Goal: Task Accomplishment & Management: Manage account settings

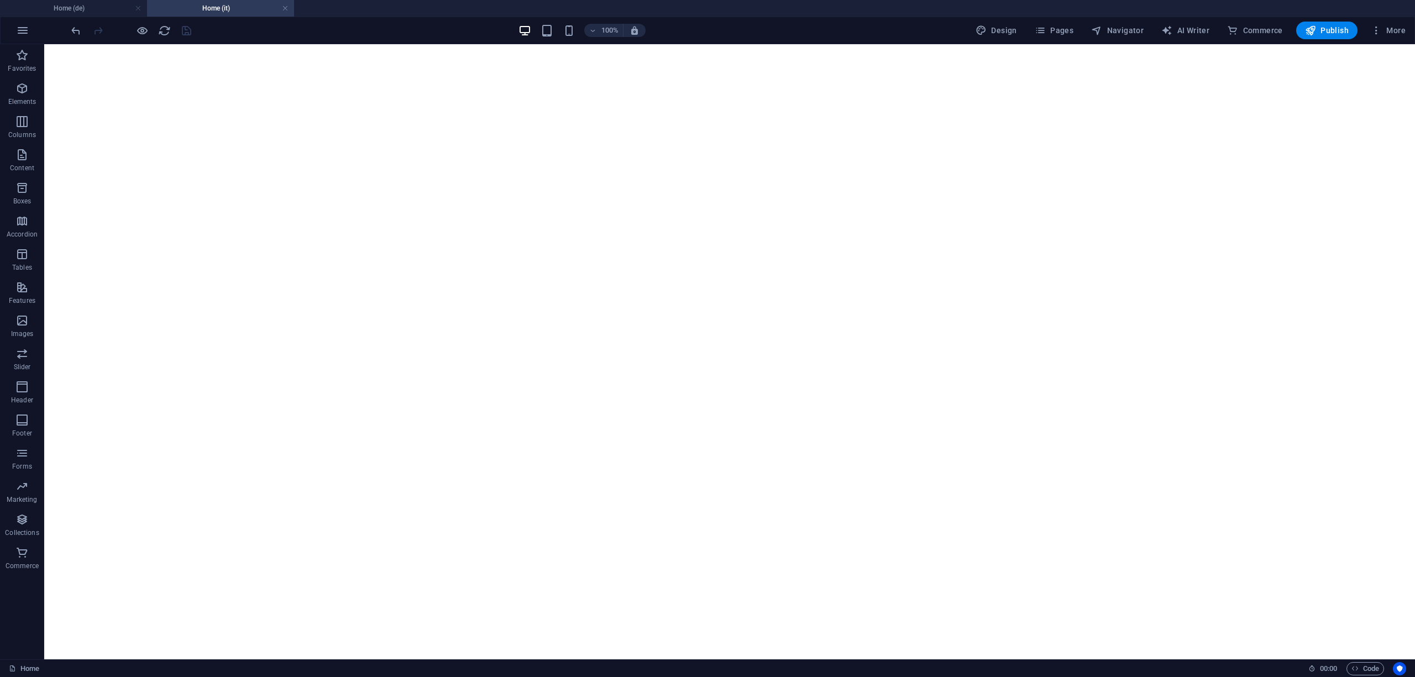
select select
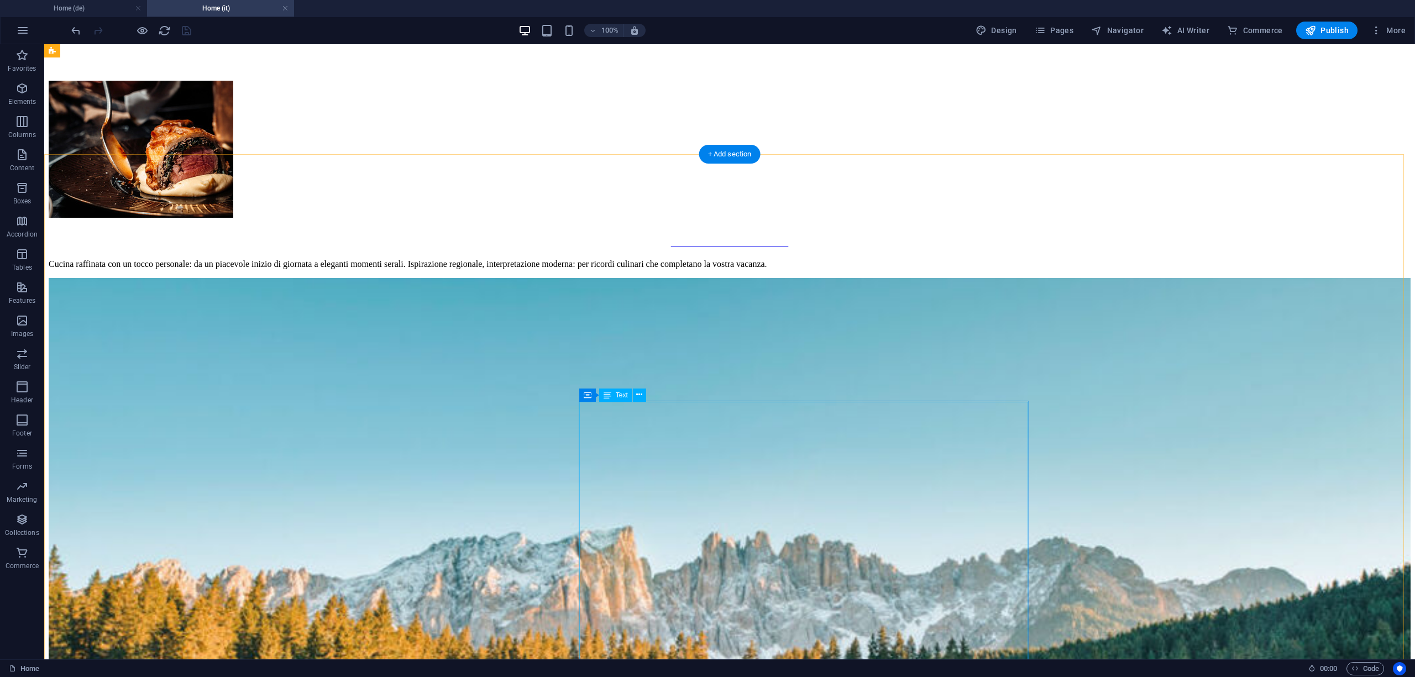
scroll to position [3109, 0]
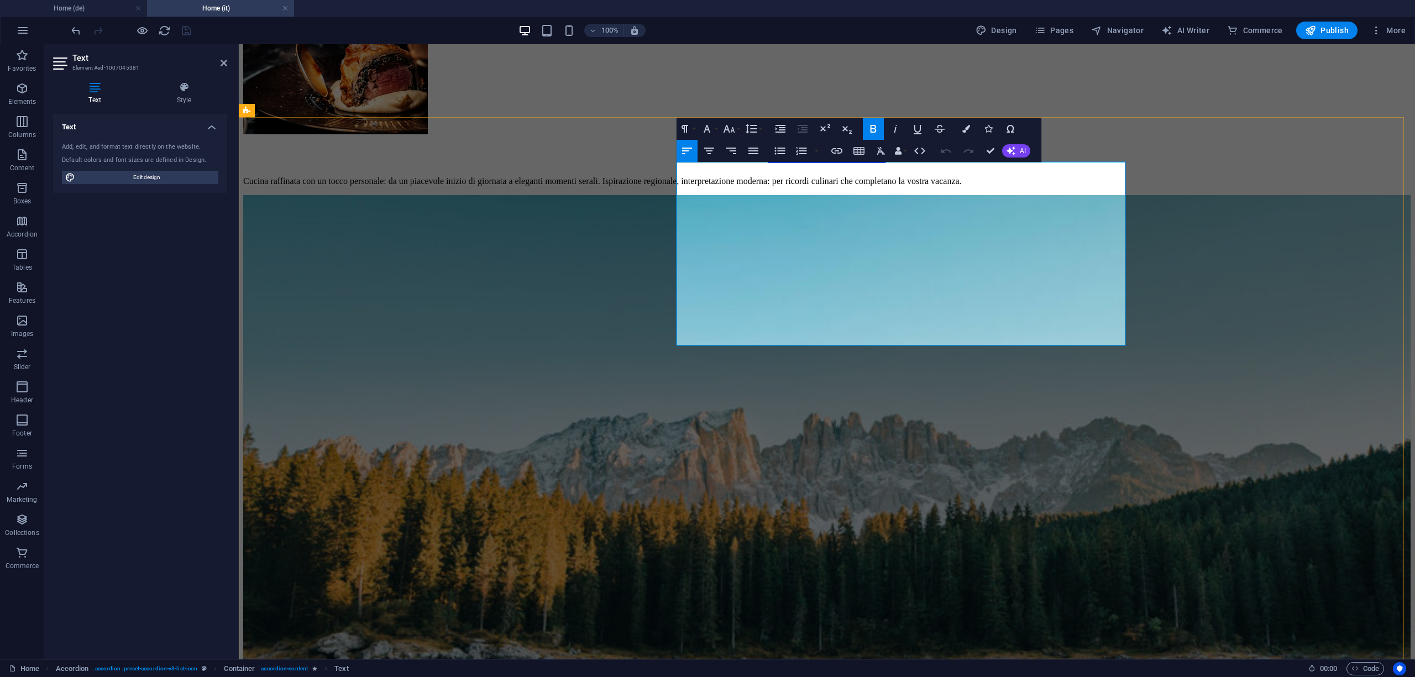
copy div "So finden Sie zur Alma Alpina Lodge Unsere Lodge liegt im Zentrum von Obereggen…"
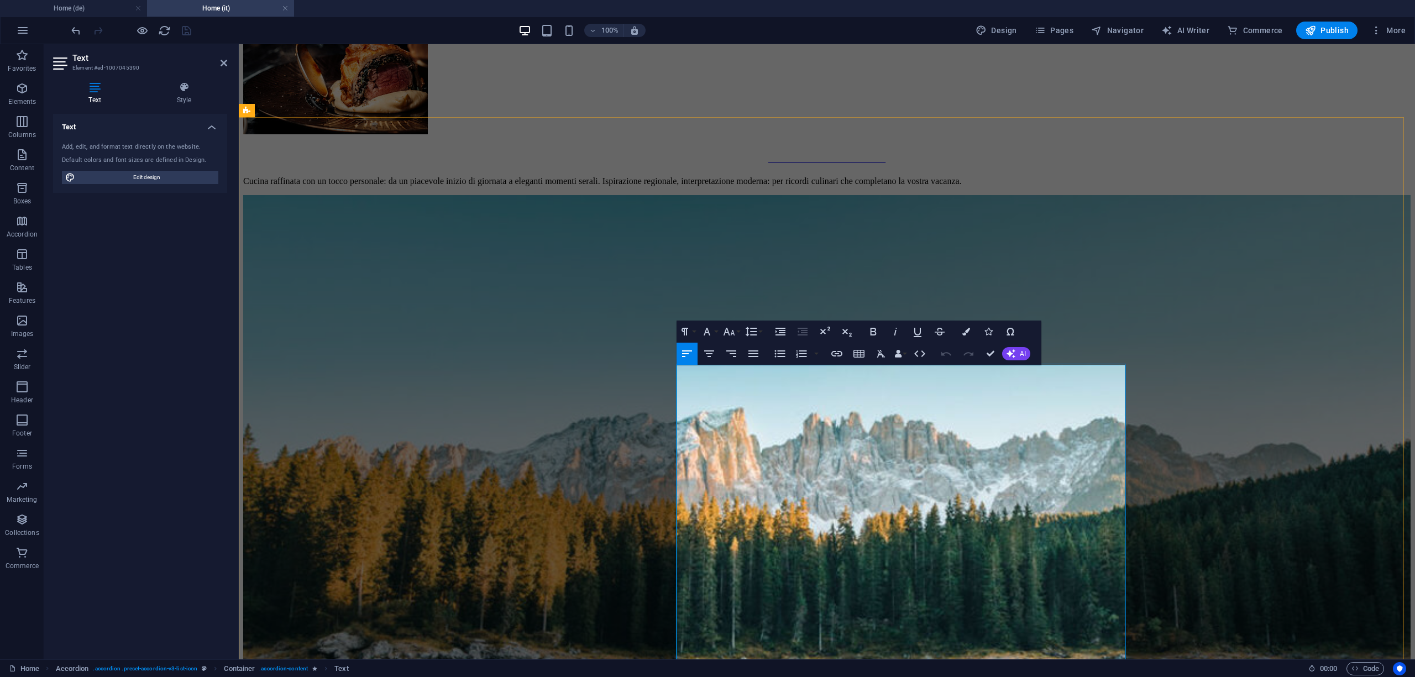
copy div "Inklusivleistungen Gourmet-Halbpension à la carte: Frühstück & Dinner werden se…"
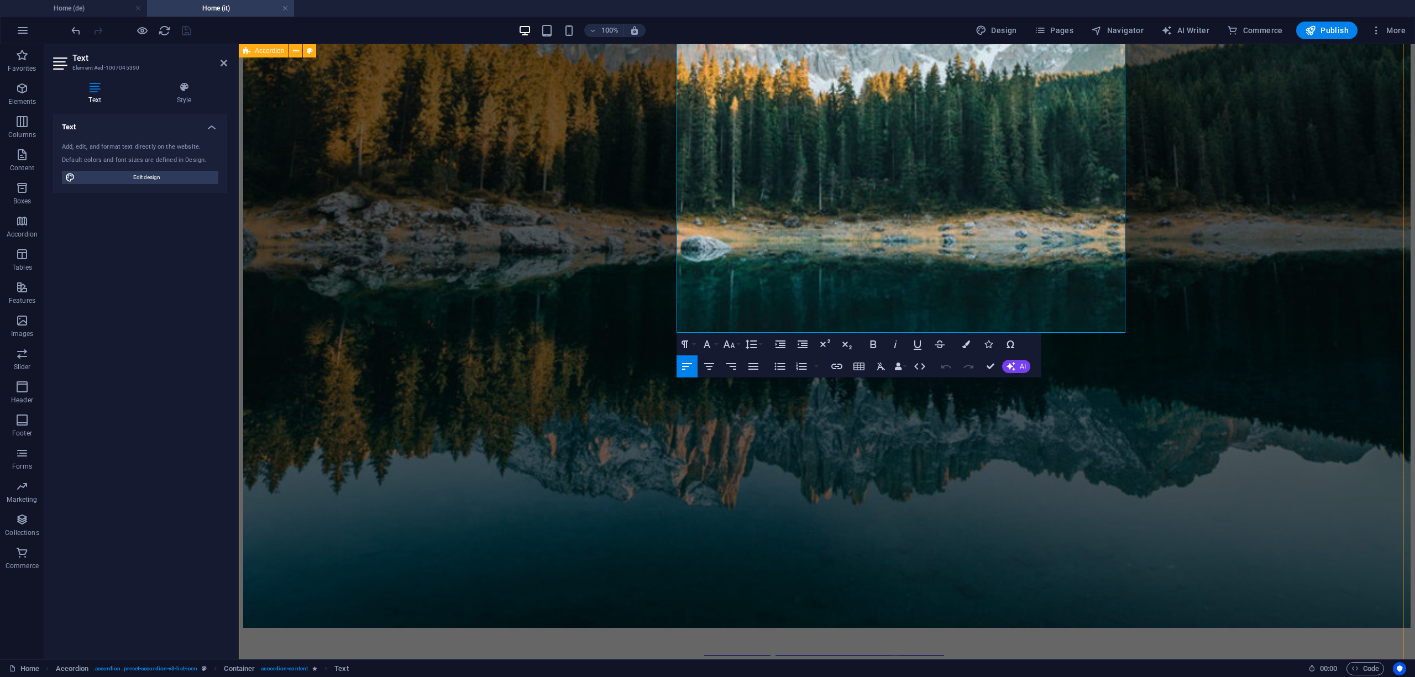
scroll to position [3551, 0]
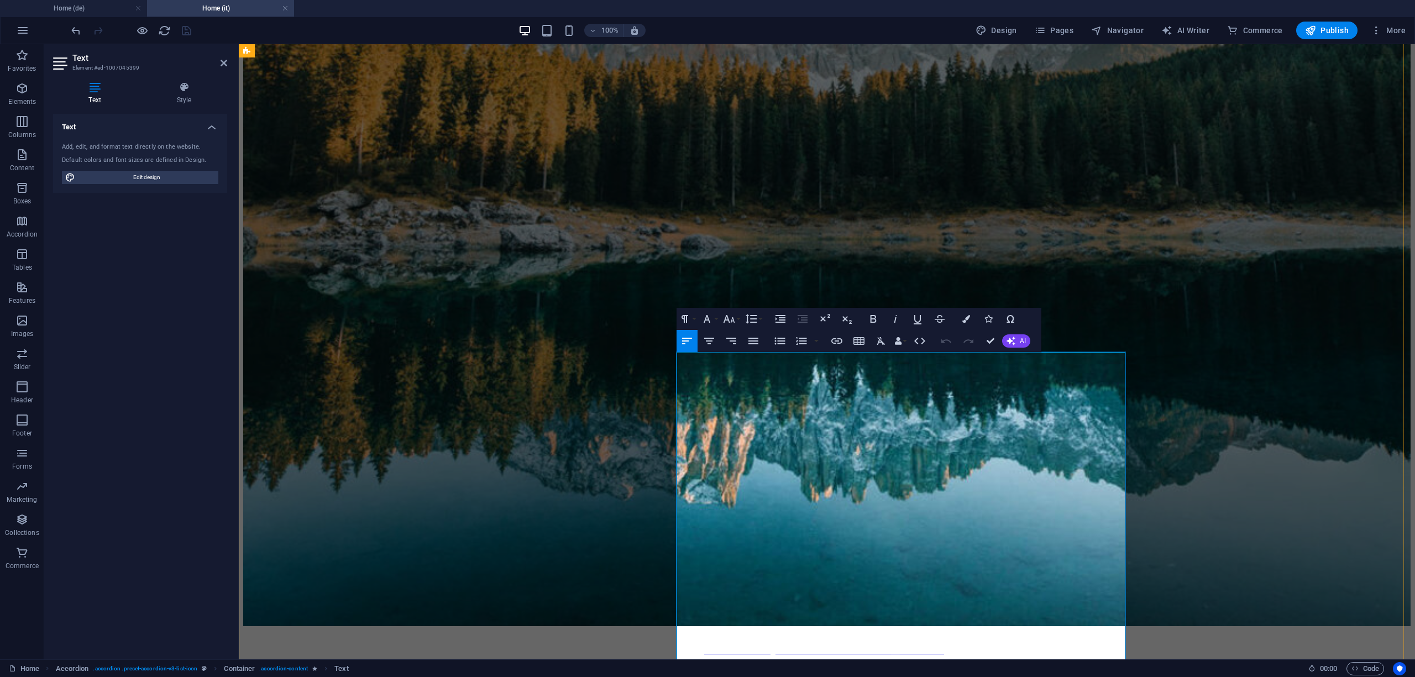
copy div "Gut zu wissen An- und Abreise Check-in ab 15:00 Uhr Check-out bis 10:00 Uhr Ort…"
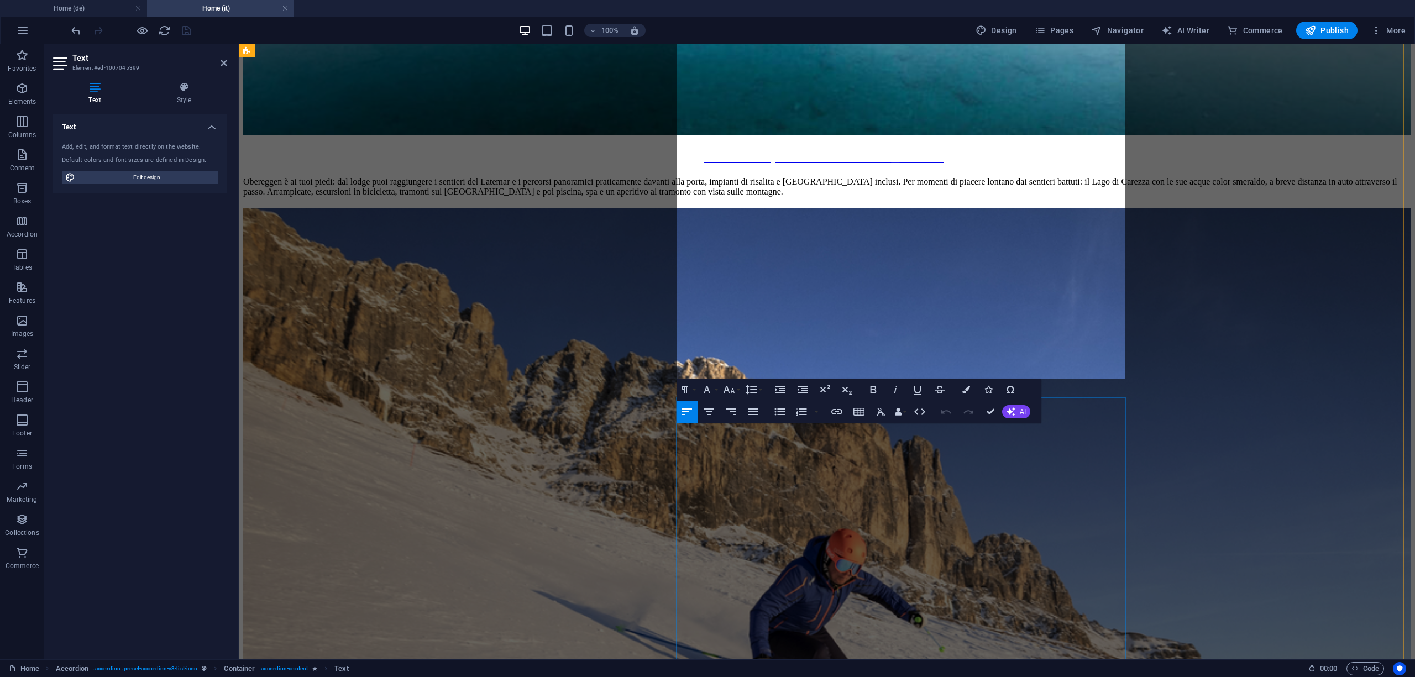
scroll to position [4066, 0]
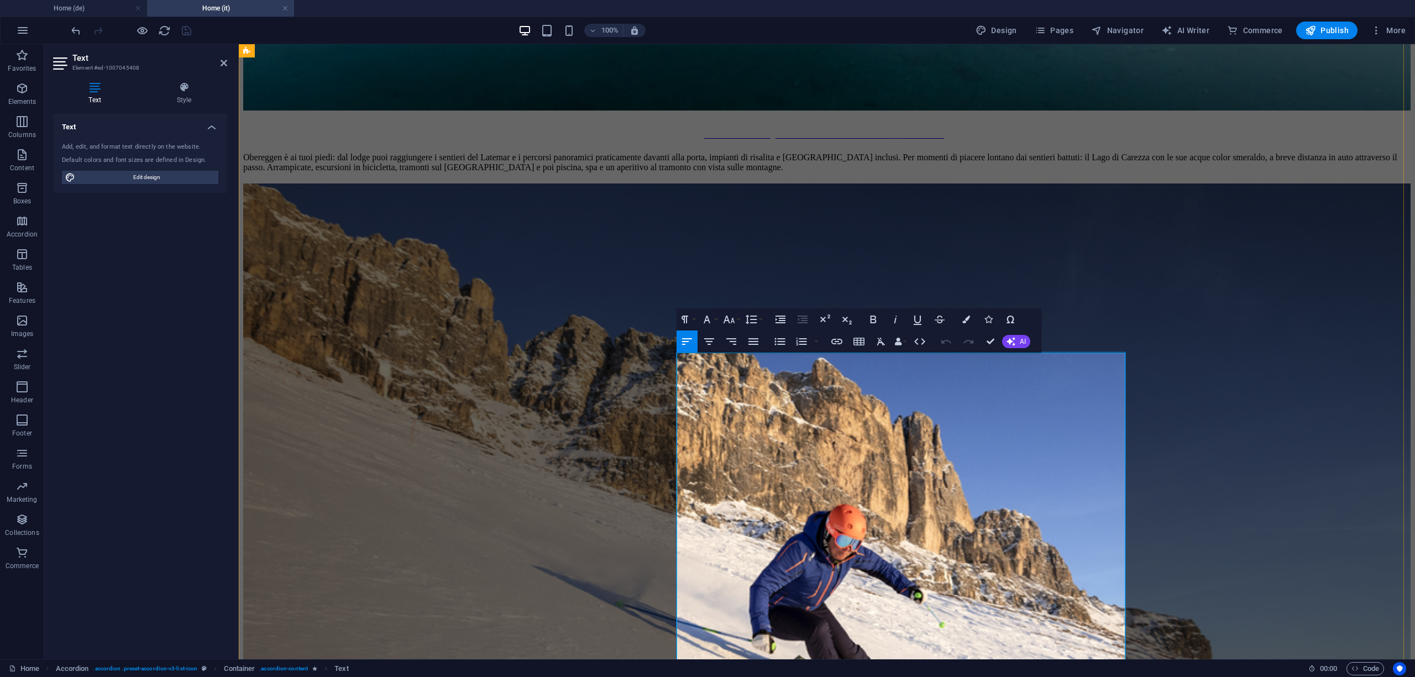
copy div "GuestCard Als Gast im Hotel Bewaller erhalten Sie die GuestCard kostenlos. Dies…"
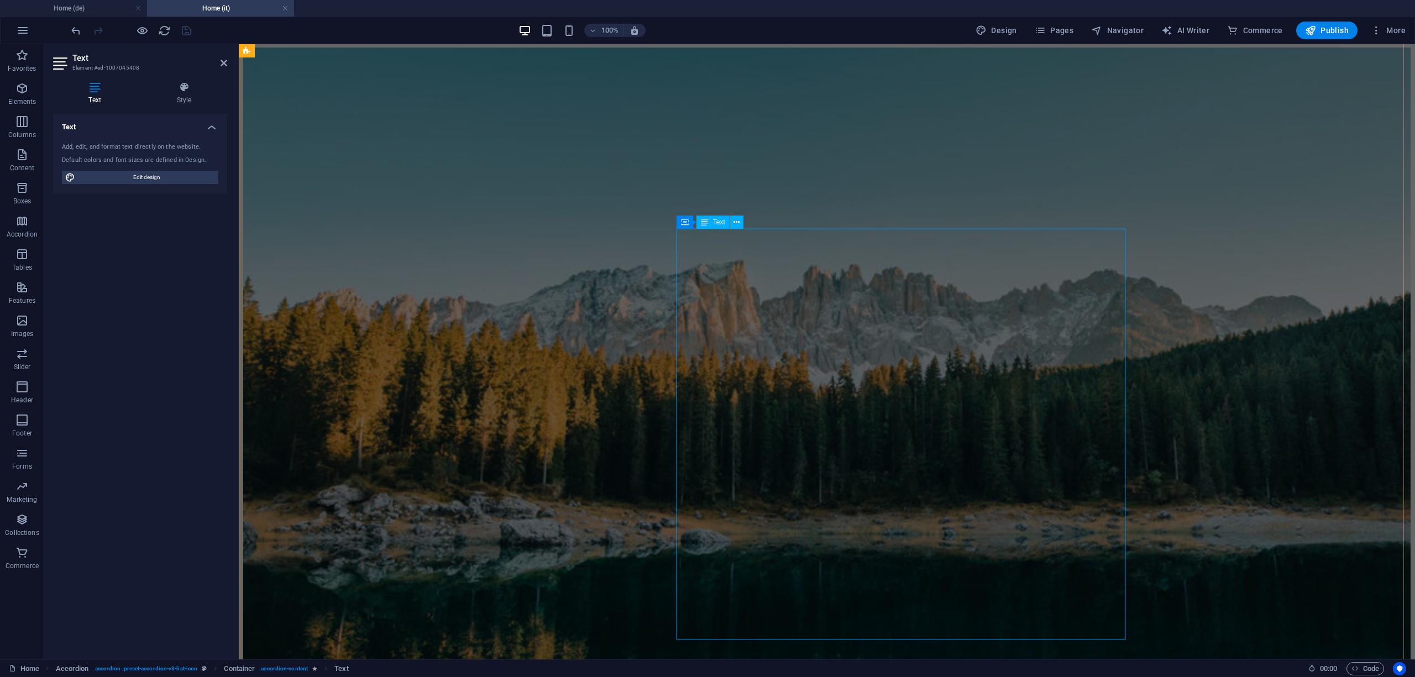
scroll to position [2888, 0]
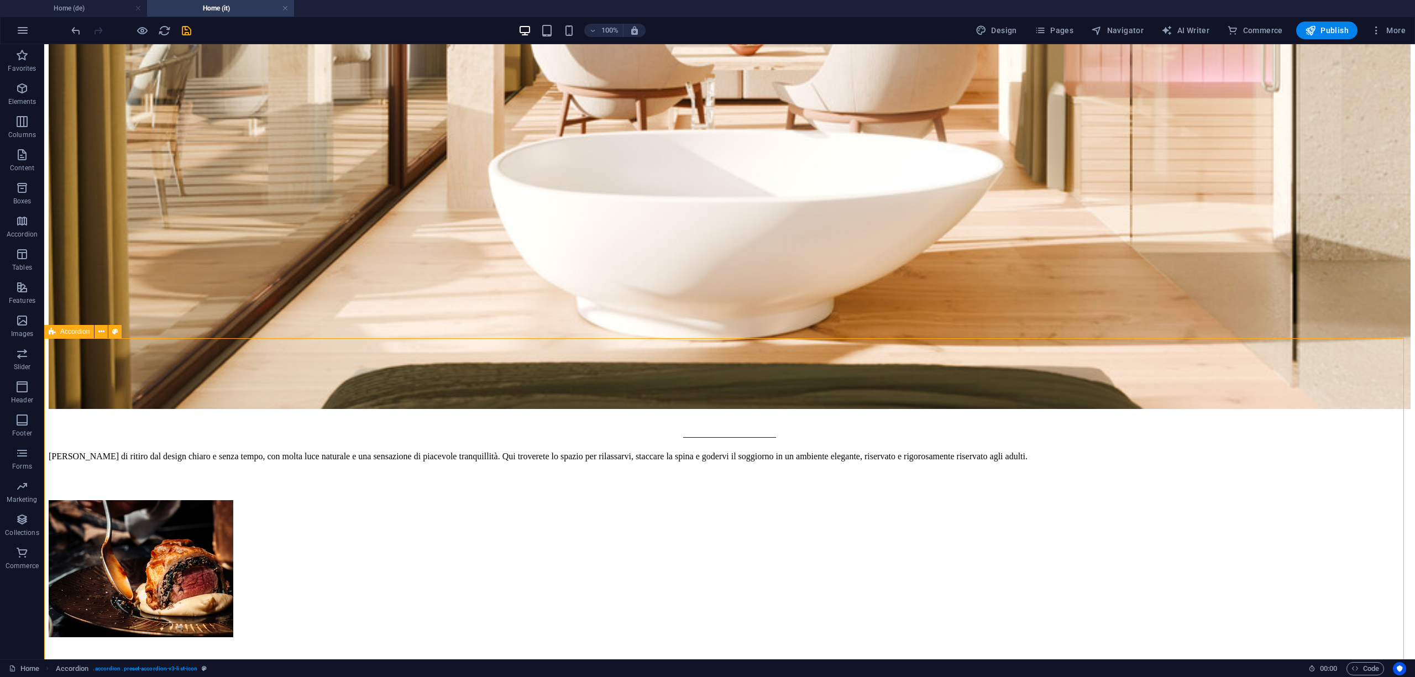
scroll to position [2969, 0]
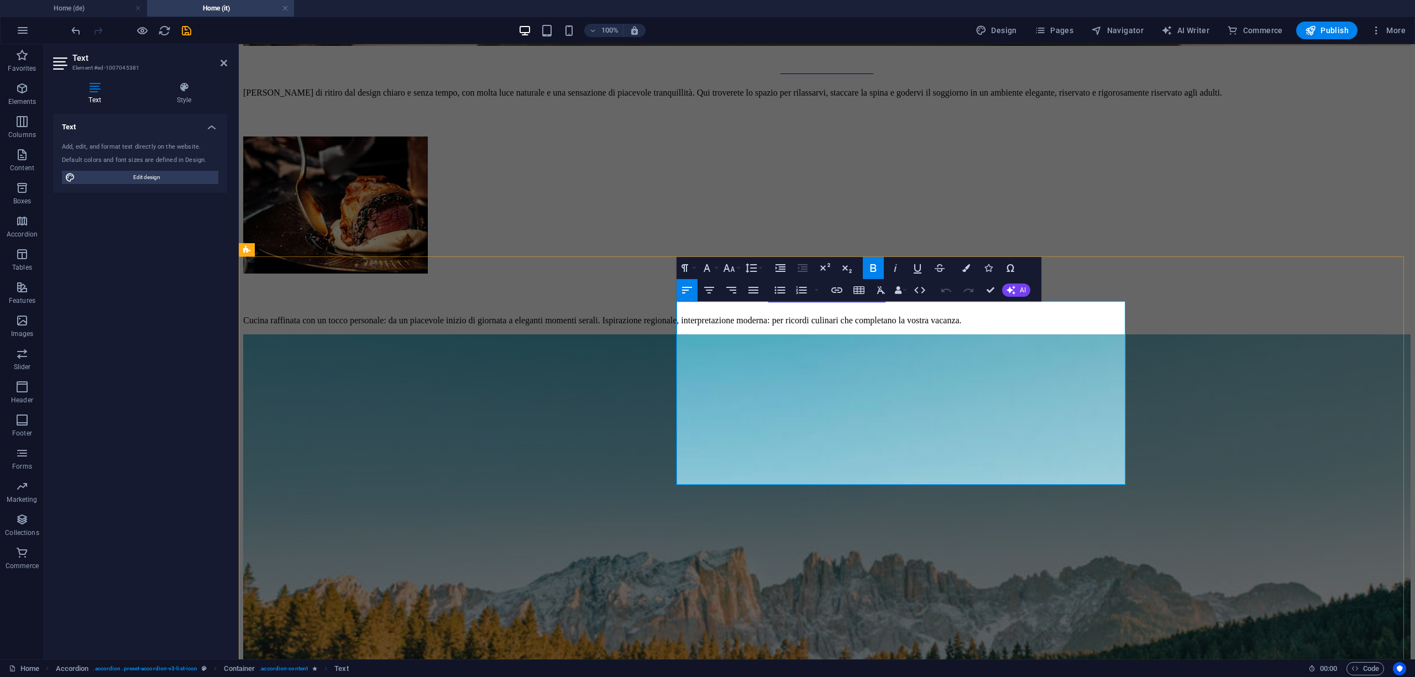
drag, startPoint x: 1011, startPoint y: 307, endPoint x: 692, endPoint y: 314, distance: 319.5
drag, startPoint x: 949, startPoint y: 360, endPoint x: 671, endPoint y: 347, distance: 278.9
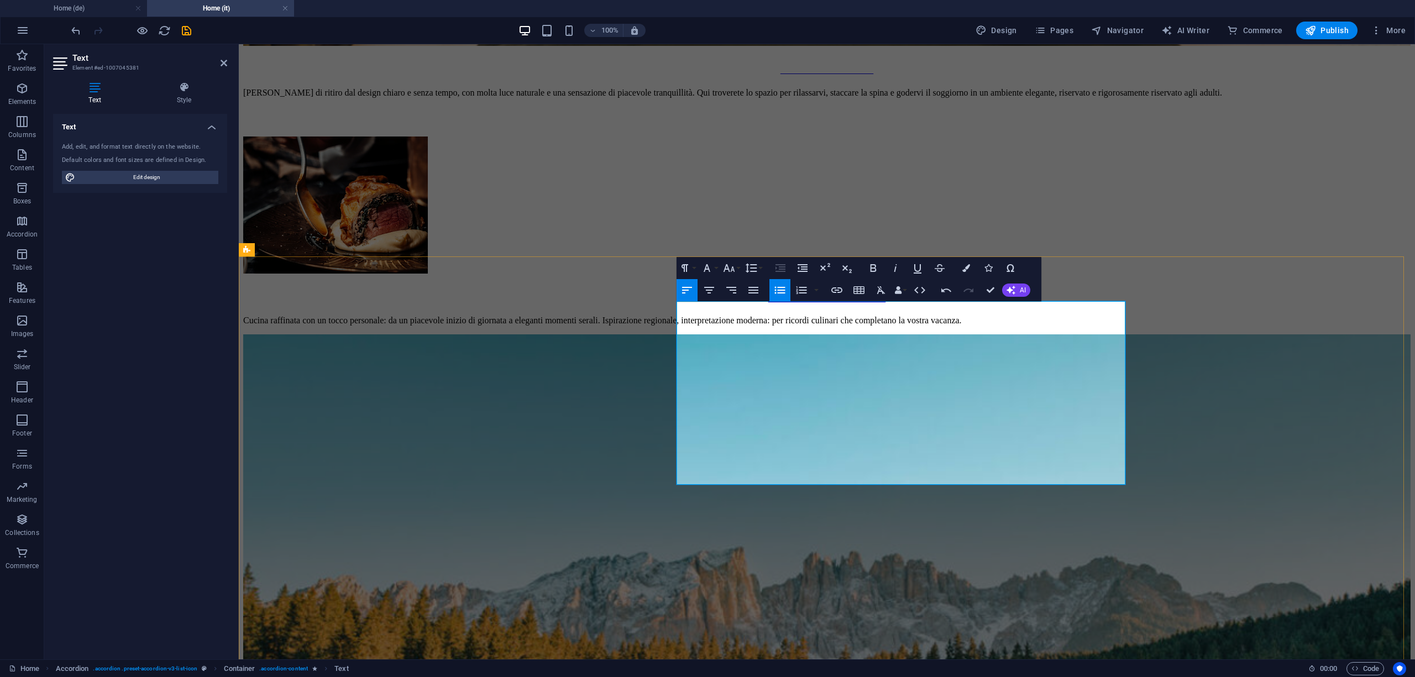
drag, startPoint x: 865, startPoint y: 398, endPoint x: 693, endPoint y: 382, distance: 173.2
drag, startPoint x: 870, startPoint y: 441, endPoint x: 695, endPoint y: 428, distance: 175.7
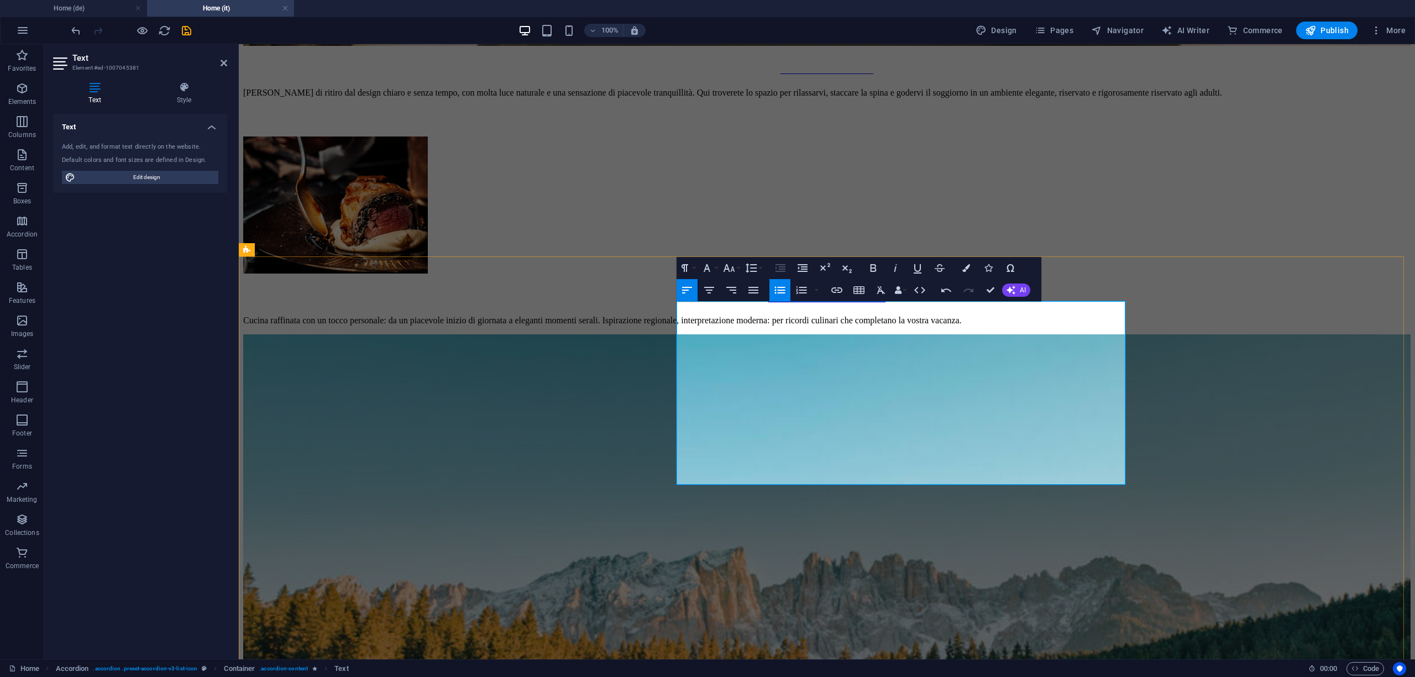
drag, startPoint x: 956, startPoint y: 481, endPoint x: 697, endPoint y: 462, distance: 258.8
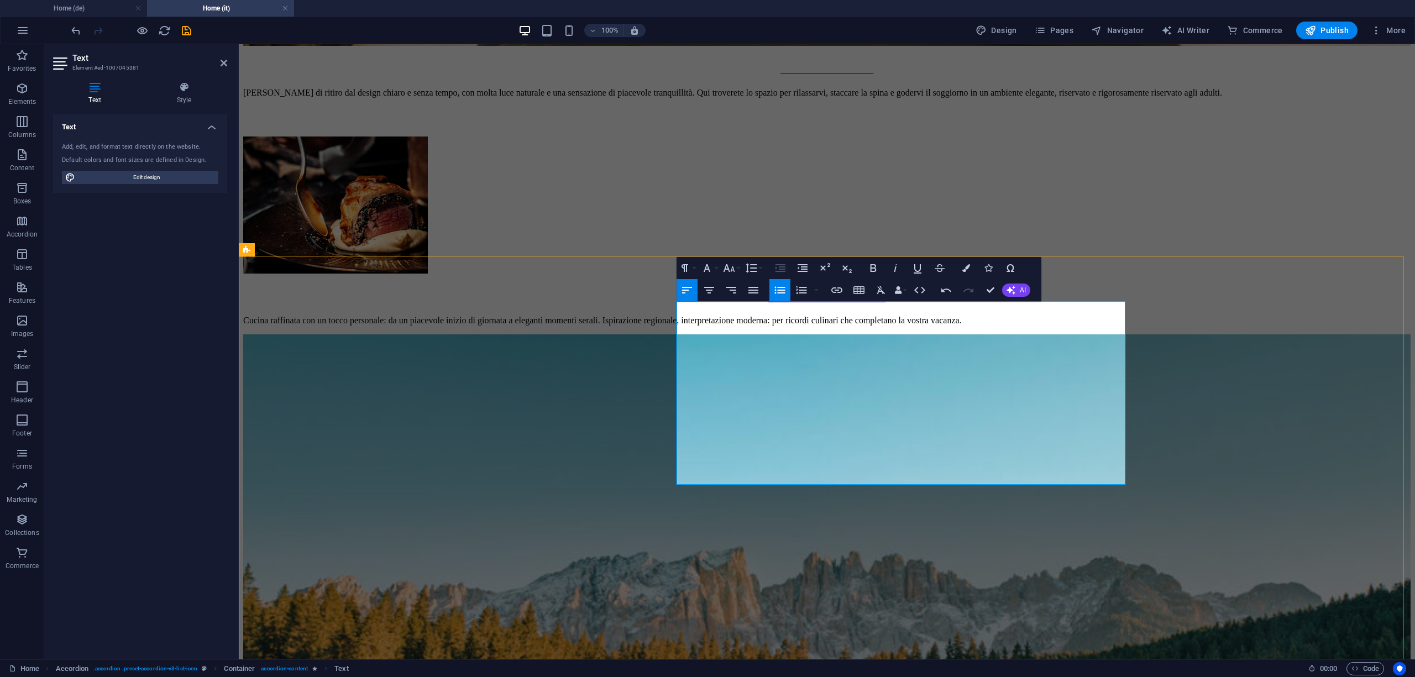
scroll to position [795, 0]
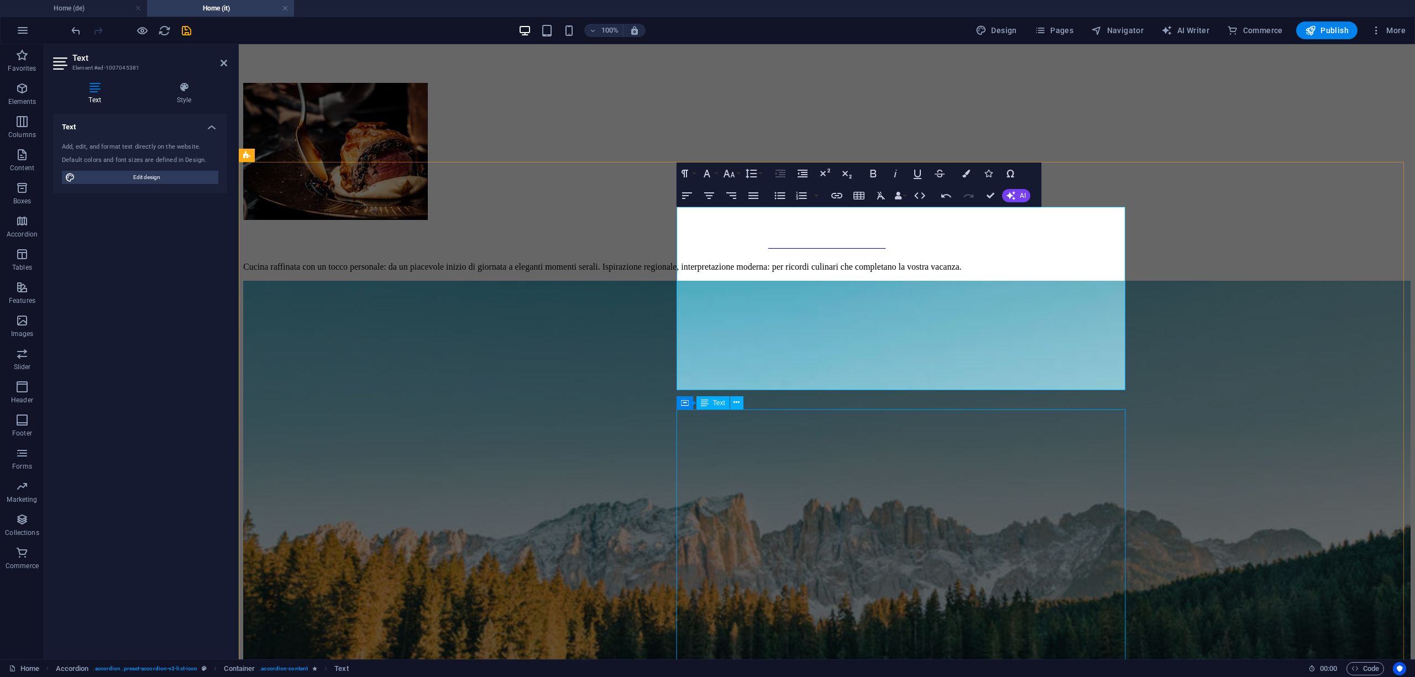
scroll to position [3117, 0]
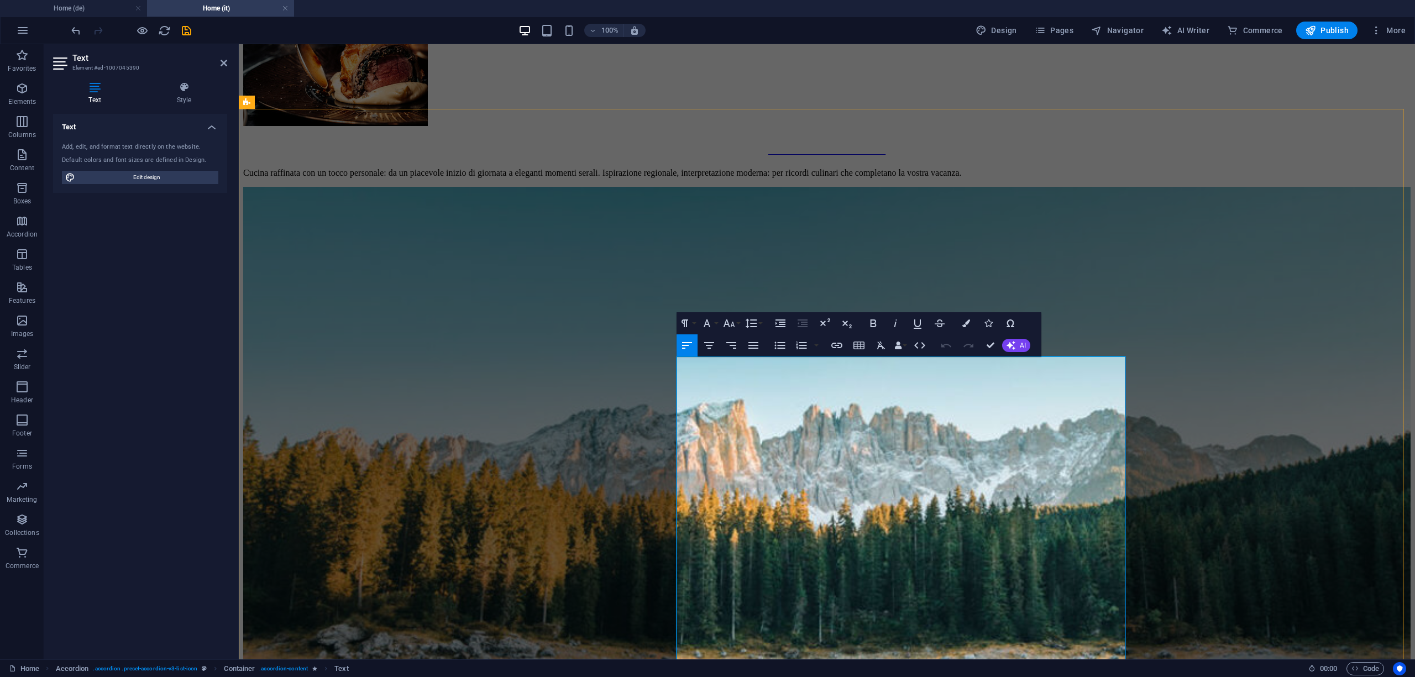
drag, startPoint x: 830, startPoint y: 375, endPoint x: 686, endPoint y: 378, distance: 144.3
drag, startPoint x: 845, startPoint y: 366, endPoint x: 683, endPoint y: 366, distance: 161.9
drag, startPoint x: 728, startPoint y: 372, endPoint x: 792, endPoint y: 375, distance: 63.6
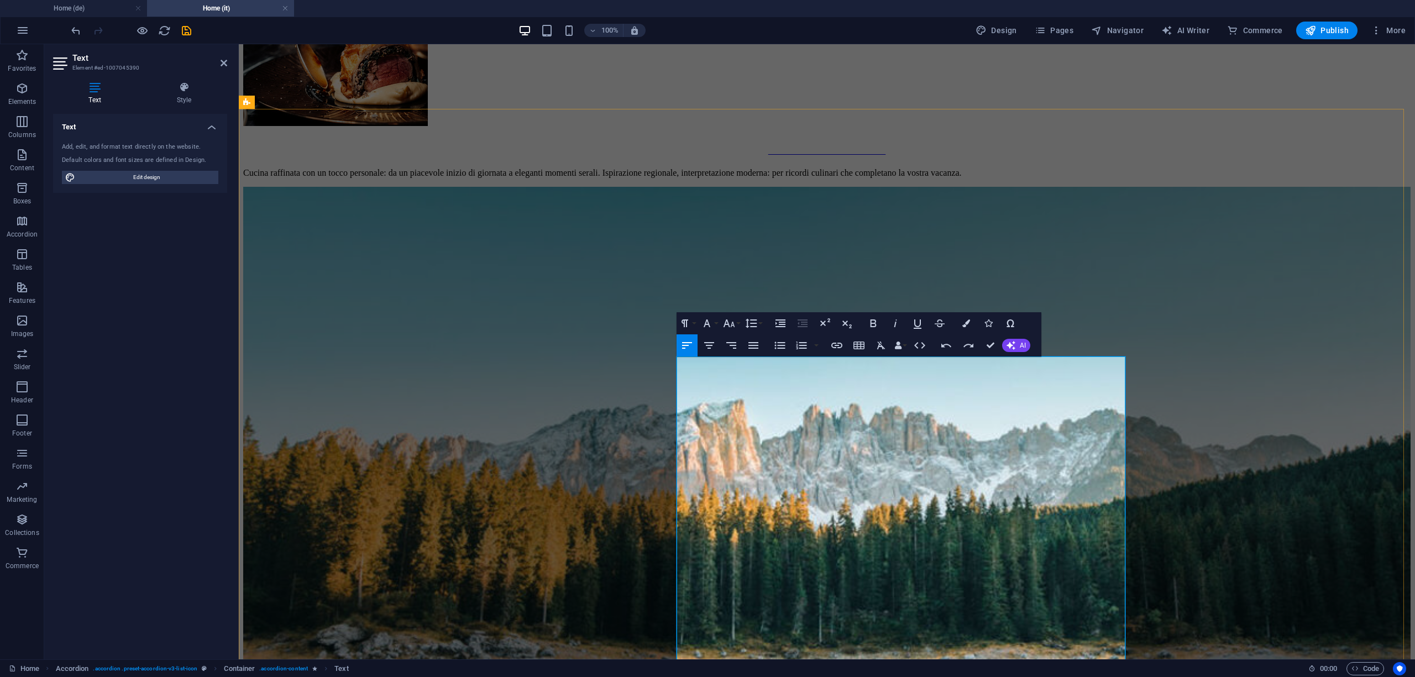
drag, startPoint x: 860, startPoint y: 374, endPoint x: 684, endPoint y: 374, distance: 175.7
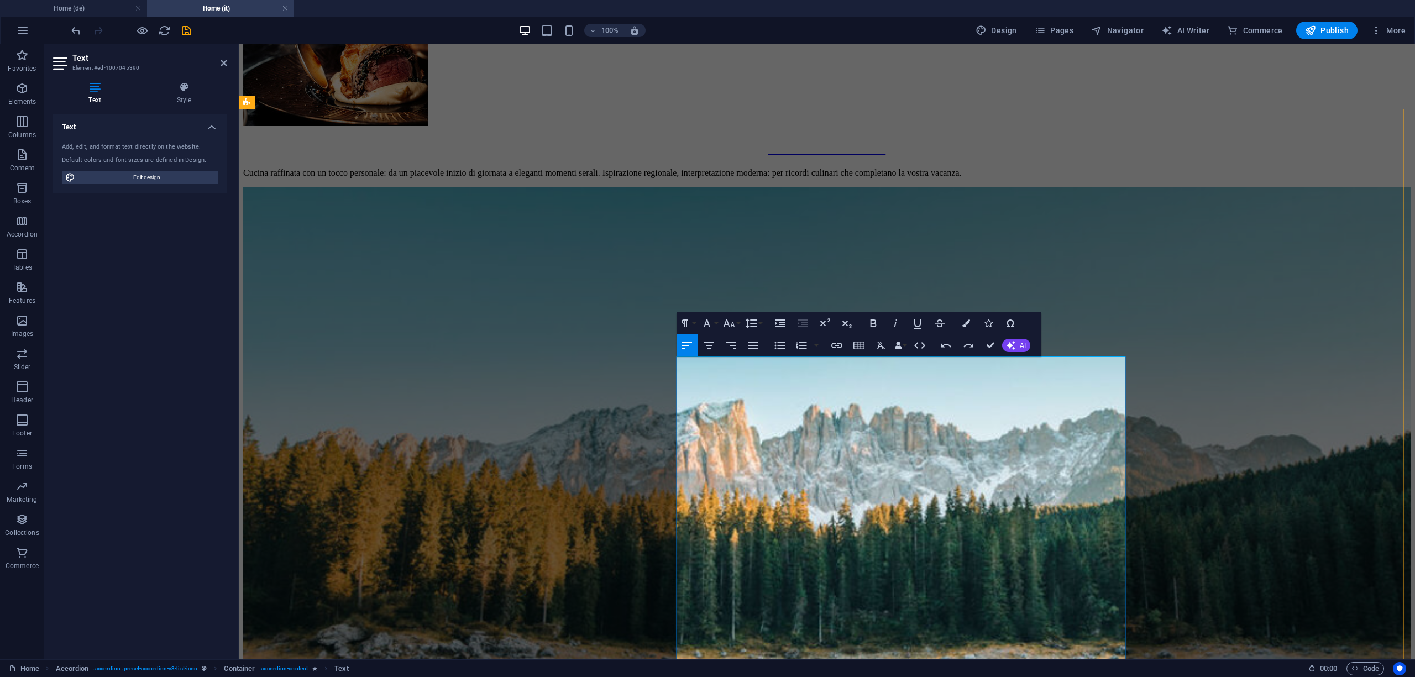
drag, startPoint x: 860, startPoint y: 369, endPoint x: 681, endPoint y: 366, distance: 178.5
drag, startPoint x: 858, startPoint y: 370, endPoint x: 688, endPoint y: 368, distance: 170.8
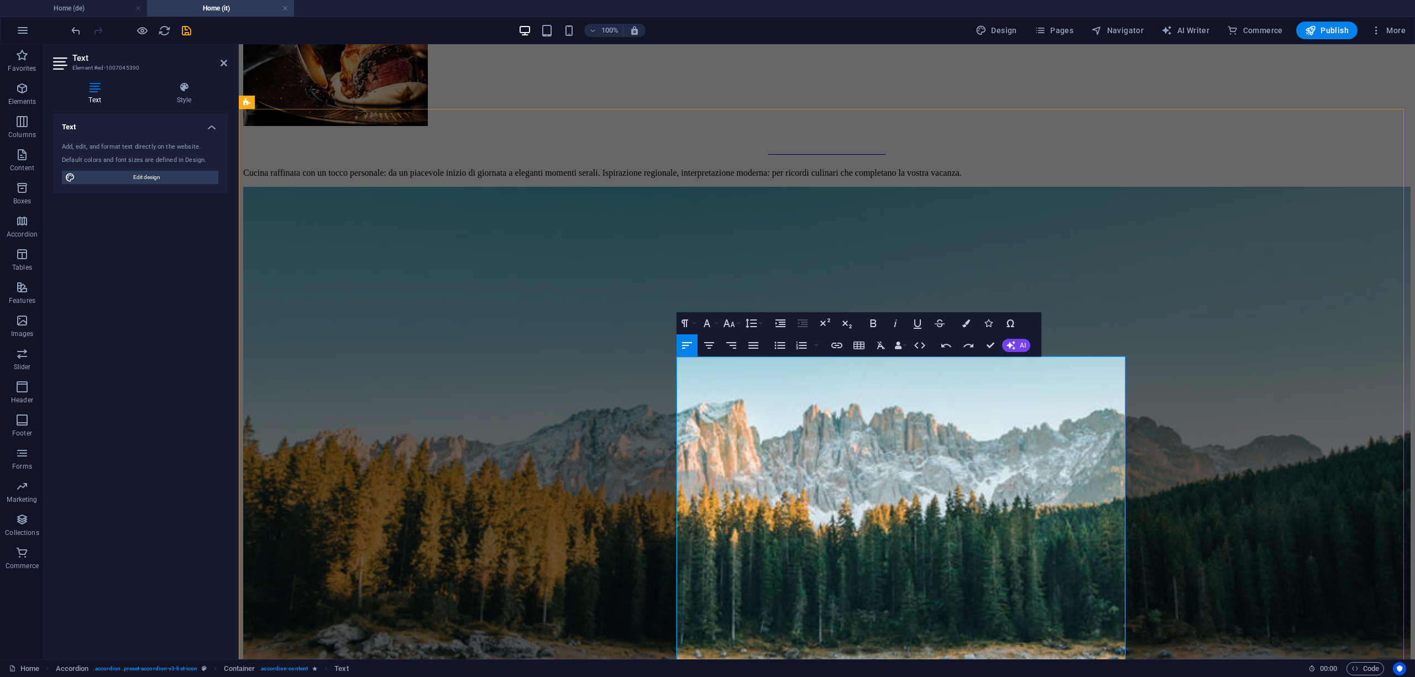
drag, startPoint x: 761, startPoint y: 559, endPoint x: 673, endPoint y: 409, distance: 174.4
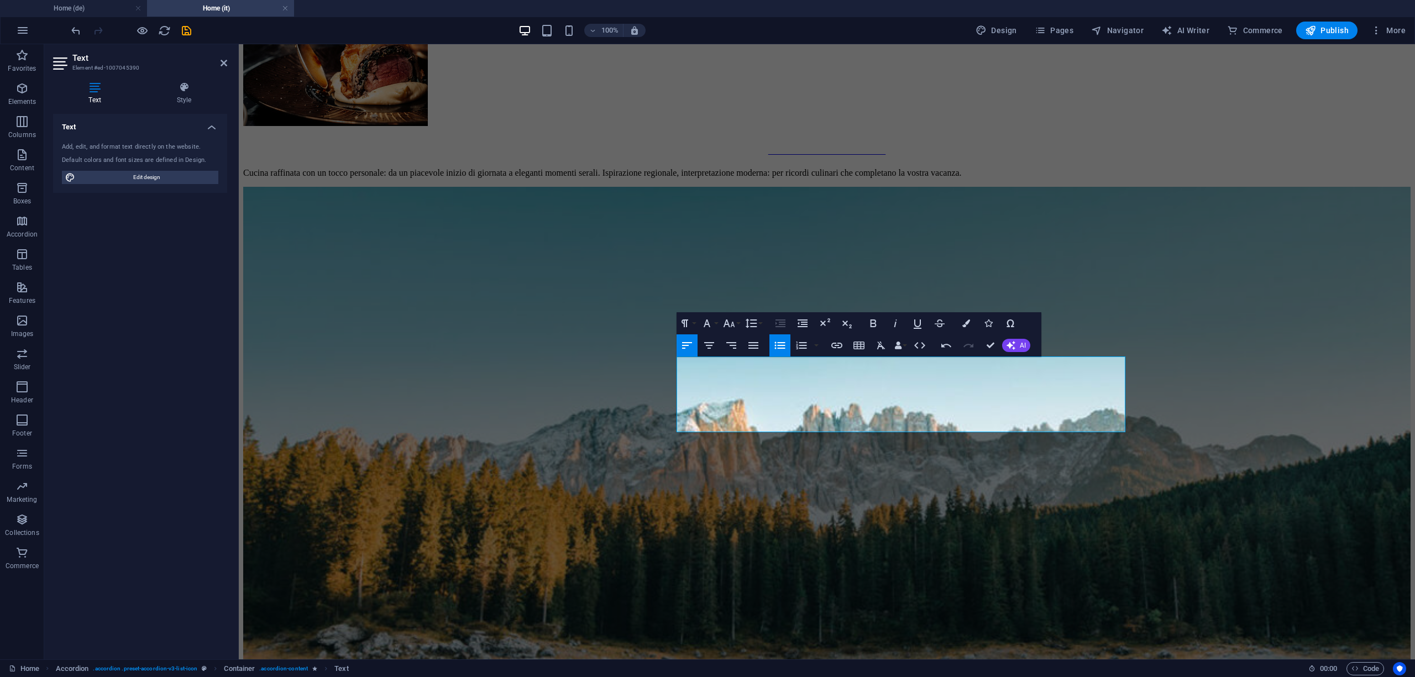
click at [783, 337] on button "Unordered List" at bounding box center [779, 345] width 21 height 22
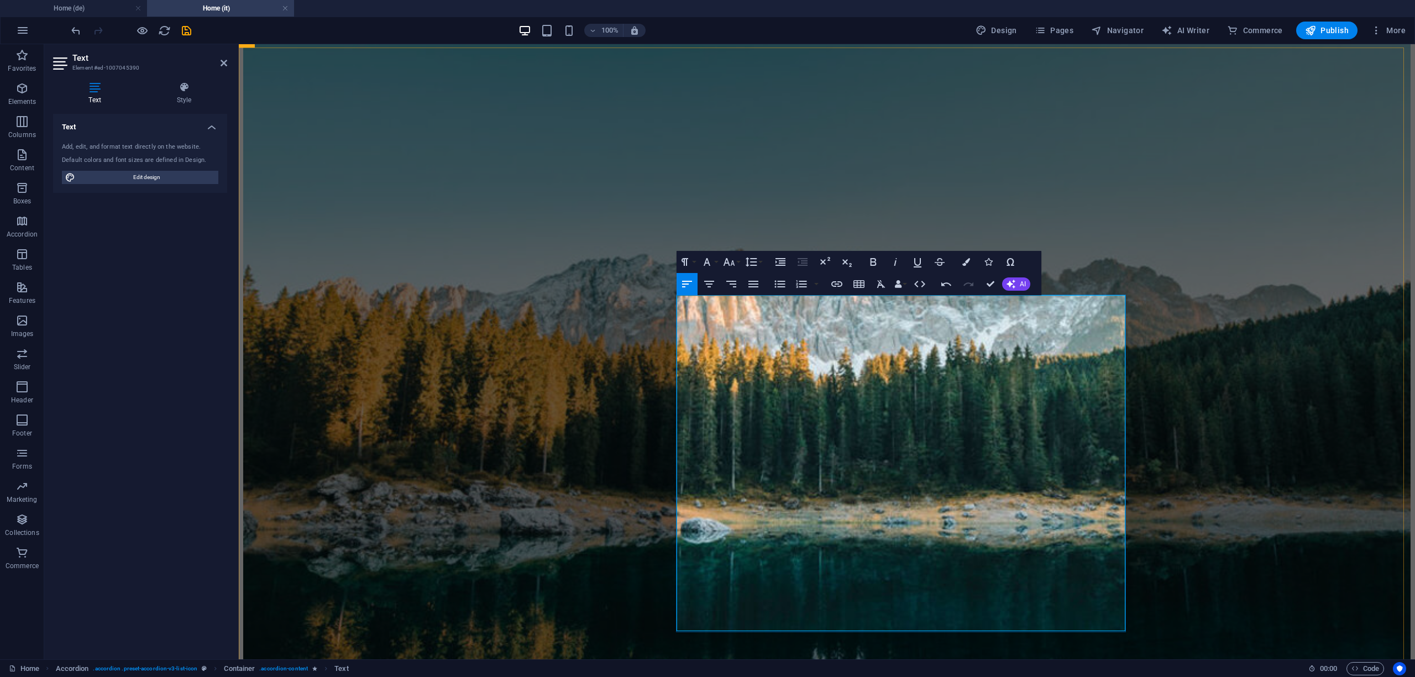
scroll to position [3338, 0]
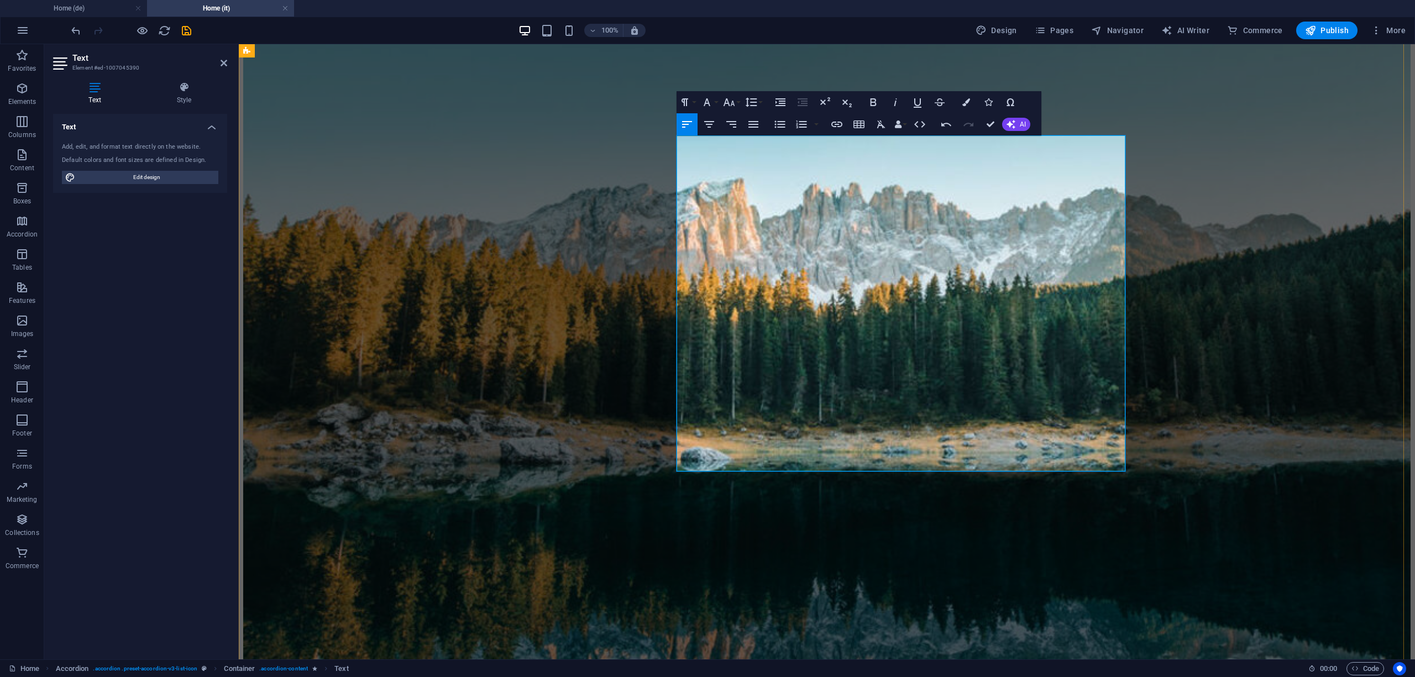
drag, startPoint x: 679, startPoint y: 406, endPoint x: 786, endPoint y: 469, distance: 124.6
click at [783, 123] on icon "button" at bounding box center [779, 124] width 13 height 13
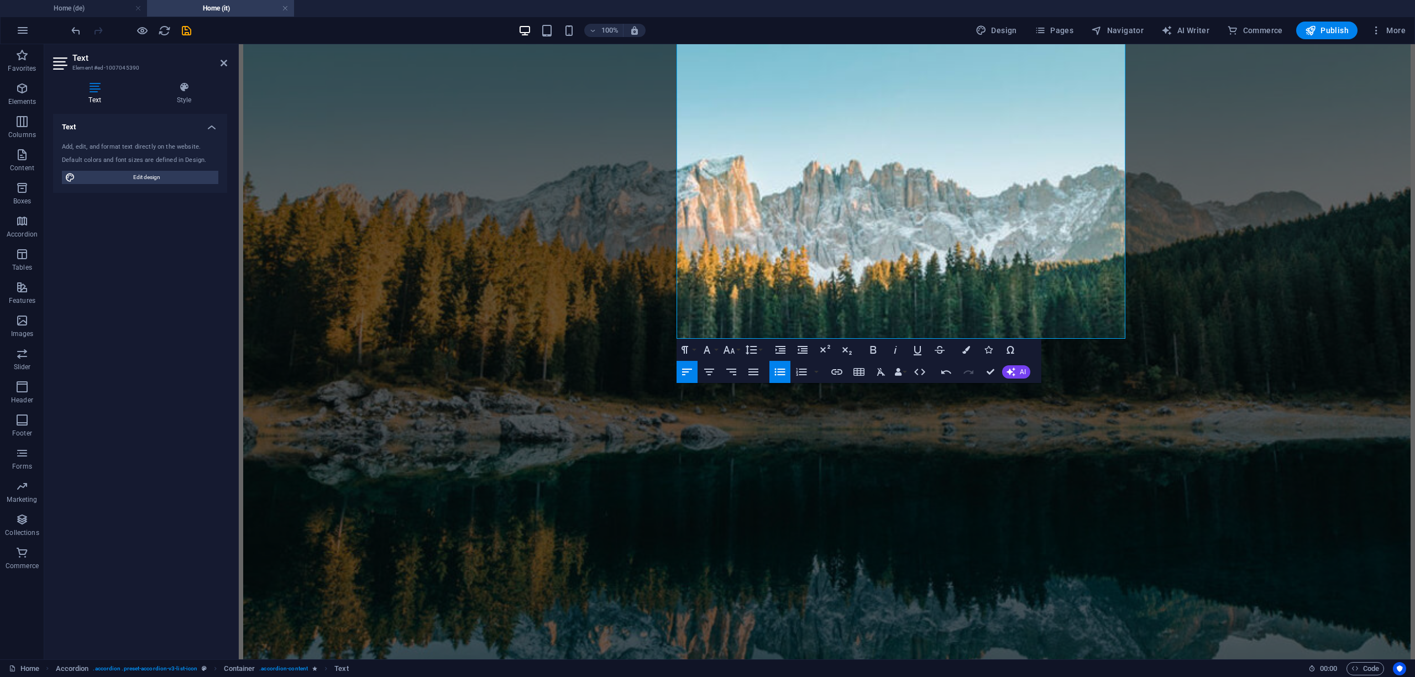
scroll to position [3485, 0]
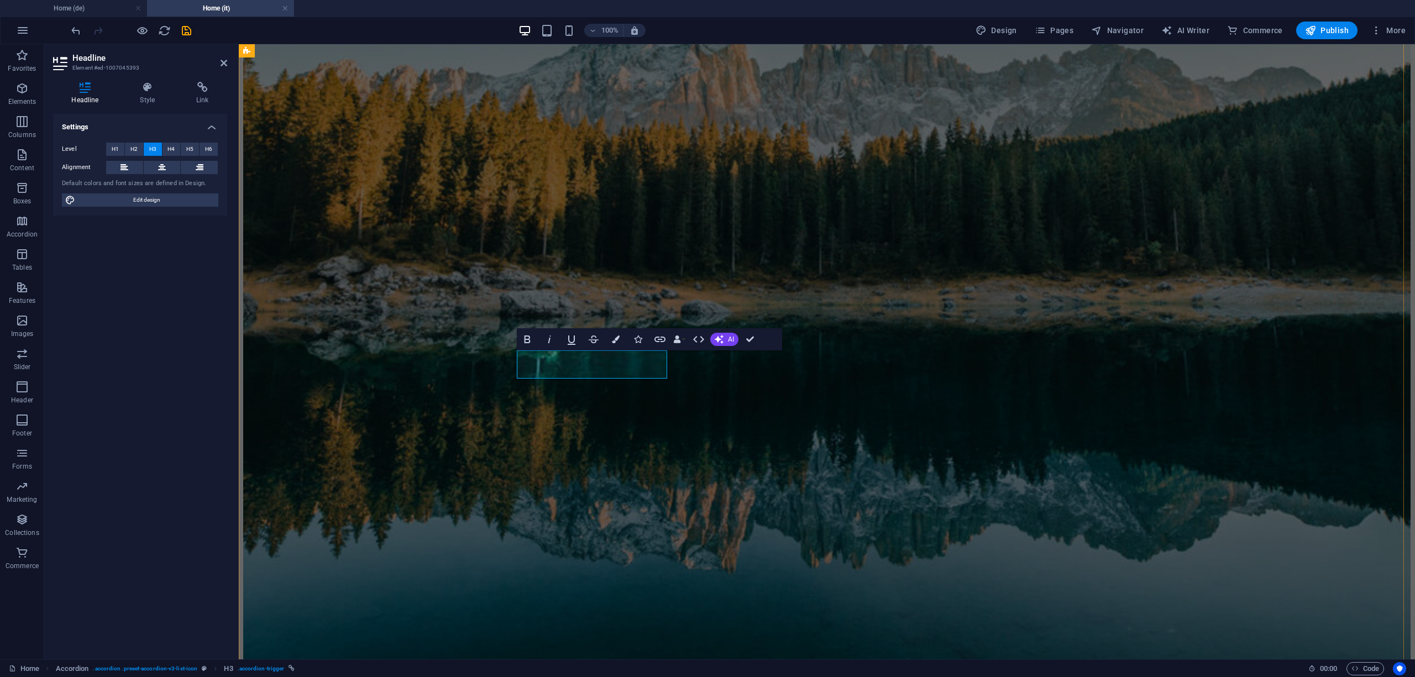
scroll to position [0, 3]
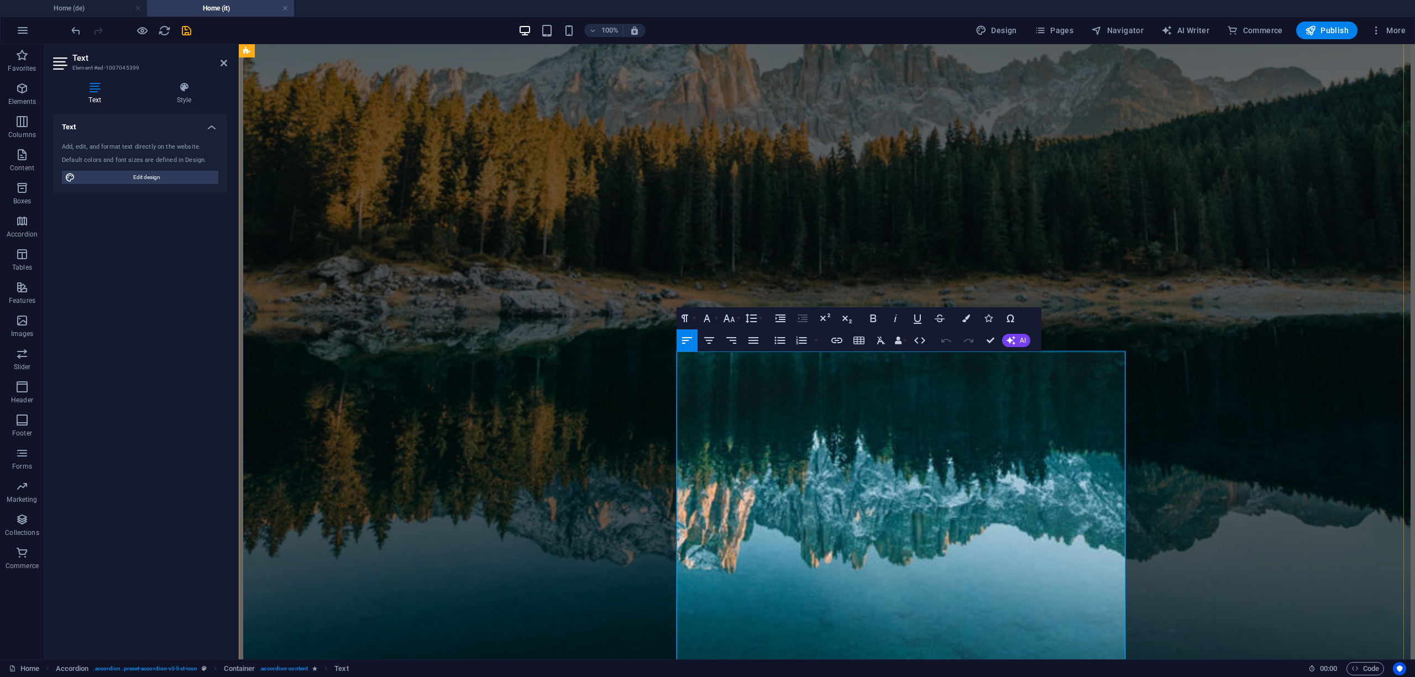
drag, startPoint x: 823, startPoint y: 361, endPoint x: 692, endPoint y: 361, distance: 131.0
drag, startPoint x: 733, startPoint y: 391, endPoint x: 683, endPoint y: 392, distance: 49.8
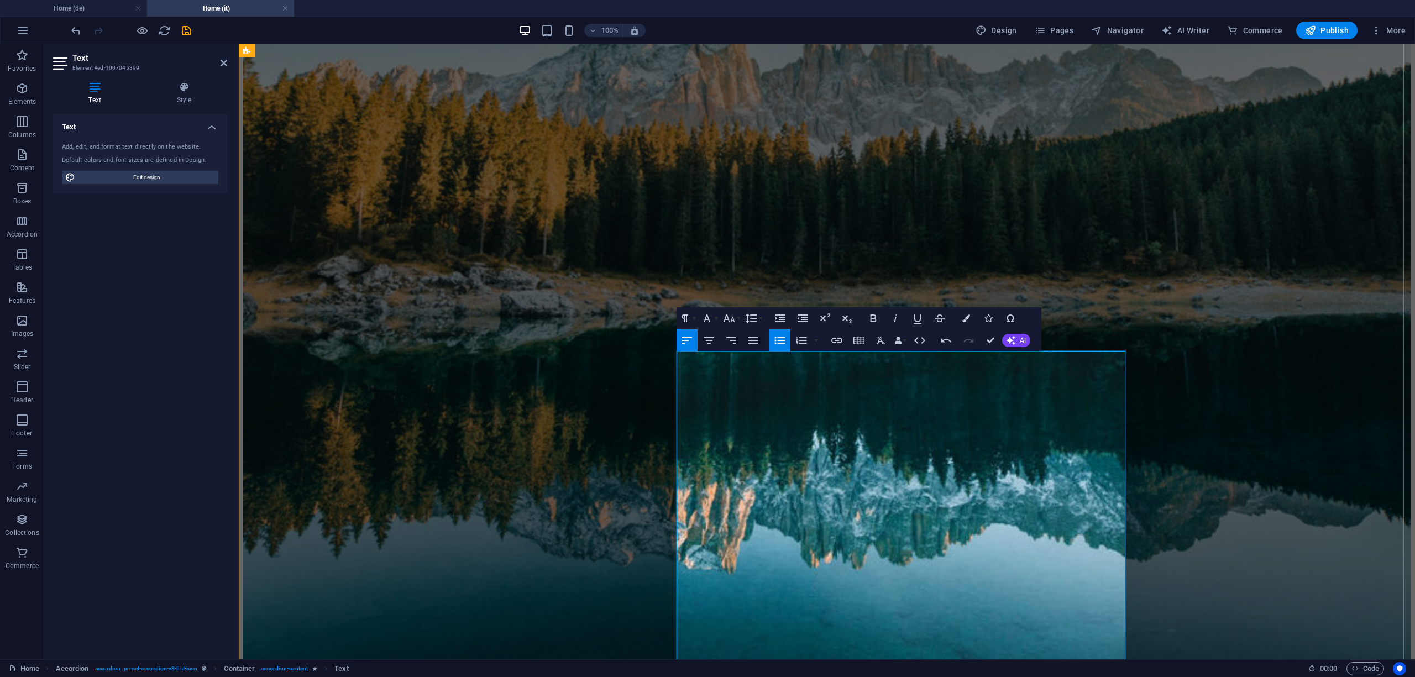
drag, startPoint x: 721, startPoint y: 443, endPoint x: 682, endPoint y: 443, distance: 38.7
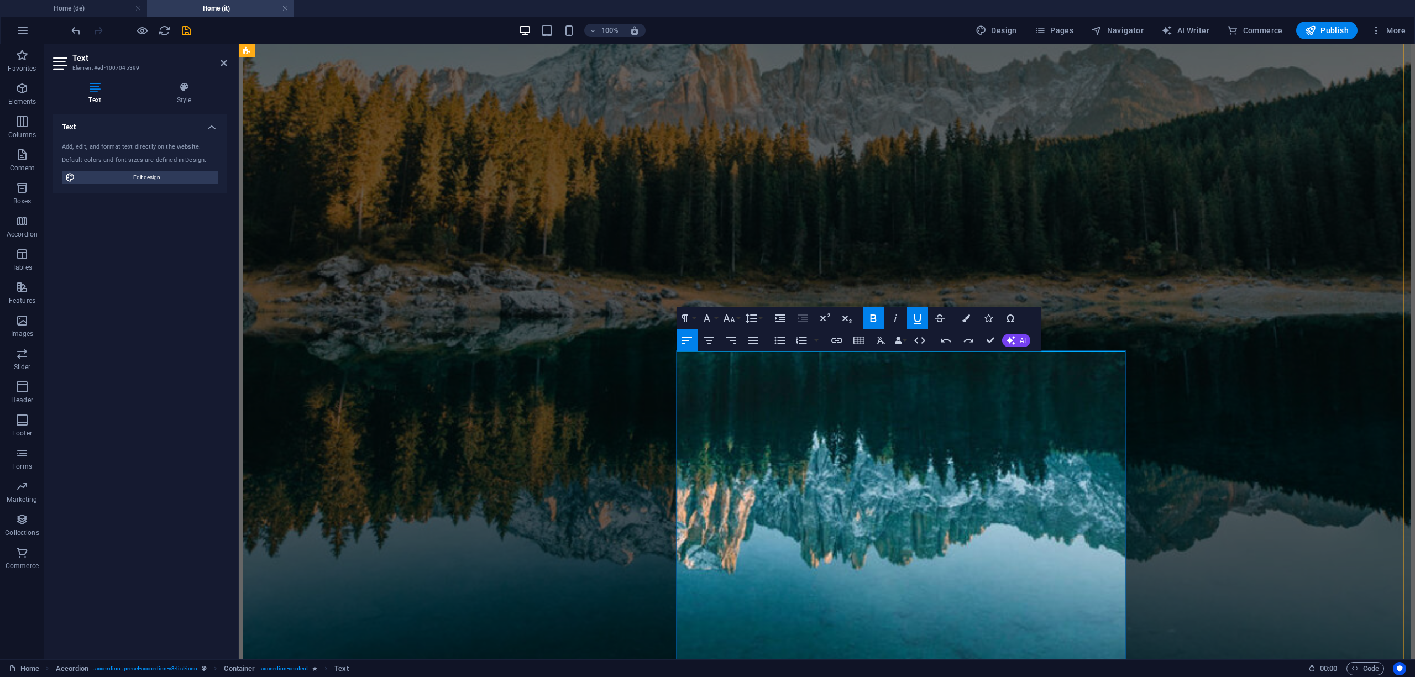
drag, startPoint x: 721, startPoint y: 444, endPoint x: 686, endPoint y: 445, distance: 34.3
drag, startPoint x: 796, startPoint y: 455, endPoint x: 676, endPoint y: 458, distance: 119.4
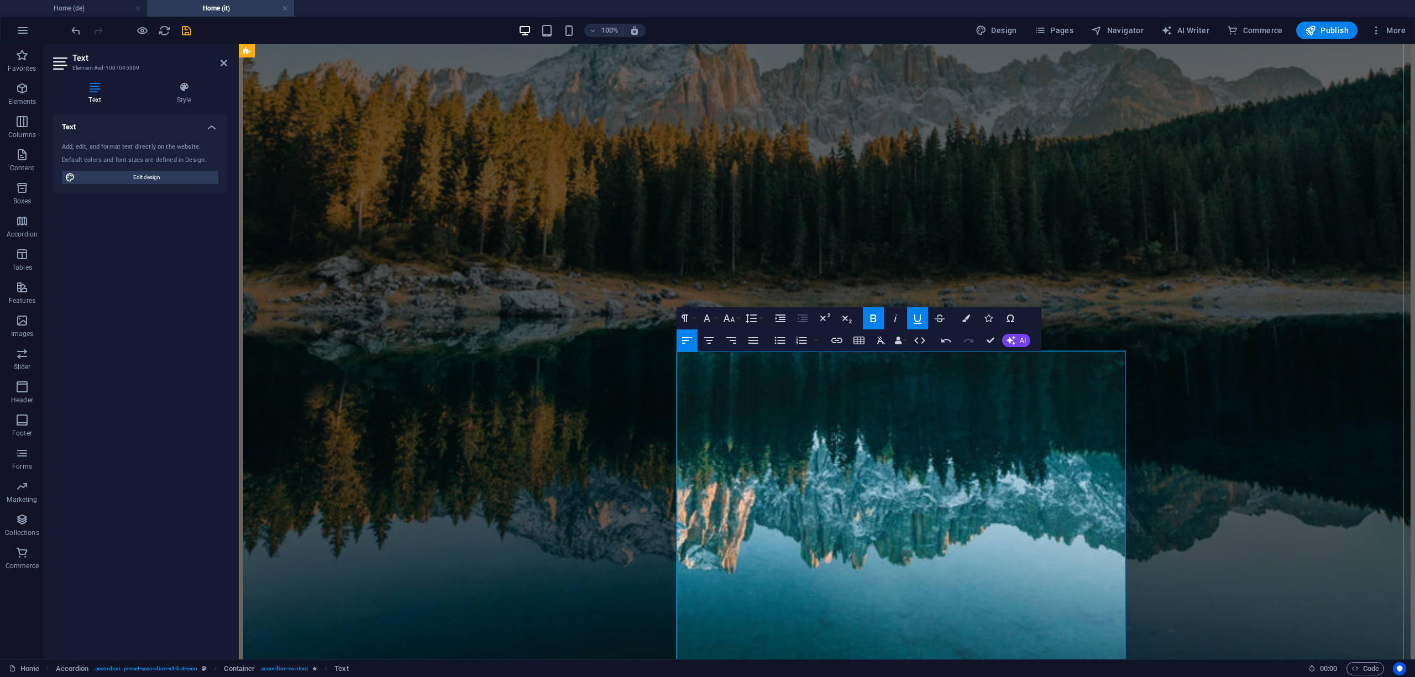
drag, startPoint x: 890, startPoint y: 542, endPoint x: 685, endPoint y: 547, distance: 204.5
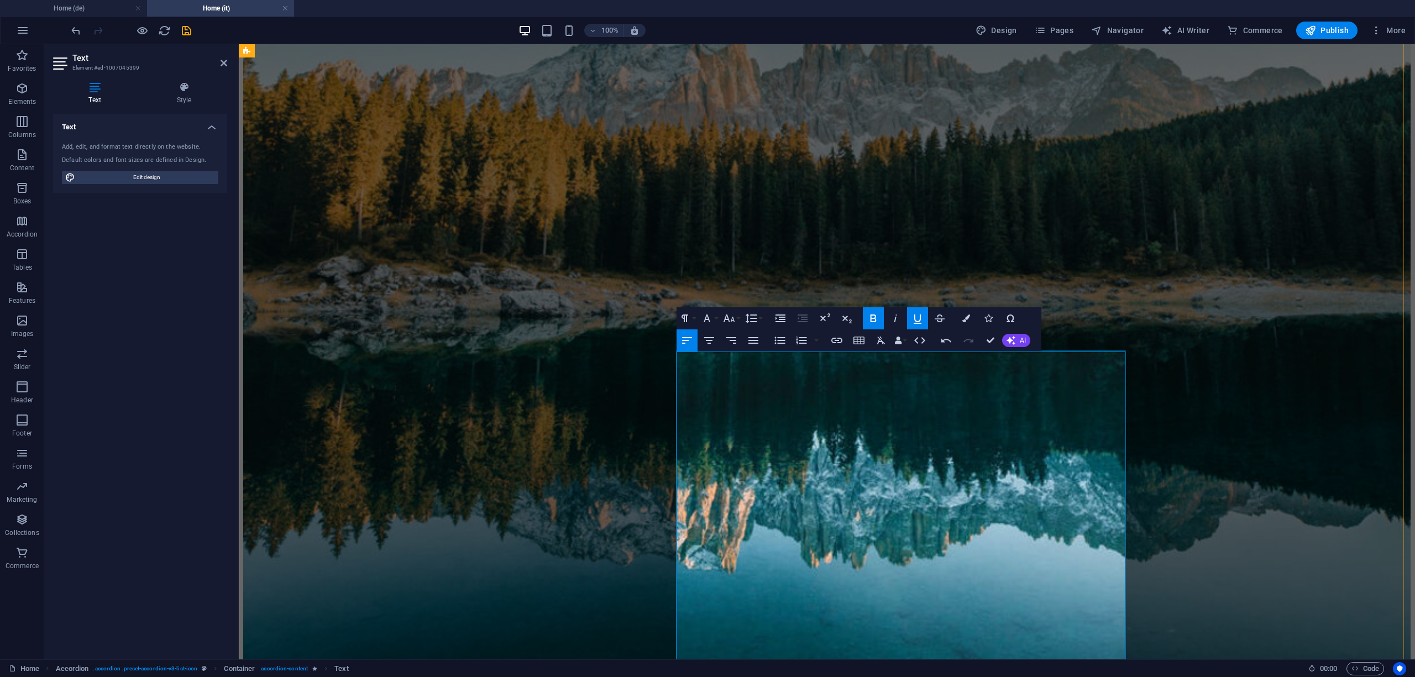
drag, startPoint x: 933, startPoint y: 608, endPoint x: 666, endPoint y: 560, distance: 271.3
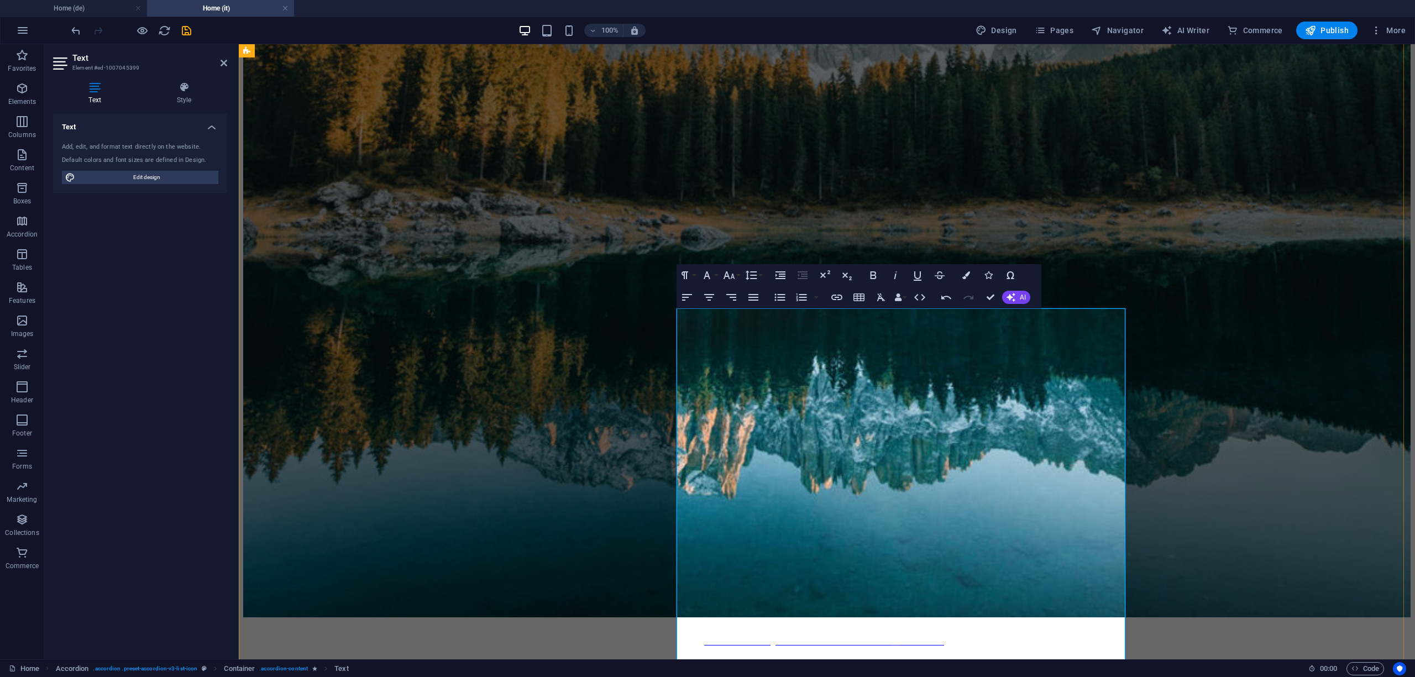
scroll to position [3633, 0]
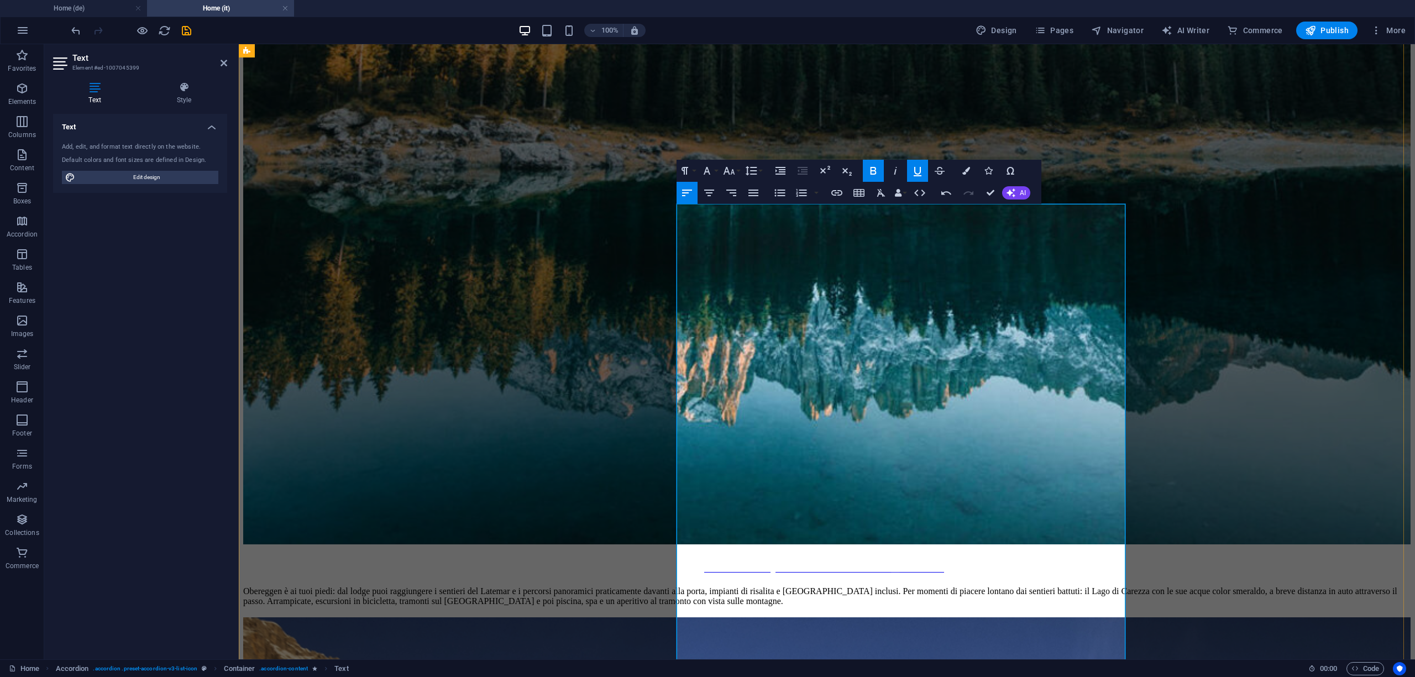
drag, startPoint x: 731, startPoint y: 510, endPoint x: 685, endPoint y: 498, distance: 46.8
drag, startPoint x: 793, startPoint y: 502, endPoint x: 700, endPoint y: 501, distance: 92.9
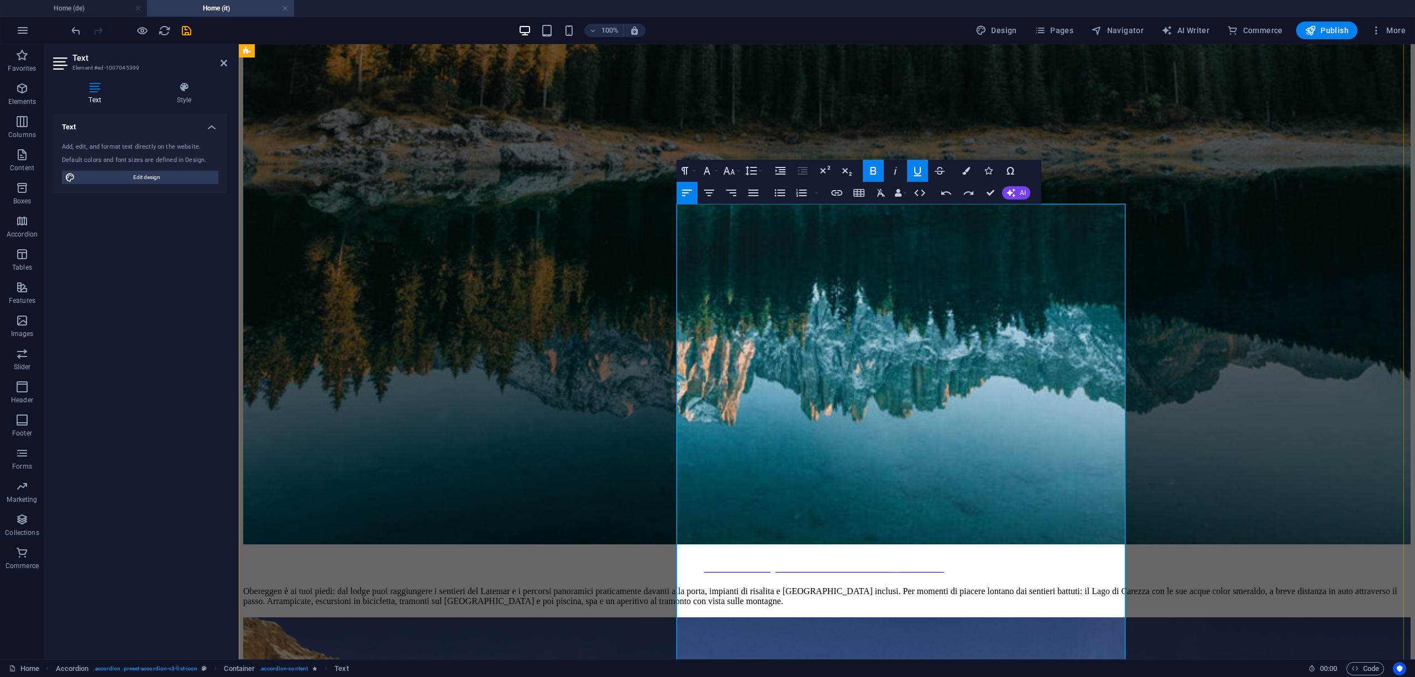
drag, startPoint x: 682, startPoint y: 501, endPoint x: 837, endPoint y: 505, distance: 154.8
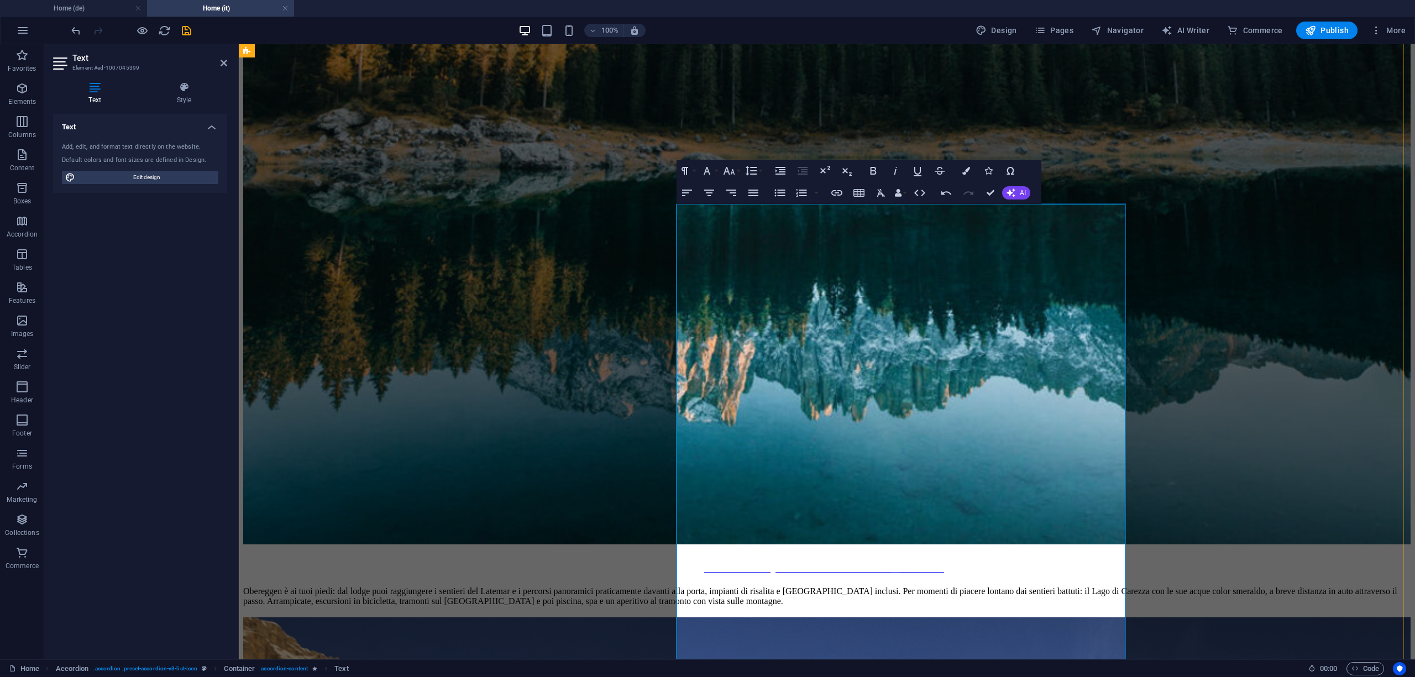
drag, startPoint x: 785, startPoint y: 575, endPoint x: 682, endPoint y: 573, distance: 103.4
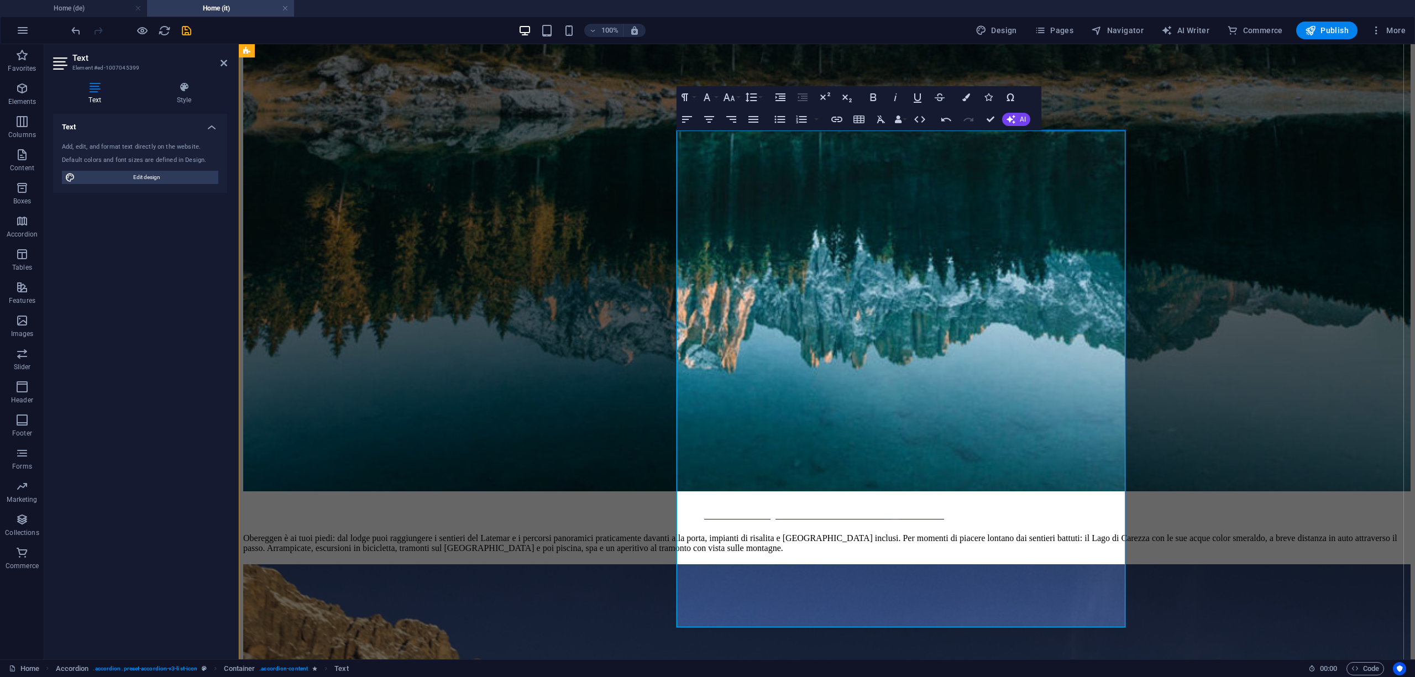
scroll to position [3706, 0]
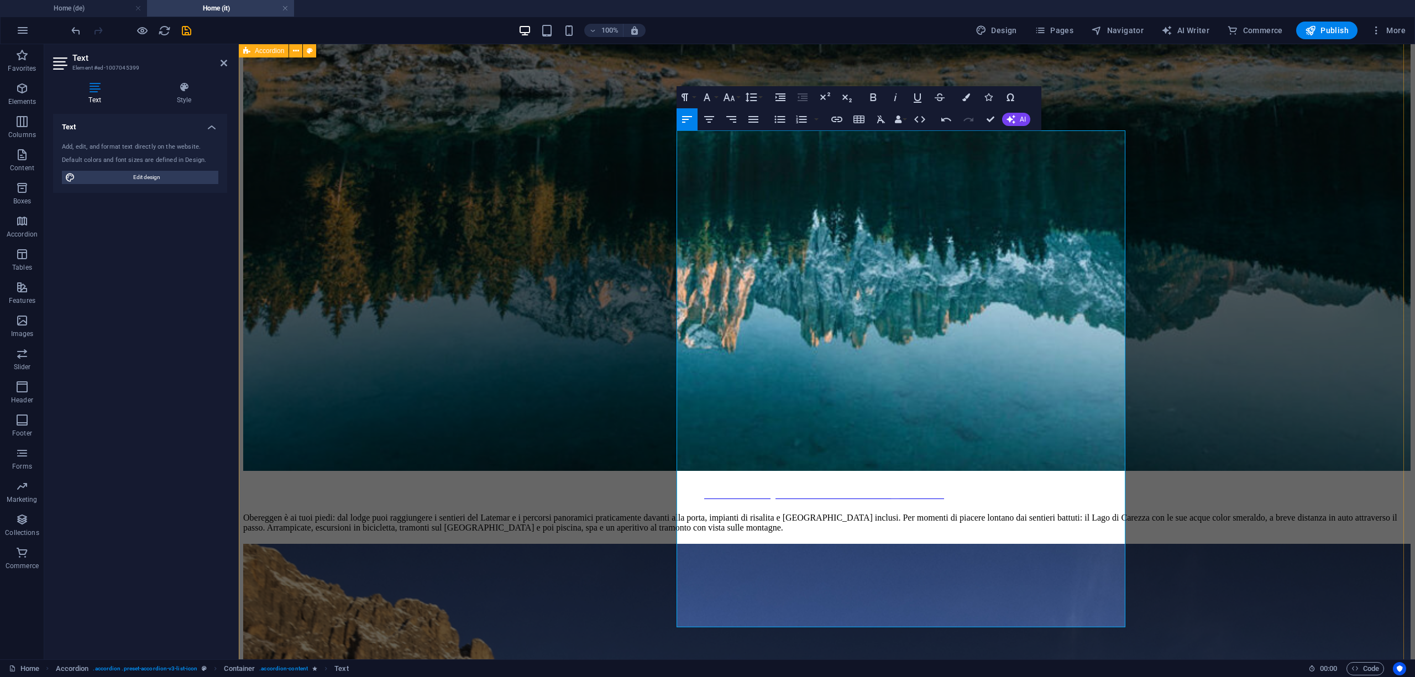
drag, startPoint x: 956, startPoint y: 618, endPoint x: 668, endPoint y: 519, distance: 304.8
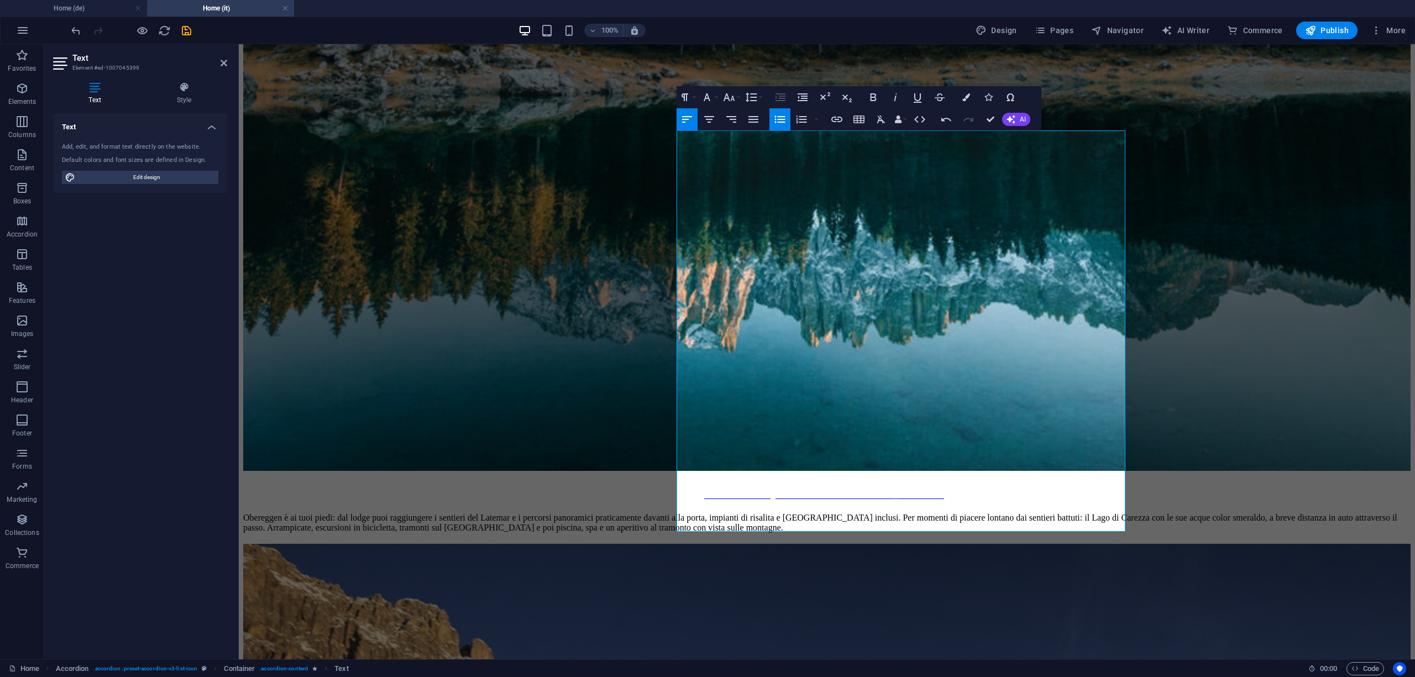
click at [781, 118] on icon "button" at bounding box center [779, 119] width 11 height 7
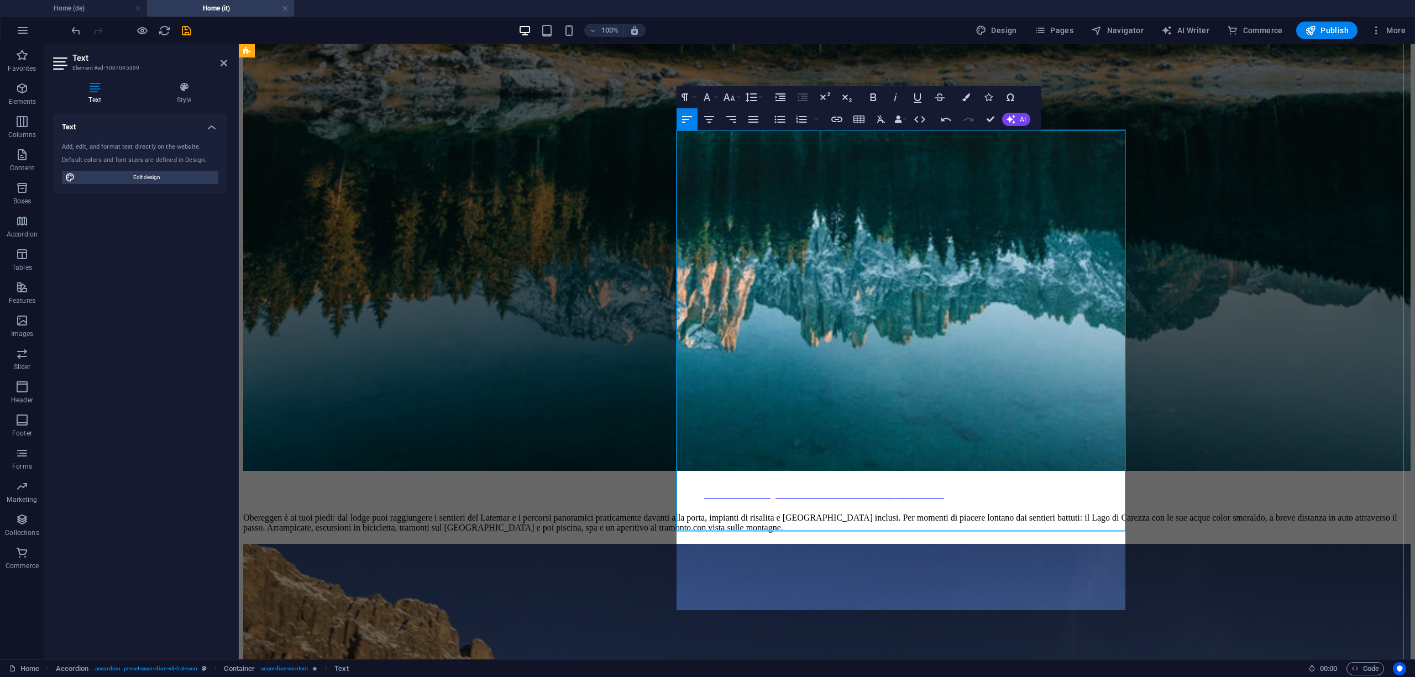
scroll to position [3865, 0]
drag, startPoint x: 1064, startPoint y: 577, endPoint x: 673, endPoint y: 522, distance: 394.5
click at [776, 122] on icon "button" at bounding box center [779, 119] width 13 height 13
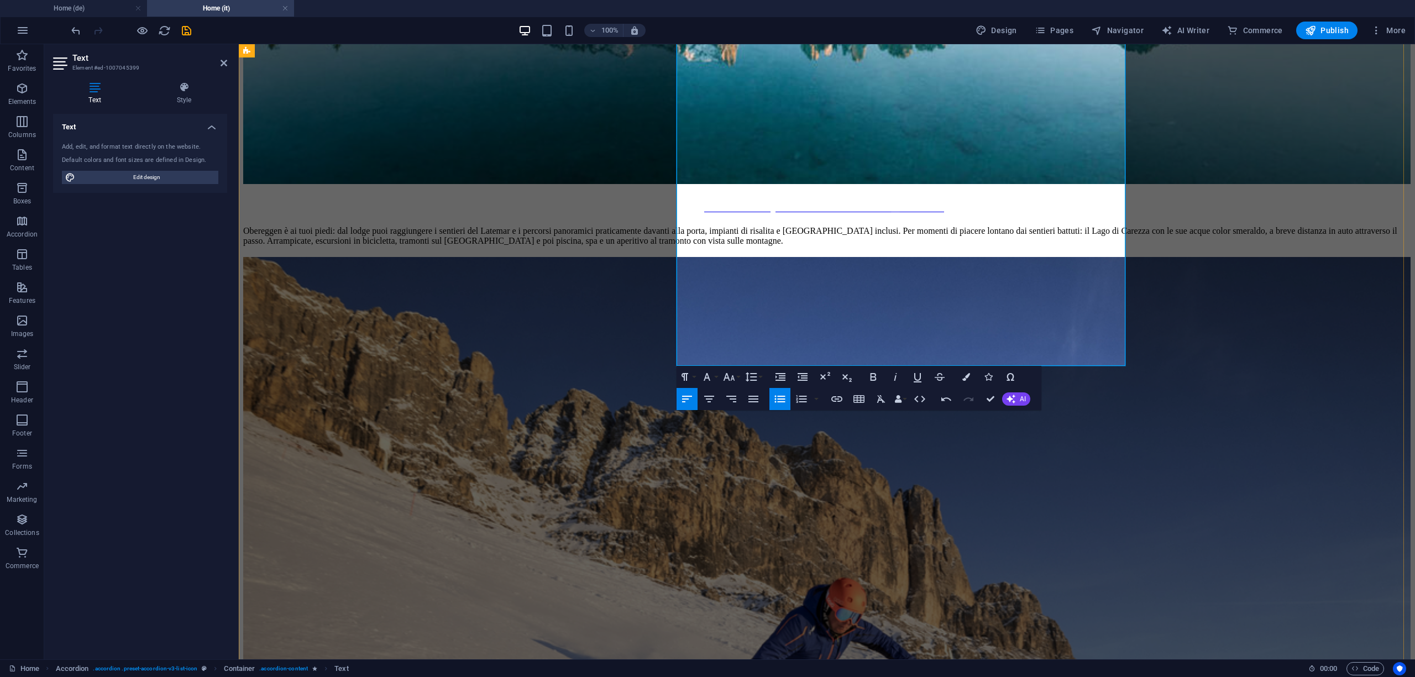
scroll to position [4001, 0]
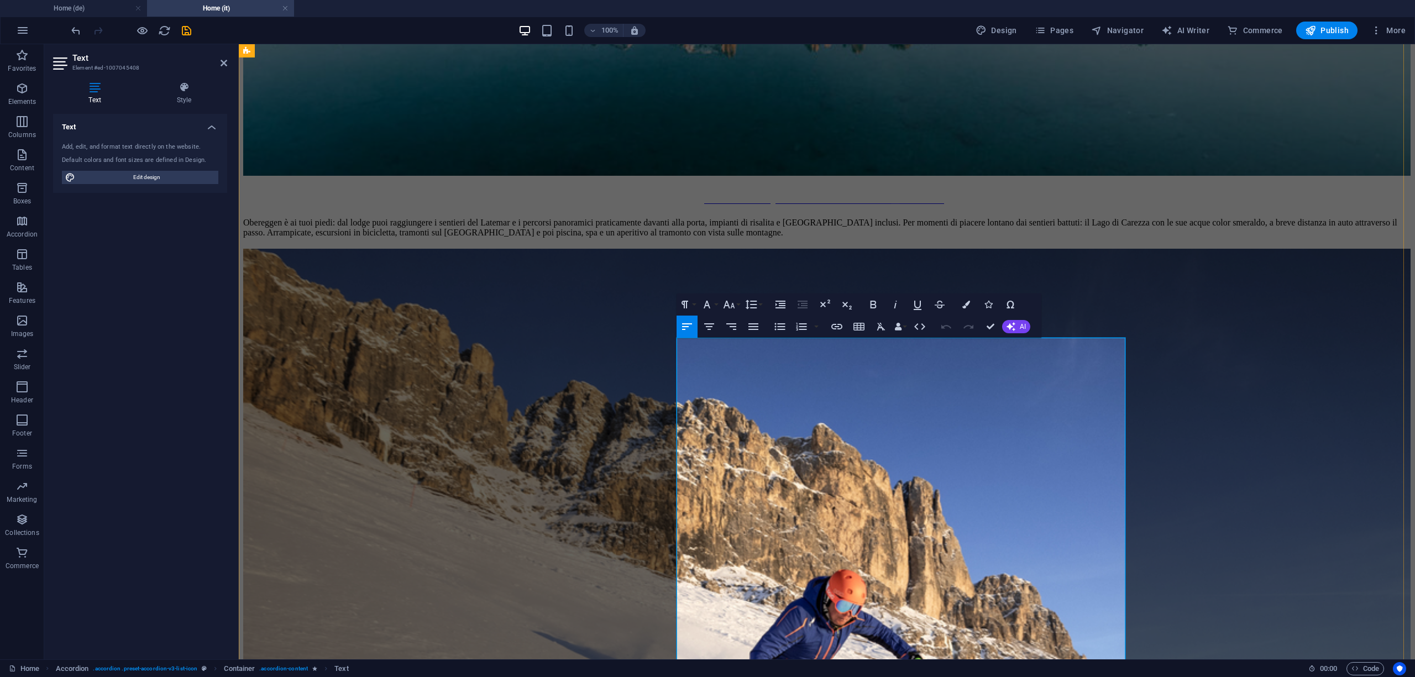
drag, startPoint x: 816, startPoint y: 432, endPoint x: 686, endPoint y: 432, distance: 129.9
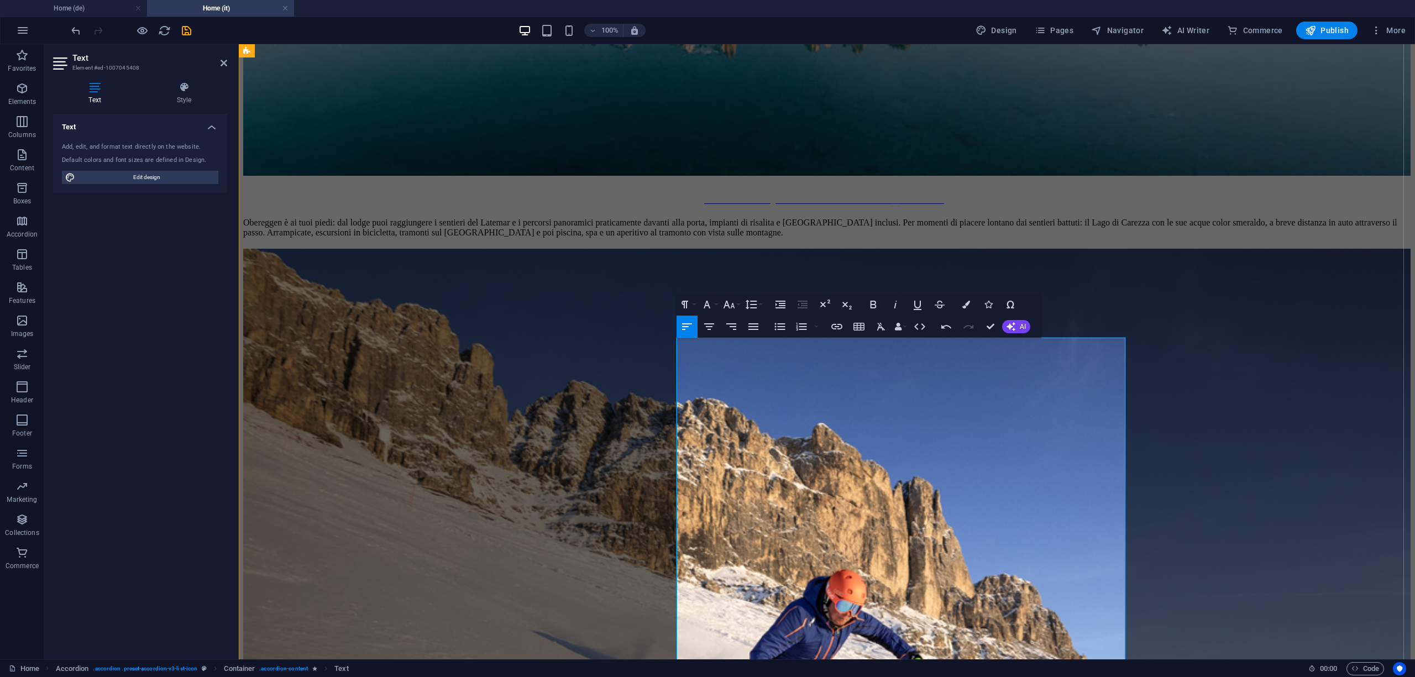
drag, startPoint x: 818, startPoint y: 544, endPoint x: 669, endPoint y: 485, distance: 160.5
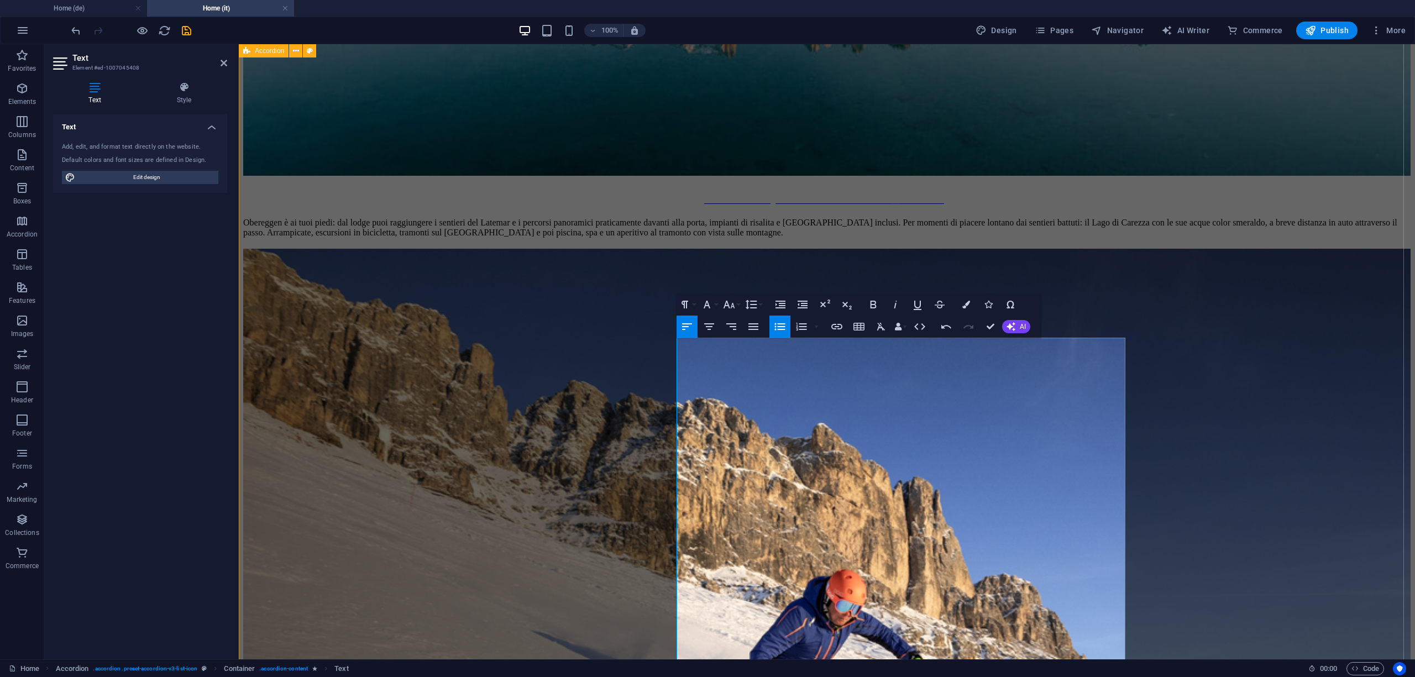
drag, startPoint x: 903, startPoint y: 546, endPoint x: 681, endPoint y: 478, distance: 232.3
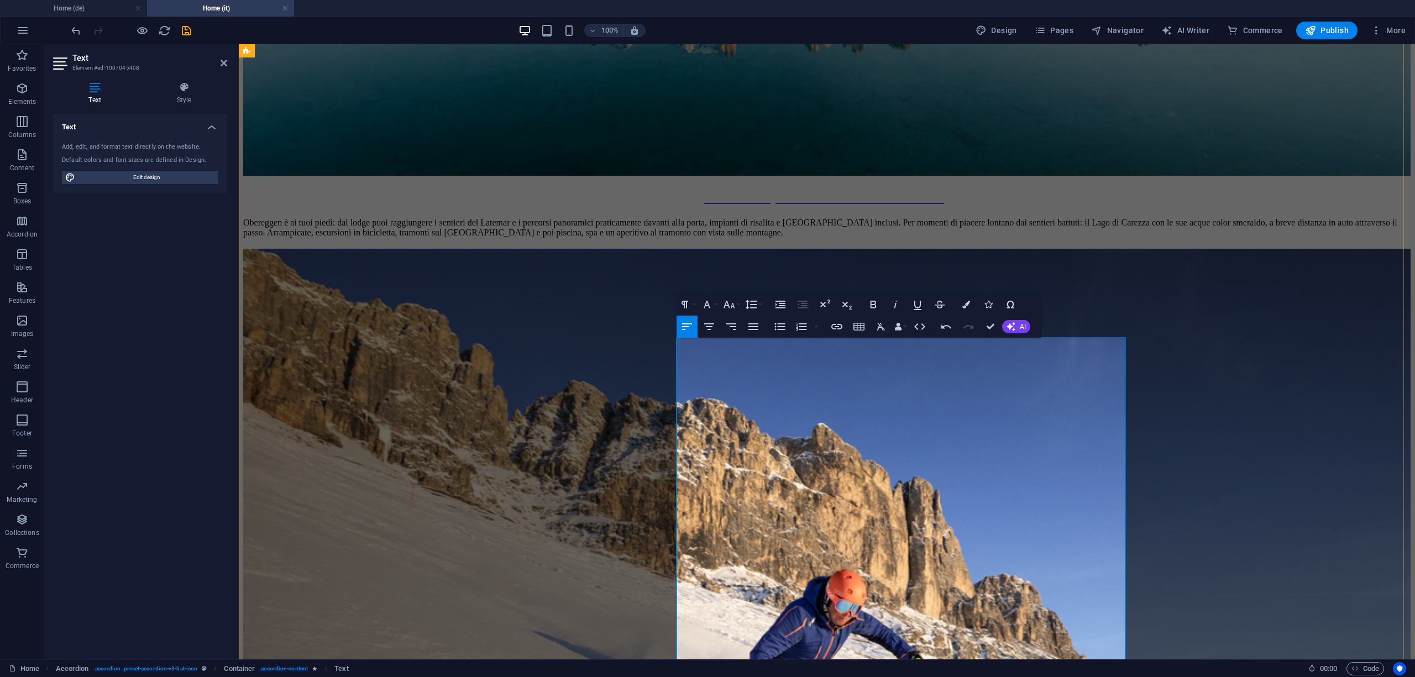
drag, startPoint x: 905, startPoint y: 553, endPoint x: 691, endPoint y: 487, distance: 223.9
click at [775, 332] on icon "button" at bounding box center [779, 326] width 13 height 13
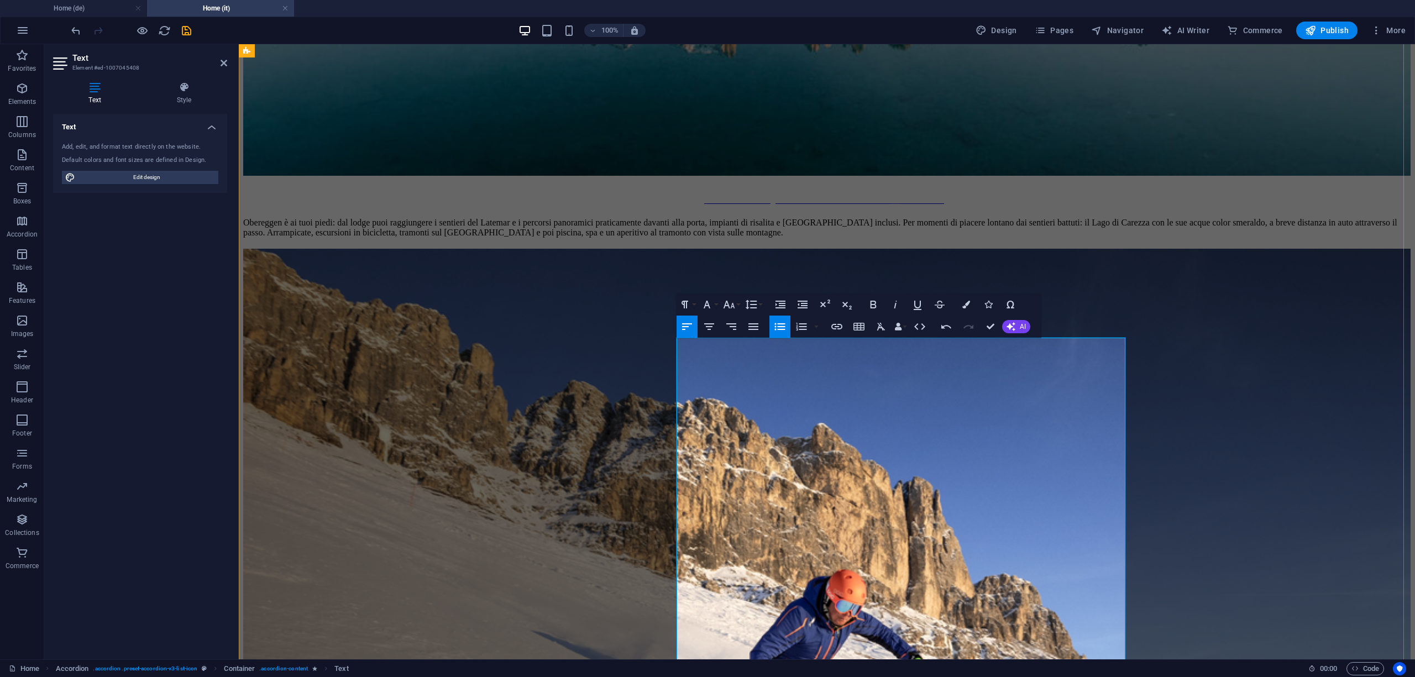
drag, startPoint x: 856, startPoint y: 503, endPoint x: 691, endPoint y: 497, distance: 165.3
click at [772, 328] on button "Unordered List" at bounding box center [779, 327] width 21 height 22
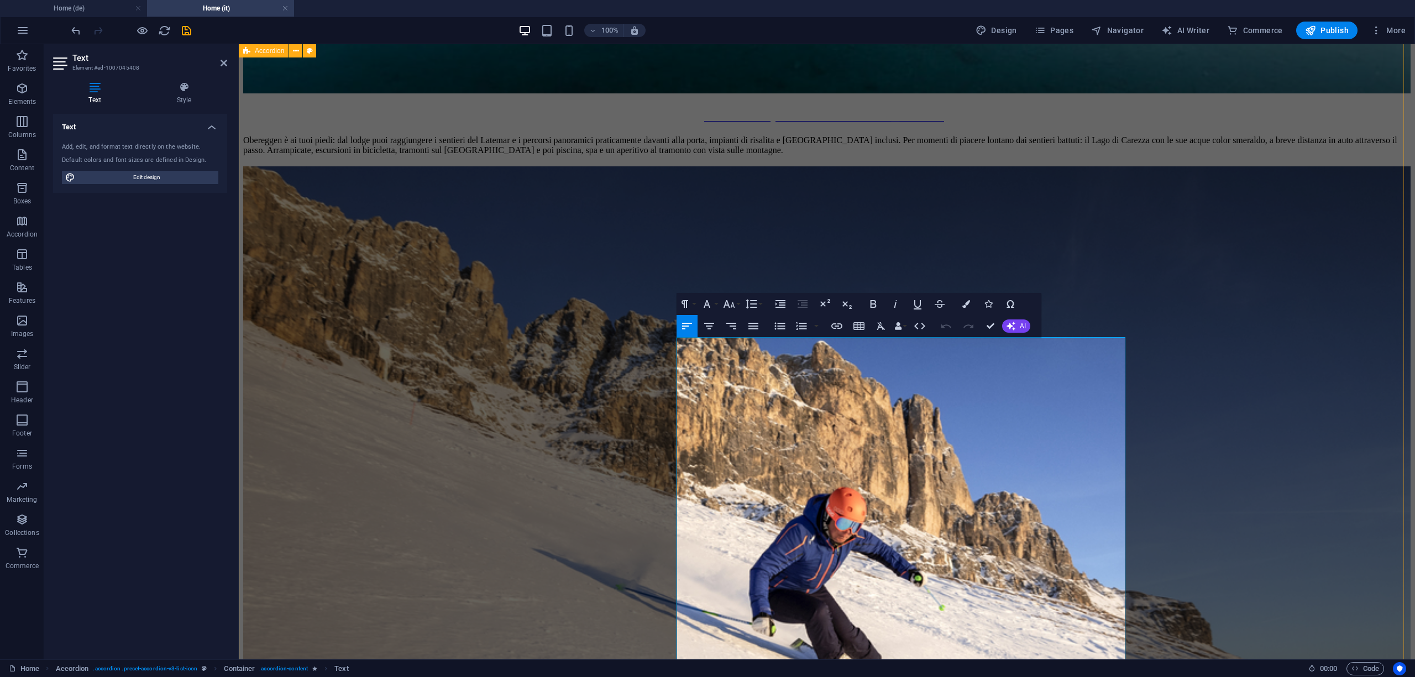
scroll to position [4002, 0]
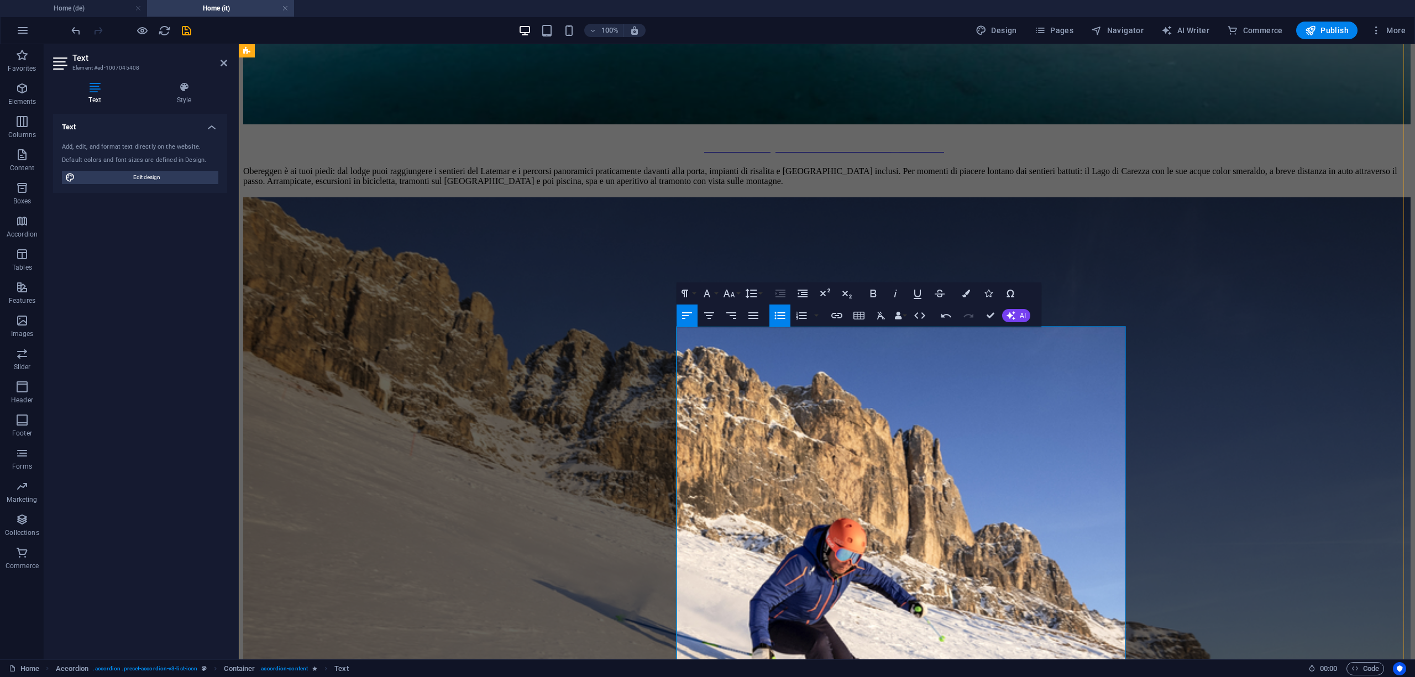
scroll to position [4075, 0]
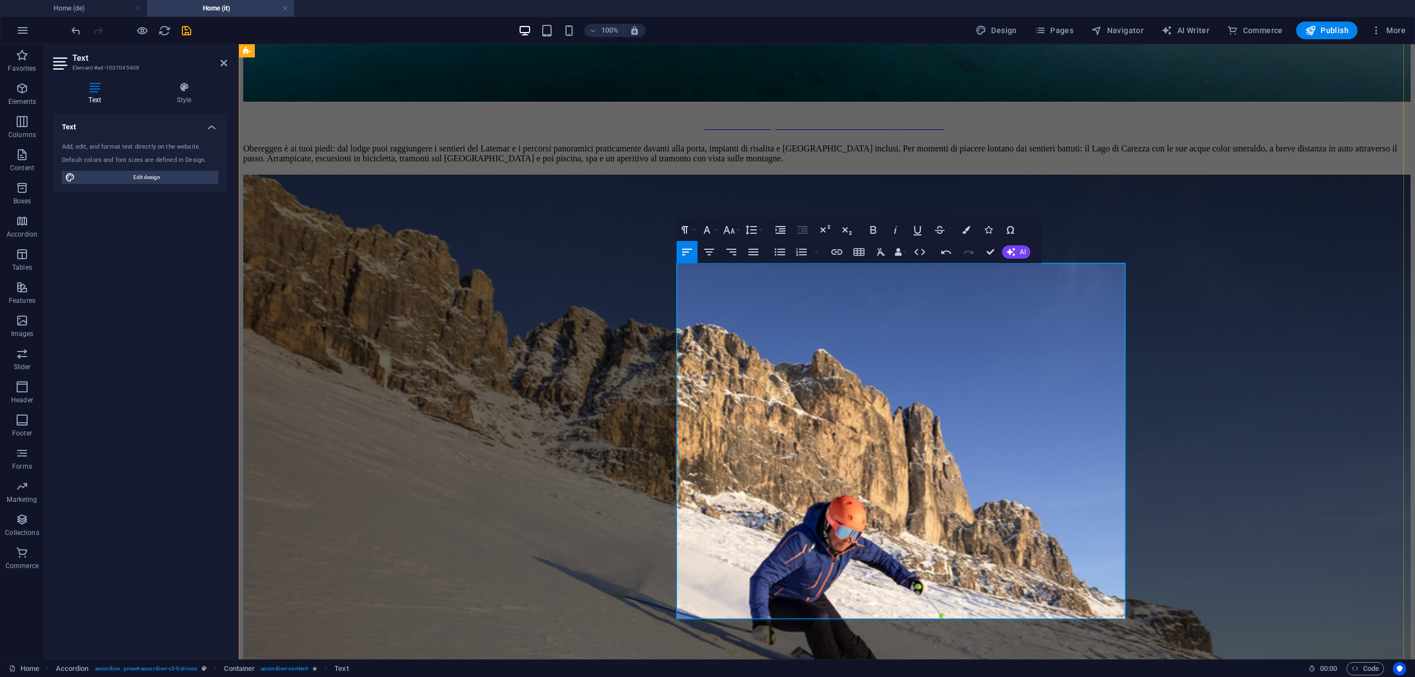
drag, startPoint x: 818, startPoint y: 544, endPoint x: 685, endPoint y: 543, distance: 132.6
drag, startPoint x: 759, startPoint y: 613, endPoint x: 692, endPoint y: 562, distance: 83.9
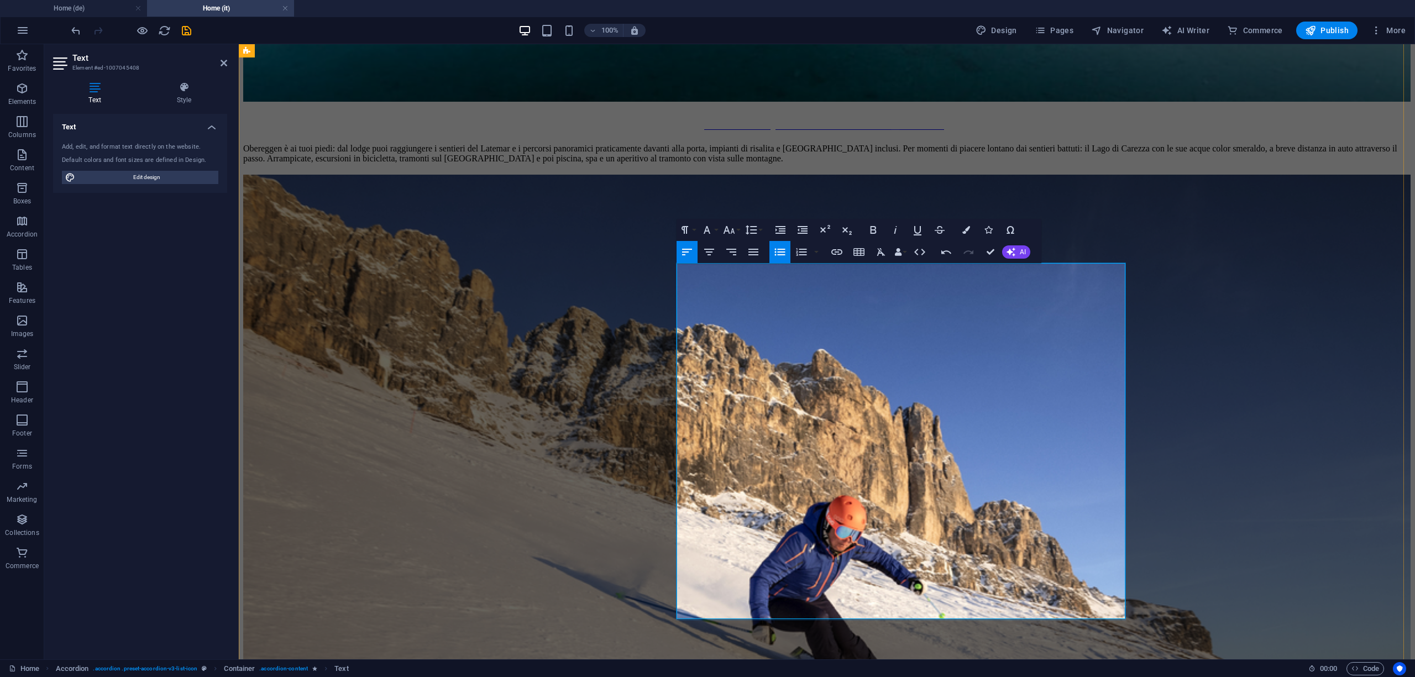
drag, startPoint x: 700, startPoint y: 581, endPoint x: 743, endPoint y: 600, distance: 47.0
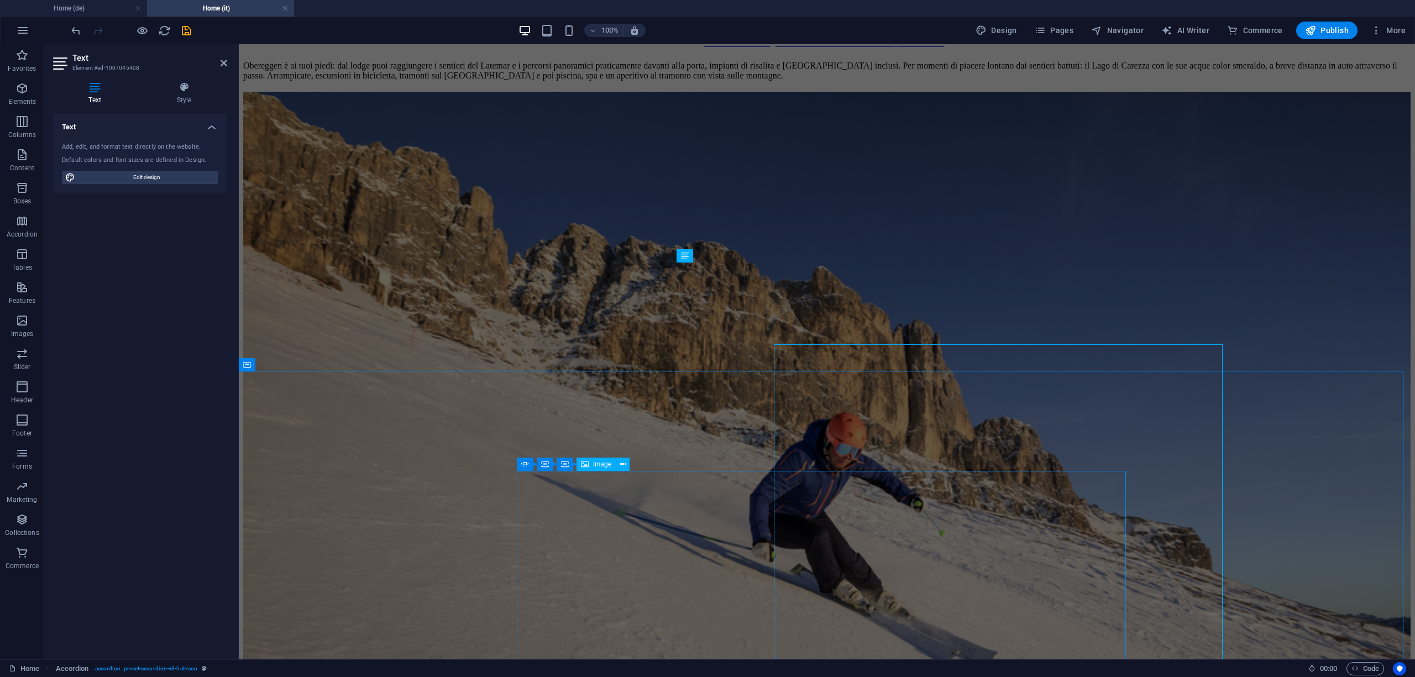
scroll to position [4076, 0]
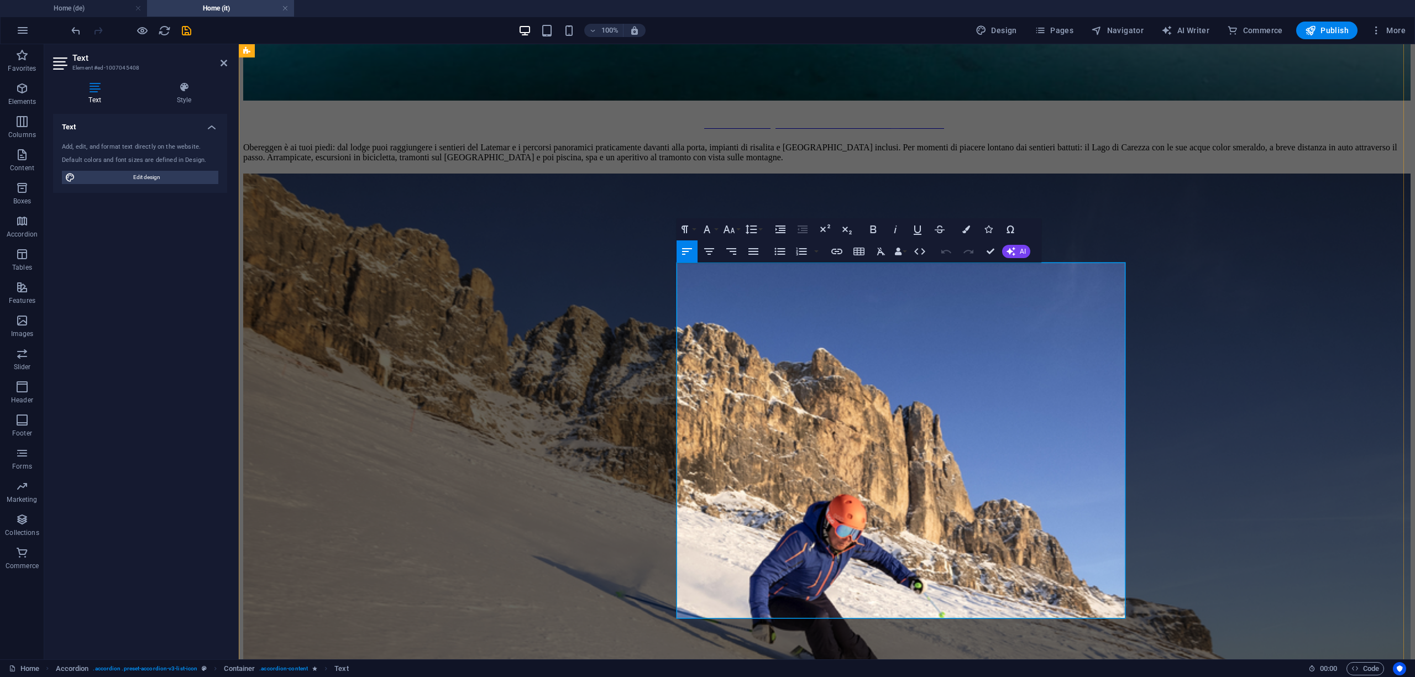
drag, startPoint x: 766, startPoint y: 611, endPoint x: 690, endPoint y: 569, distance: 86.8
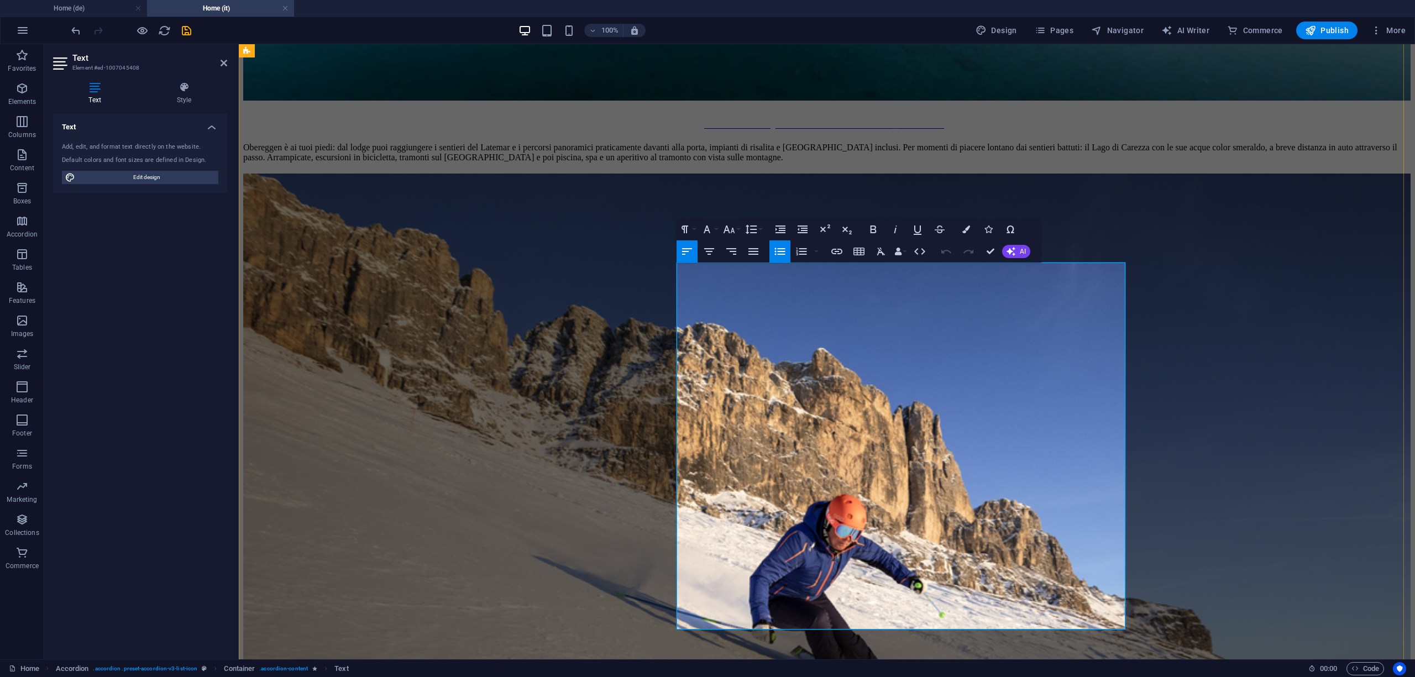
scroll to position [2169, 0]
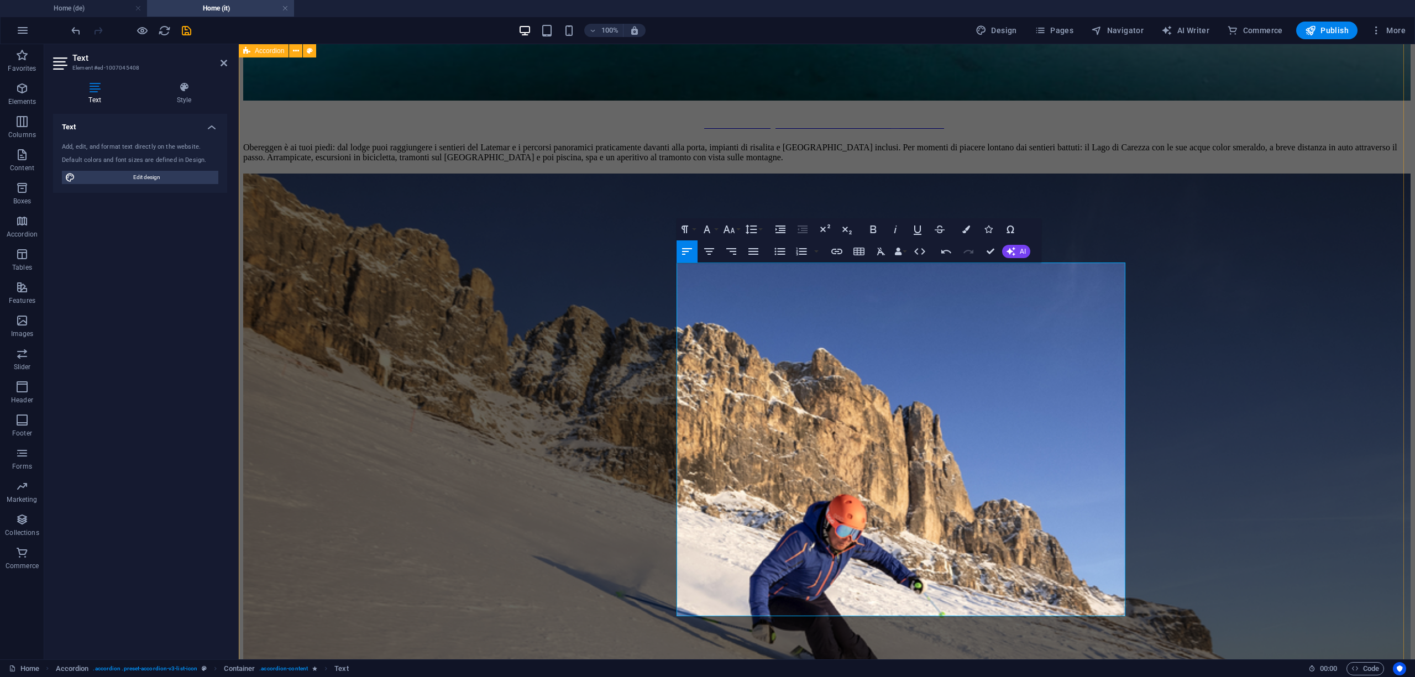
drag, startPoint x: 774, startPoint y: 612, endPoint x: 673, endPoint y: 566, distance: 110.5
click at [784, 250] on icon "button" at bounding box center [779, 251] width 13 height 13
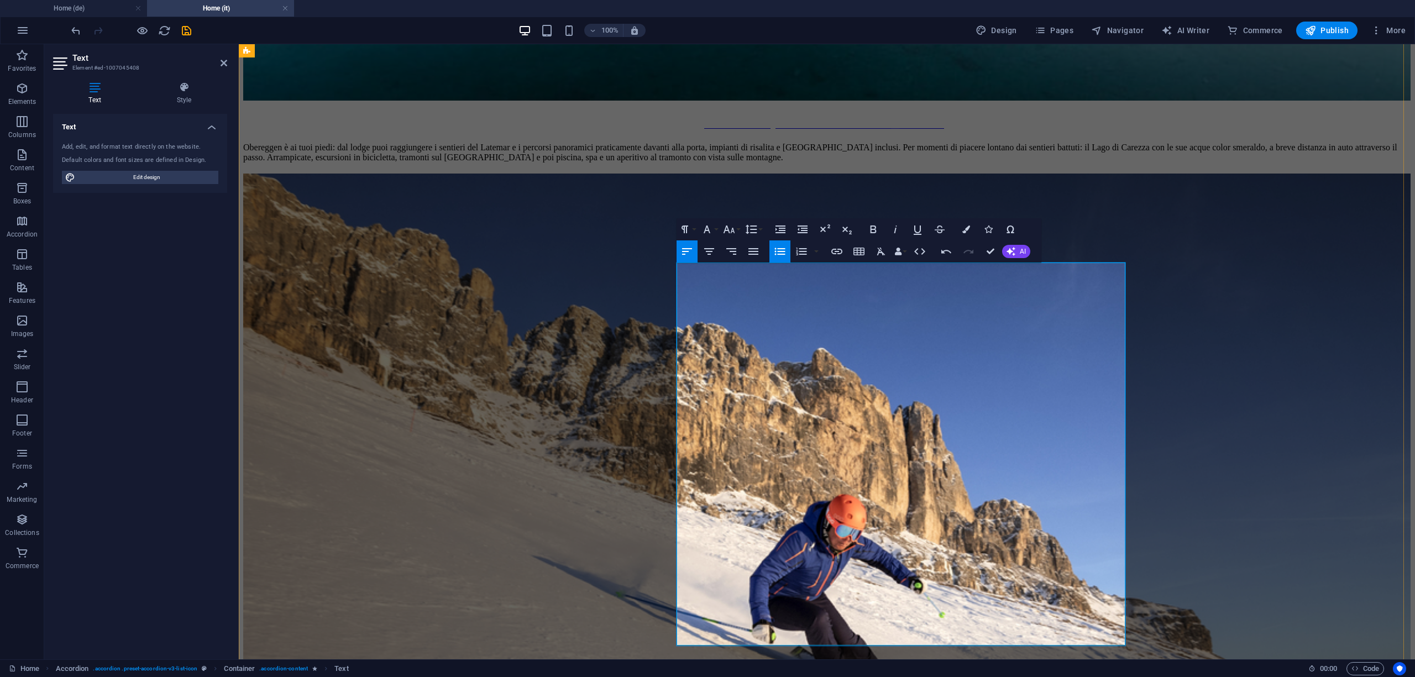
drag, startPoint x: 706, startPoint y: 590, endPoint x: 880, endPoint y: 581, distance: 174.3
drag, startPoint x: 947, startPoint y: 581, endPoint x: 672, endPoint y: 580, distance: 275.2
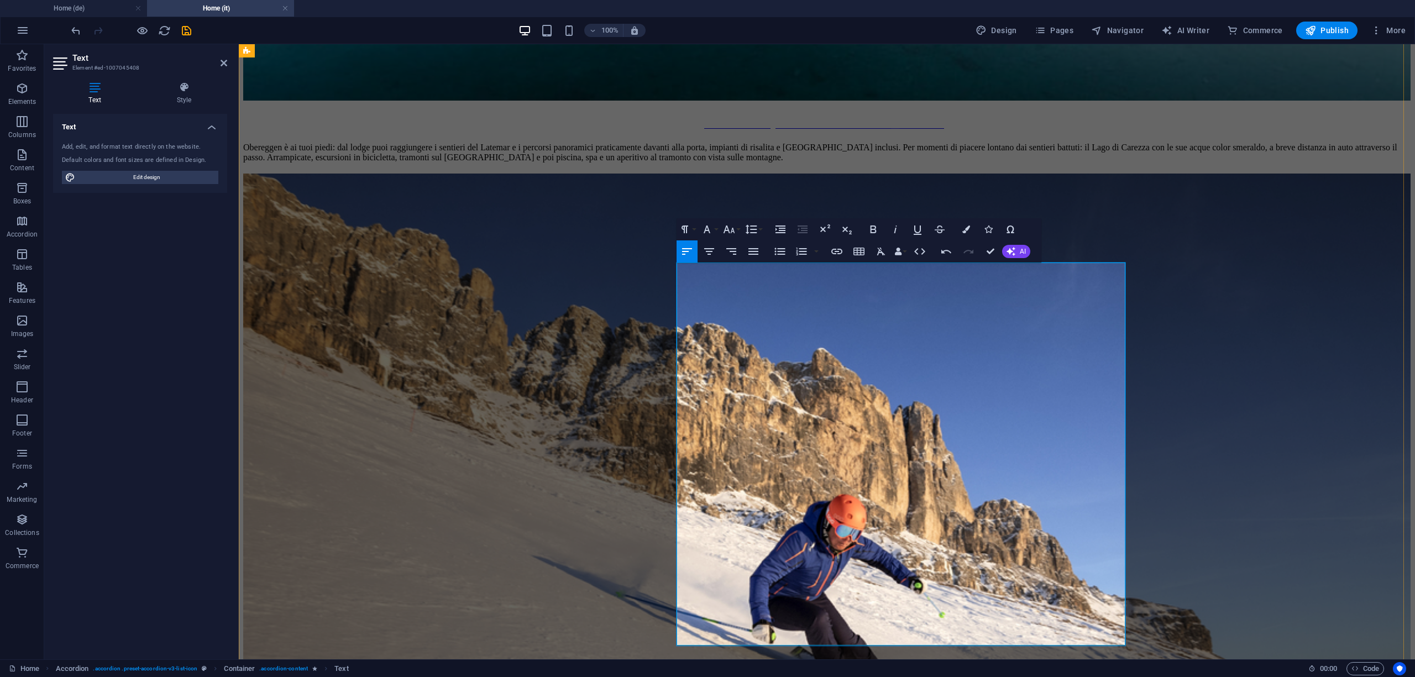
click at [781, 254] on icon "button" at bounding box center [779, 251] width 11 height 7
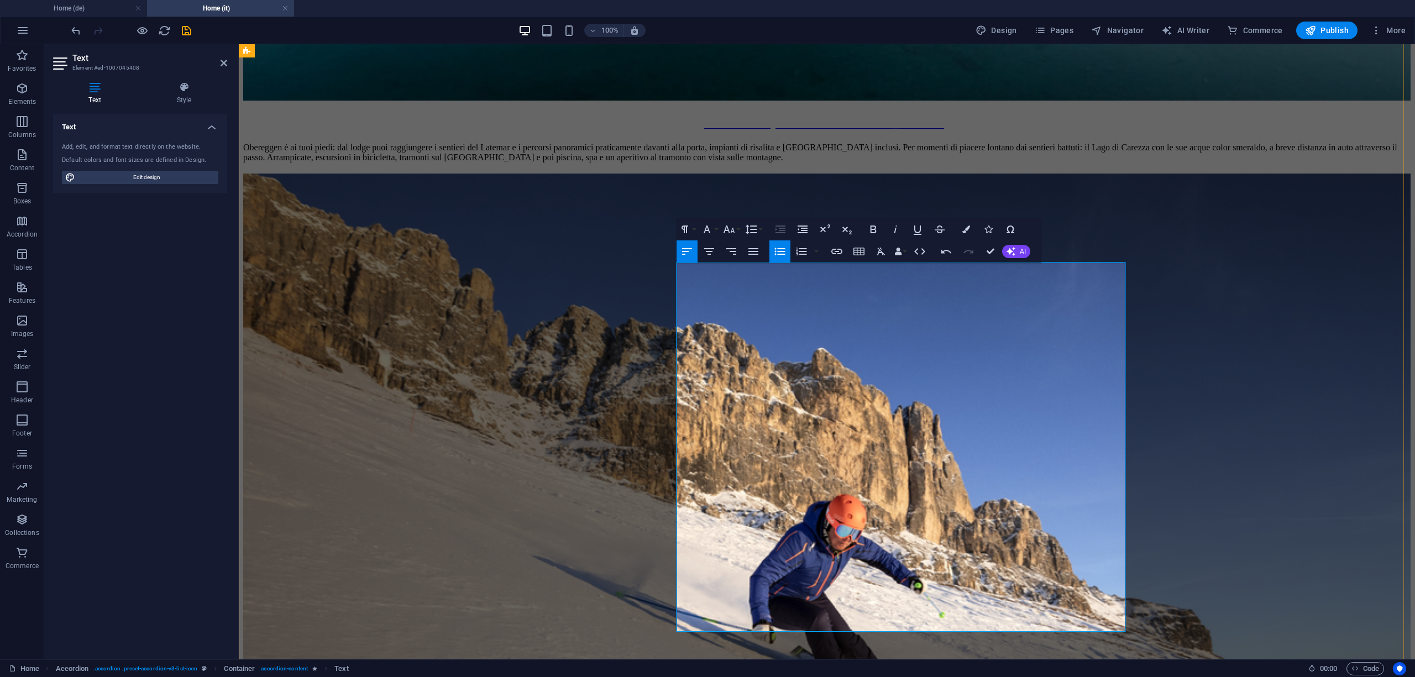
scroll to position [53, 3]
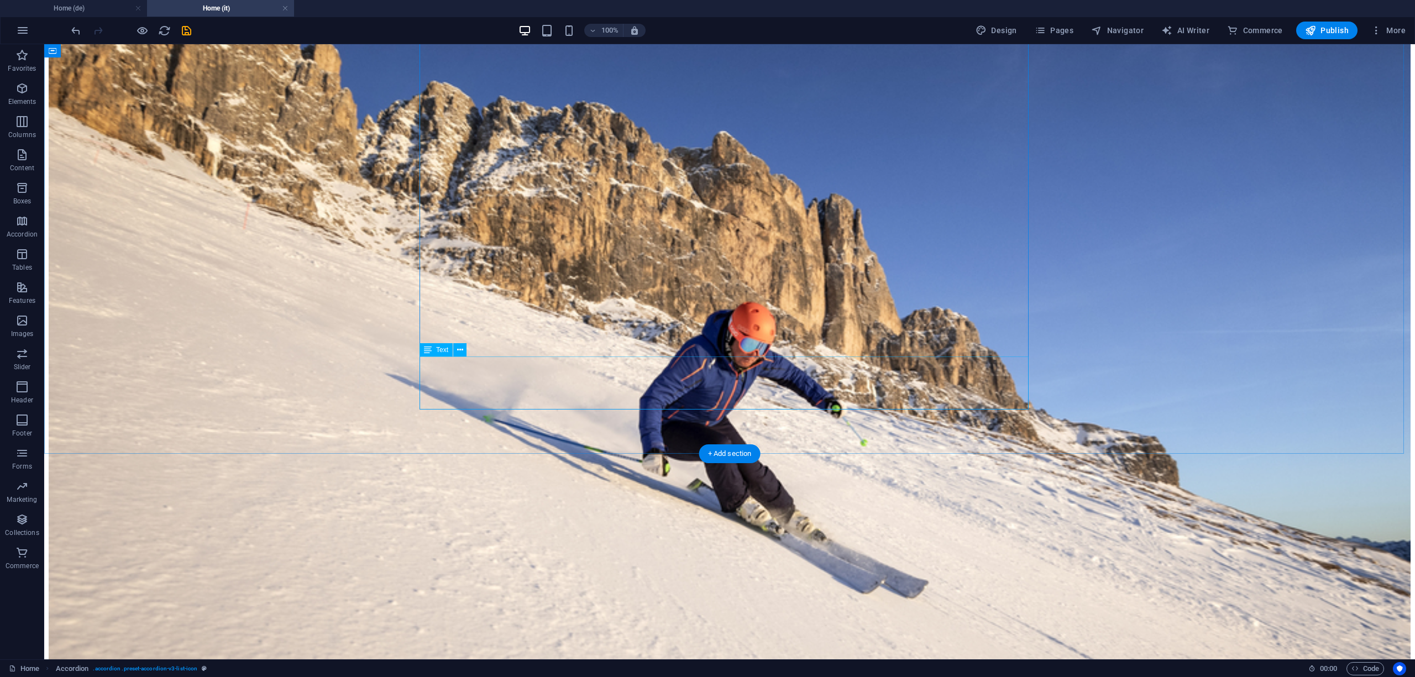
scroll to position [4969, 0]
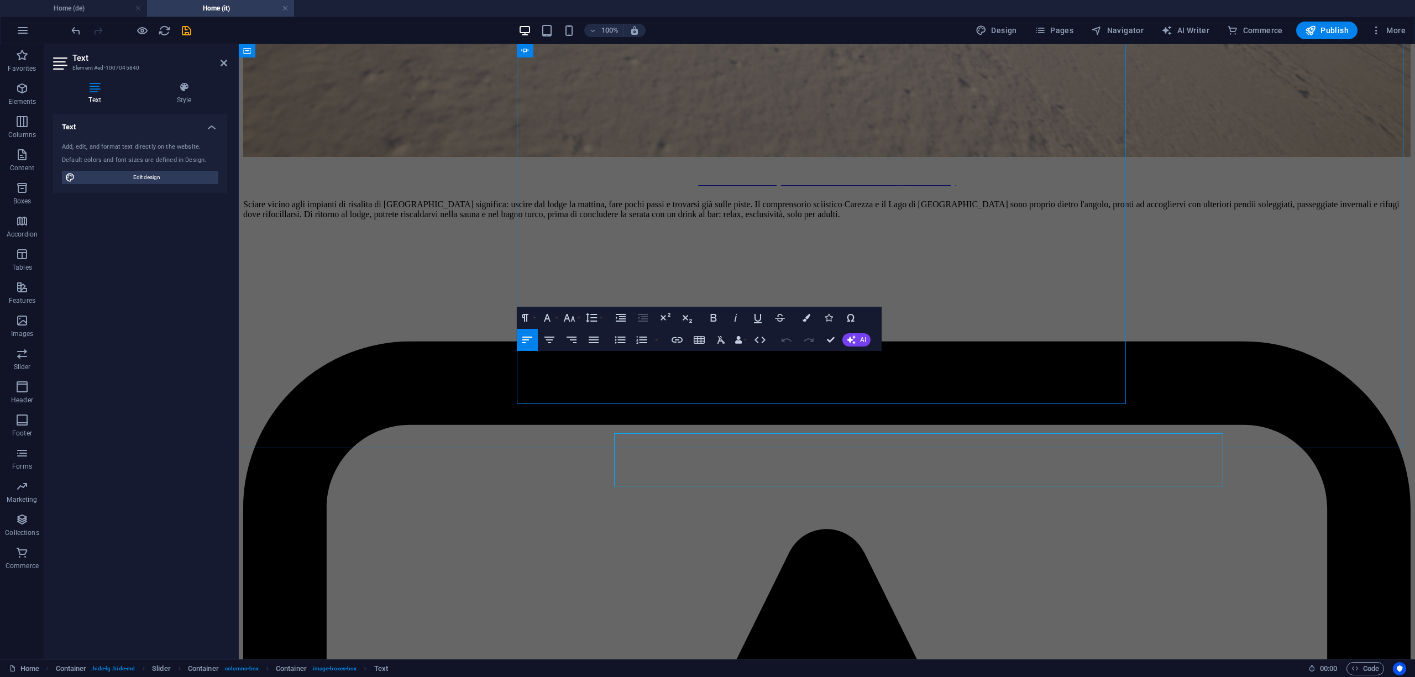
scroll to position [4888, 0]
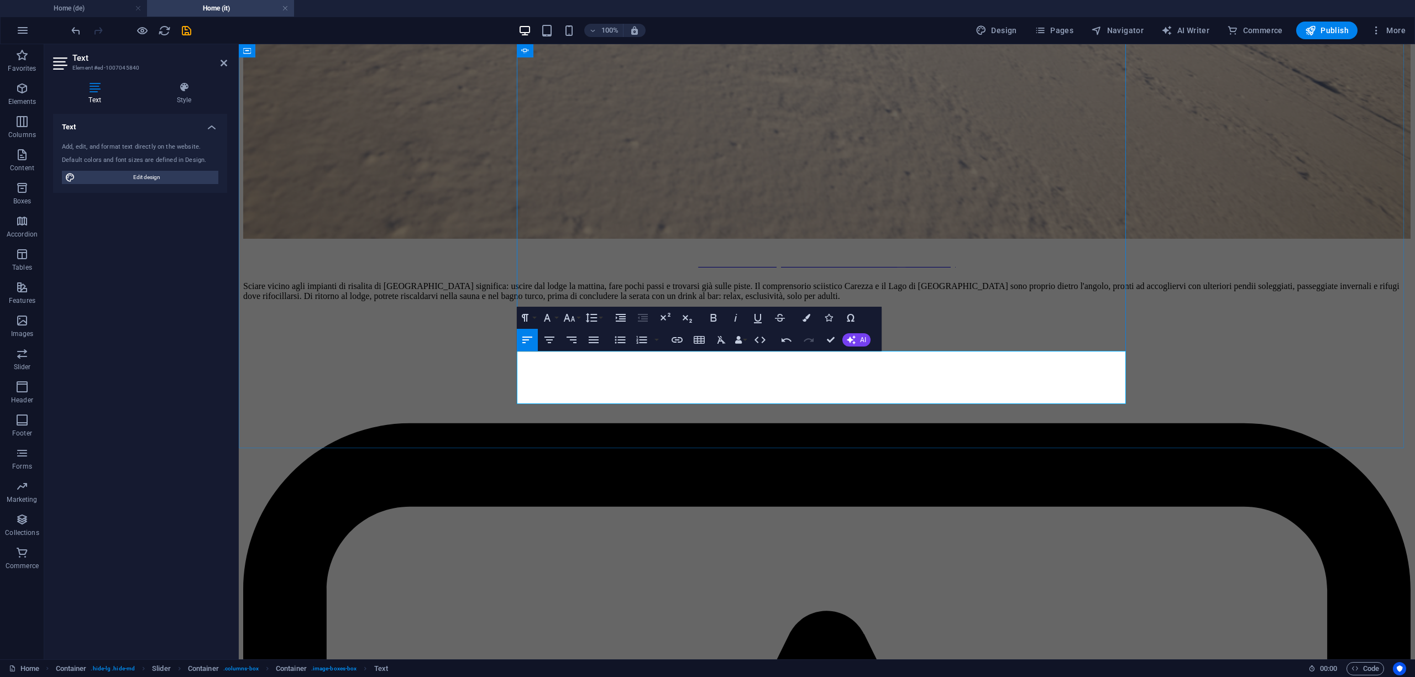
copy p "ab 189 € pro Person inkl. Halbpension"
drag, startPoint x: 680, startPoint y: 396, endPoint x: 522, endPoint y: 403, distance: 157.7
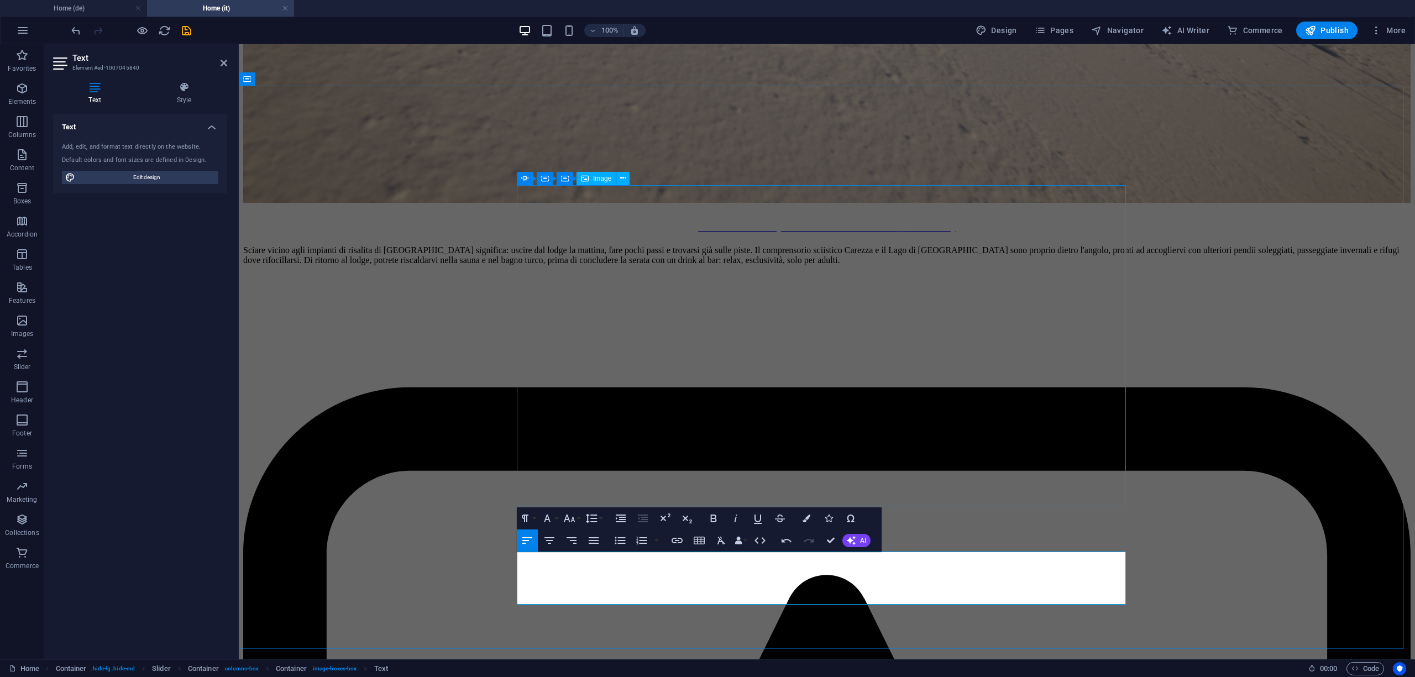
scroll to position [4963, 0]
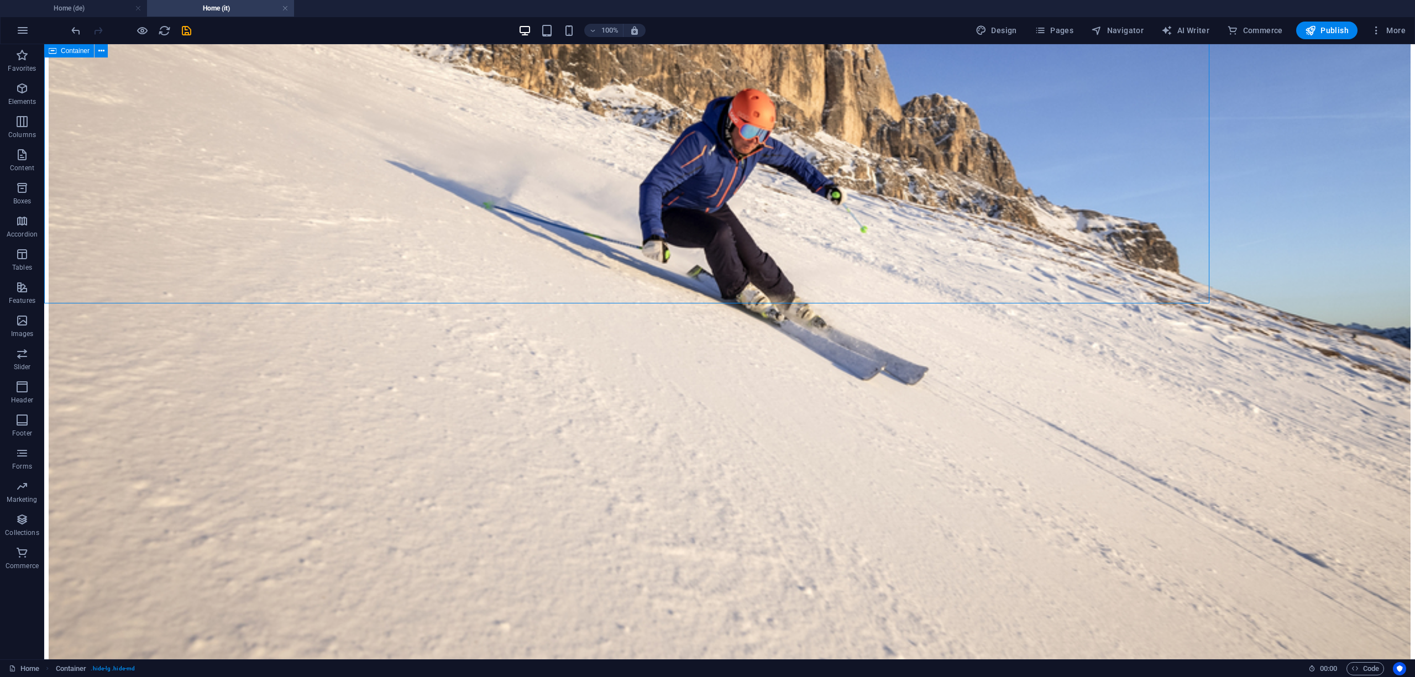
scroll to position [4824, 0]
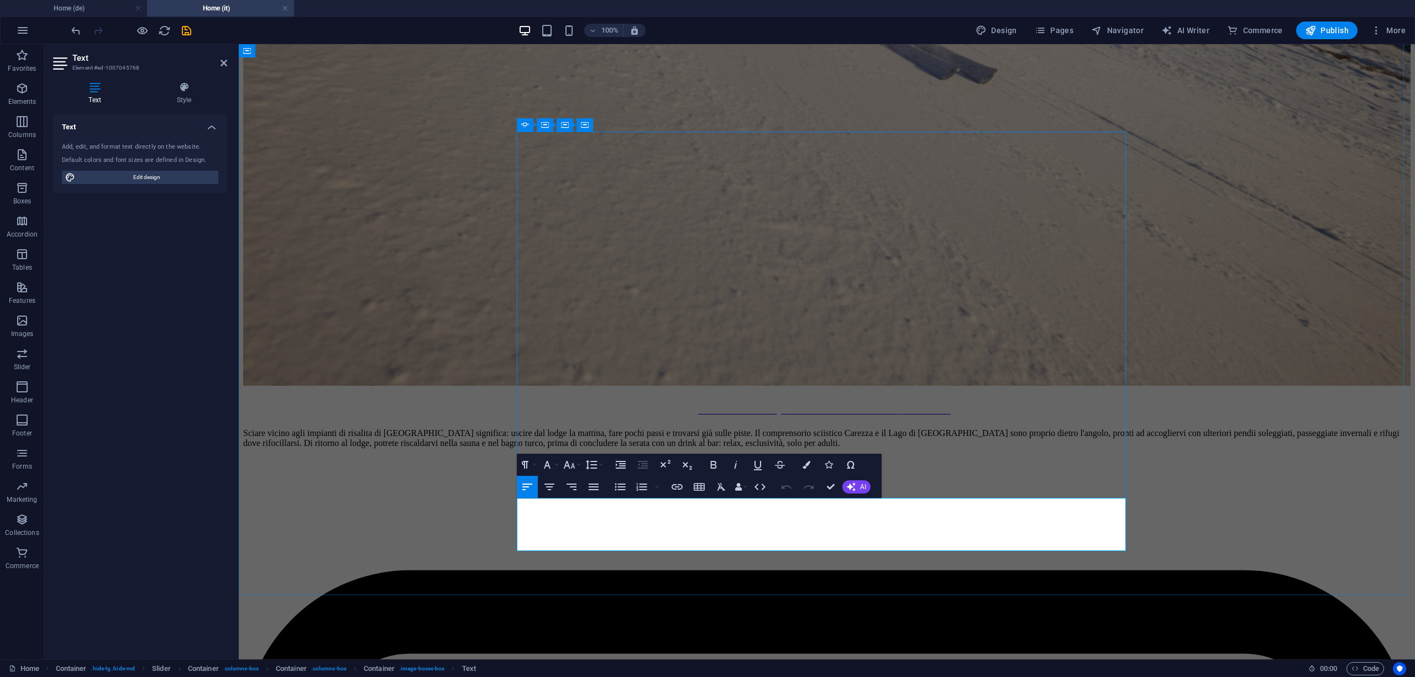
drag, startPoint x: 684, startPoint y: 547, endPoint x: 521, endPoint y: 546, distance: 163.6
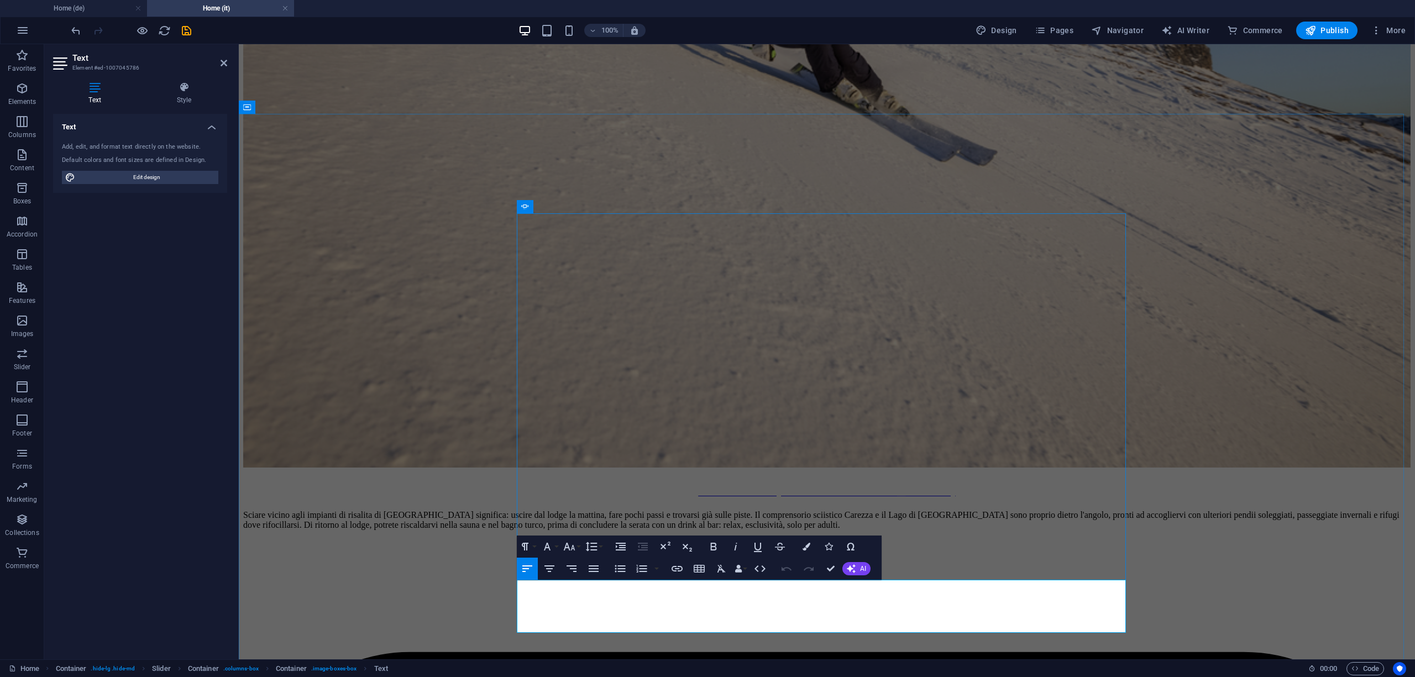
drag, startPoint x: 586, startPoint y: 622, endPoint x: 521, endPoint y: 621, distance: 65.2
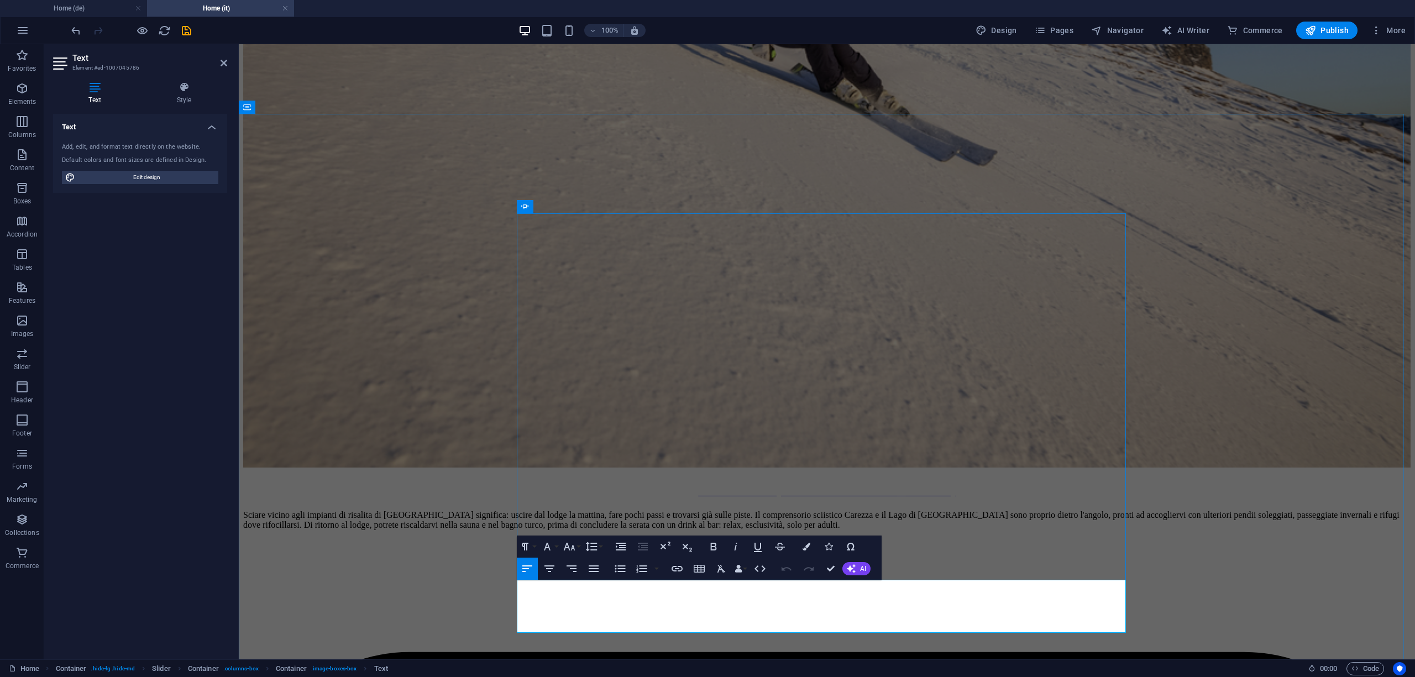
drag, startPoint x: 686, startPoint y: 628, endPoint x: 522, endPoint y: 624, distance: 163.6
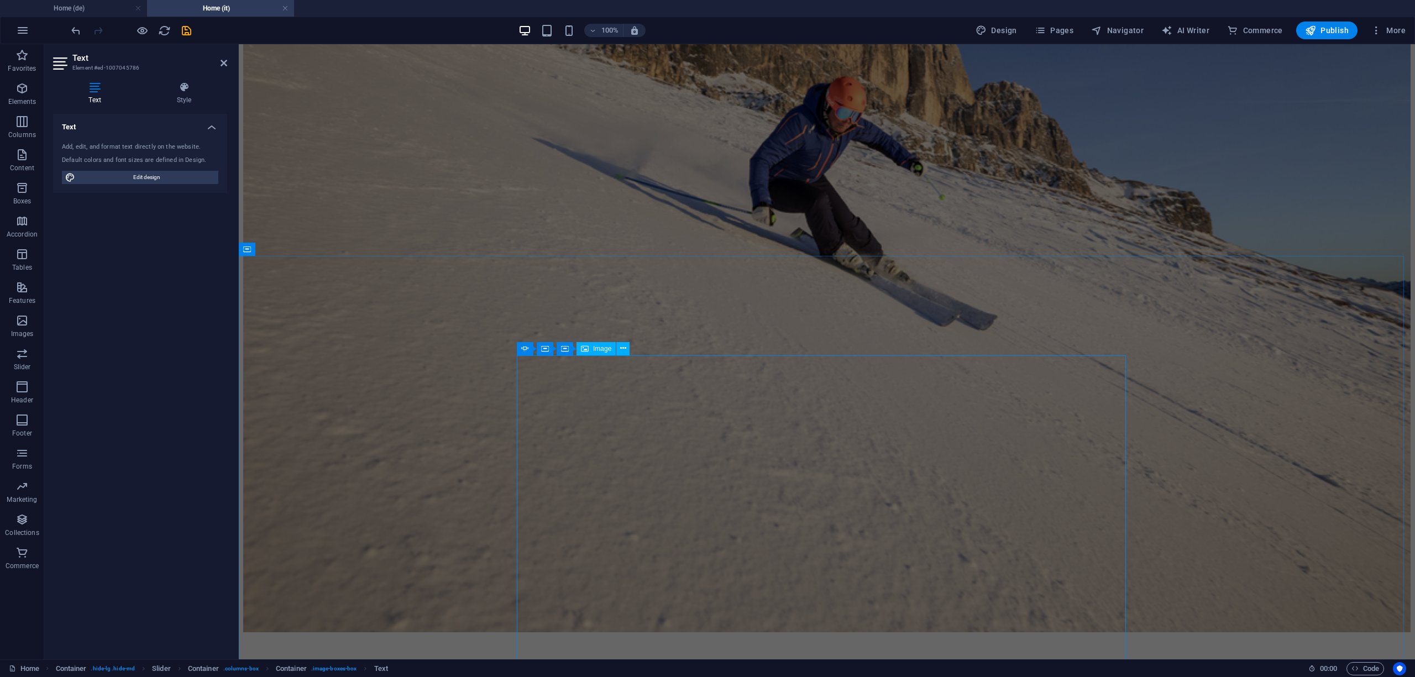
scroll to position [4789, 0]
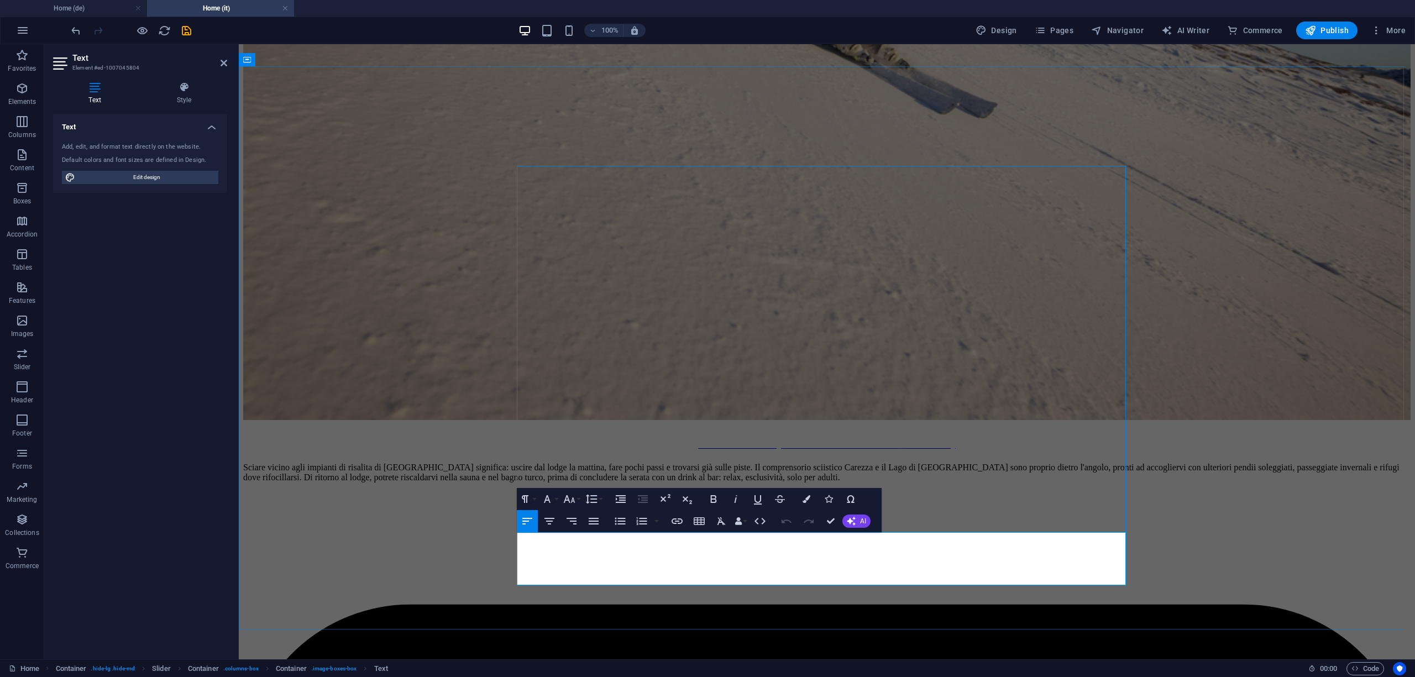
drag, startPoint x: 565, startPoint y: 575, endPoint x: 522, endPoint y: 574, distance: 42.6
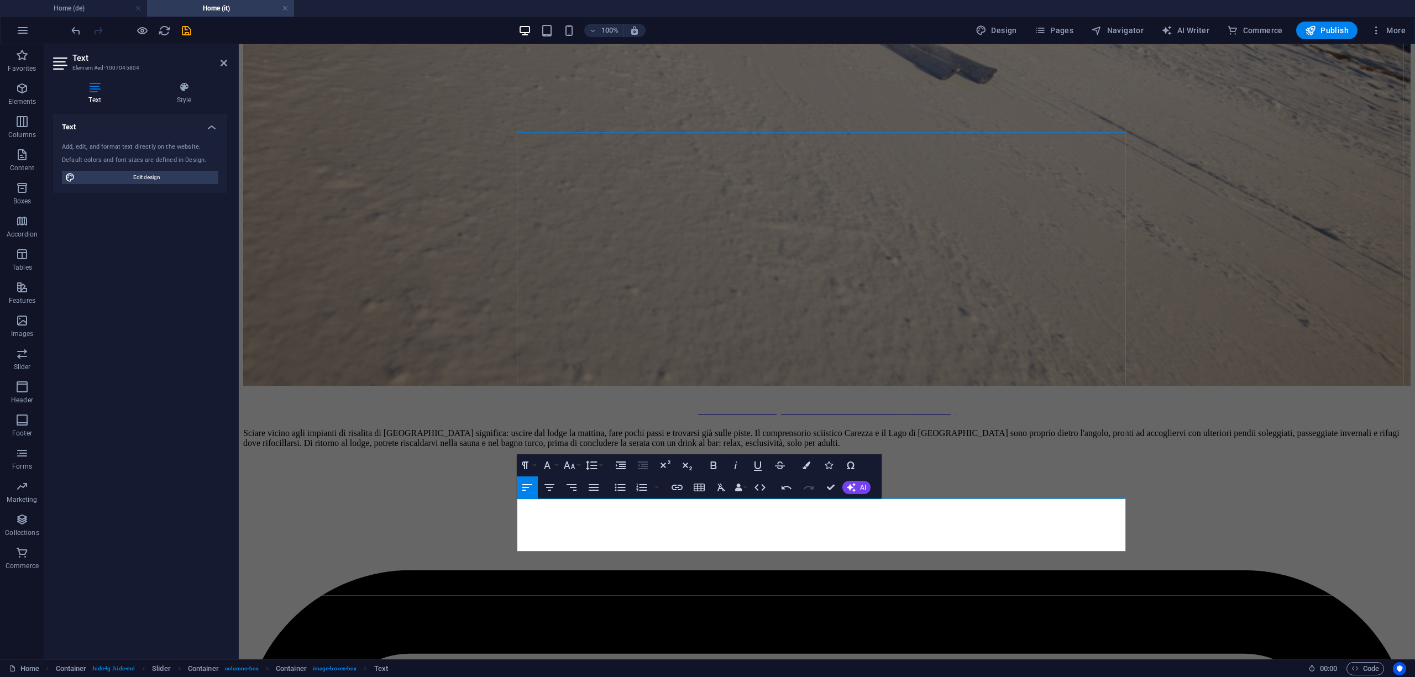
scroll to position [4740, 0]
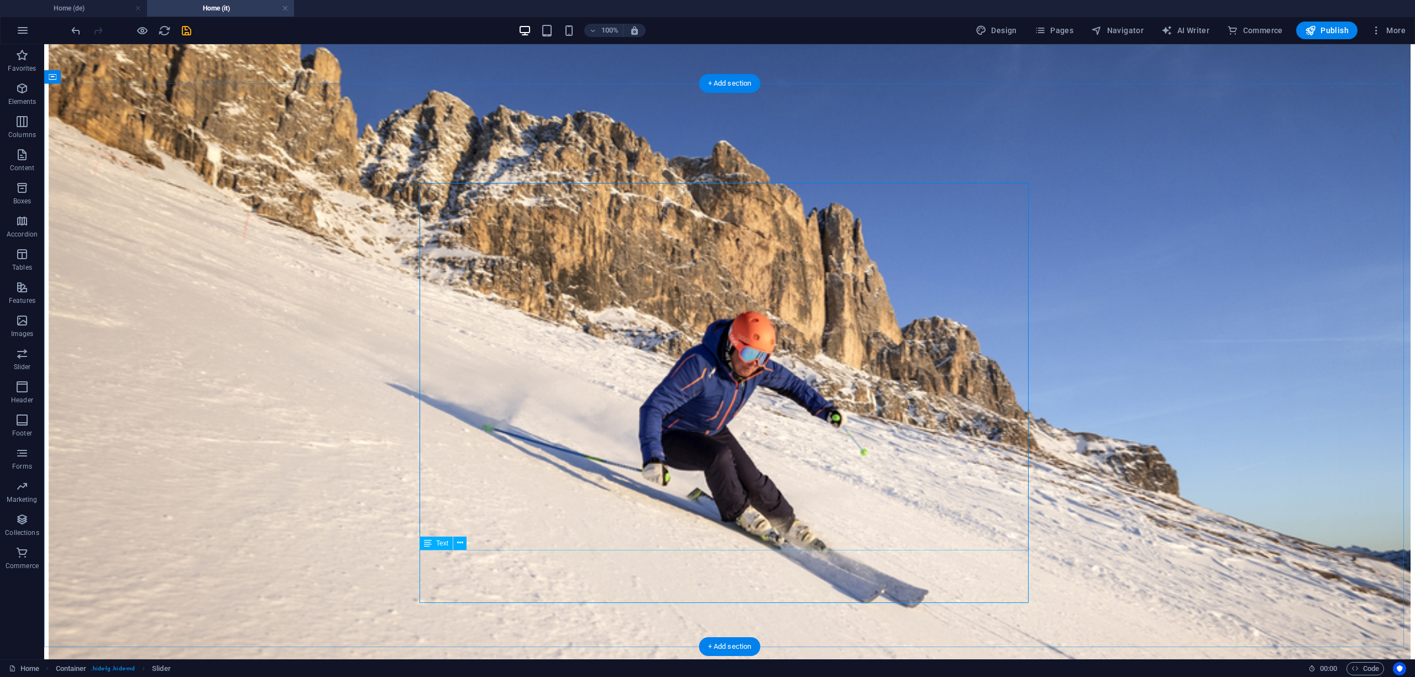
scroll to position [4888, 0]
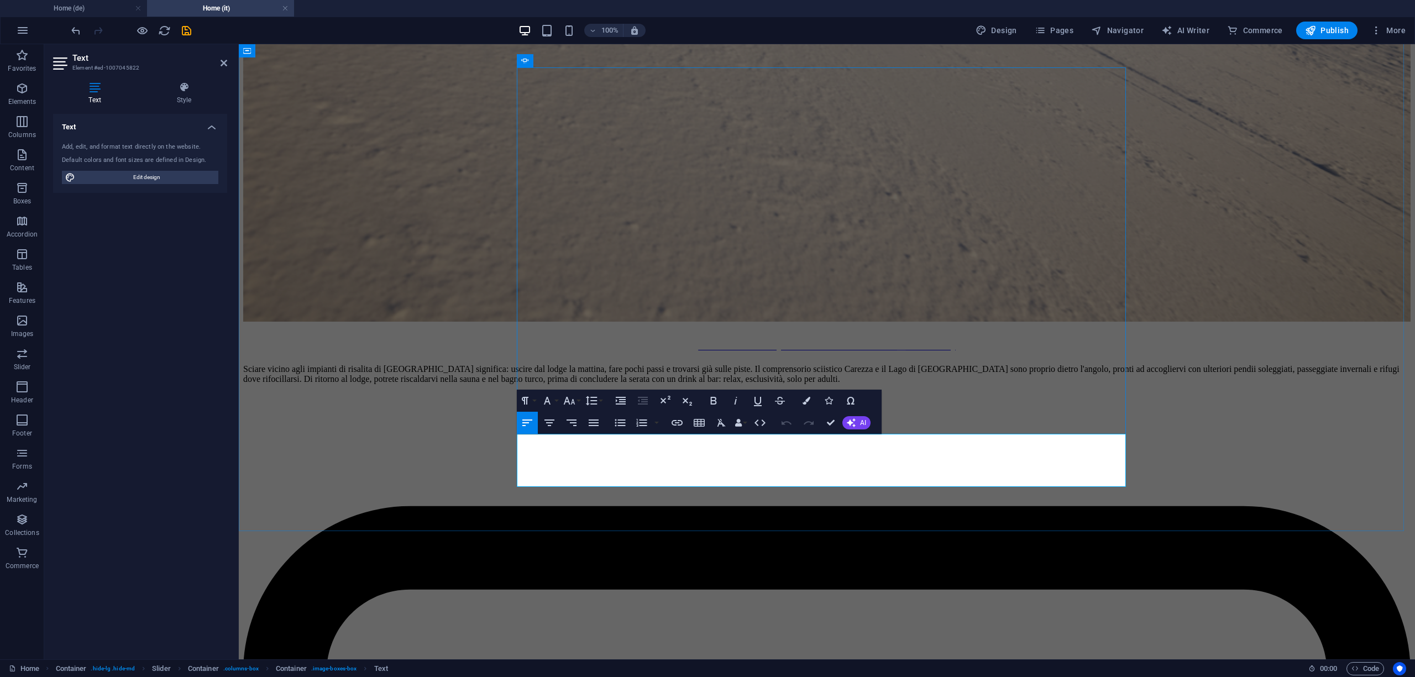
drag, startPoint x: 686, startPoint y: 478, endPoint x: 521, endPoint y: 480, distance: 165.3
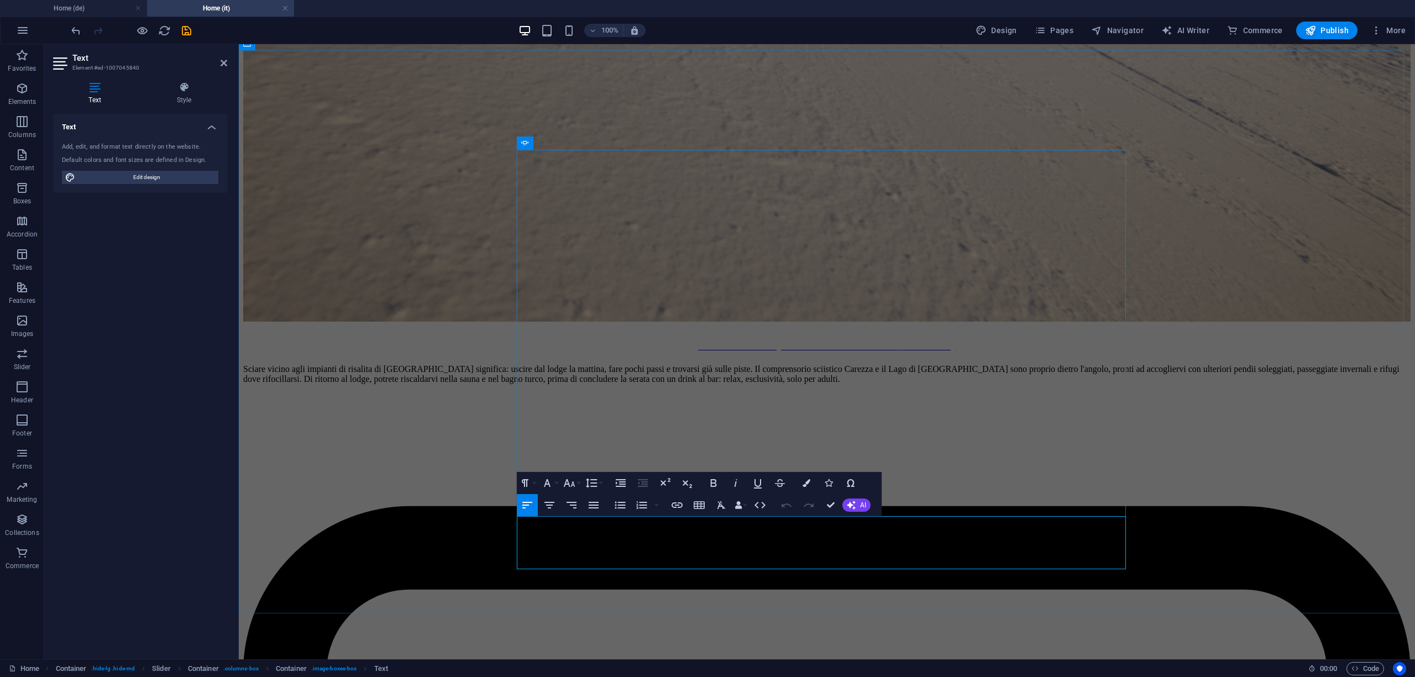
scroll to position [4722, 0]
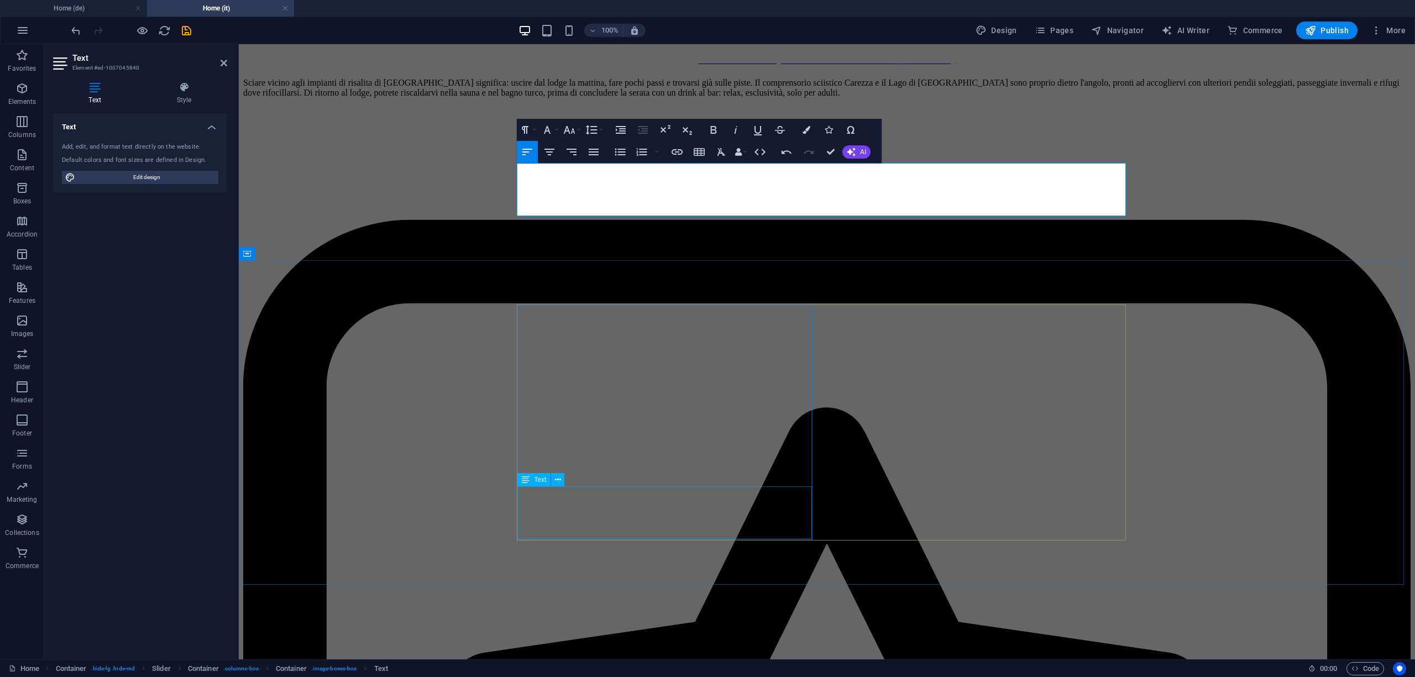
scroll to position [5165, 0]
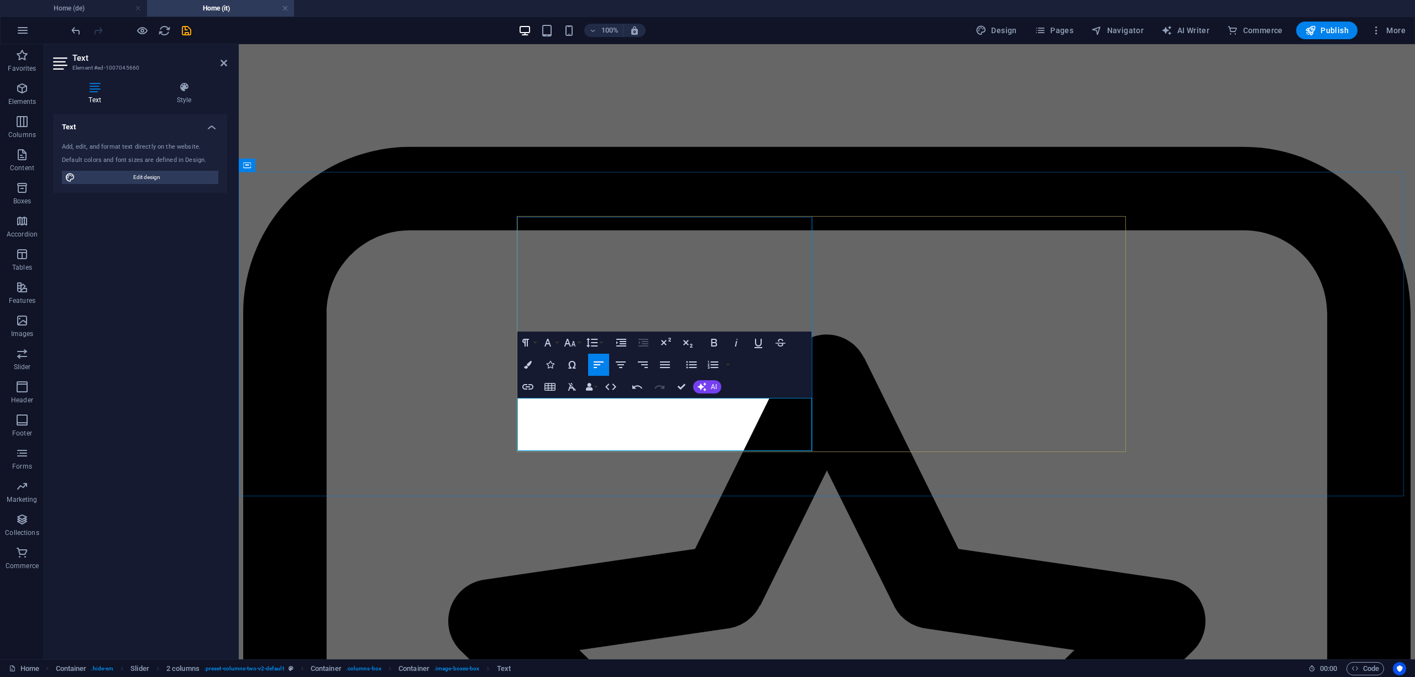
drag, startPoint x: 683, startPoint y: 444, endPoint x: 522, endPoint y: 445, distance: 160.8
copy p "ab 198 € pro Person inkl. Halbpension"
drag, startPoint x: 636, startPoint y: 438, endPoint x: 671, endPoint y: 441, distance: 35.5
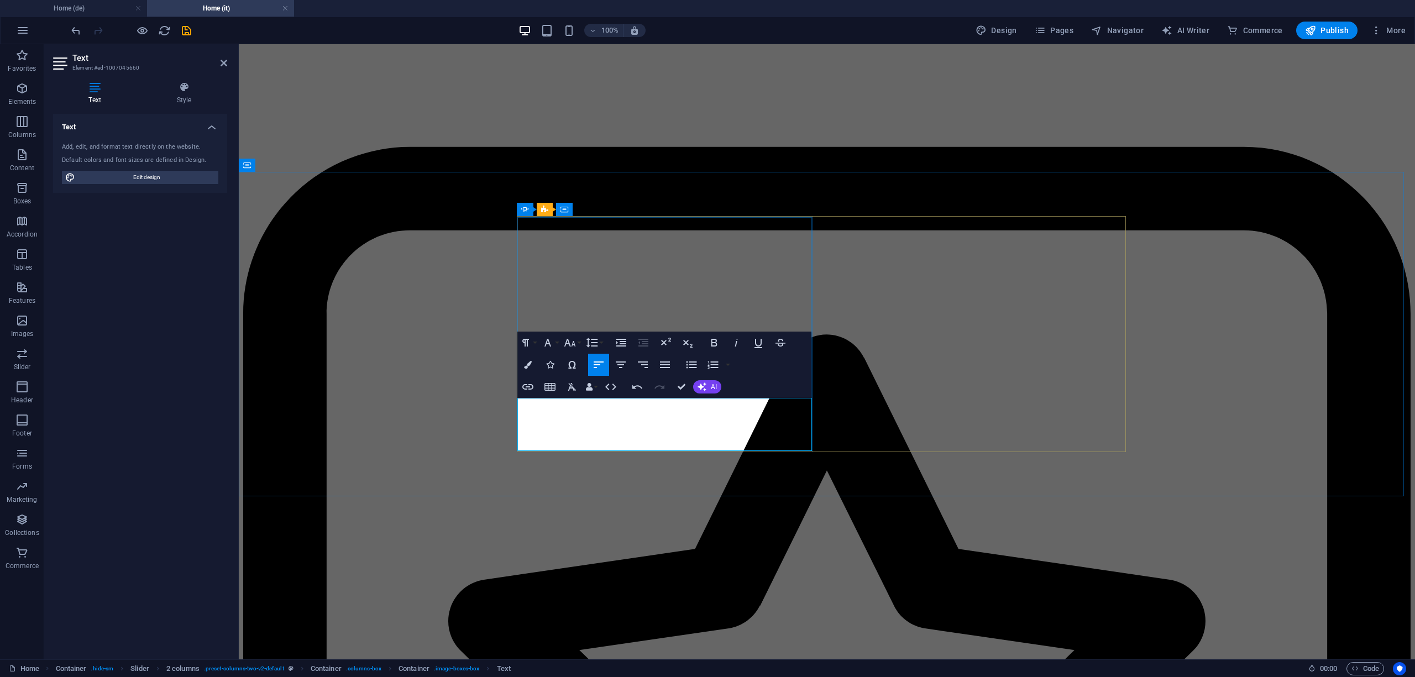
drag, startPoint x: 681, startPoint y: 443, endPoint x: 522, endPoint y: 445, distance: 159.2
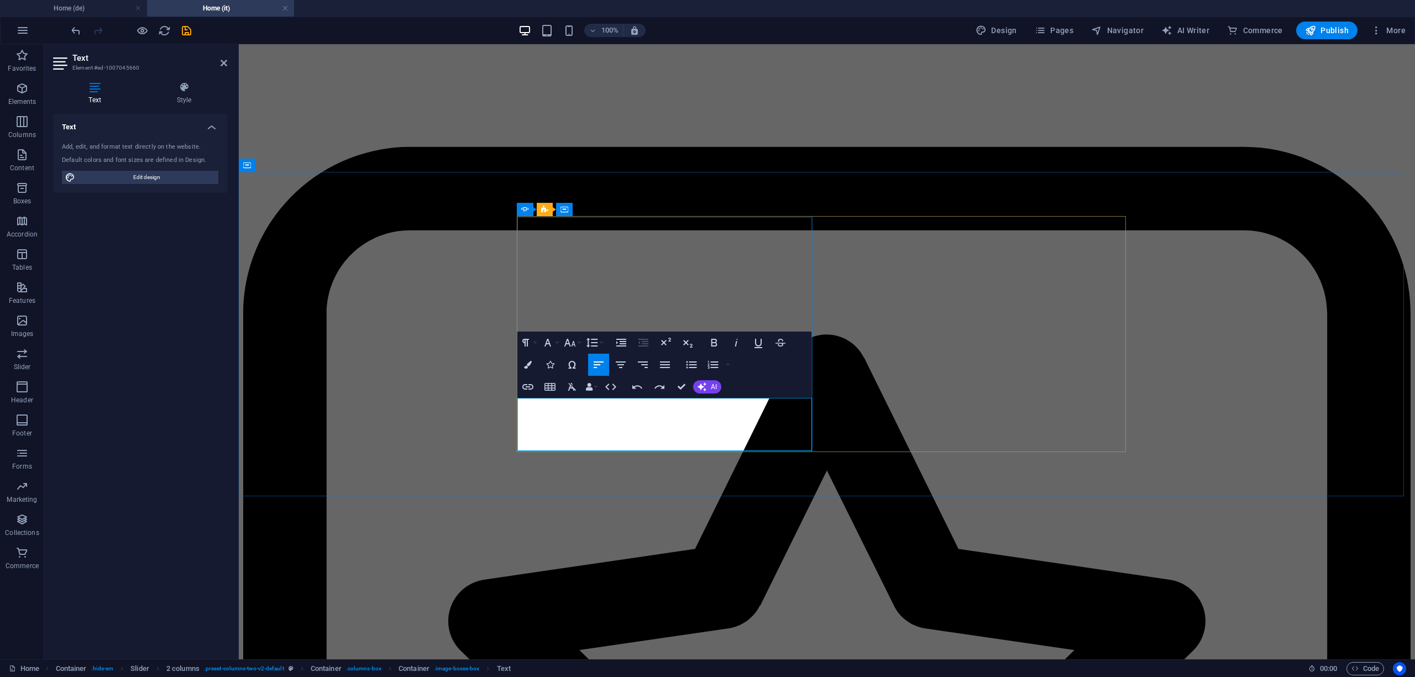
drag, startPoint x: 683, startPoint y: 443, endPoint x: 524, endPoint y: 445, distance: 159.2
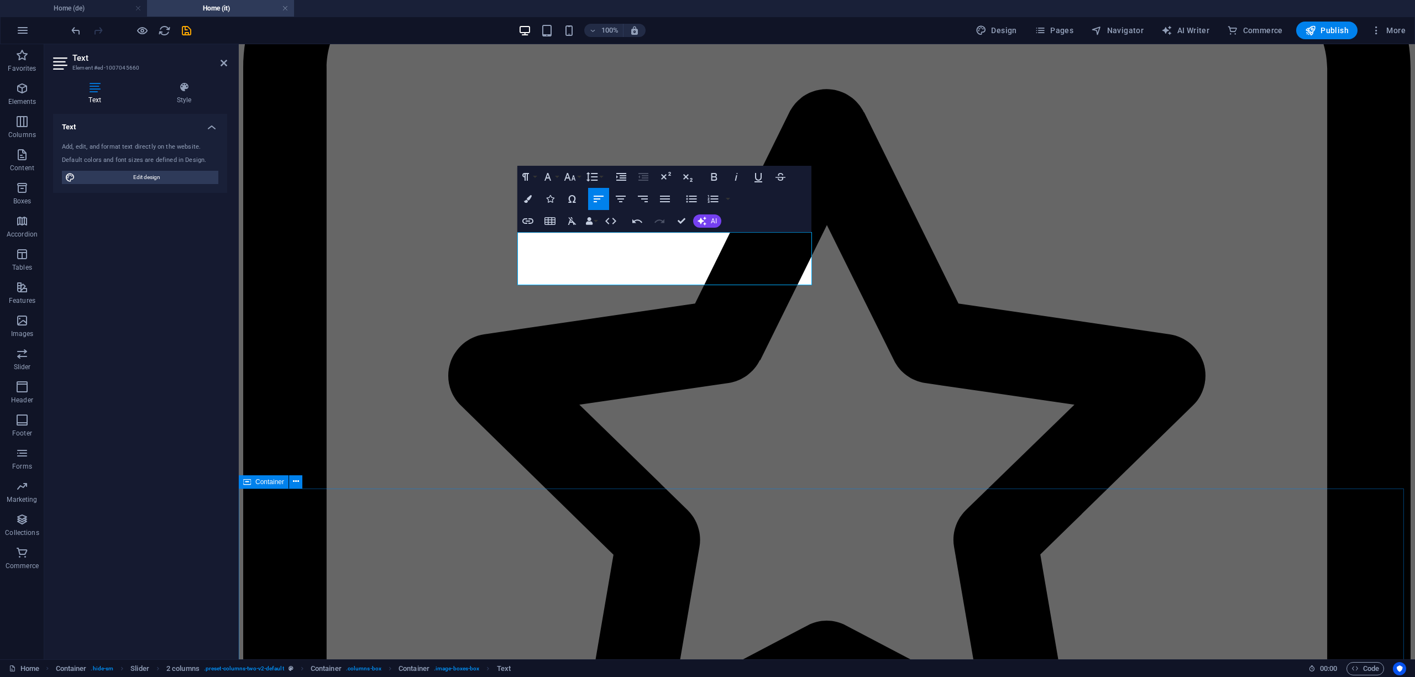
scroll to position [5257, 0]
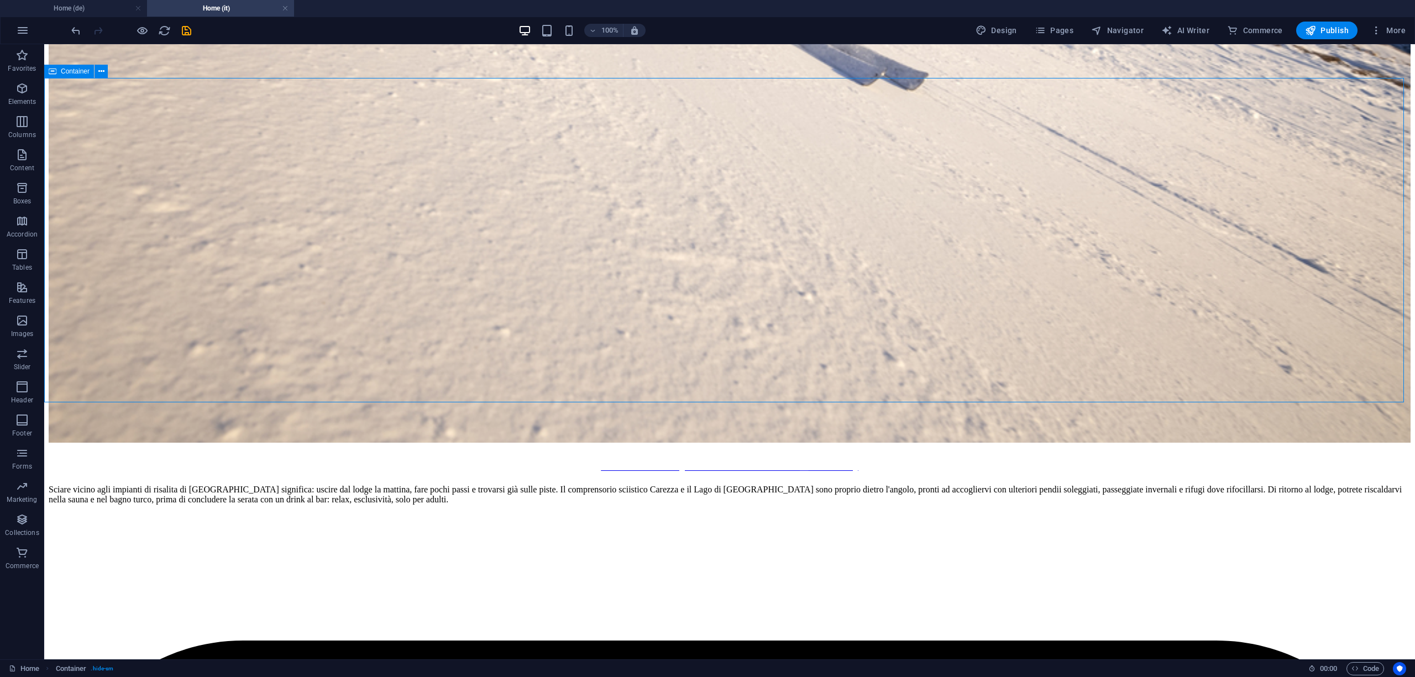
scroll to position [5340, 0]
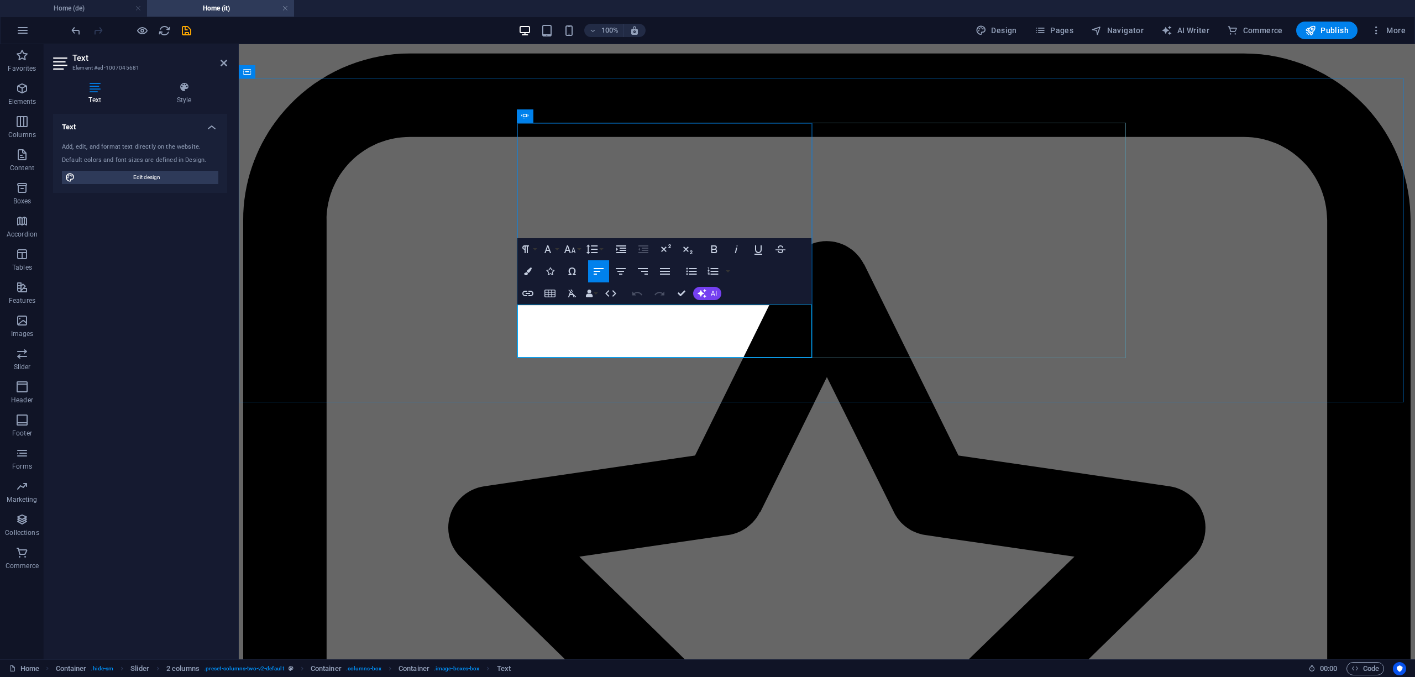
drag, startPoint x: 680, startPoint y: 353, endPoint x: 522, endPoint y: 350, distance: 157.5
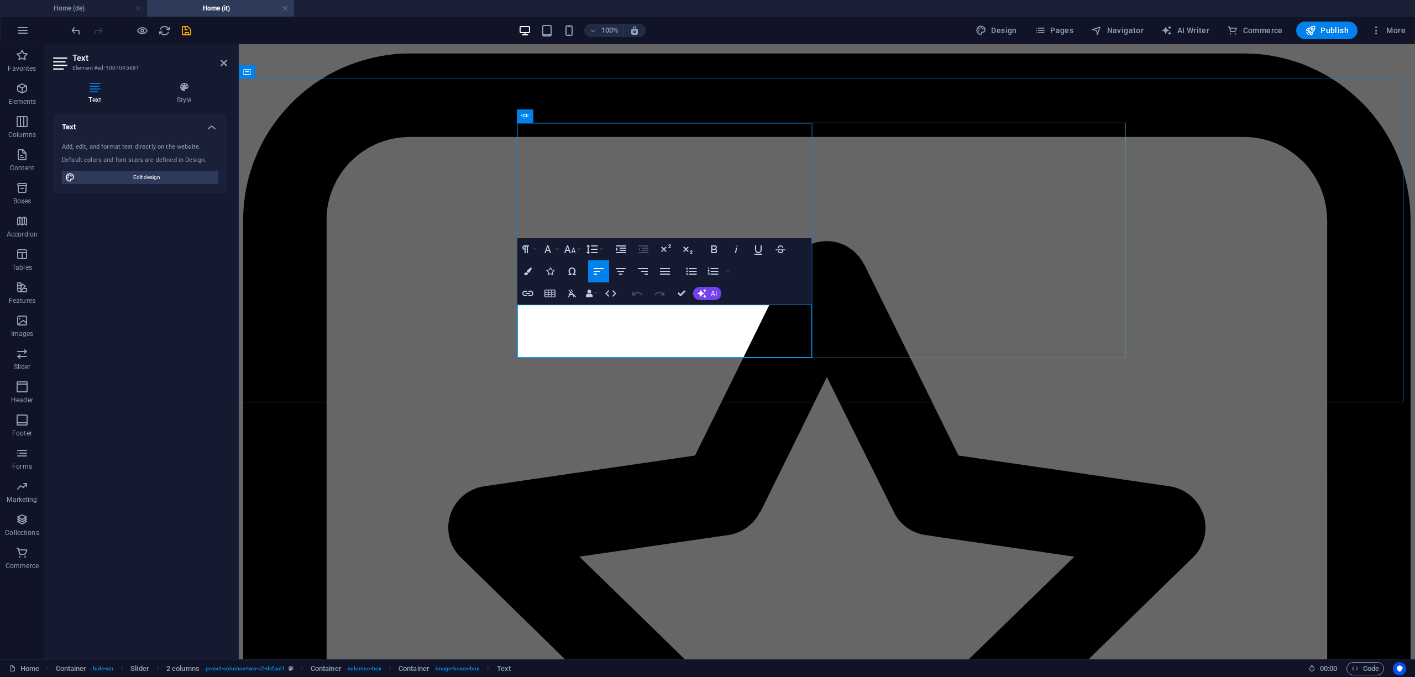
drag, startPoint x: 684, startPoint y: 347, endPoint x: 522, endPoint y: 348, distance: 161.9
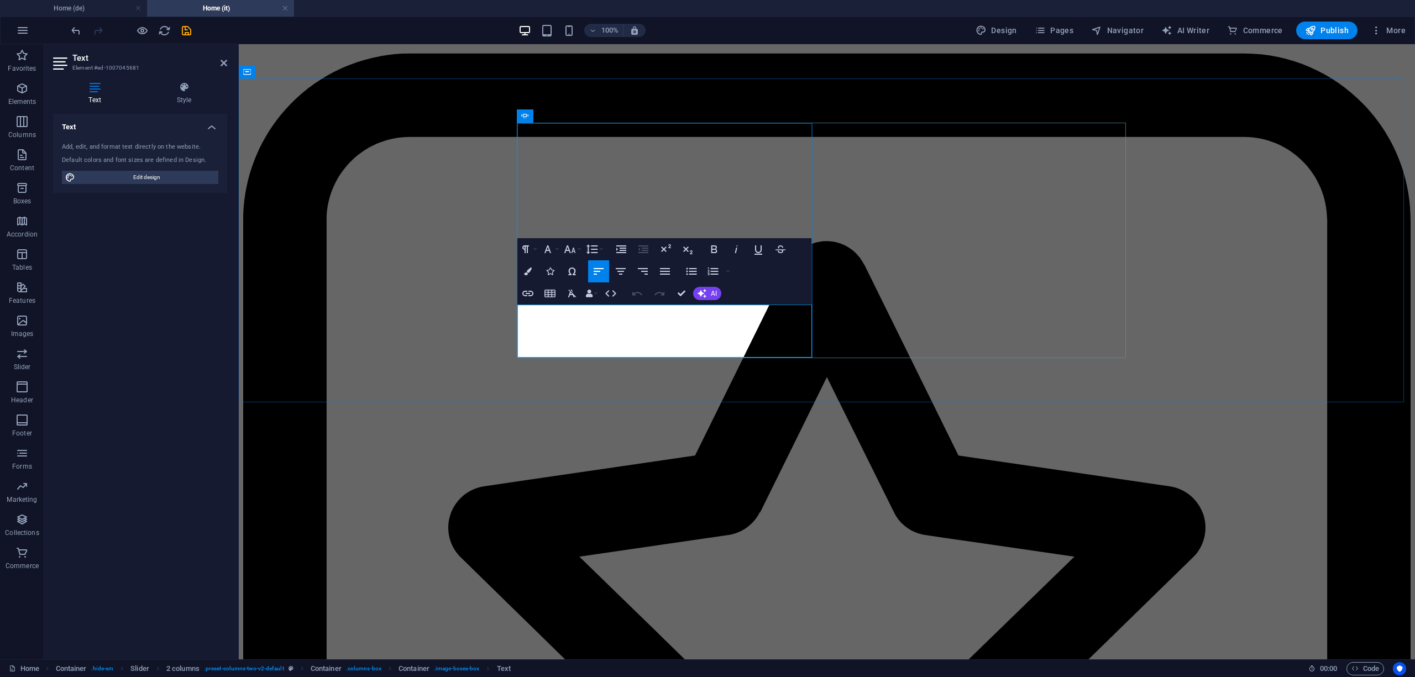
drag, startPoint x: 684, startPoint y: 351, endPoint x: 521, endPoint y: 351, distance: 163.6
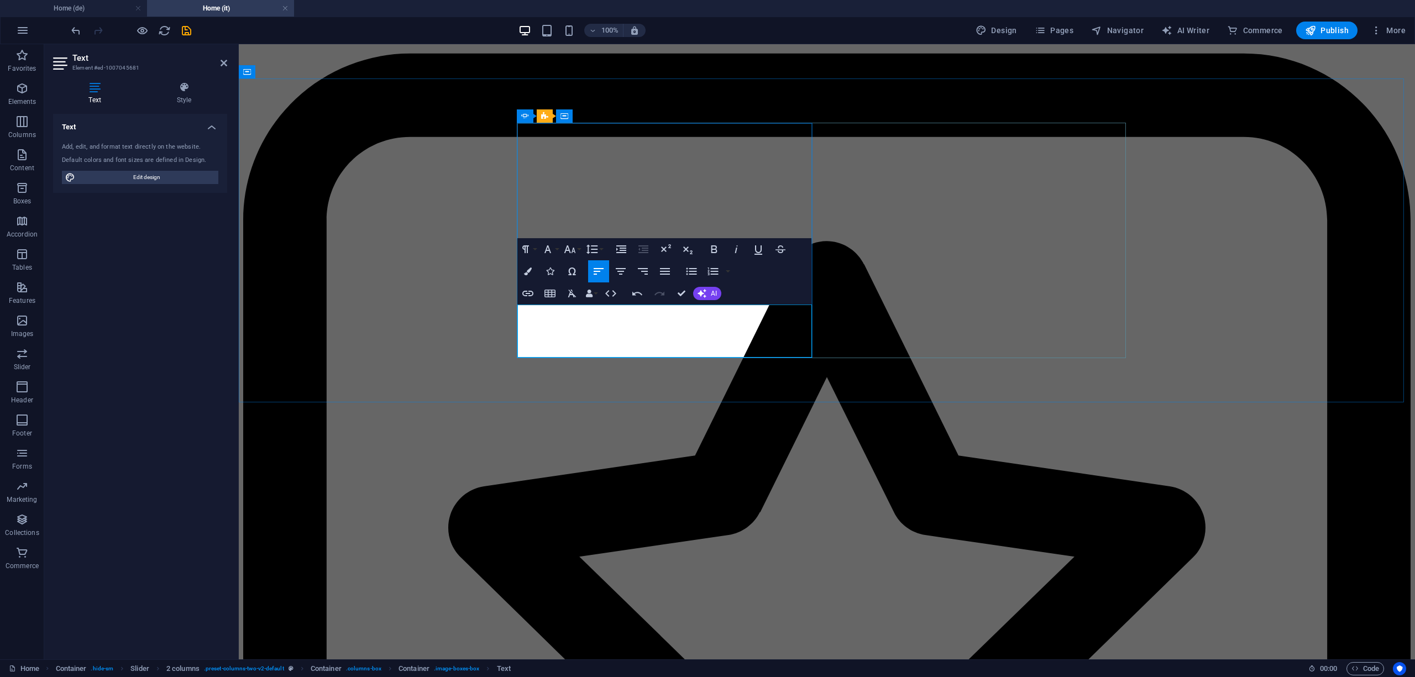
drag, startPoint x: 688, startPoint y: 350, endPoint x: 522, endPoint y: 347, distance: 165.3
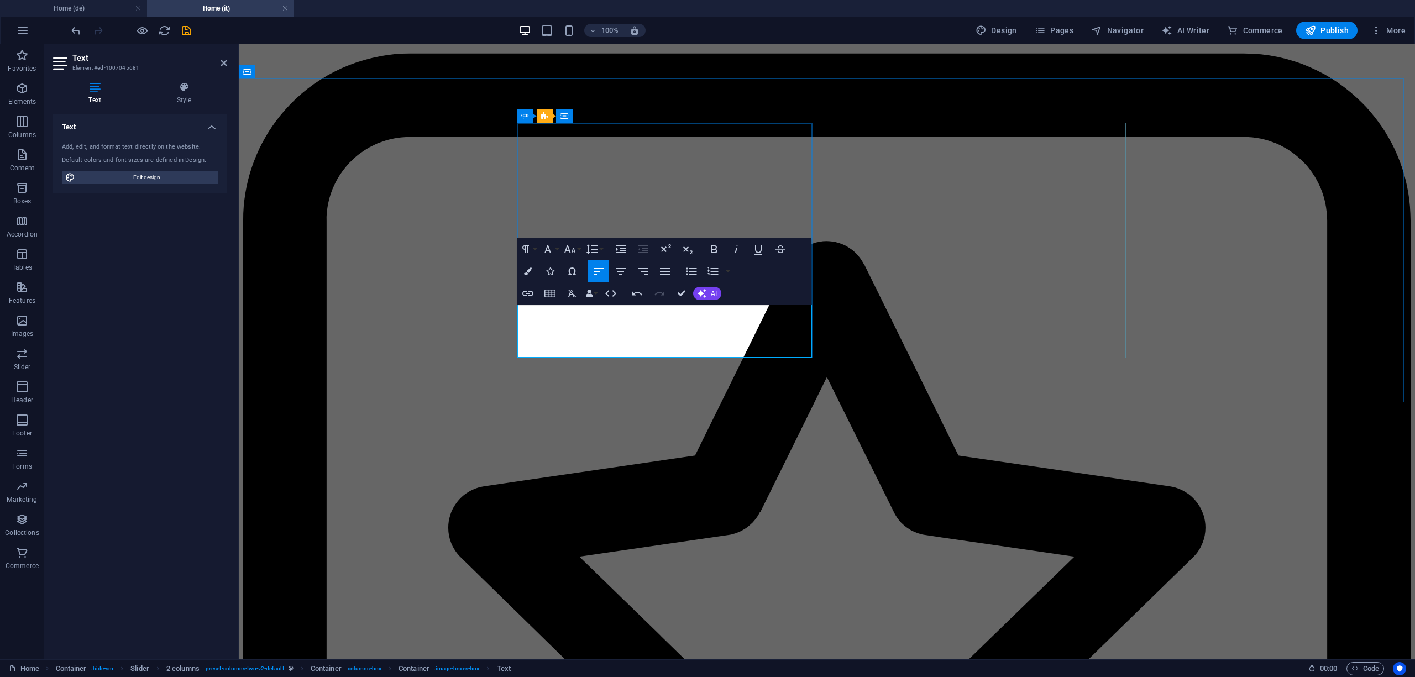
scroll to position [197, 3]
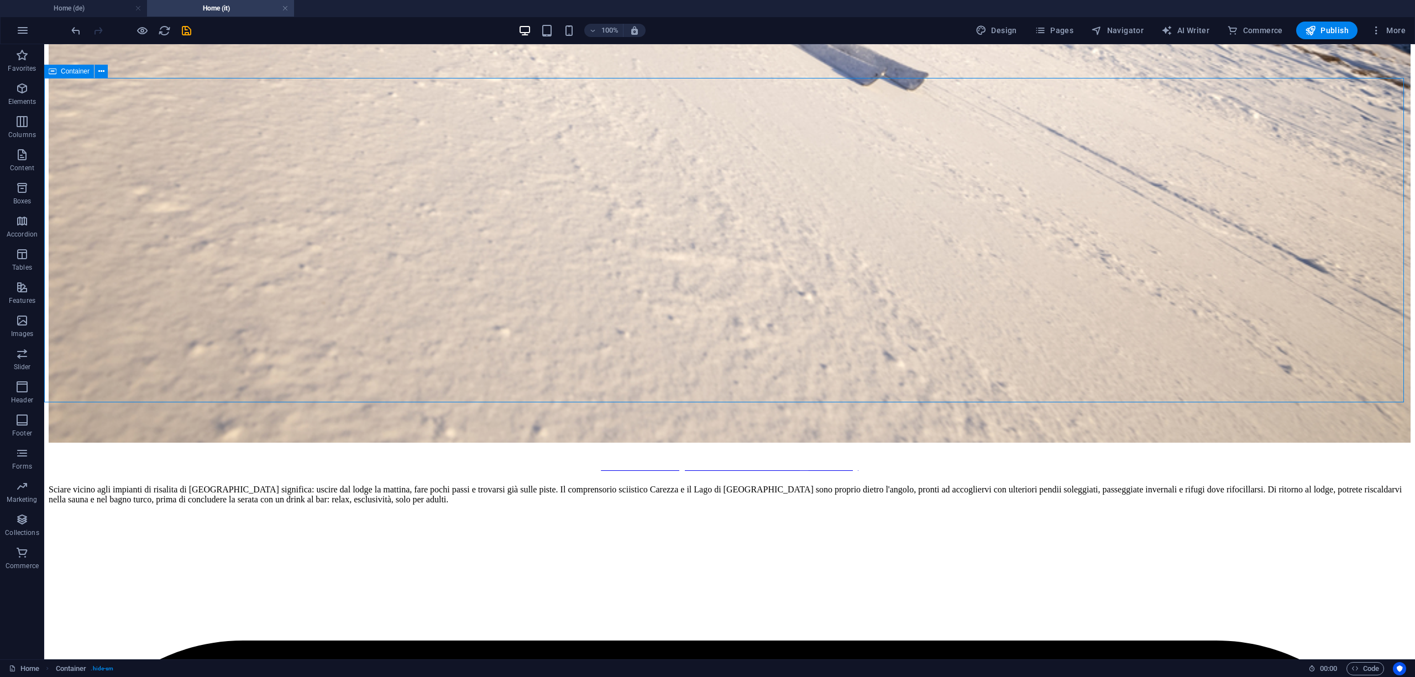
scroll to position [5340, 0]
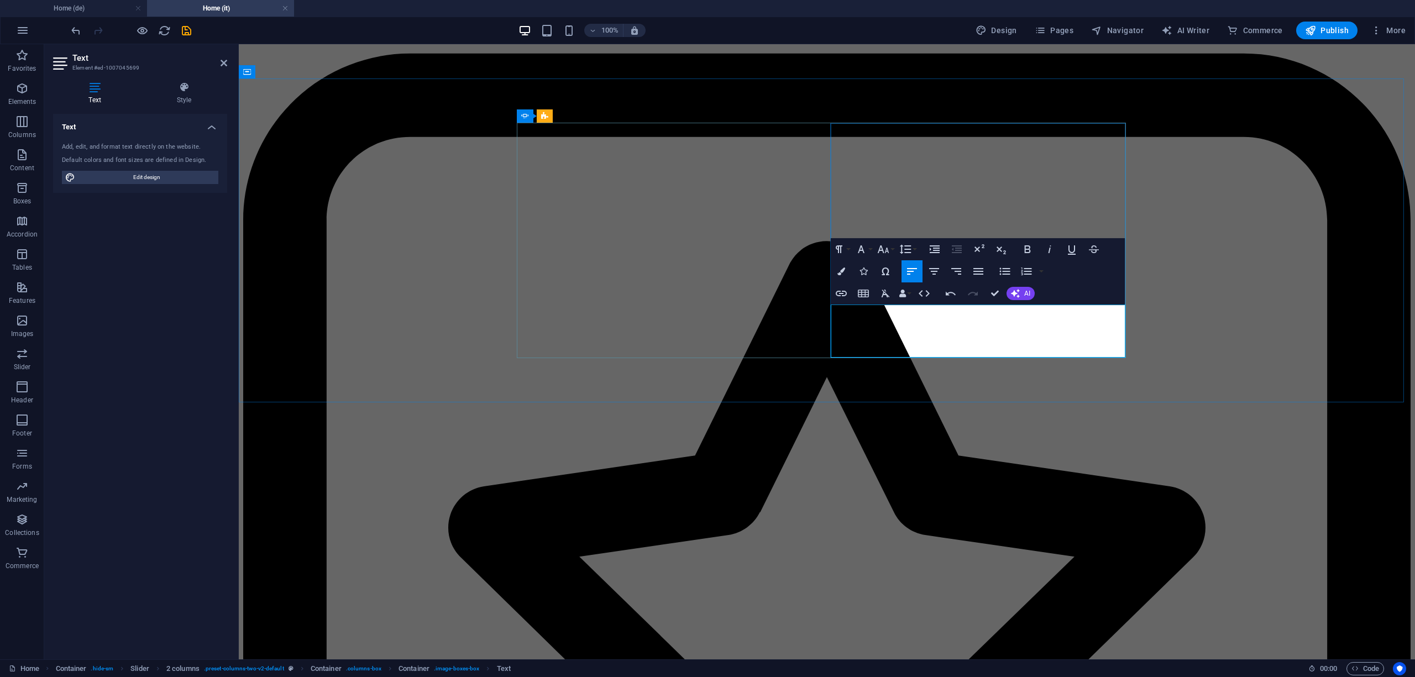
drag, startPoint x: 993, startPoint y: 350, endPoint x: 836, endPoint y: 350, distance: 156.4
drag, startPoint x: 998, startPoint y: 351, endPoint x: 835, endPoint y: 351, distance: 163.6
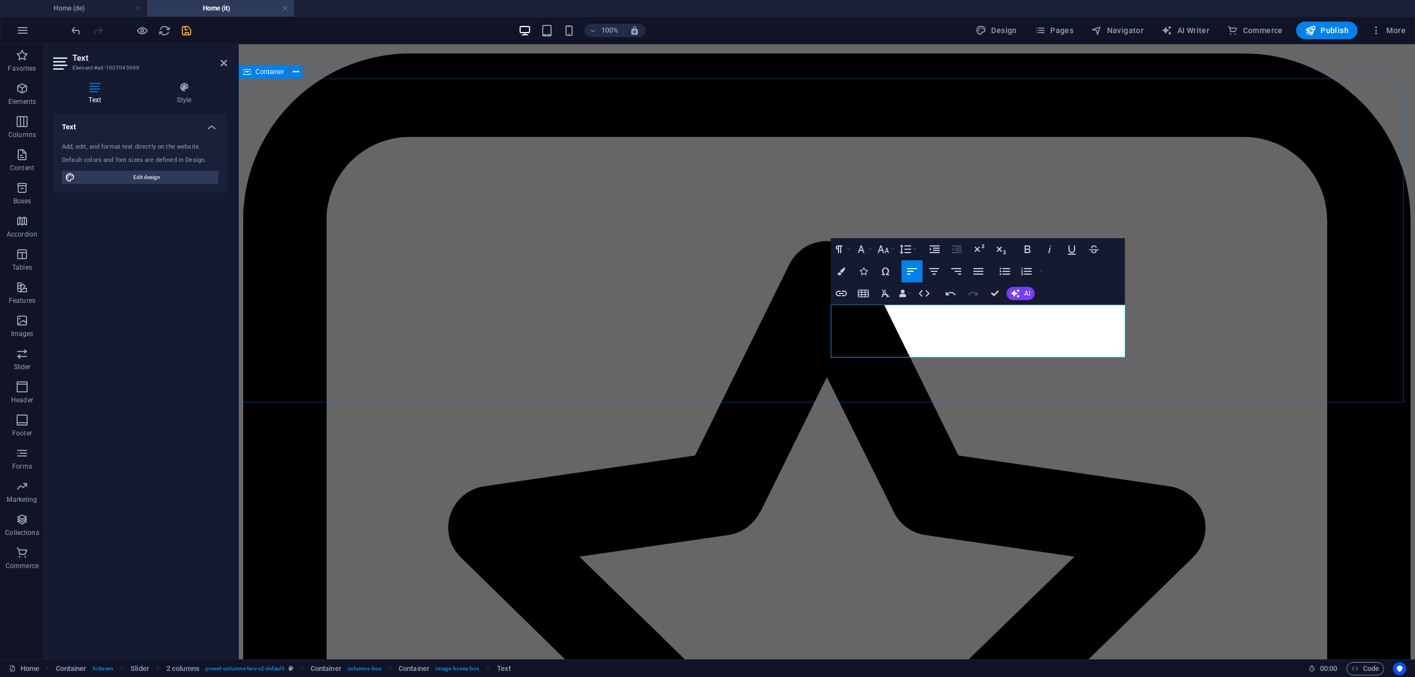
scroll to position [197, 3]
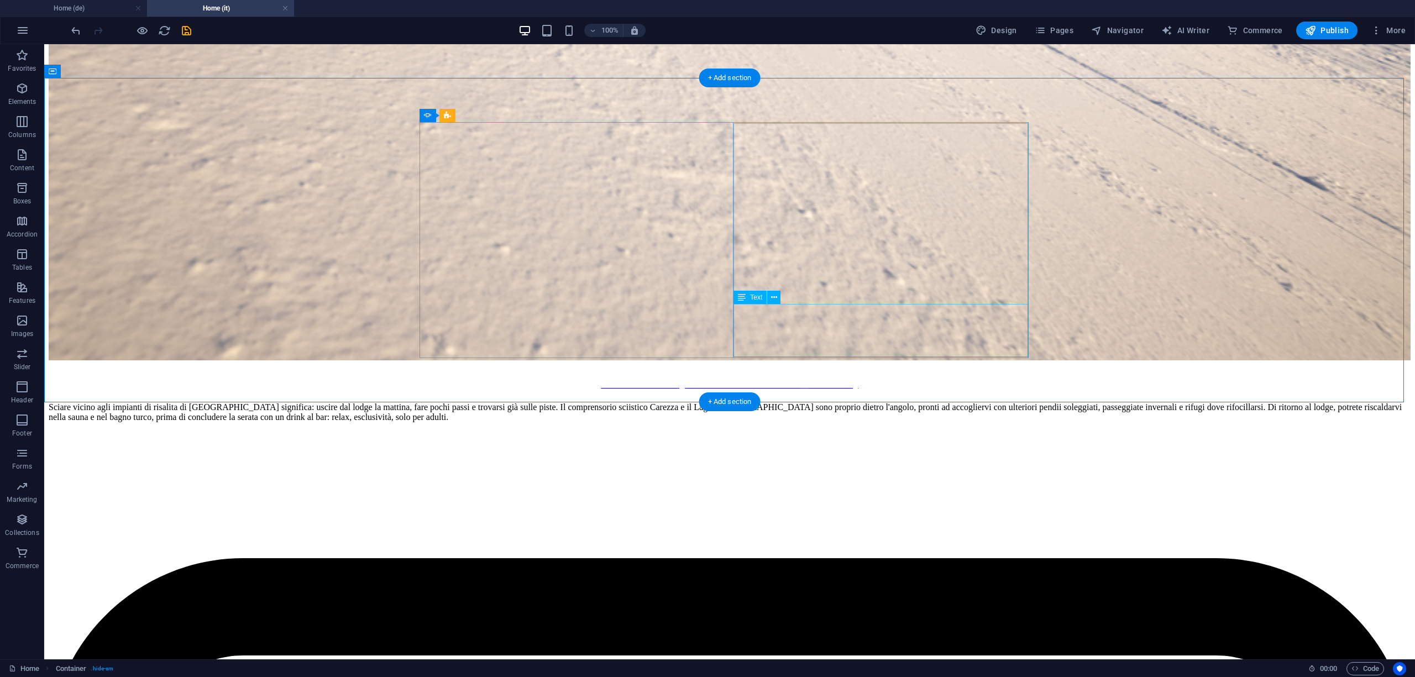
scroll to position [5266, 0]
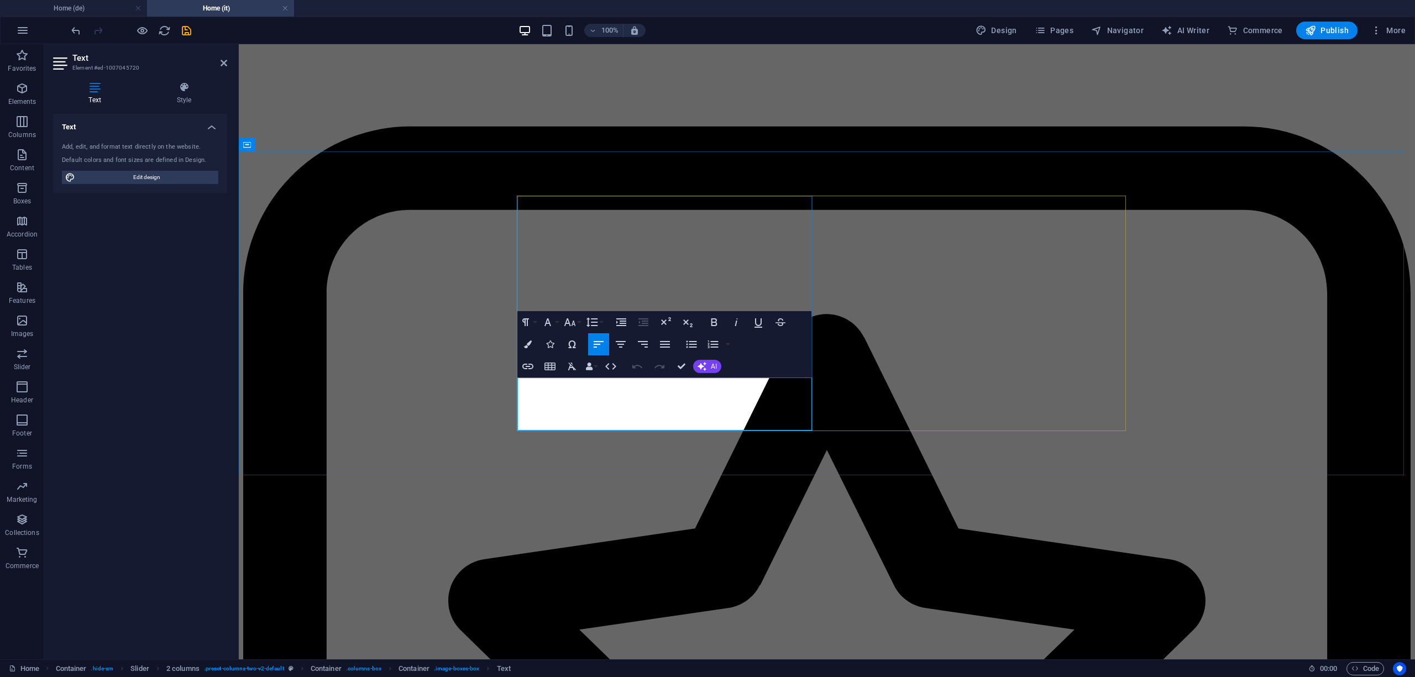
drag, startPoint x: 689, startPoint y: 423, endPoint x: 522, endPoint y: 422, distance: 166.4
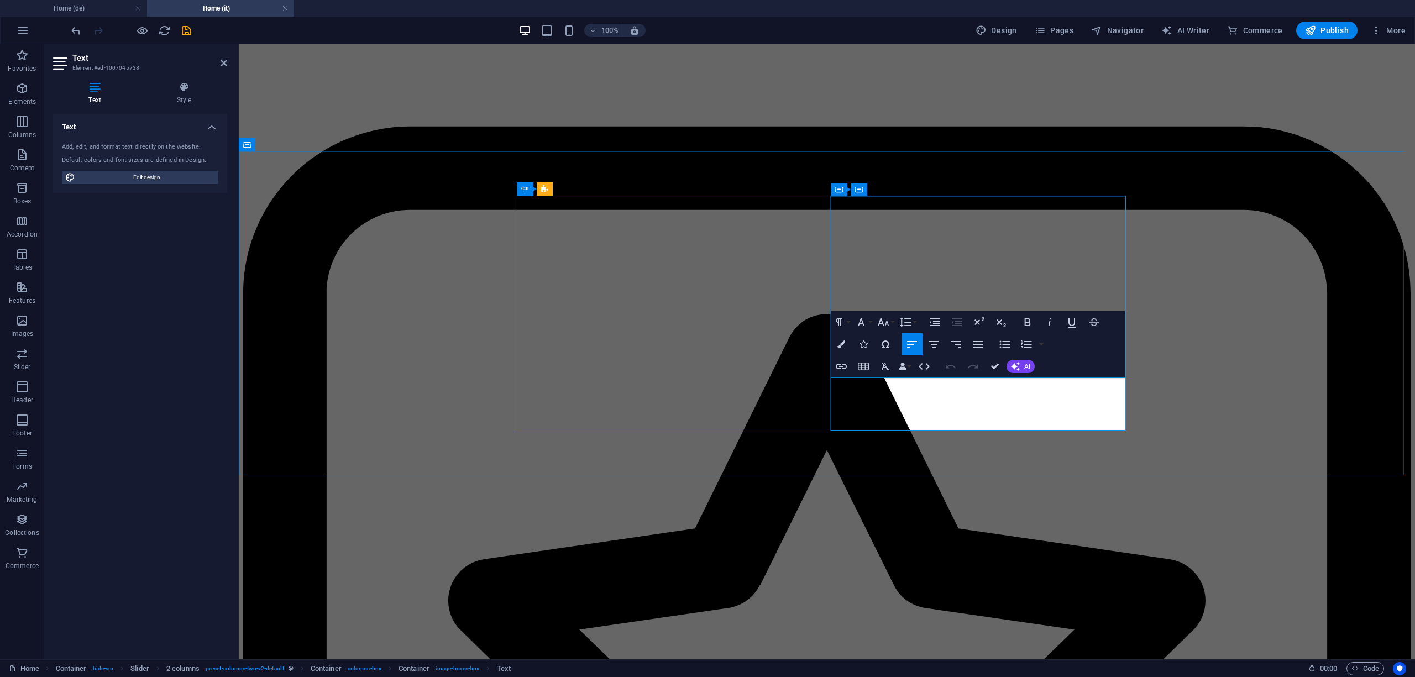
drag, startPoint x: 998, startPoint y: 421, endPoint x: 894, endPoint y: 425, distance: 104.5
drag, startPoint x: 1009, startPoint y: 425, endPoint x: 835, endPoint y: 427, distance: 174.1
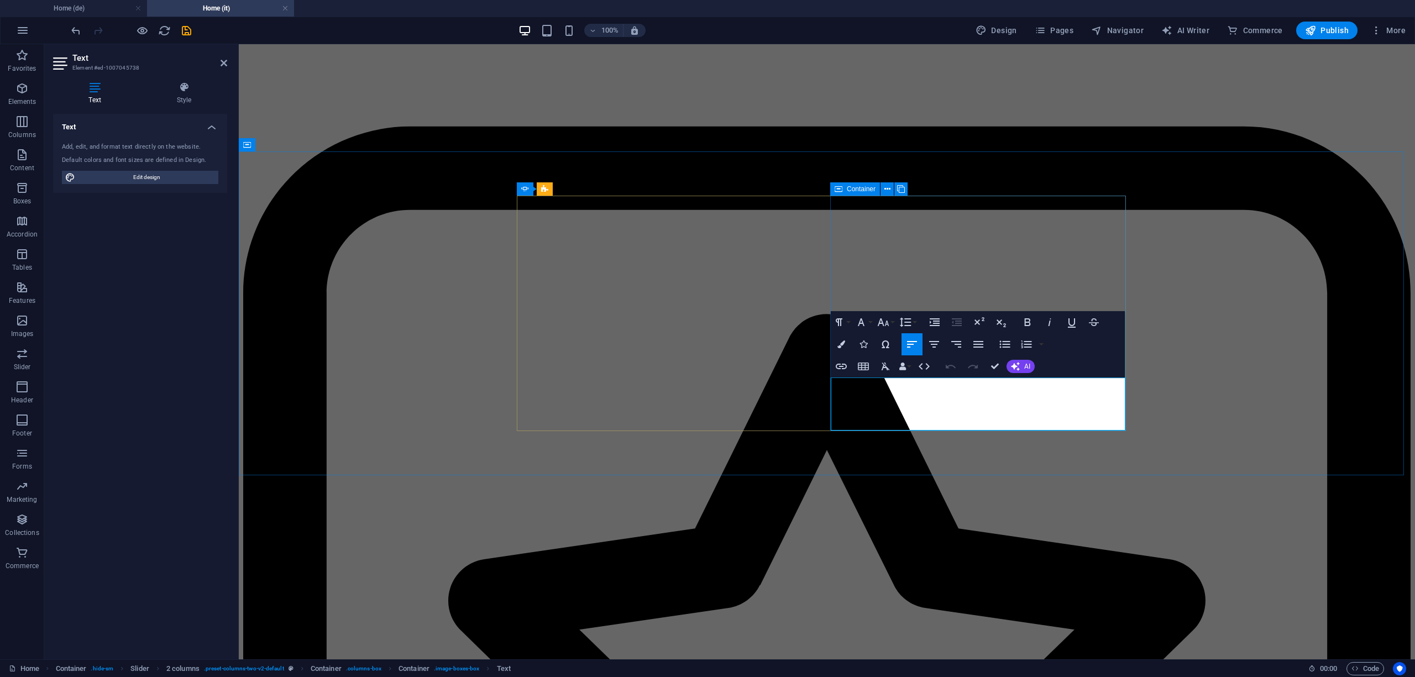
copy p "ab 189 € pro Person inkl. Halbpension"
drag, startPoint x: 1001, startPoint y: 427, endPoint x: 835, endPoint y: 425, distance: 166.9
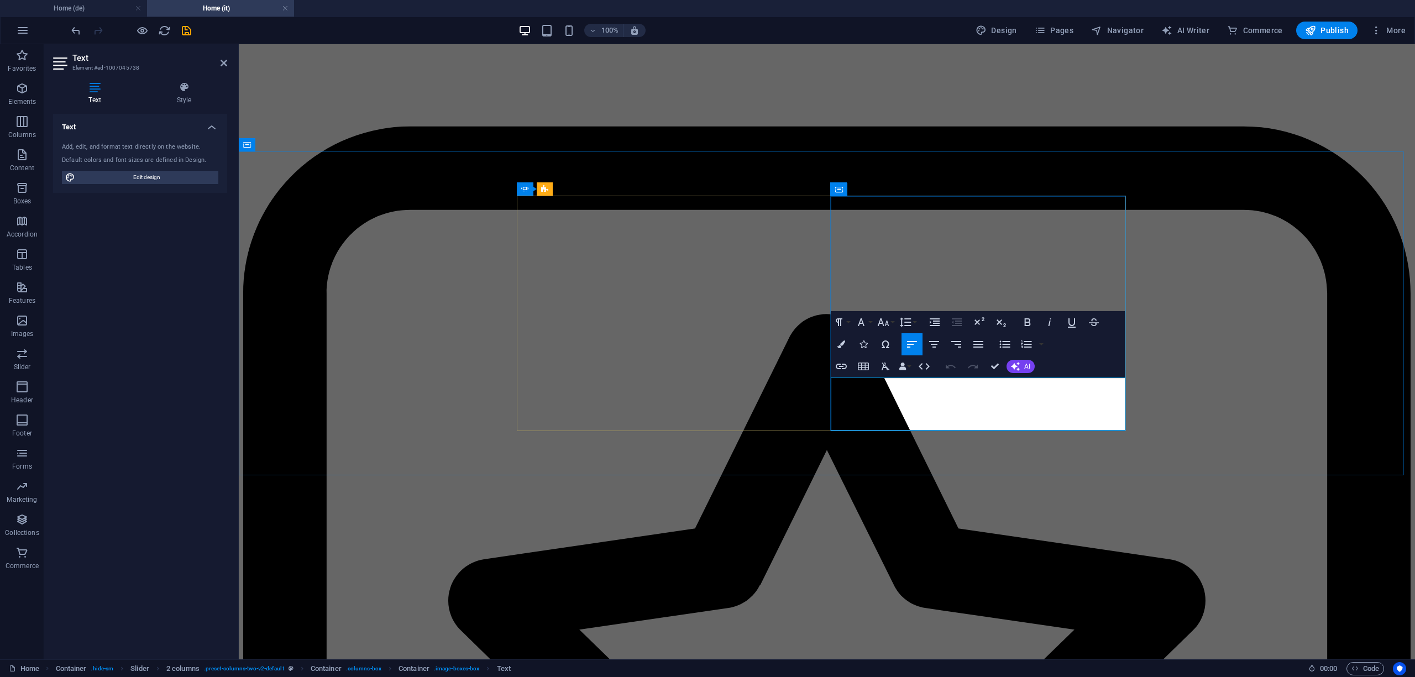
copy p "ab 189 € pro Person inkl. Halbpension"
drag, startPoint x: 936, startPoint y: 422, endPoint x: 836, endPoint y: 422, distance: 100.0
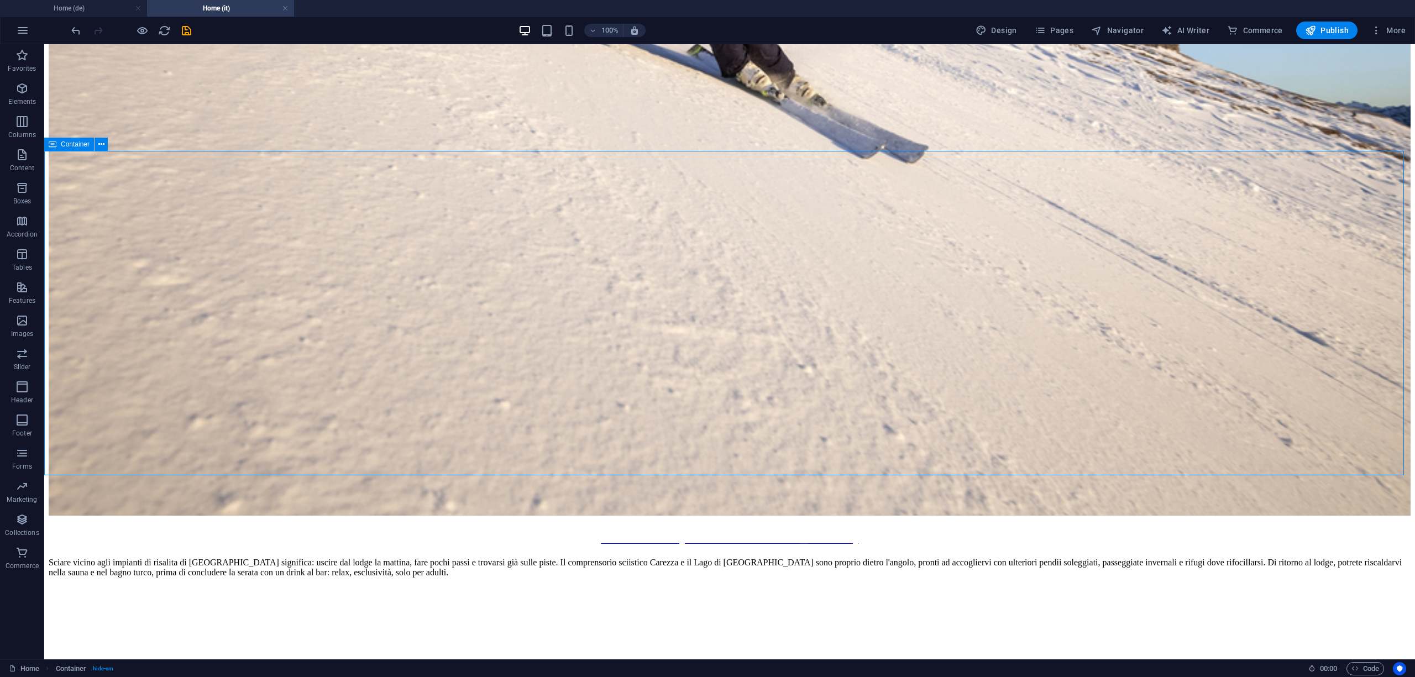
scroll to position [5267, 0]
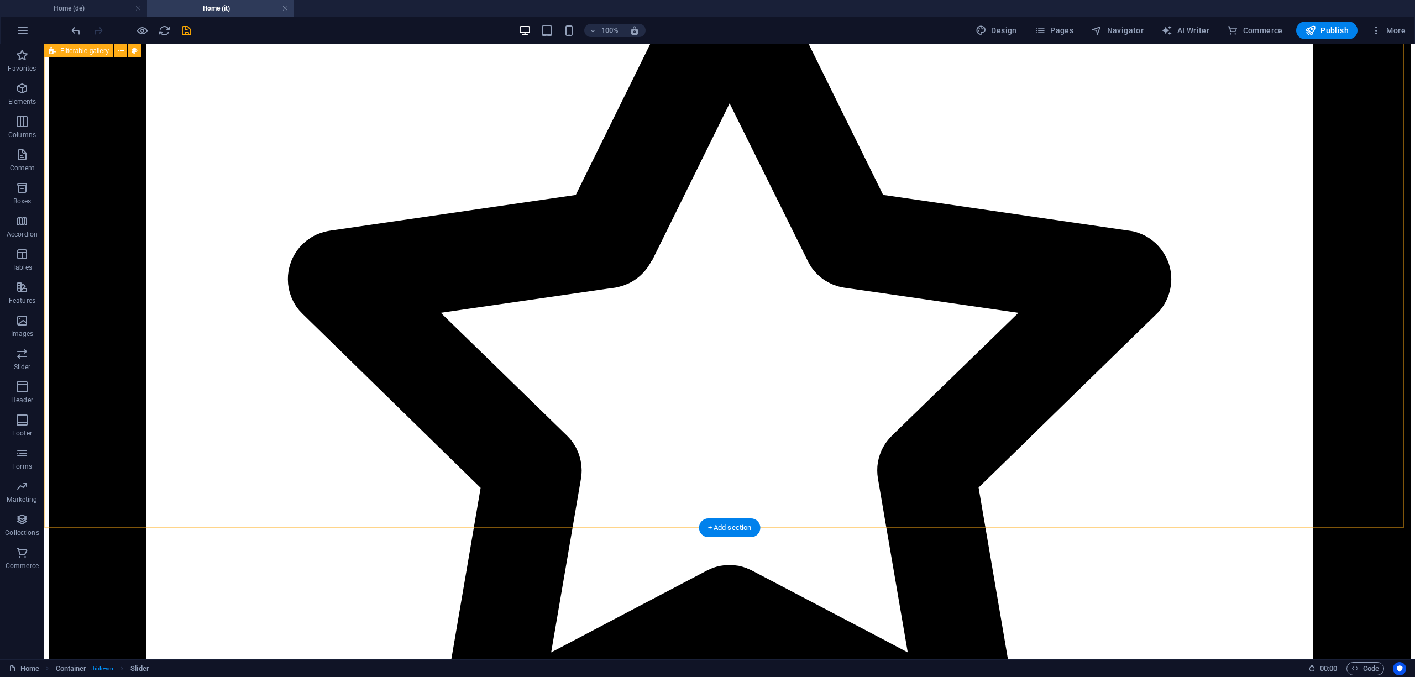
scroll to position [6078, 0]
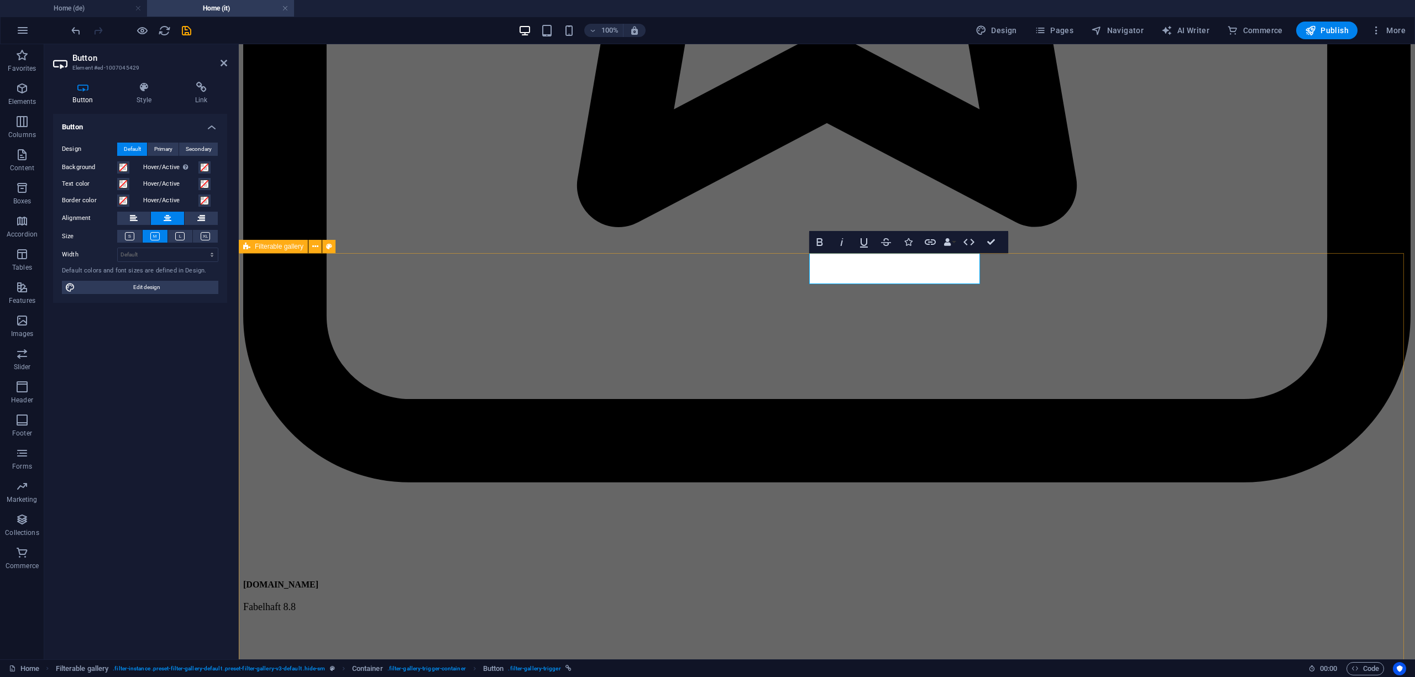
drag, startPoint x: 1256, startPoint y: 286, endPoint x: 1108, endPoint y: 264, distance: 149.2
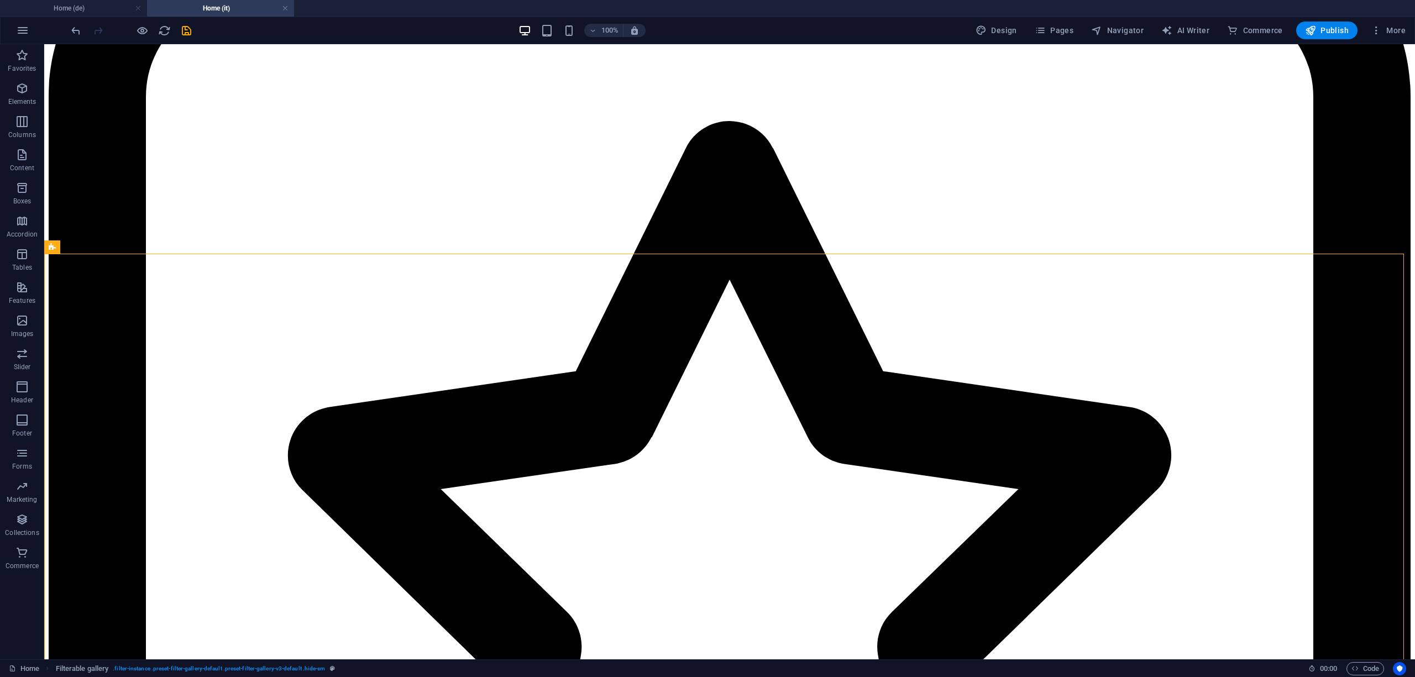
scroll to position [6078, 0]
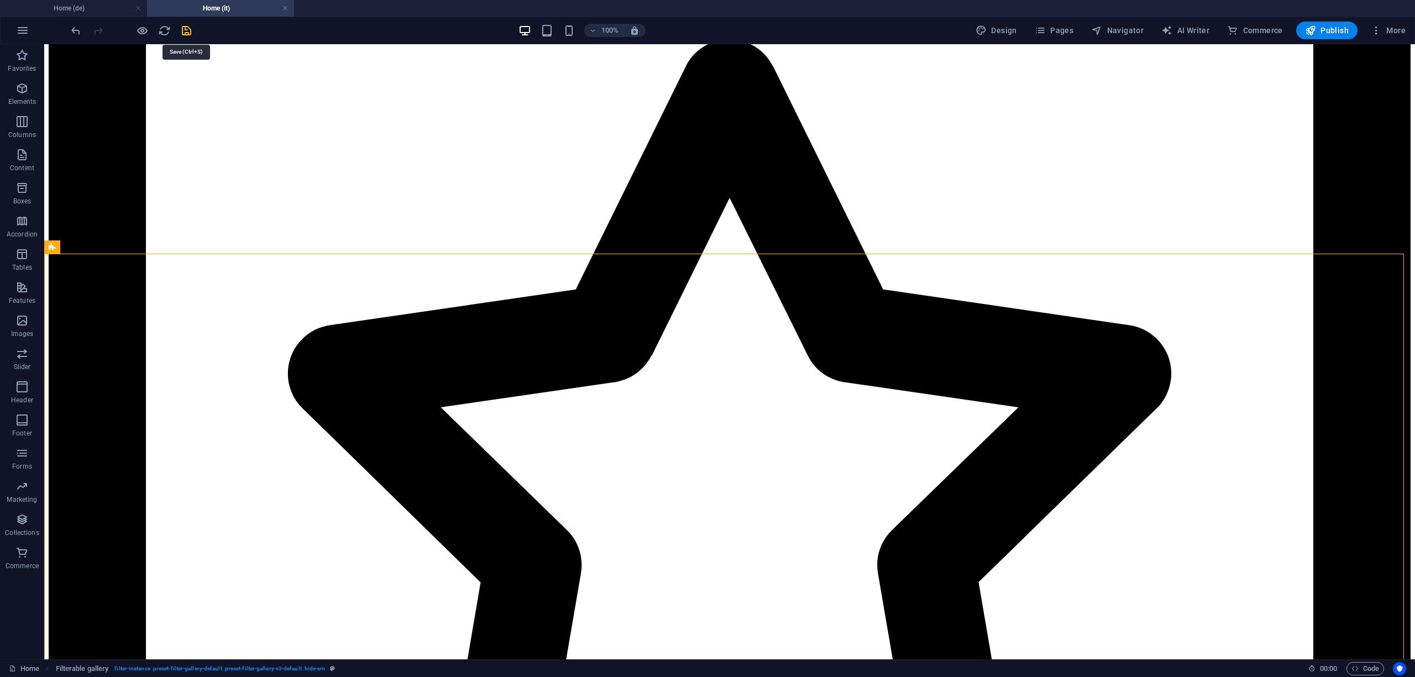
click at [188, 31] on icon "save" at bounding box center [186, 30] width 13 height 13
select select
checkbox input "false"
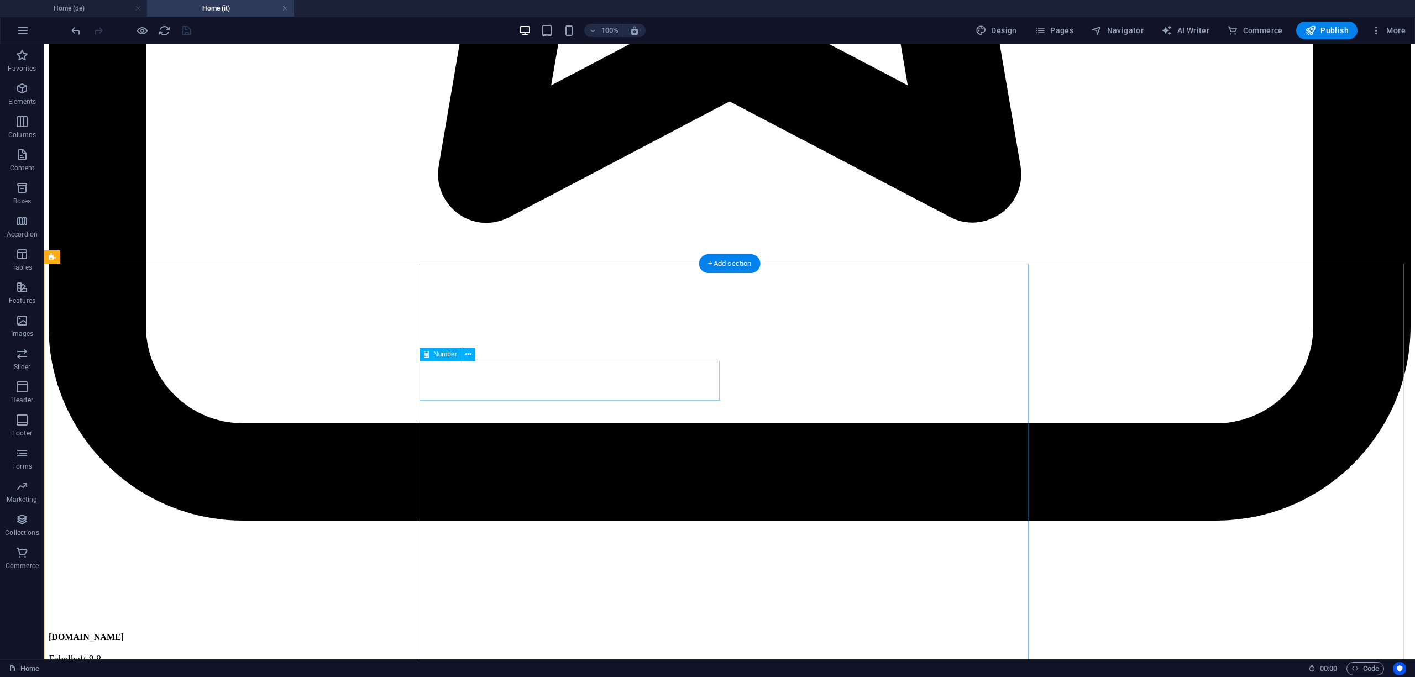
scroll to position [6761, 0]
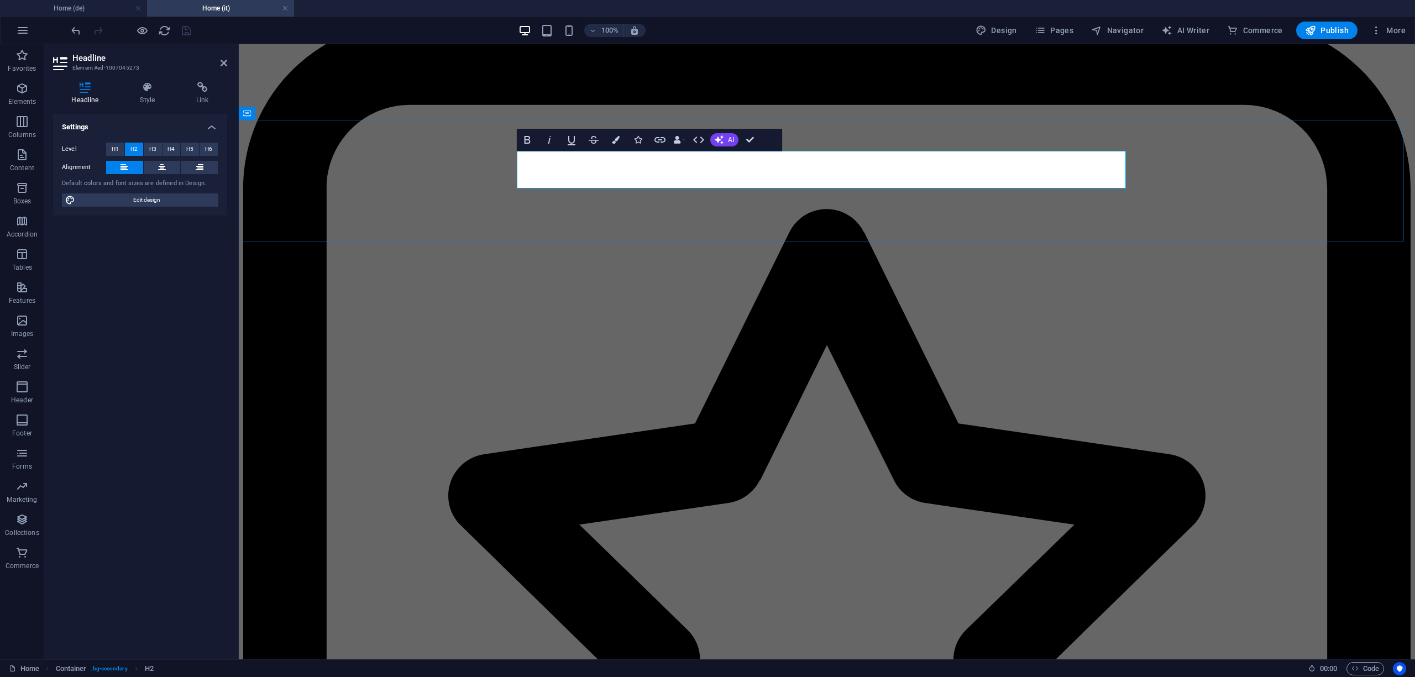
drag, startPoint x: 844, startPoint y: 177, endPoint x: 533, endPoint y: 174, distance: 311.2
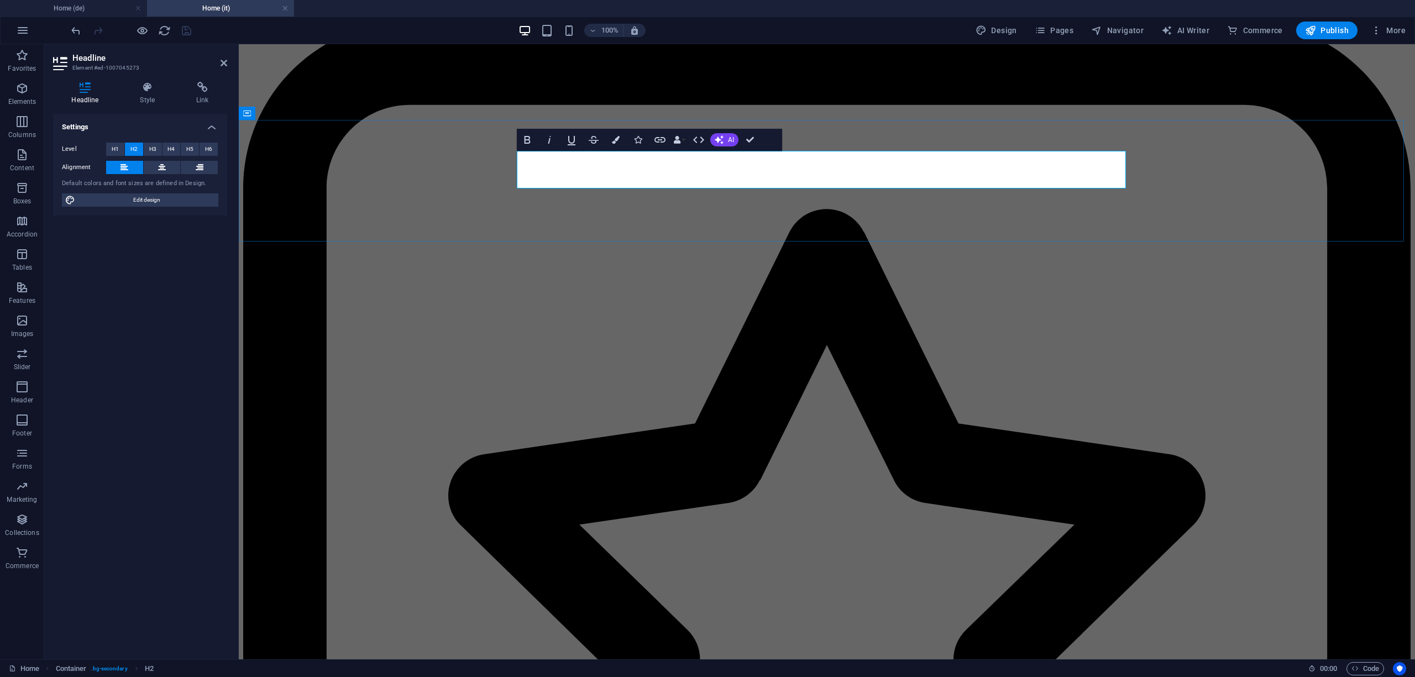
drag, startPoint x: 520, startPoint y: 174, endPoint x: 828, endPoint y: 181, distance: 307.9
click at [723, 134] on button "AI" at bounding box center [724, 139] width 28 height 13
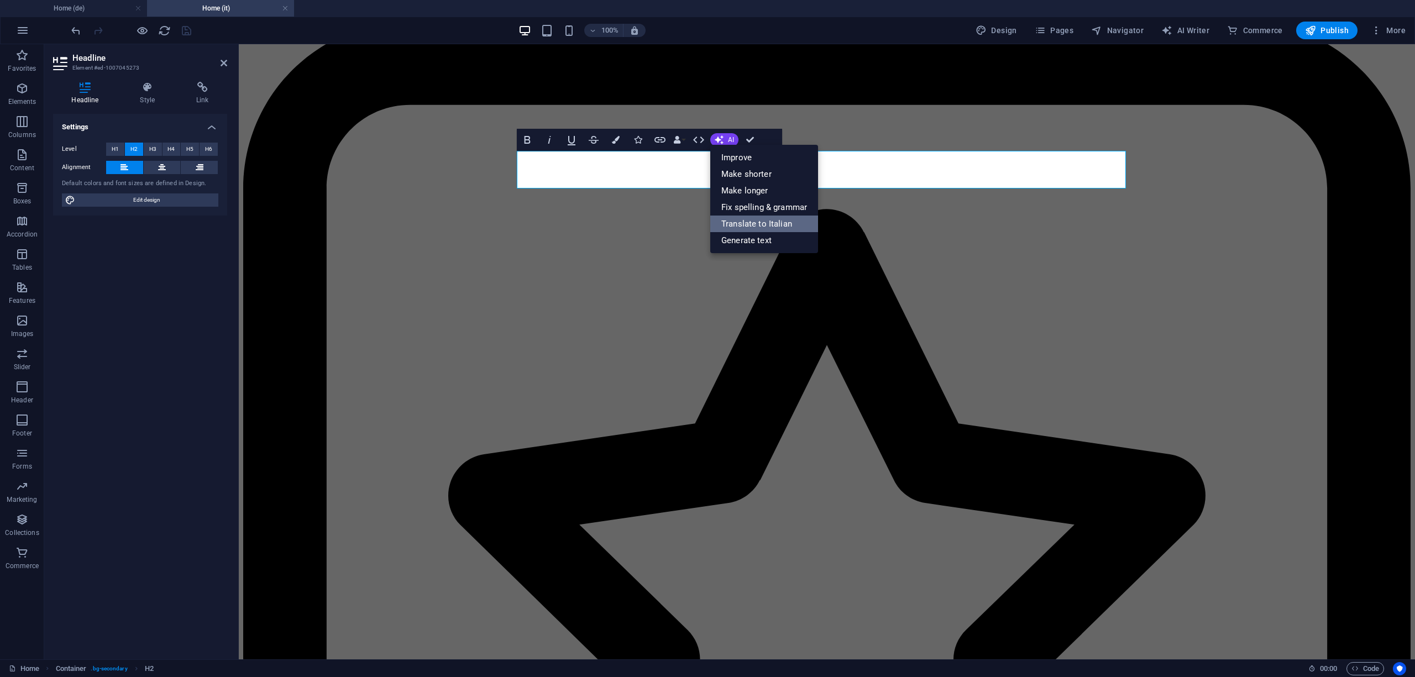
click at [772, 224] on link "Translate to Italian" at bounding box center [764, 224] width 108 height 17
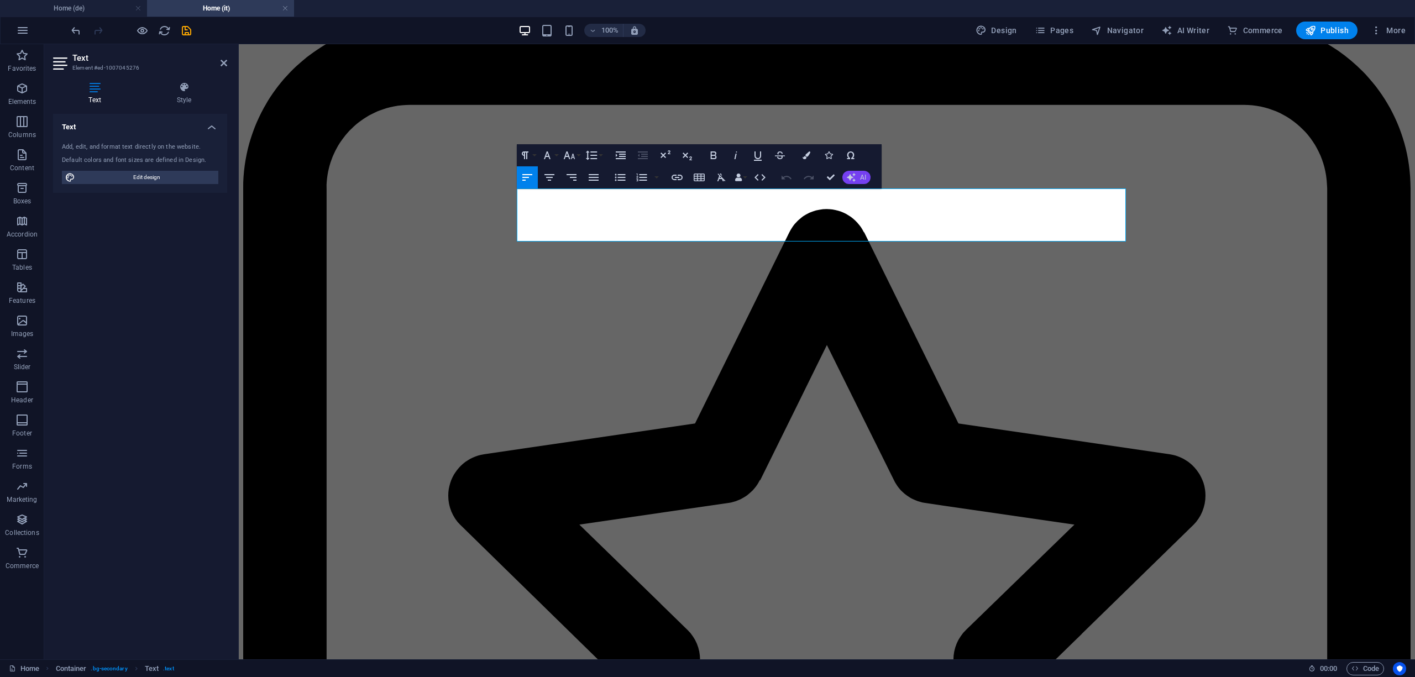
click at [856, 180] on button "AI" at bounding box center [856, 177] width 28 height 13
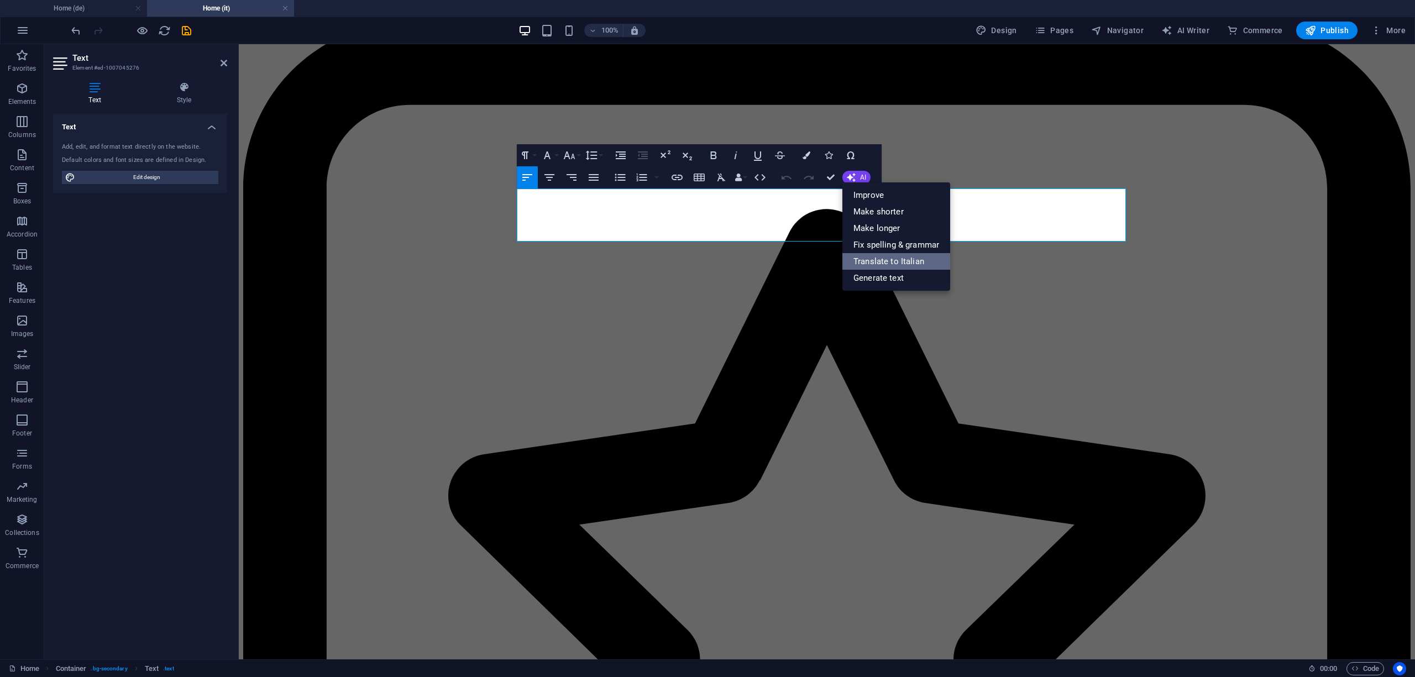
click at [896, 264] on link "Translate to Italian" at bounding box center [896, 261] width 108 height 17
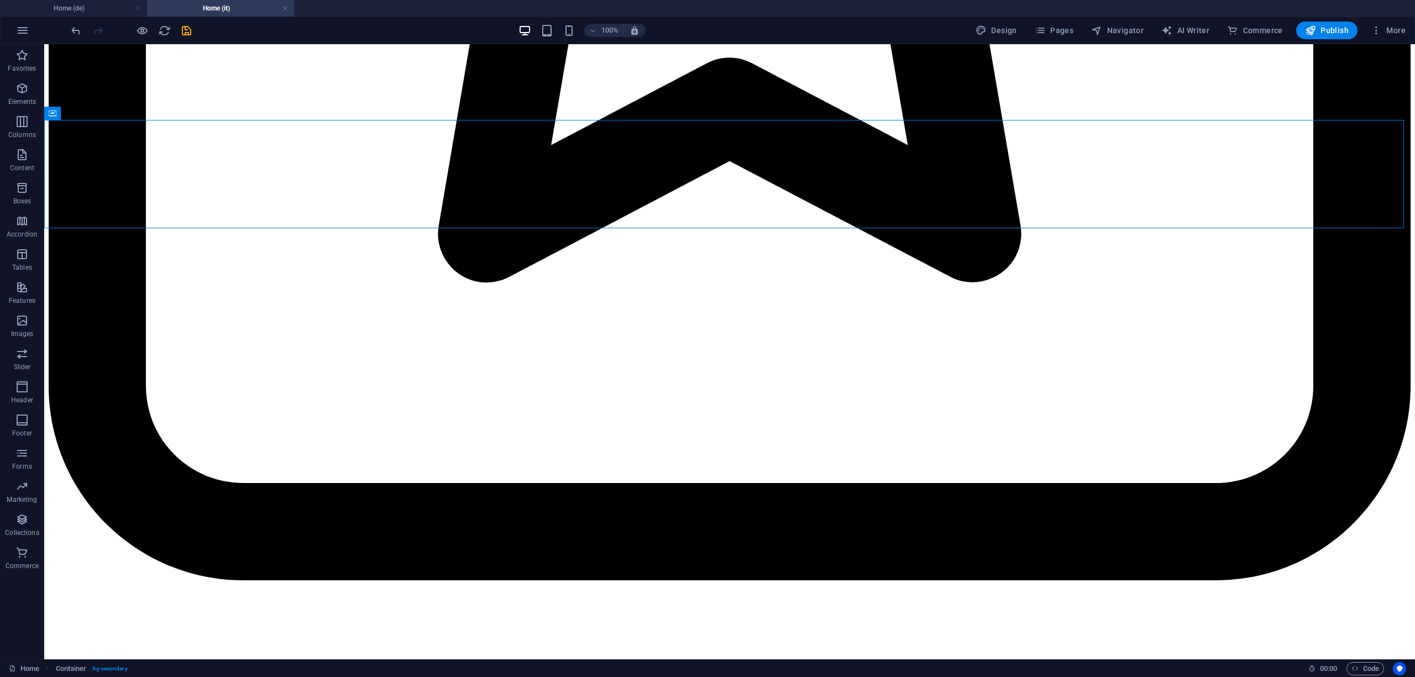
scroll to position [6761, 0]
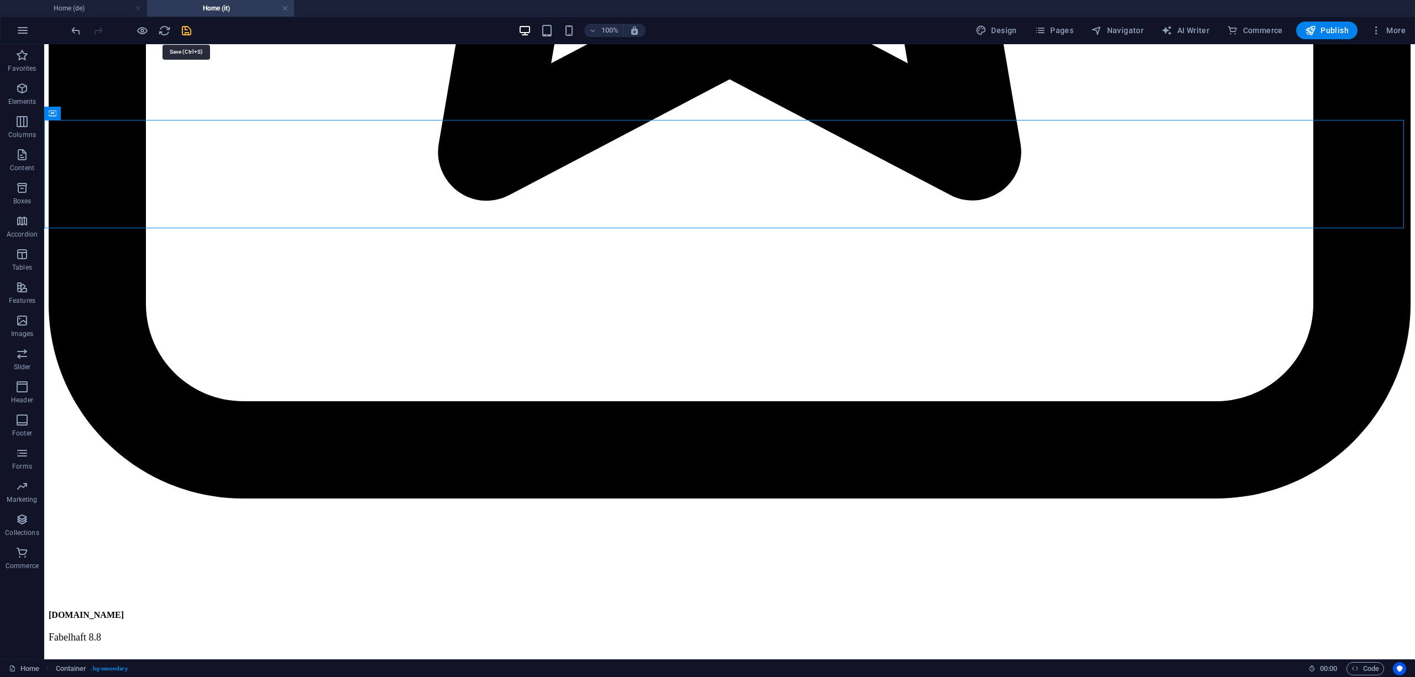
click at [187, 28] on icon "save" at bounding box center [186, 30] width 13 height 13
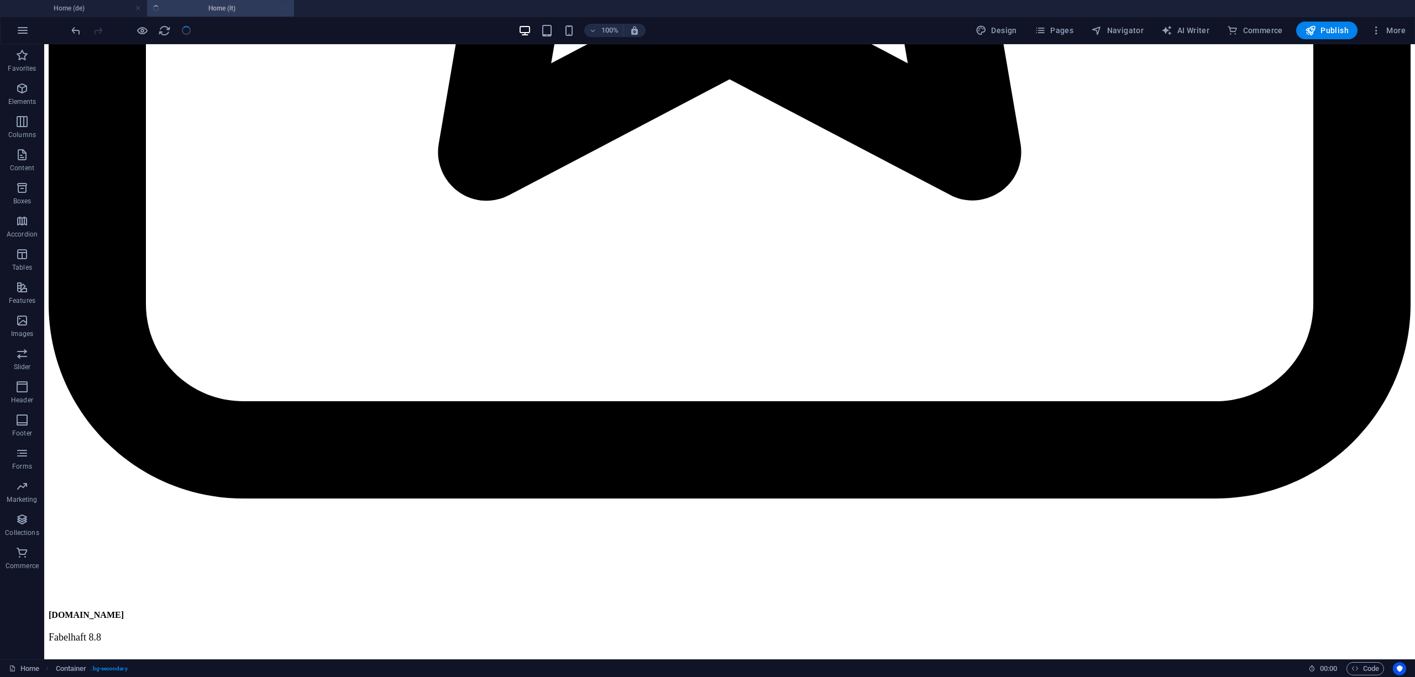
select select
checkbox input "false"
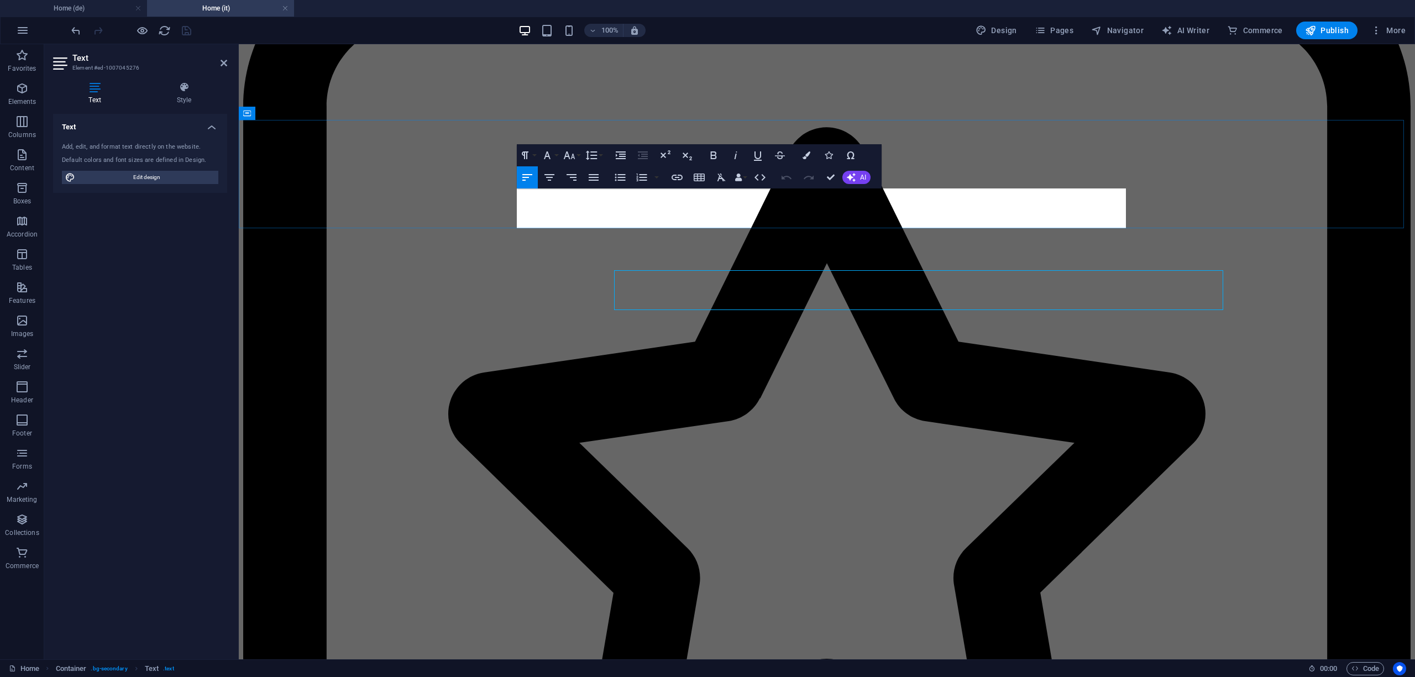
scroll to position [6679, 0]
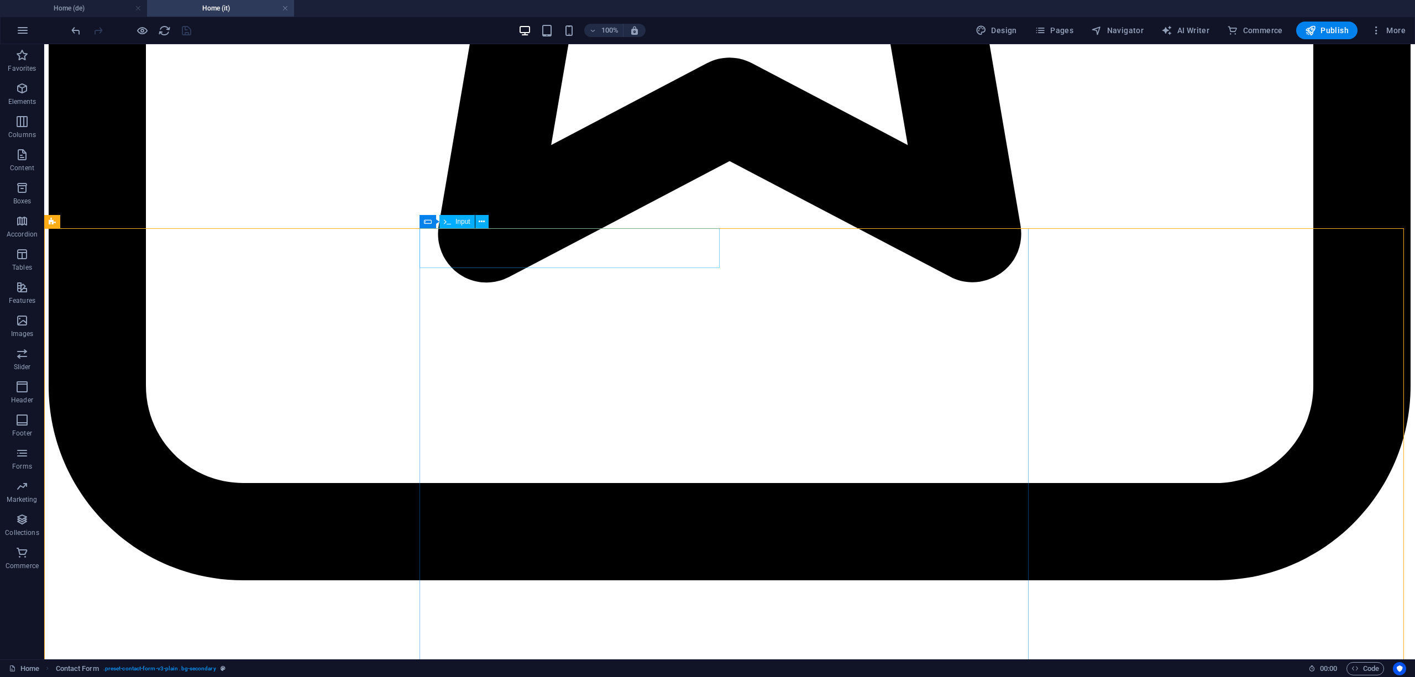
scroll to position [6761, 0]
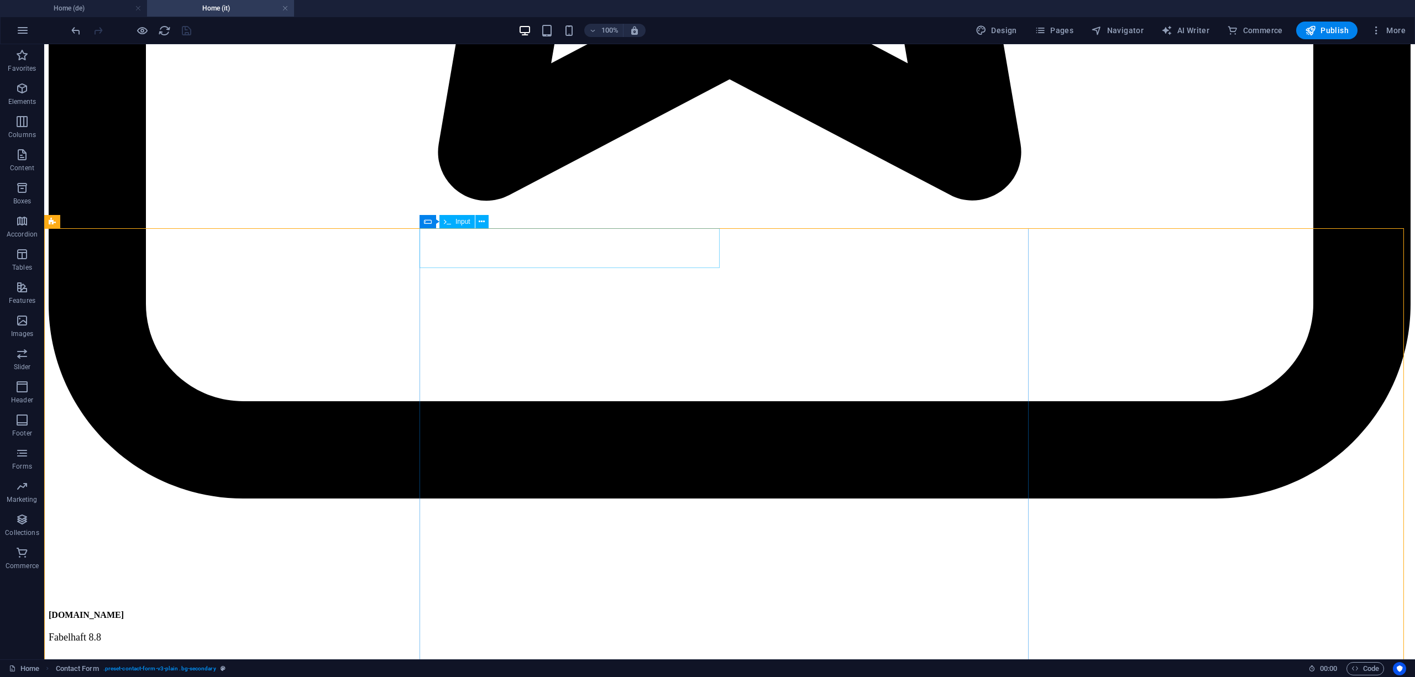
click at [465, 227] on div "Input" at bounding box center [456, 221] width 35 height 13
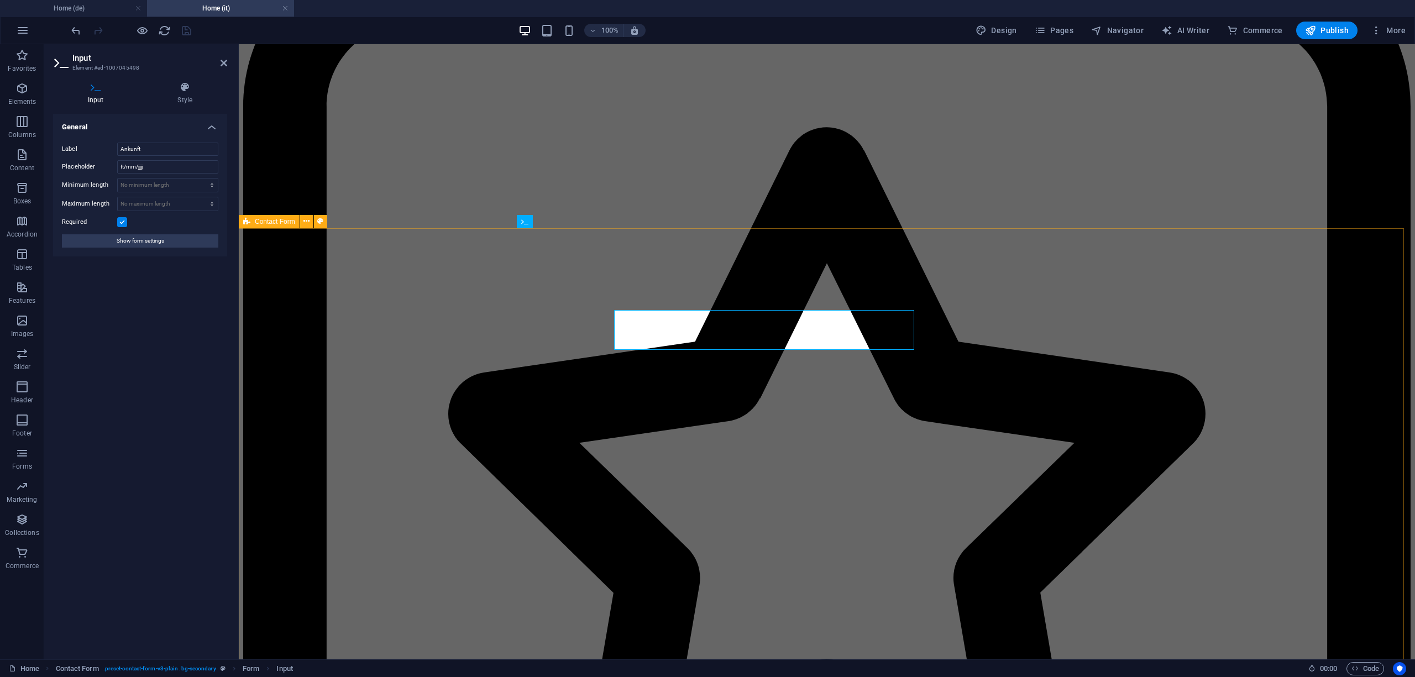
scroll to position [6679, 0]
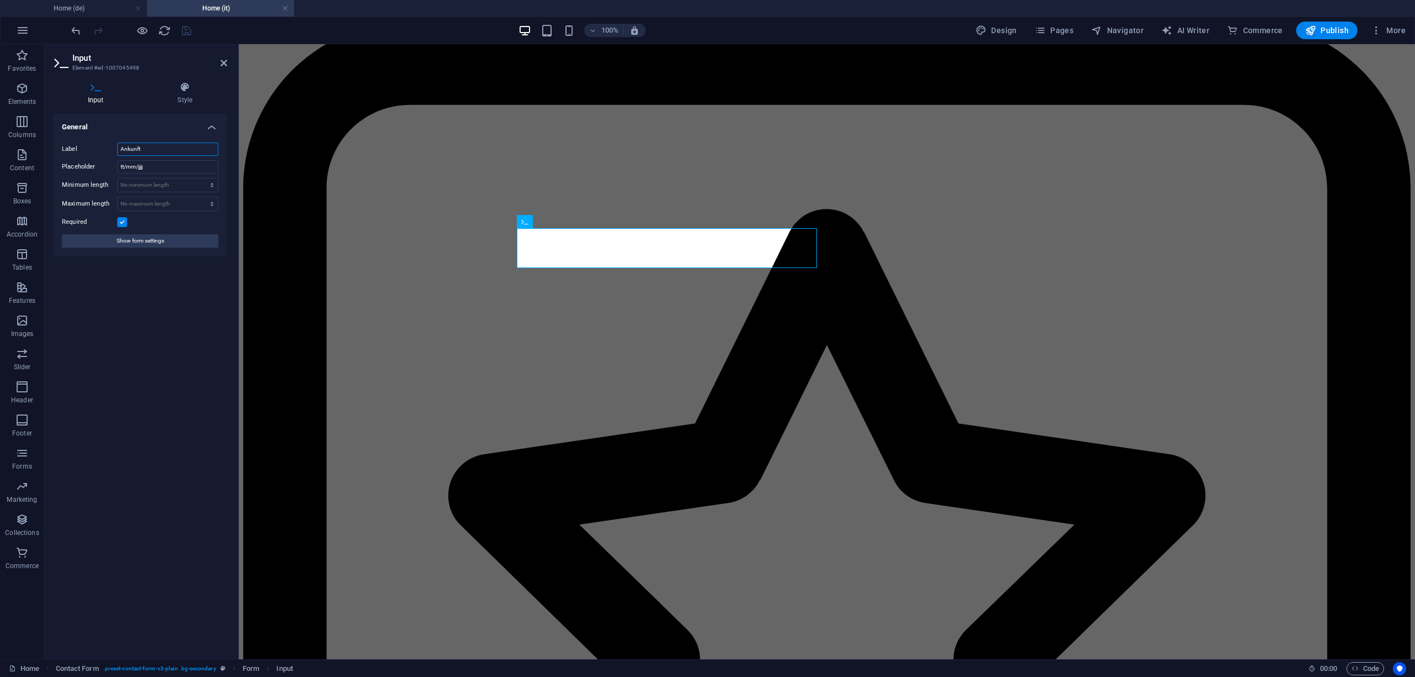
drag, startPoint x: 165, startPoint y: 153, endPoint x: 116, endPoint y: 150, distance: 48.7
click at [116, 150] on div "Label Ankunft" at bounding box center [140, 149] width 156 height 13
click at [153, 151] on input "Ankunft" at bounding box center [167, 149] width 101 height 13
click at [156, 151] on input "Ankunft" at bounding box center [167, 149] width 101 height 13
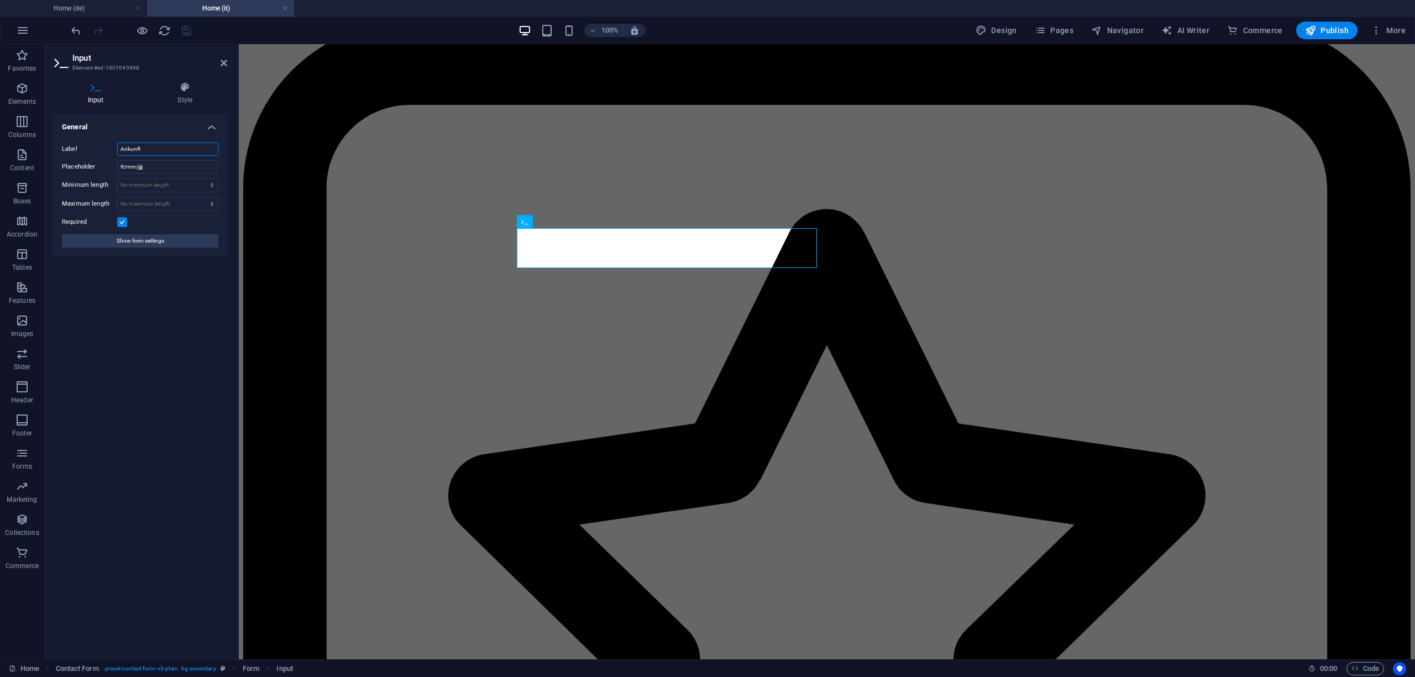
click at [156, 151] on input "Ankunft" at bounding box center [167, 149] width 101 height 13
click at [178, 150] on input "Ankunft" at bounding box center [167, 149] width 101 height 13
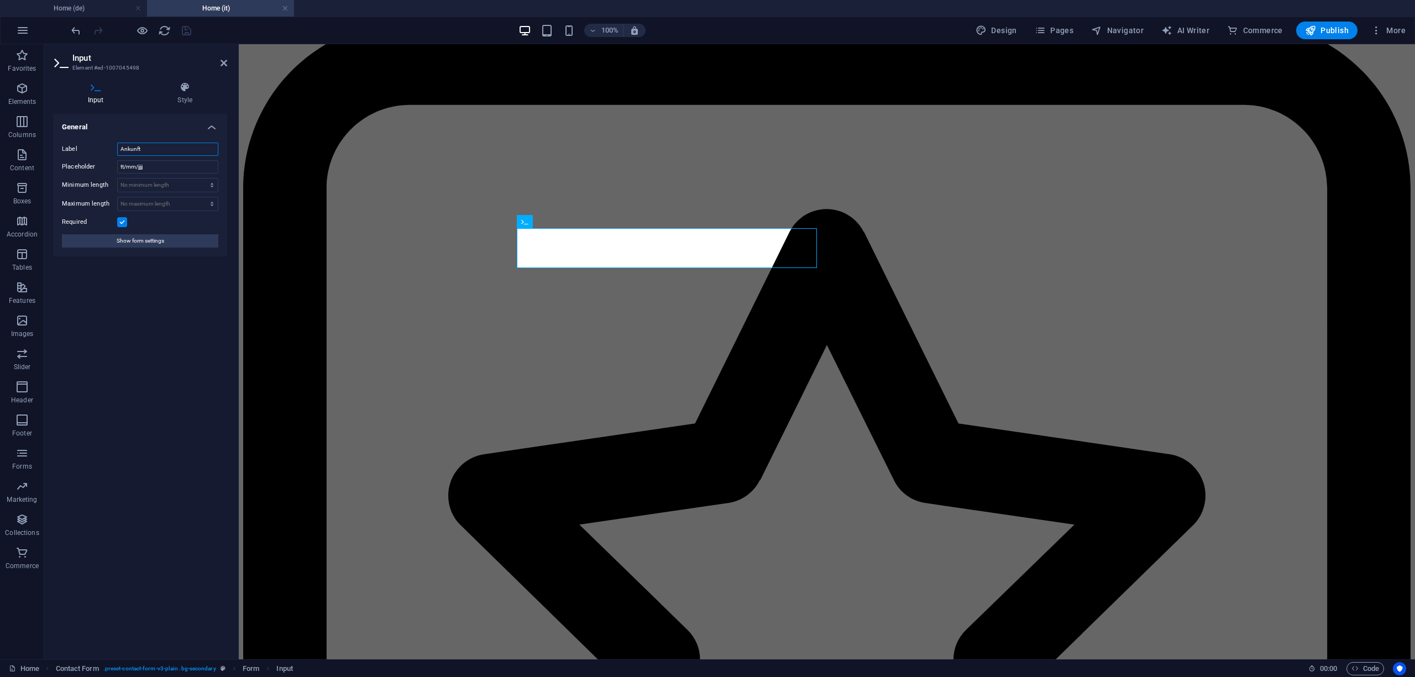
click at [178, 150] on input "Ankunft" at bounding box center [167, 149] width 101 height 13
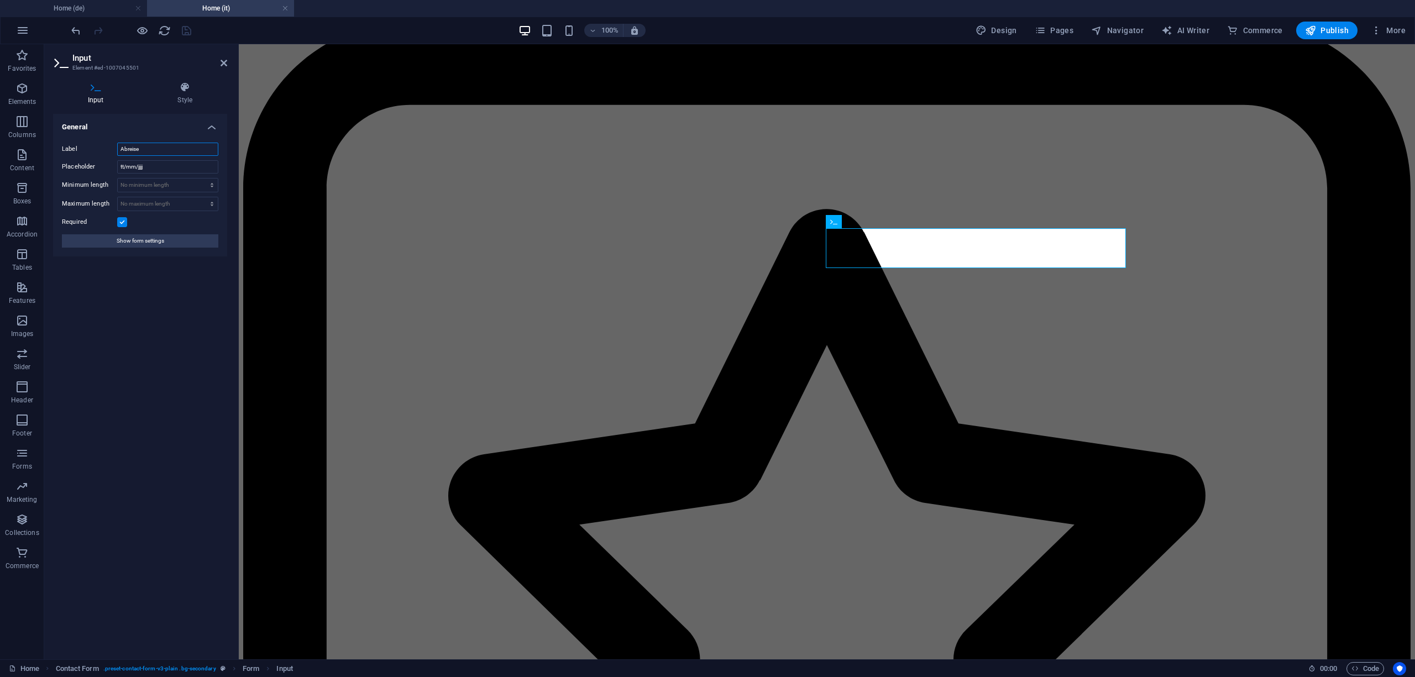
click at [182, 144] on input "Abreise" at bounding box center [167, 149] width 101 height 13
click at [168, 146] on input "Abreise" at bounding box center [167, 149] width 101 height 13
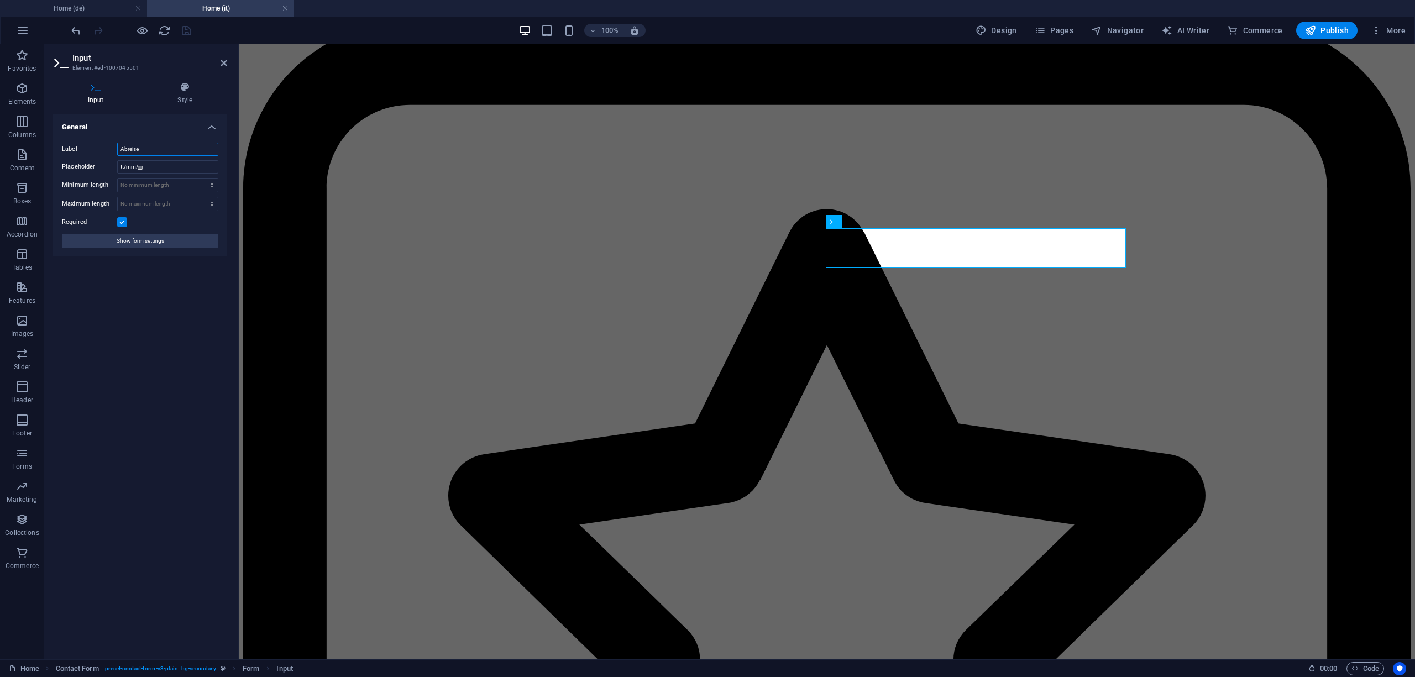
click at [168, 146] on input "Abreise" at bounding box center [167, 149] width 101 height 13
type input "Partenza"
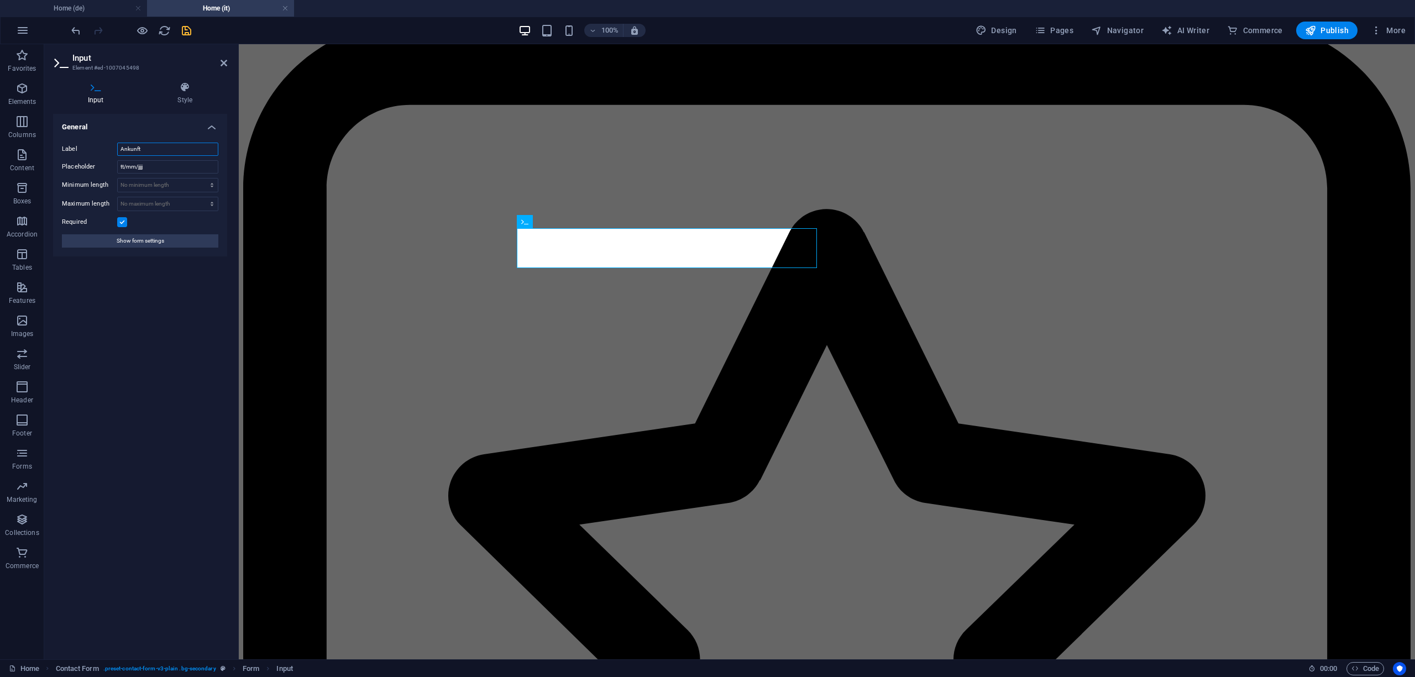
click at [203, 149] on input "Ankunft" at bounding box center [167, 149] width 101 height 13
type input "Arrivo"
drag, startPoint x: 180, startPoint y: 168, endPoint x: 80, endPoint y: 172, distance: 100.1
click at [80, 172] on div "Placeholder tt/mm/jjjj" at bounding box center [140, 166] width 156 height 13
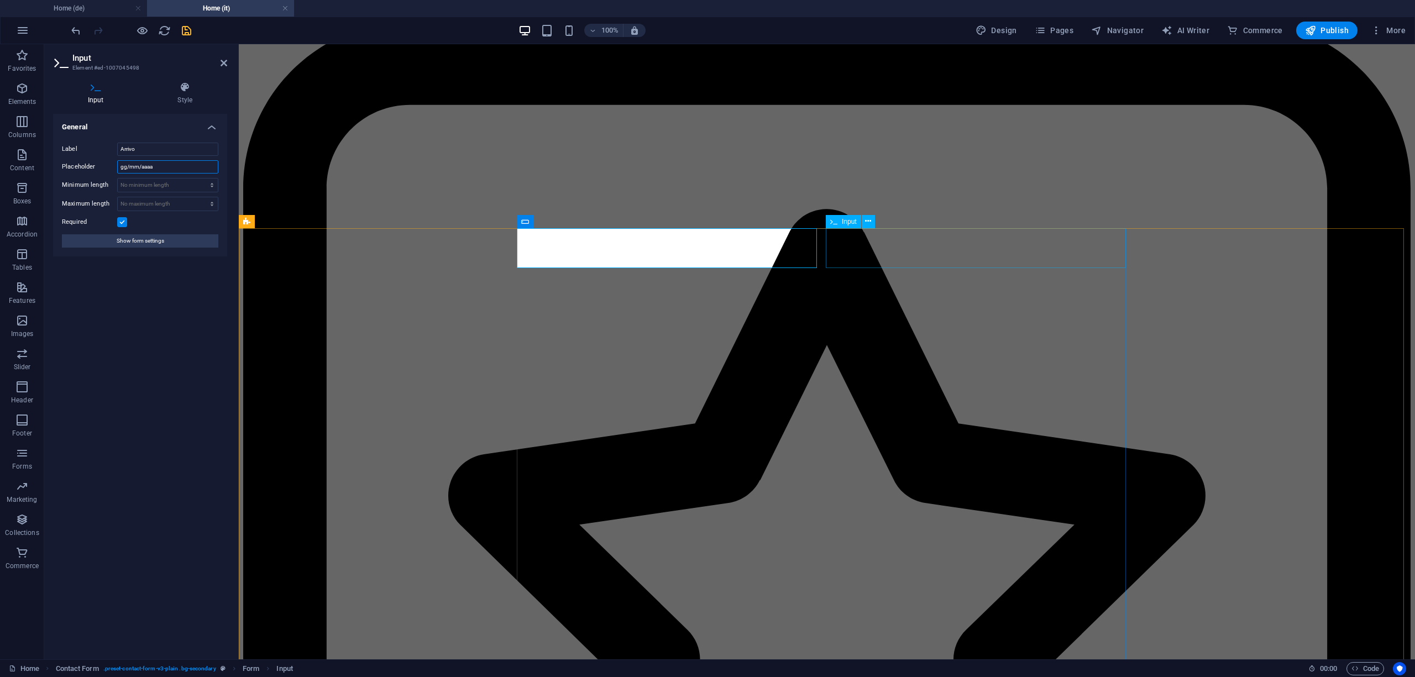
type input "gg/mm/aaaa"
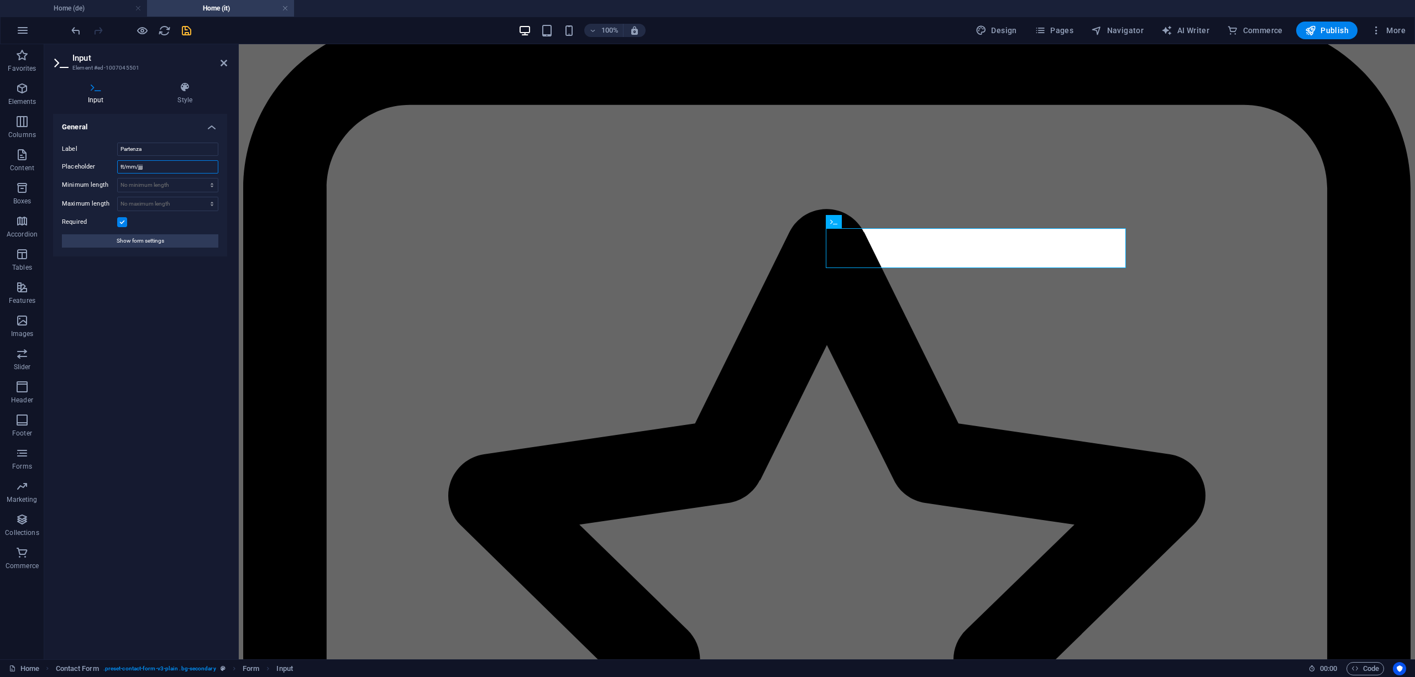
click at [186, 165] on input "tt/mm/jjjj" at bounding box center [167, 166] width 101 height 13
paste input "gg/mm/aaaa"
type input "gg/mm/aaaa"
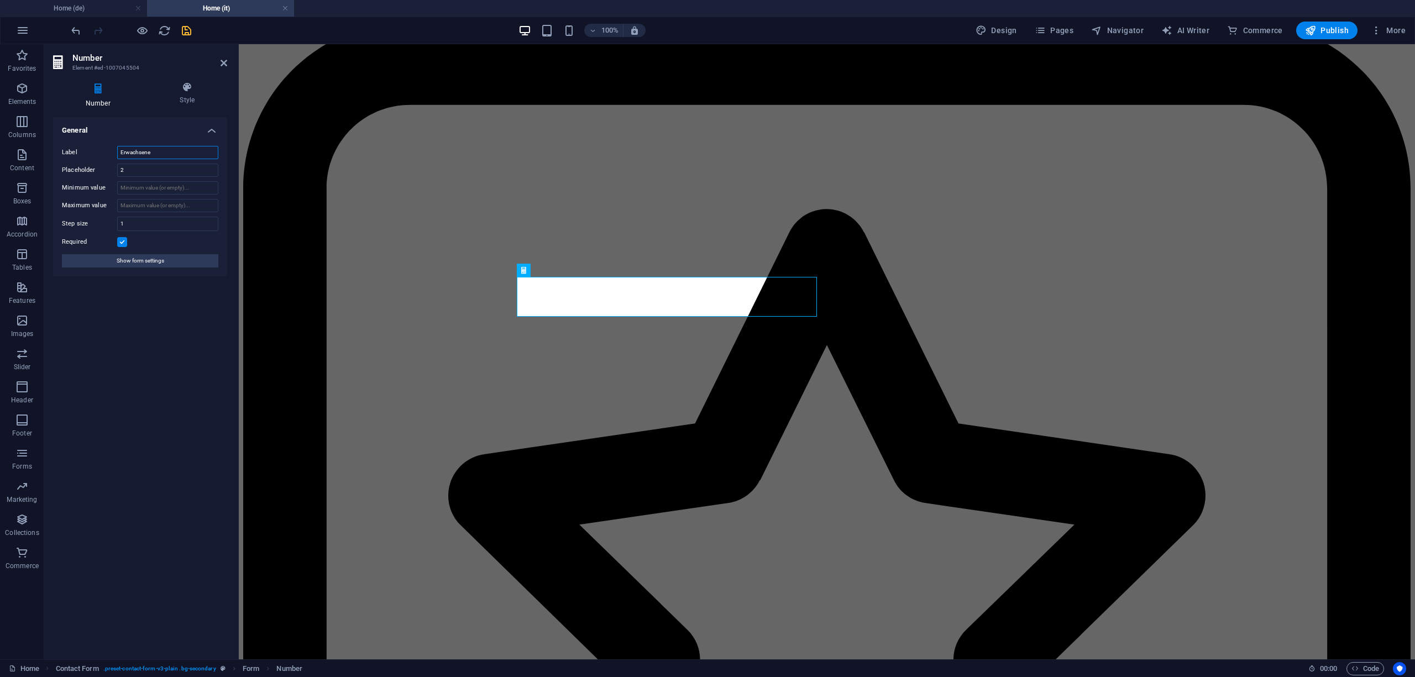
drag, startPoint x: 107, startPoint y: 151, endPoint x: 91, endPoint y: 153, distance: 16.1
click at [91, 153] on div "Label Erwachsene" at bounding box center [140, 152] width 156 height 13
type input "Adulti"
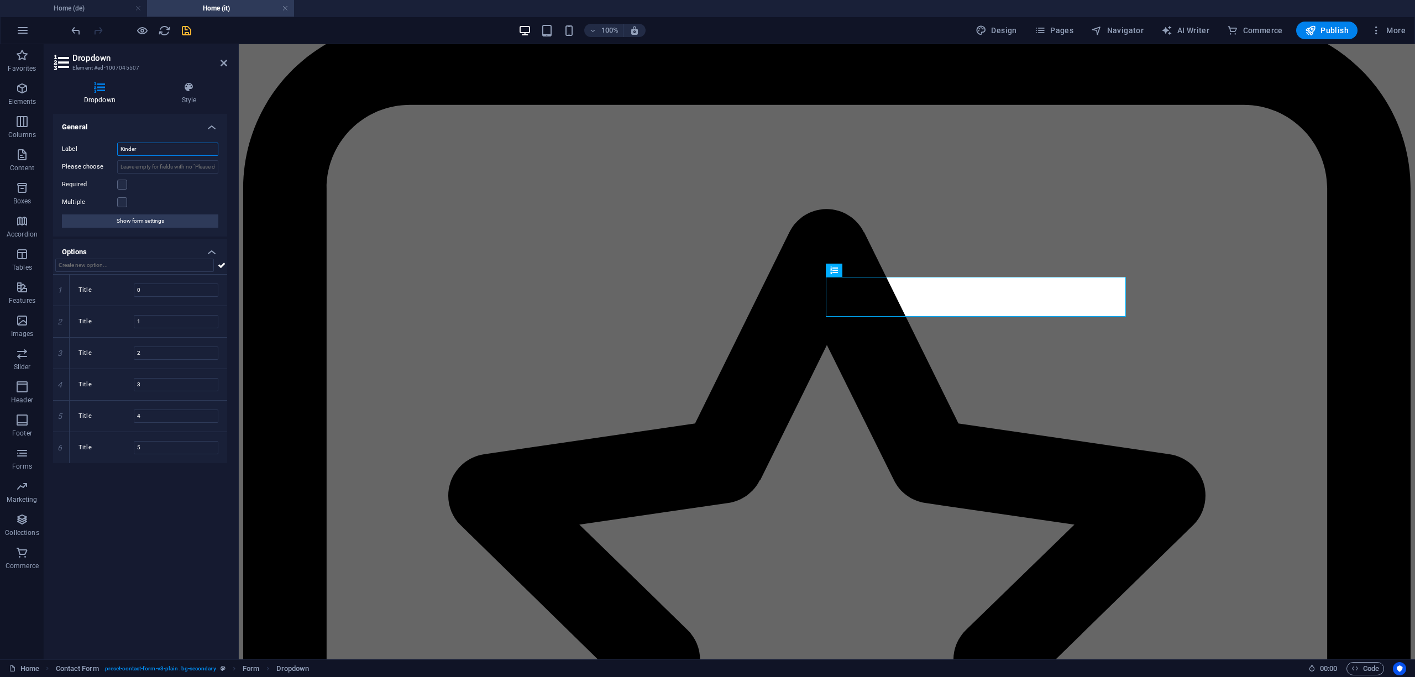
drag, startPoint x: 174, startPoint y: 155, endPoint x: 119, endPoint y: 155, distance: 54.2
click at [119, 155] on input "Kinder" at bounding box center [167, 149] width 101 height 13
click at [174, 147] on input "Kinder" at bounding box center [167, 149] width 101 height 13
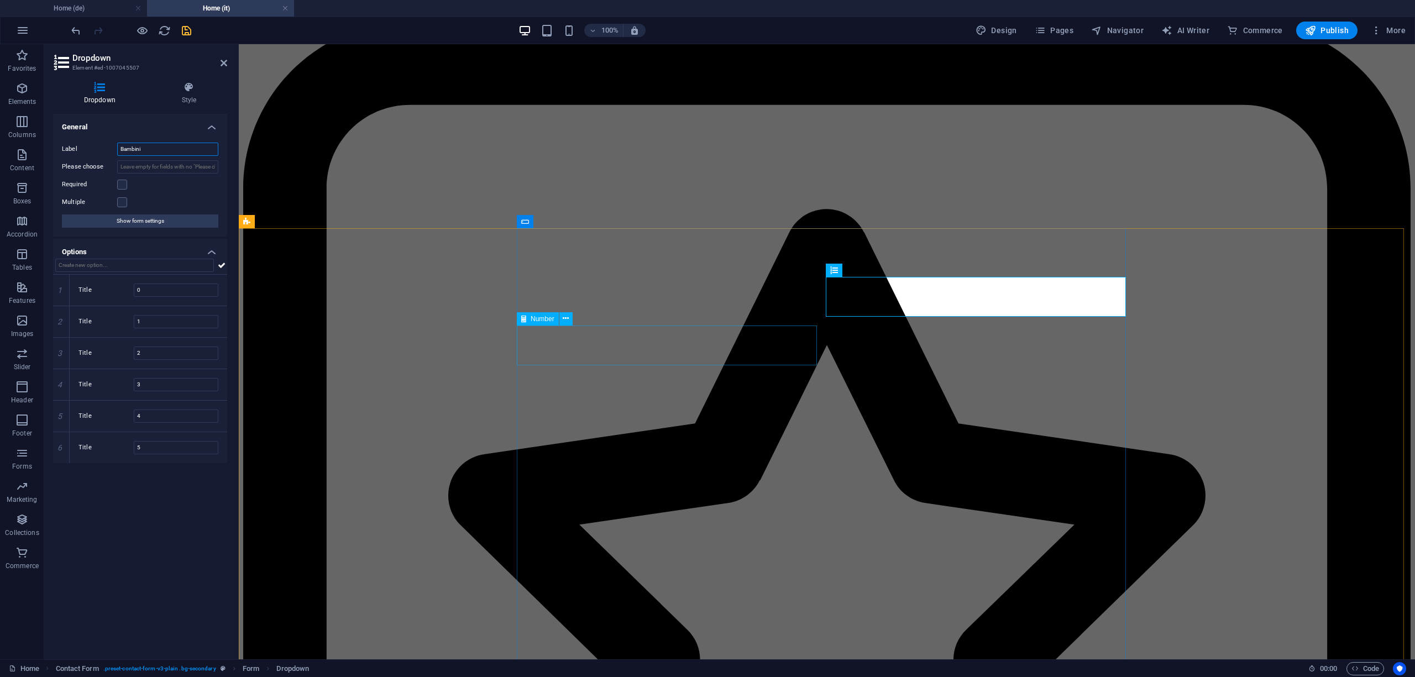
type input "Bambini"
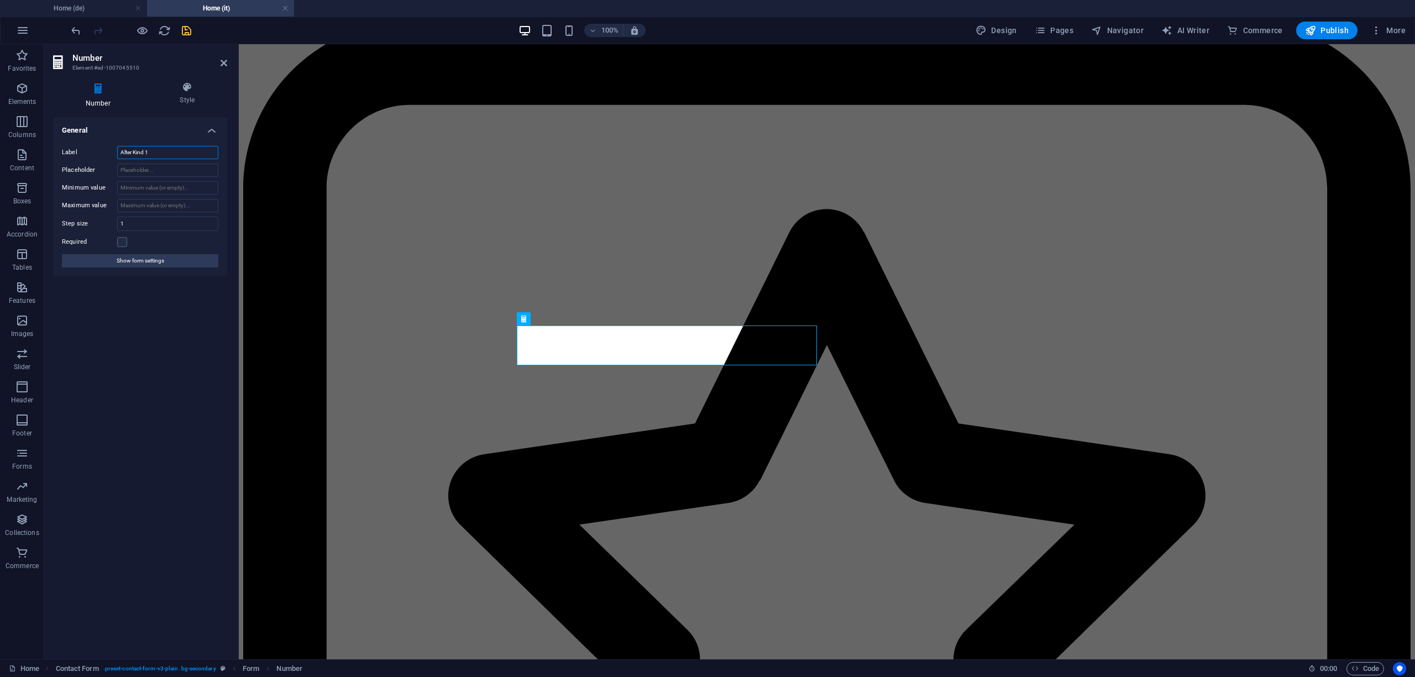
click at [162, 150] on input "Alter Kind 1" at bounding box center [167, 152] width 101 height 13
click at [158, 151] on input "Alter Kind 1" at bounding box center [167, 152] width 101 height 13
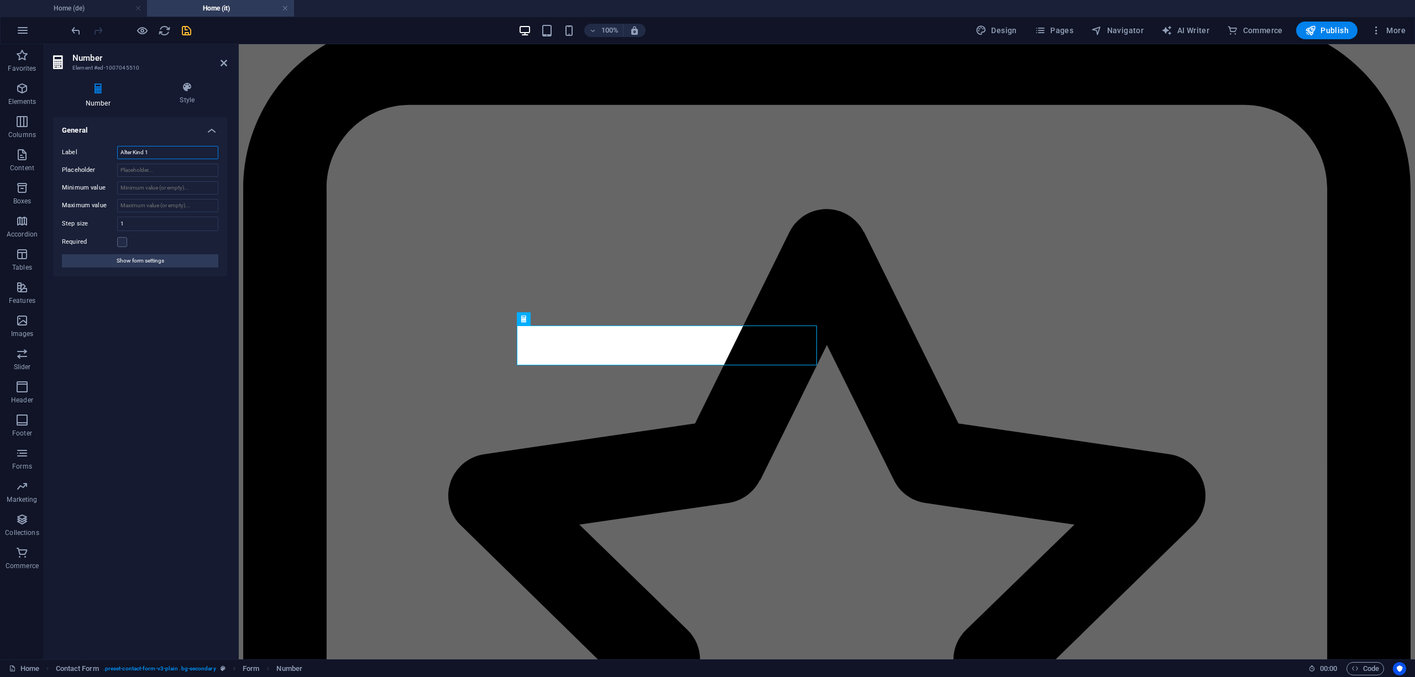
click at [158, 151] on input "Alter Kind 1" at bounding box center [167, 152] width 101 height 13
paste input "Età del bambino"
type input "Età del bambino 1"
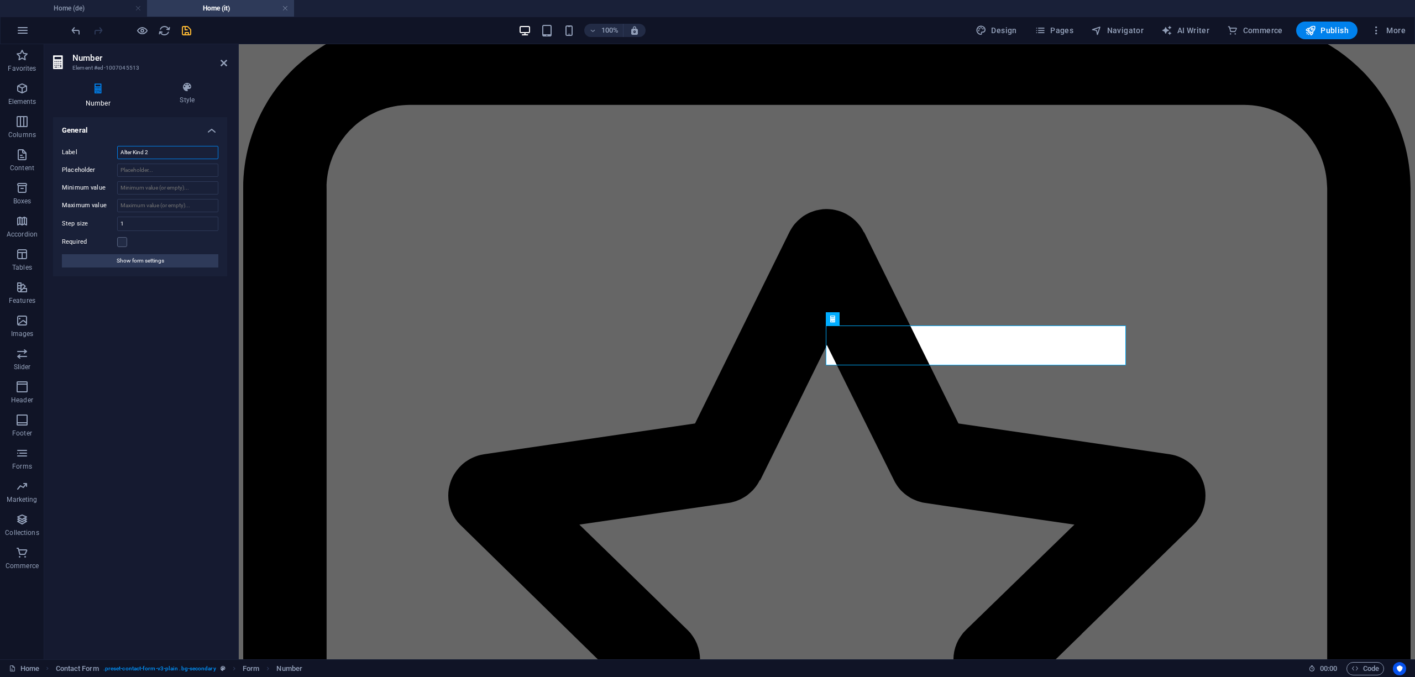
click at [191, 155] on input "Alter Kind 2" at bounding box center [167, 152] width 101 height 13
paste input "Età del bambino 1"
type input "Età del bambino 2"
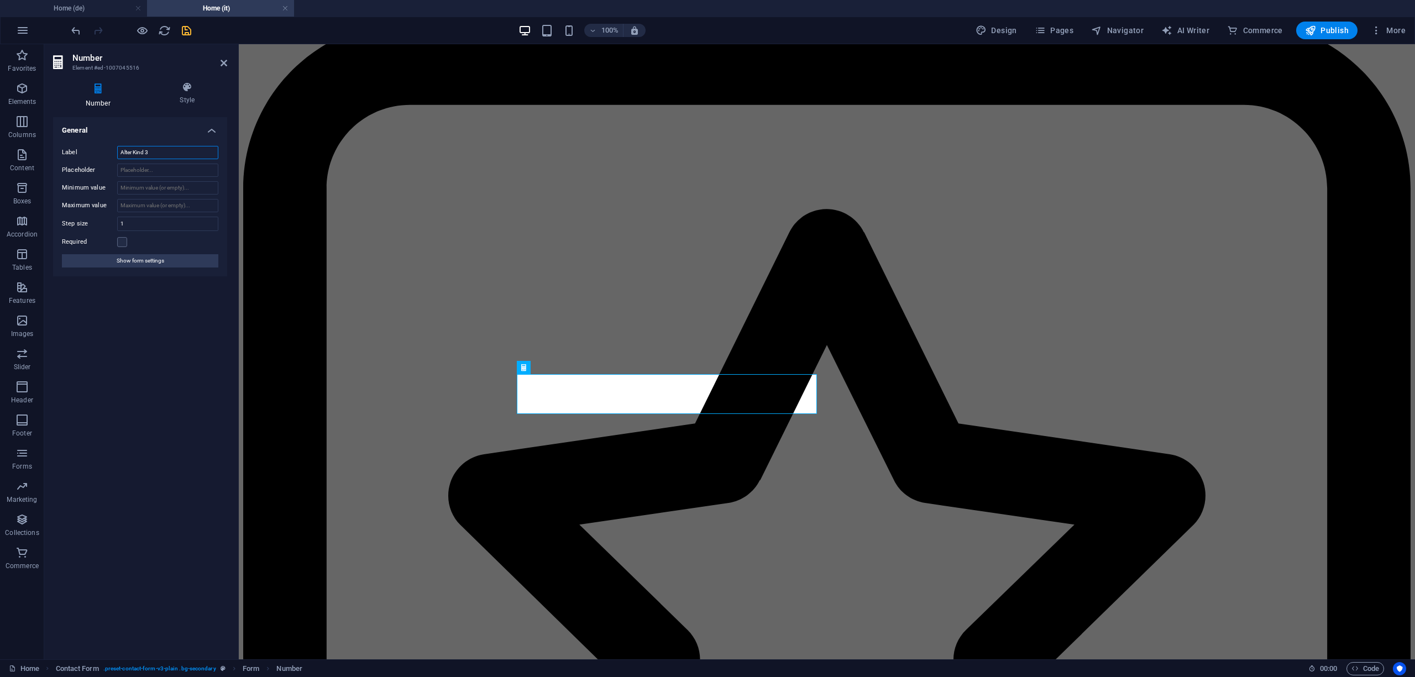
click at [153, 153] on input "Alter Kind 3" at bounding box center [167, 152] width 101 height 13
paste input "Età del bambino 1"
type input "Età del bambino 3"
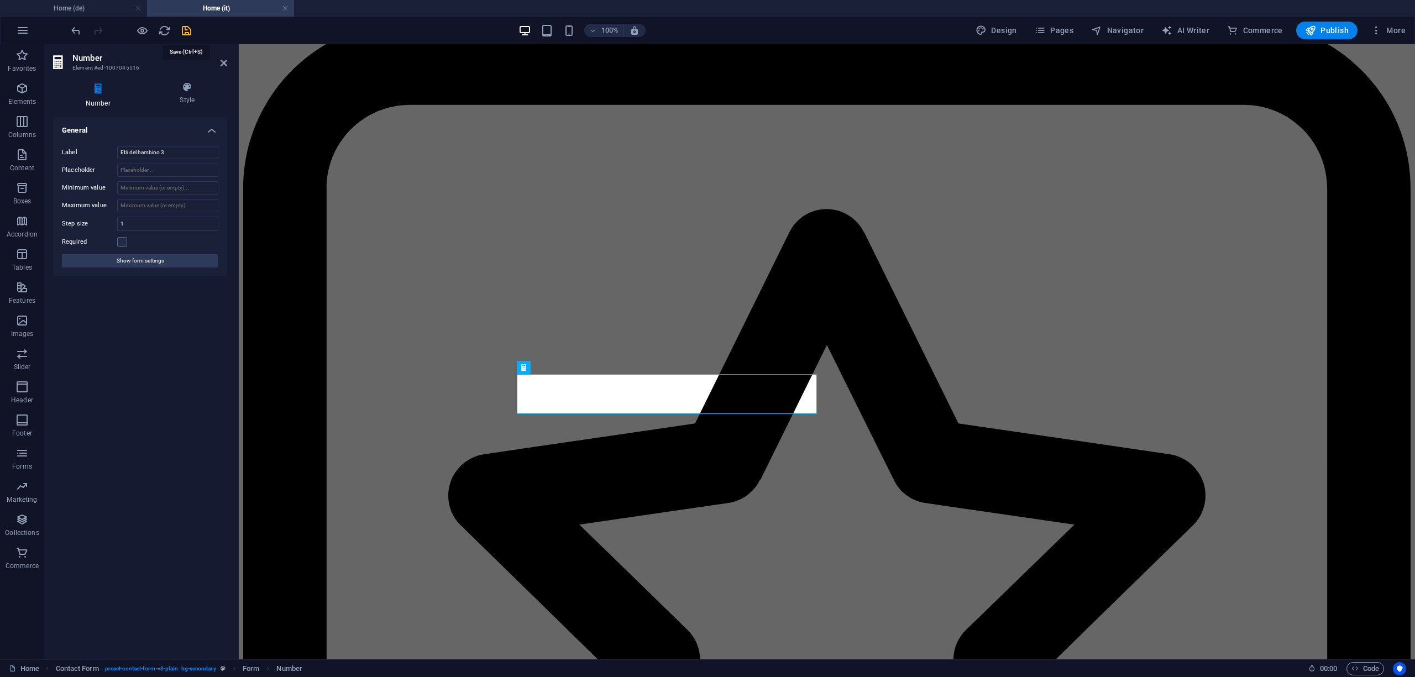
click at [184, 28] on icon "save" at bounding box center [186, 30] width 13 height 13
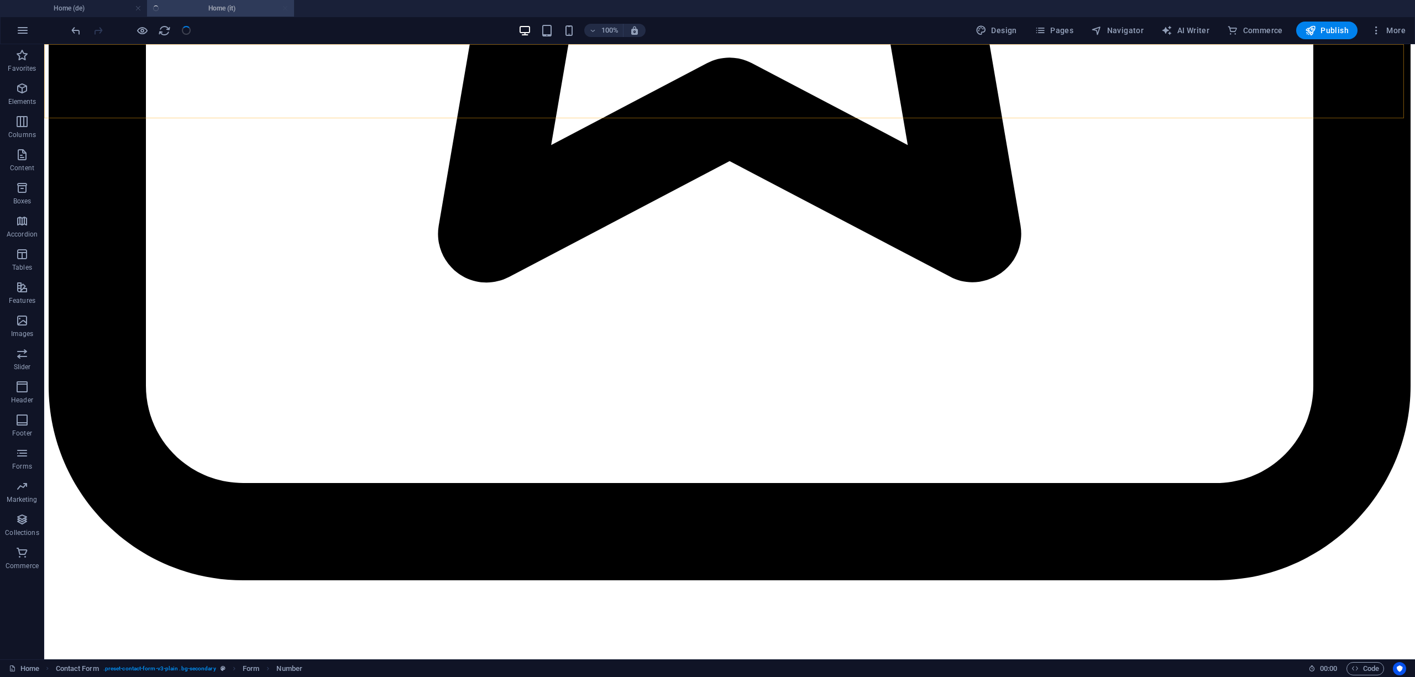
select select
checkbox input "false"
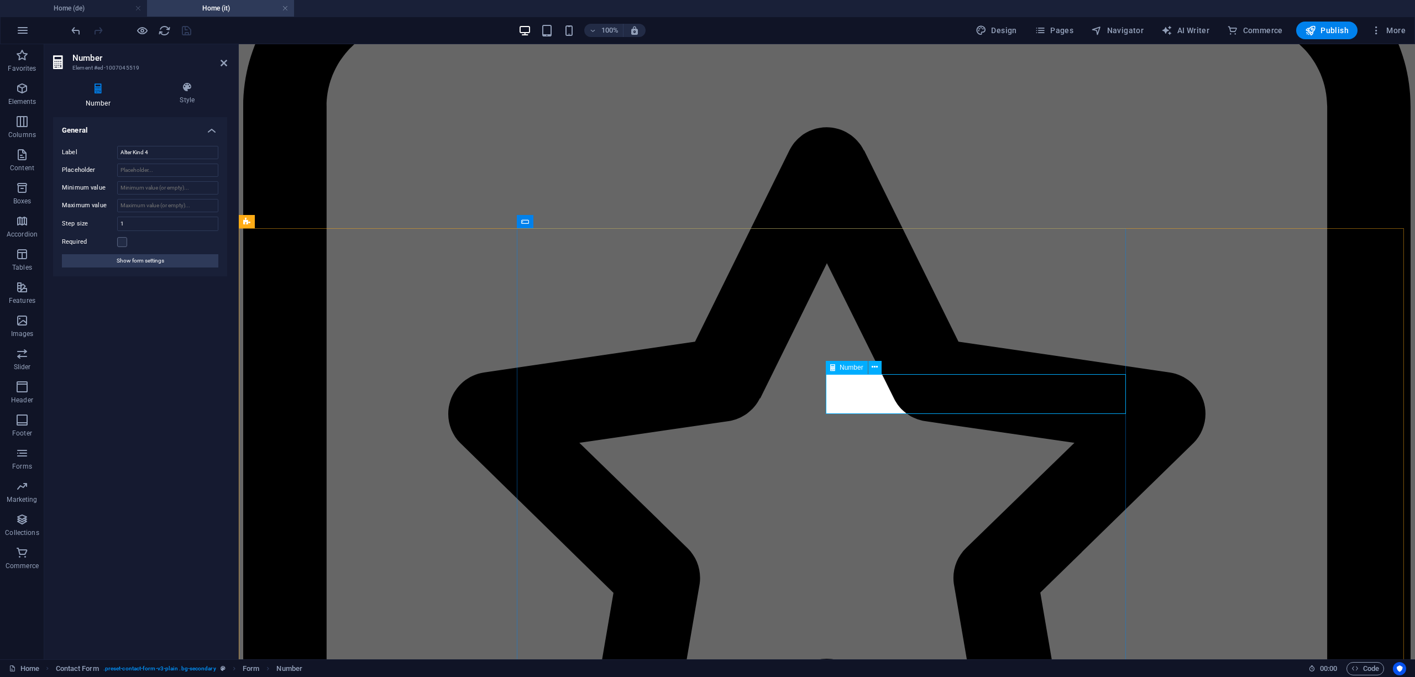
scroll to position [6679, 0]
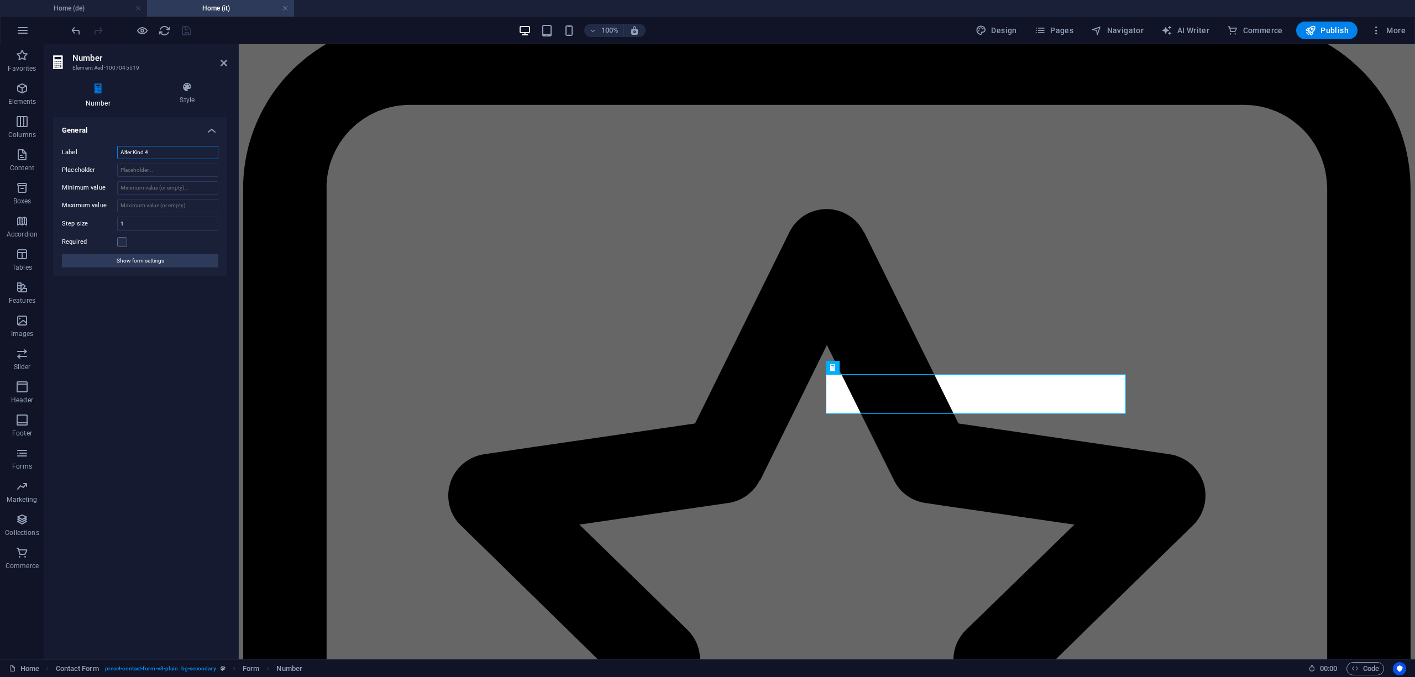
click at [153, 151] on input "Alter Kind 4" at bounding box center [167, 152] width 101 height 13
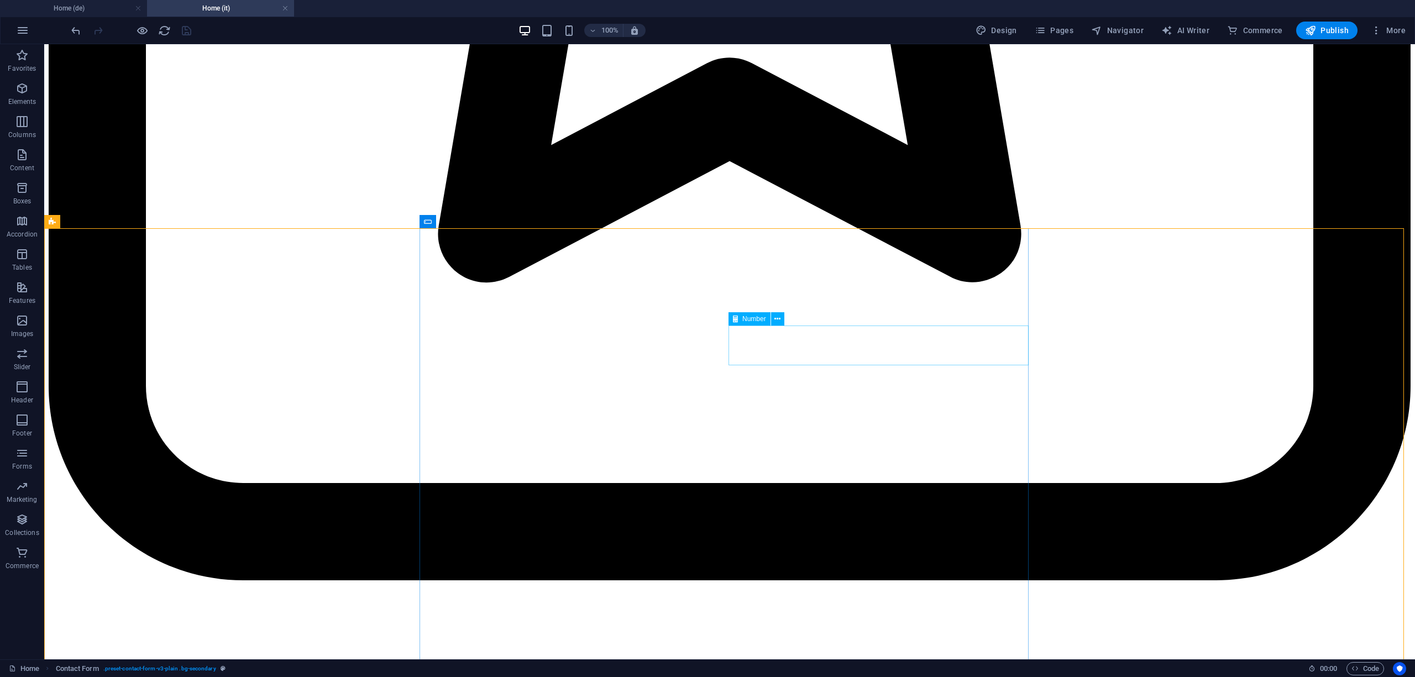
scroll to position [6761, 0]
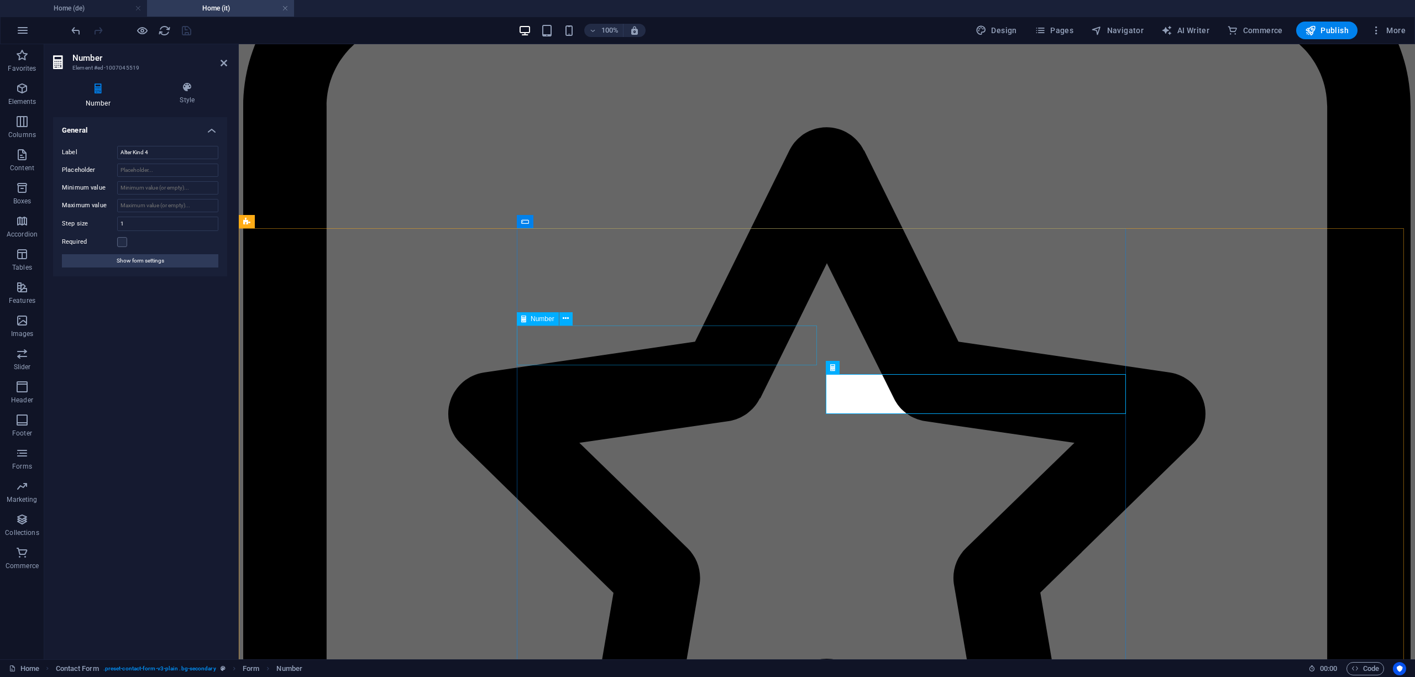
scroll to position [6679, 0]
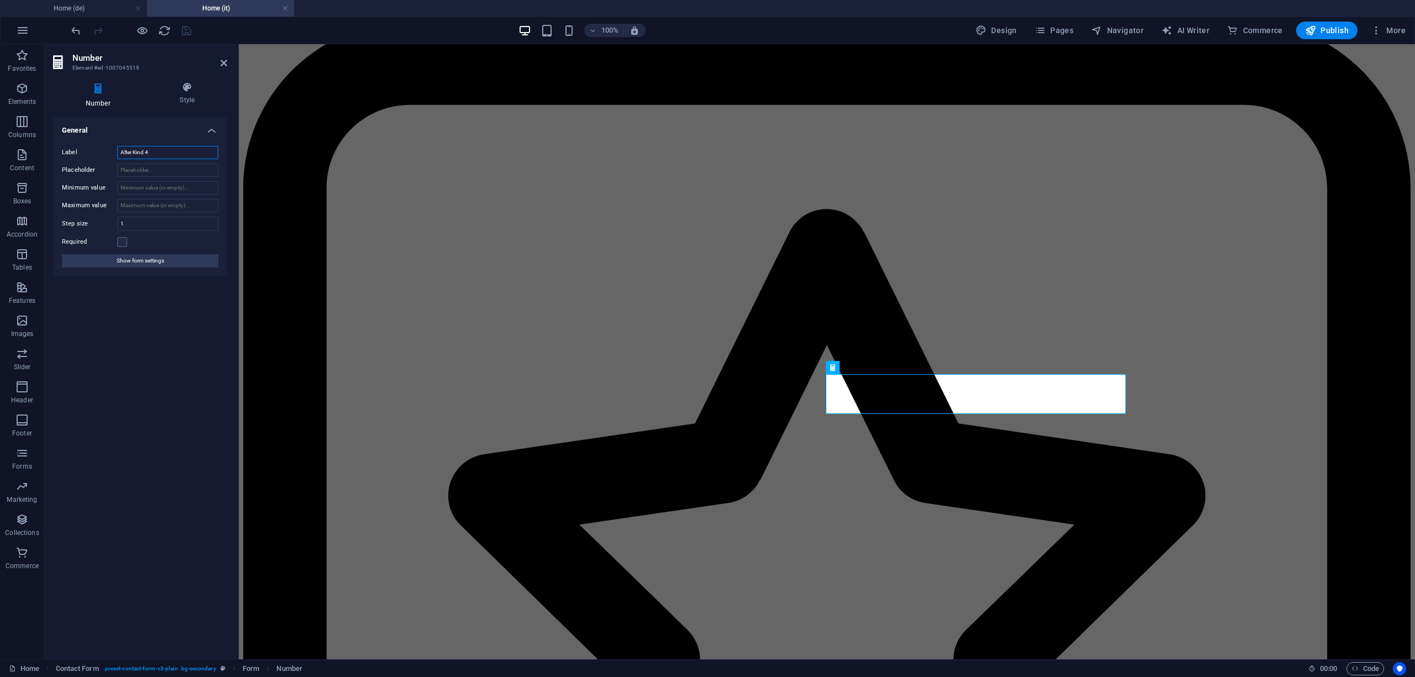
click at [165, 151] on input "Alter Kind 4" at bounding box center [167, 152] width 101 height 13
click at [156, 149] on input "Alter Kind 4" at bounding box center [167, 152] width 101 height 13
paste input "Età del bambino 1"
type input "Età del bambino 4"
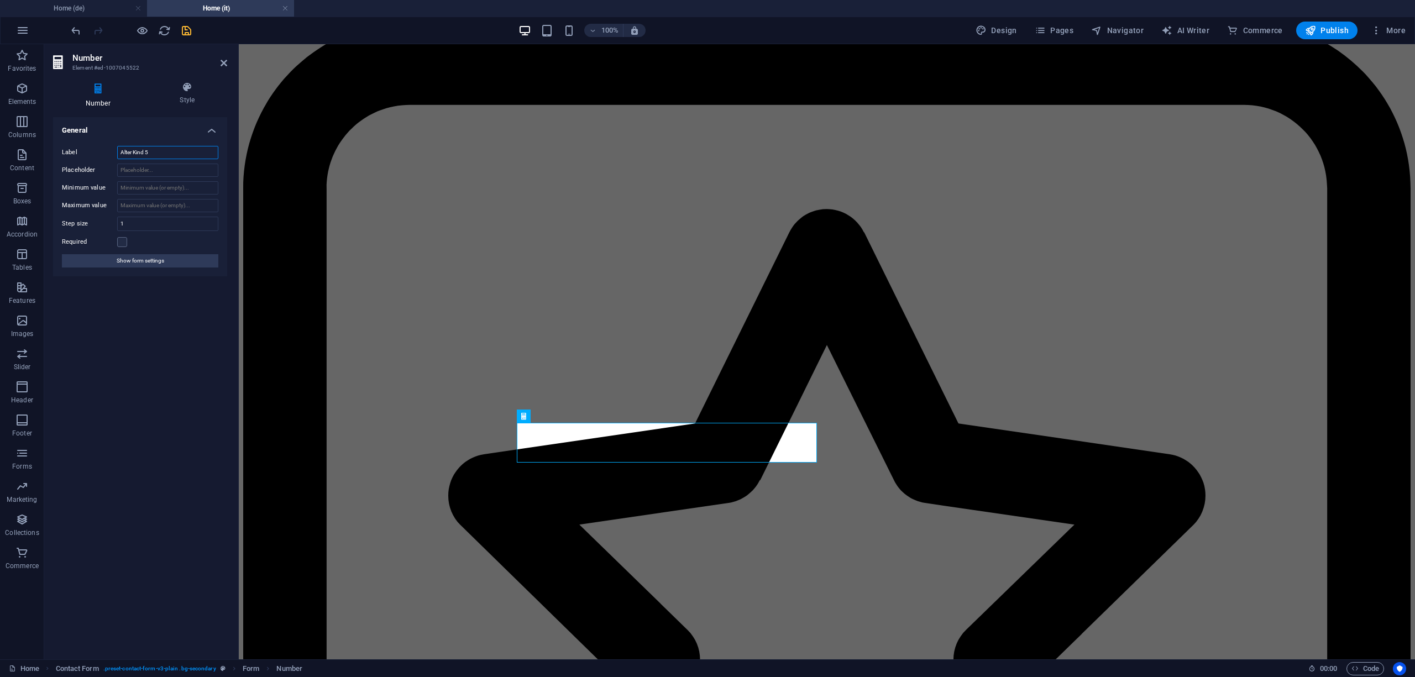
click at [155, 155] on input "Alter Kind 5" at bounding box center [167, 152] width 101 height 13
paste input "Età del bambino 1"
type input "Età del bambino 5"
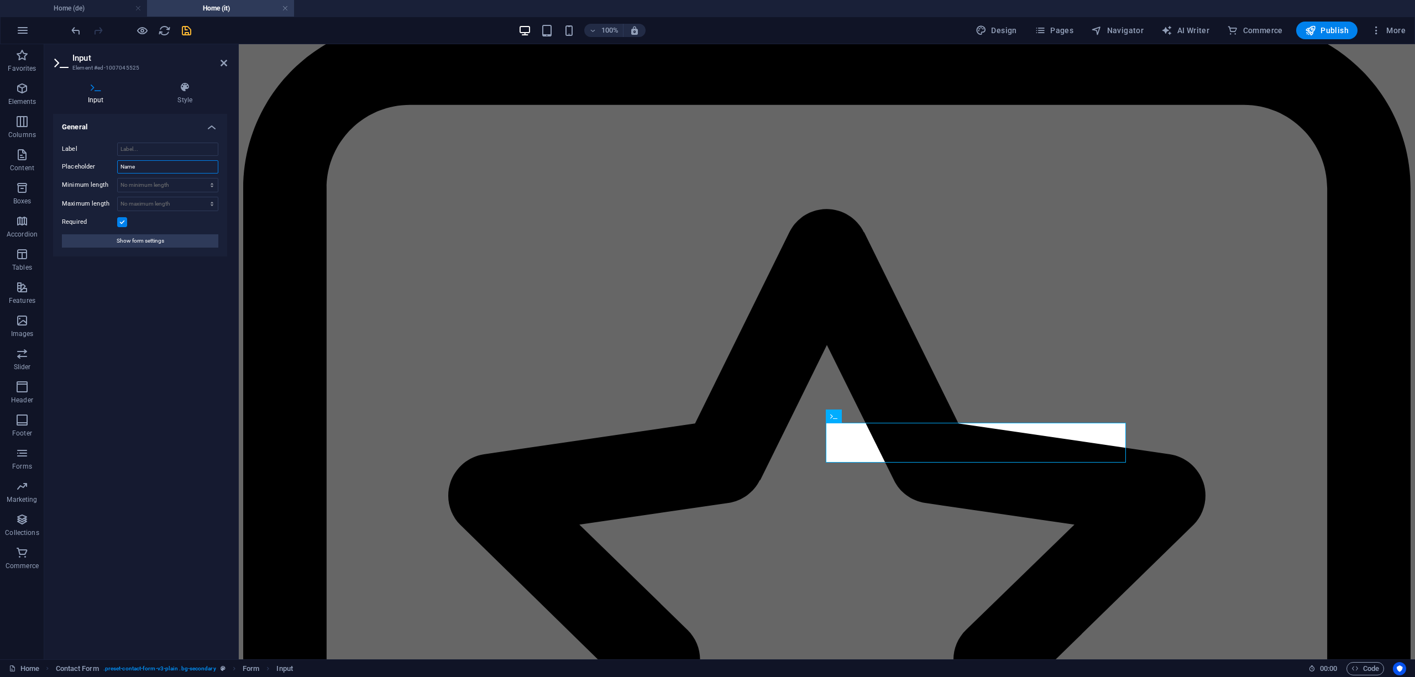
drag, startPoint x: 153, startPoint y: 165, endPoint x: 96, endPoint y: 166, distance: 57.5
click at [96, 166] on div "Placeholder Name" at bounding box center [140, 166] width 156 height 13
type input "Nome"
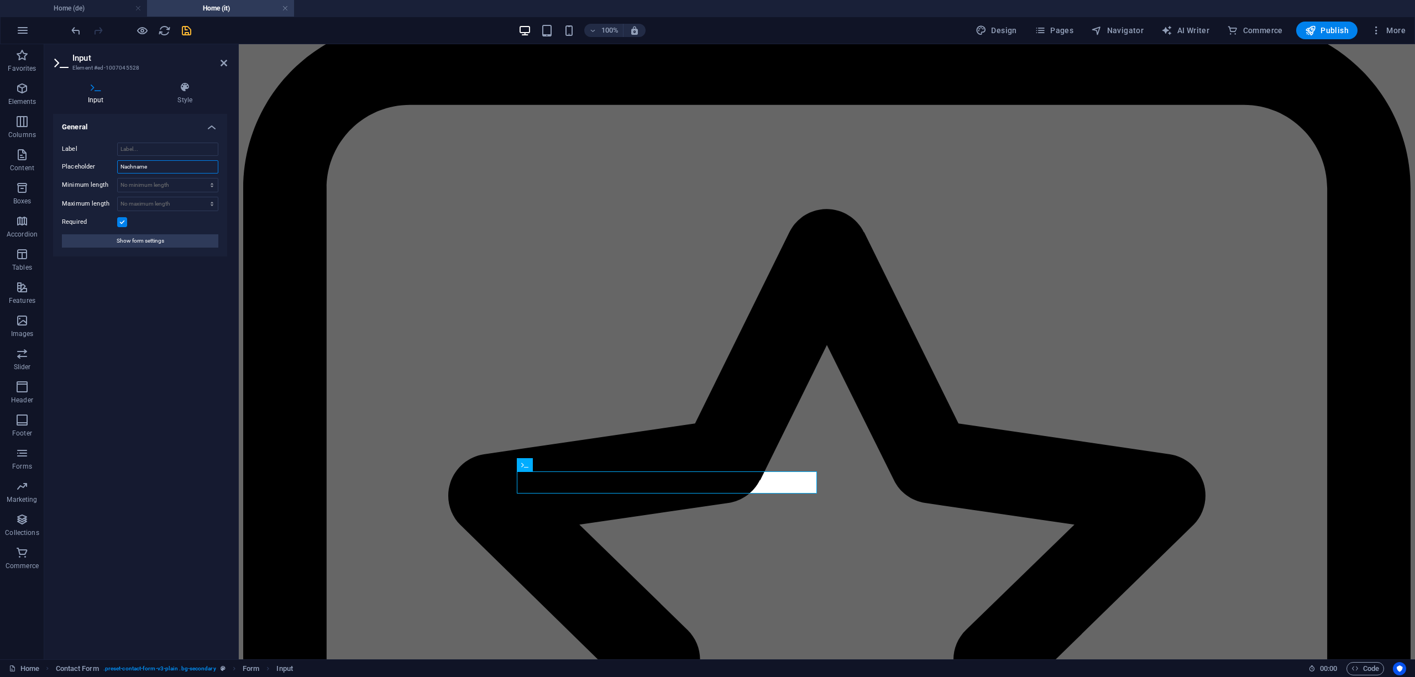
drag, startPoint x: 165, startPoint y: 165, endPoint x: 80, endPoint y: 169, distance: 85.2
click at [80, 169] on div "Placeholder Nachname" at bounding box center [140, 166] width 156 height 13
type input "Cognome"
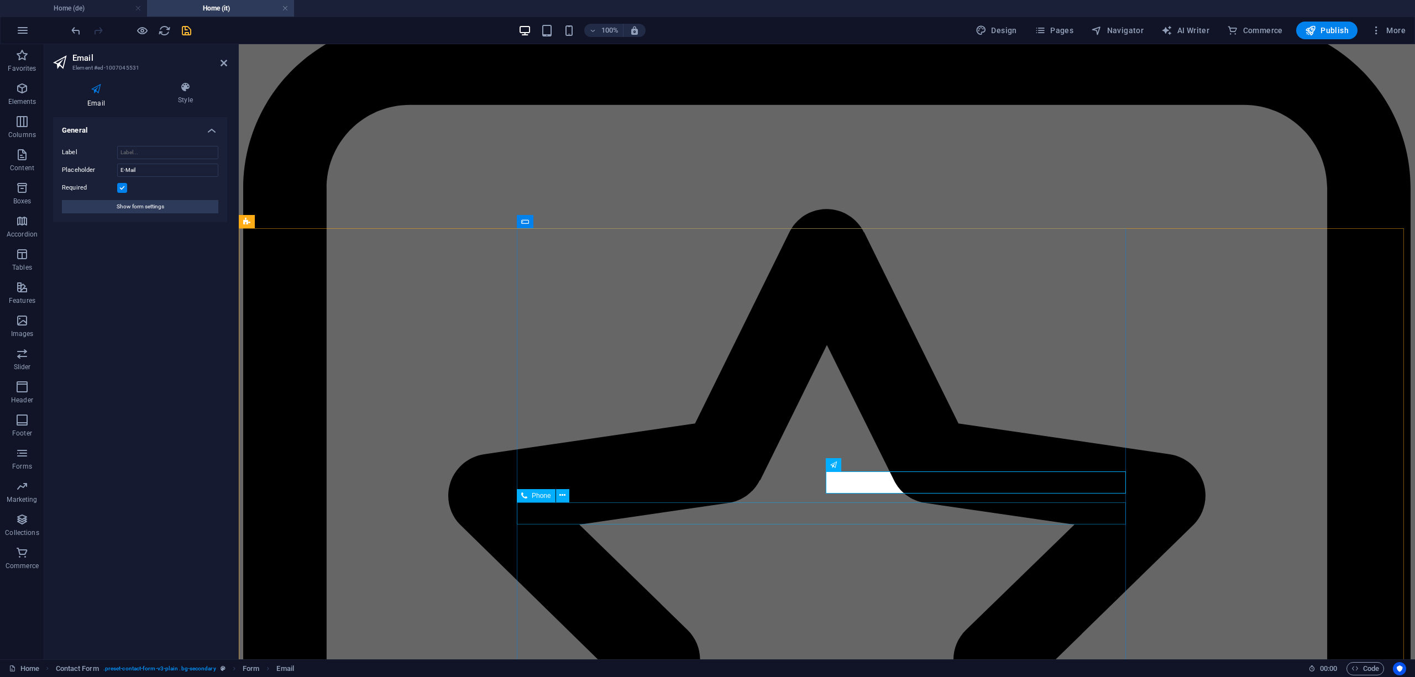
drag, startPoint x: 570, startPoint y: 504, endPoint x: 496, endPoint y: 268, distance: 247.3
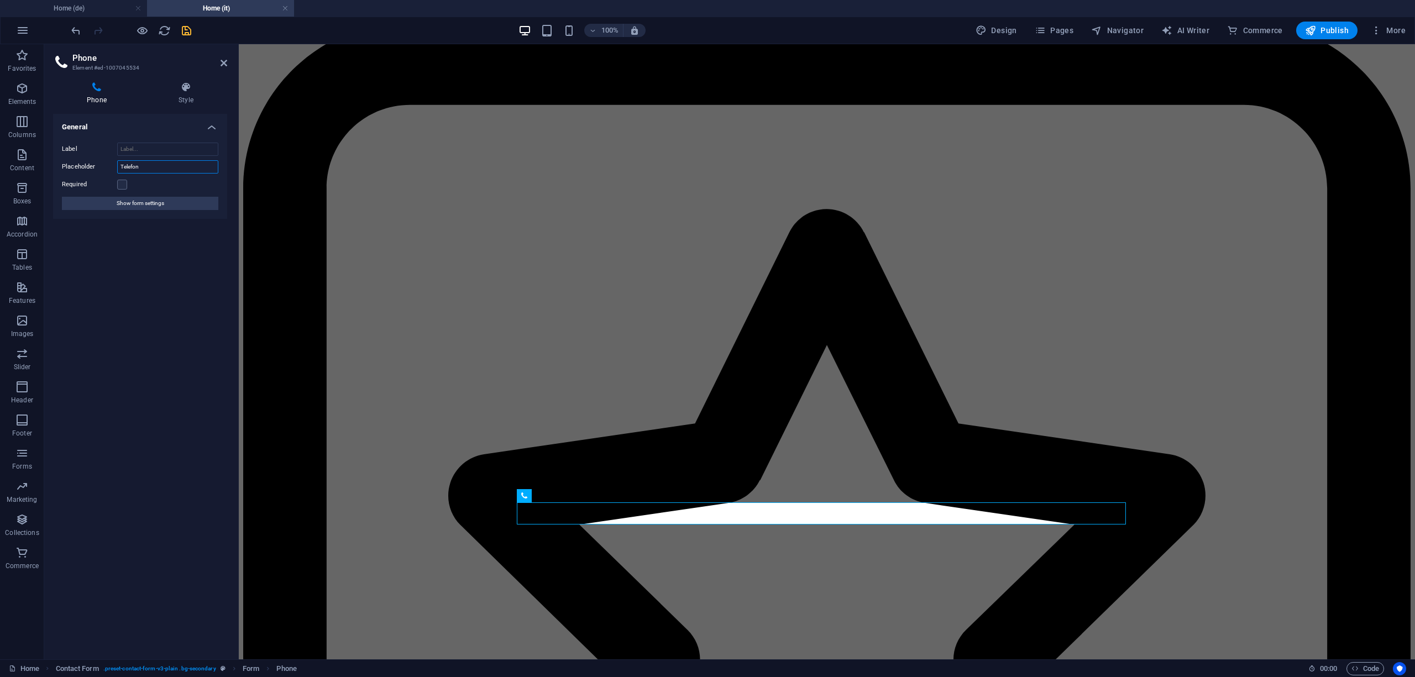
click at [165, 168] on input "Telefon" at bounding box center [167, 166] width 101 height 13
type input "Telefono"
drag, startPoint x: 578, startPoint y: 551, endPoint x: 800, endPoint y: 575, distance: 224.0
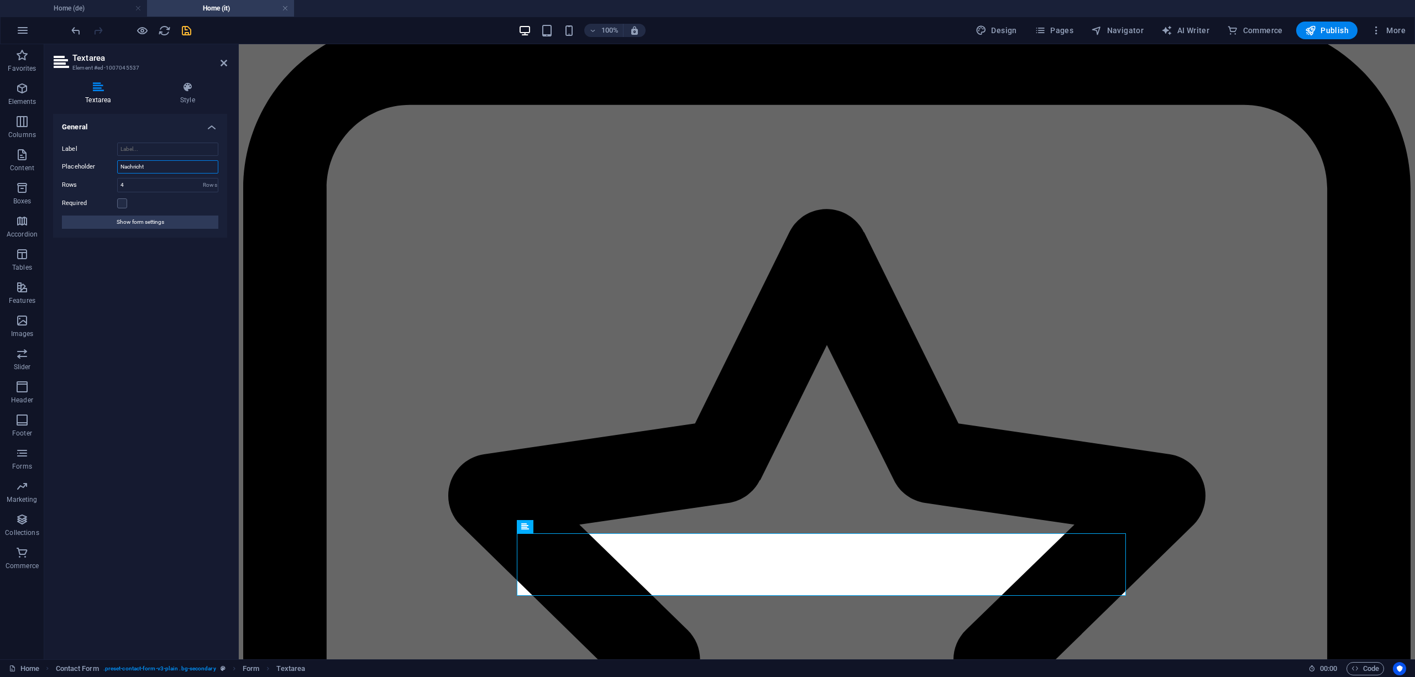
drag, startPoint x: 162, startPoint y: 165, endPoint x: 100, endPoint y: 164, distance: 61.9
click at [100, 164] on div "Placeholder Nachricht" at bounding box center [140, 166] width 156 height 13
click at [166, 171] on input "Nachricht" at bounding box center [167, 166] width 101 height 13
paste input "Messaggio"
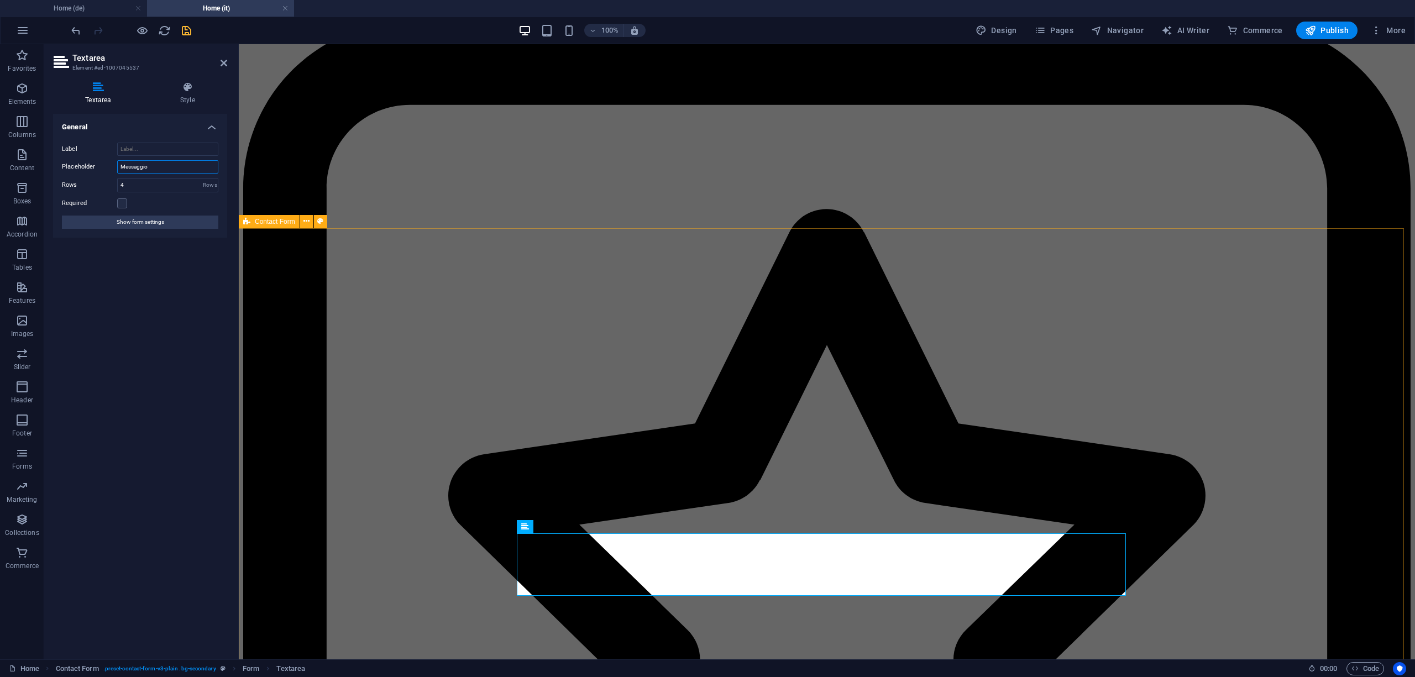
type input "Messaggio"
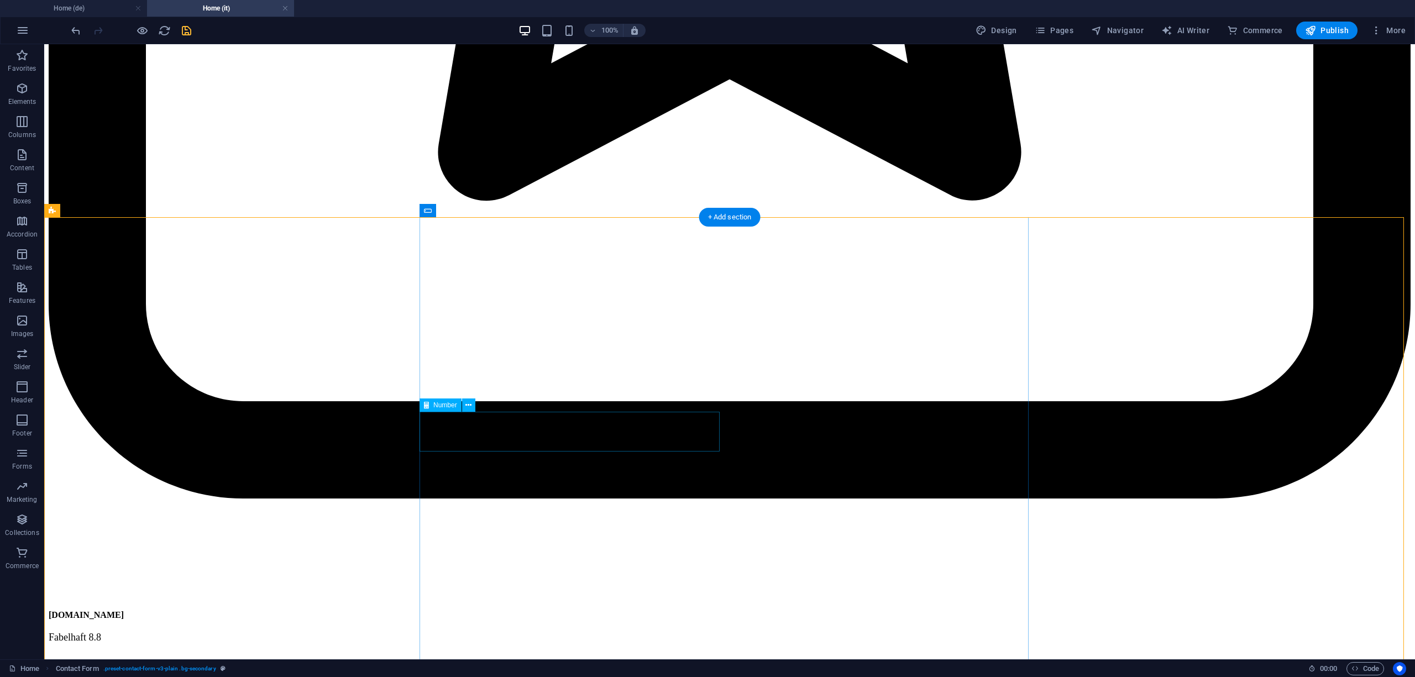
scroll to position [6909, 0]
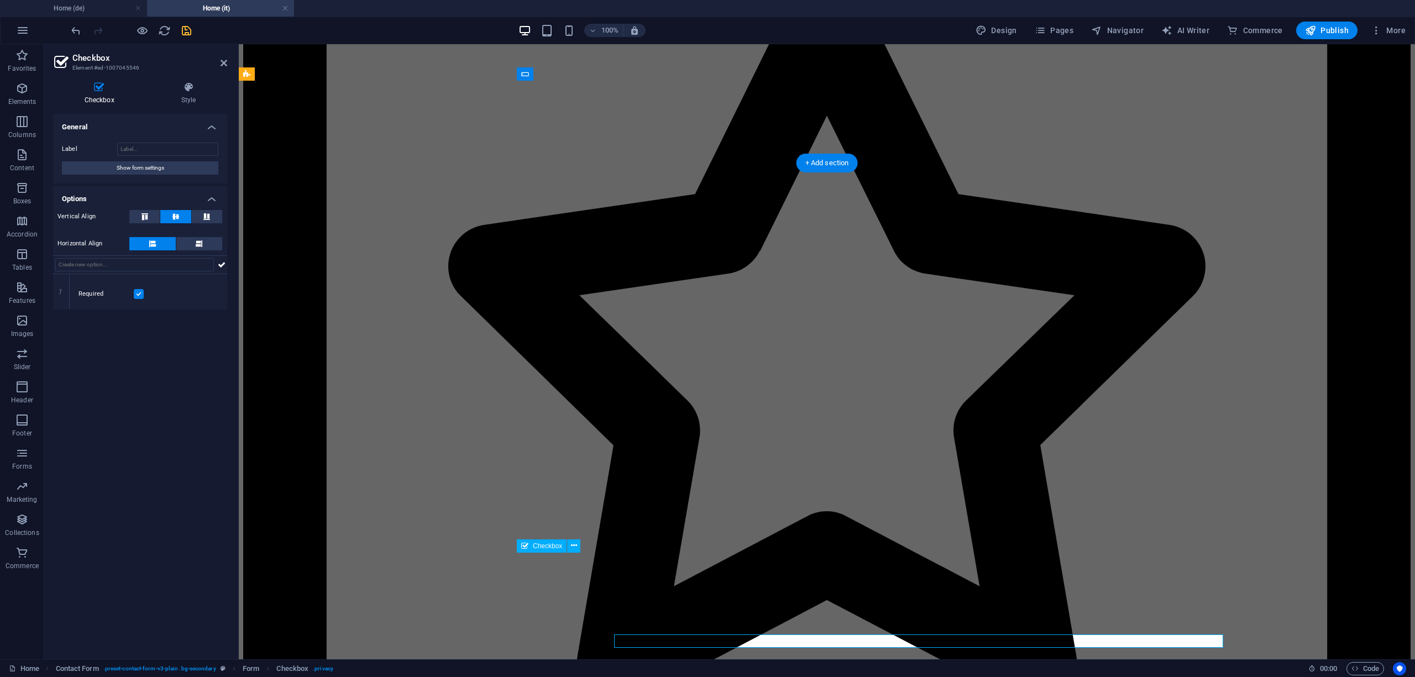
scroll to position [6827, 0]
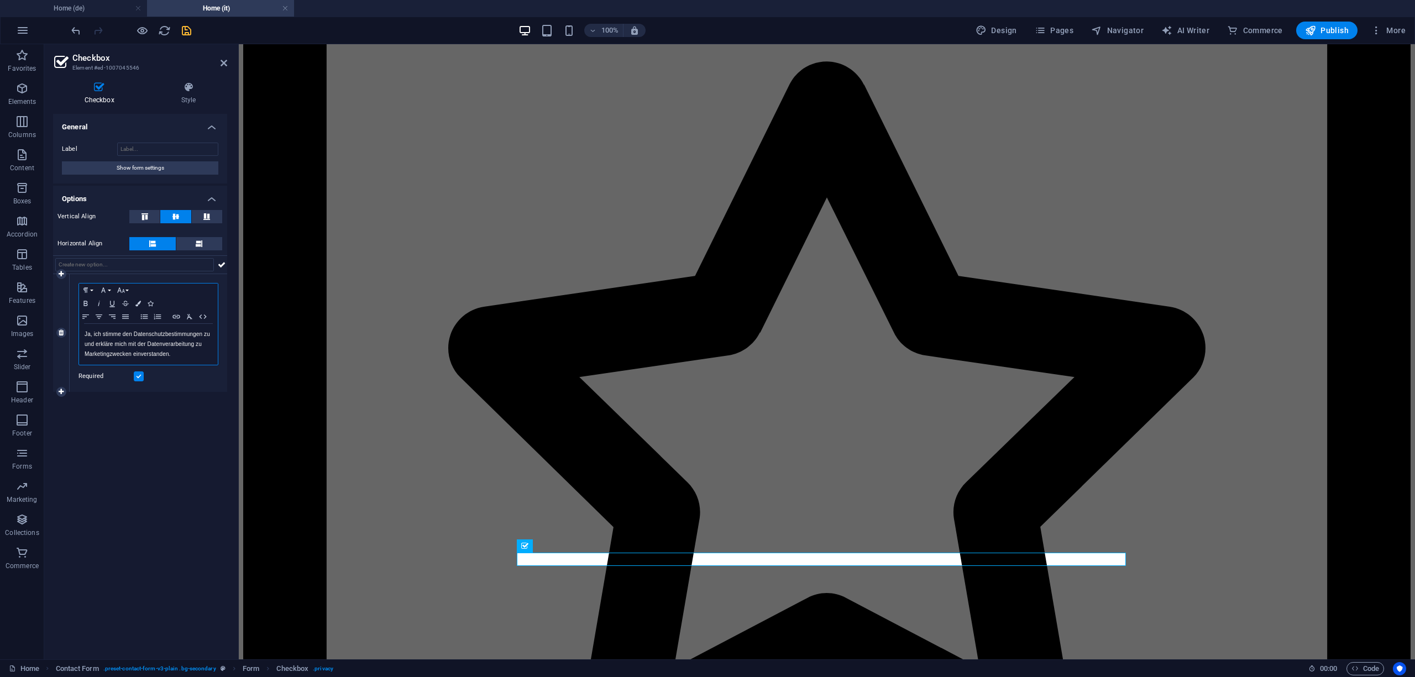
click at [181, 350] on p "Ja, ich stimme den Datenschutzbestimmungen zu und erkläre mich mit der Datenver…" at bounding box center [149, 344] width 128 height 30
copy p "Ja, ich stimme den Datenschutzbestimmungen zu und erkläre mich mit der Datenver…"
click at [153, 337] on p "Ja, ich stimme den Datenschutzbestimmungen zu und erkläre mich mit der Datenver…" at bounding box center [149, 344] width 128 height 30
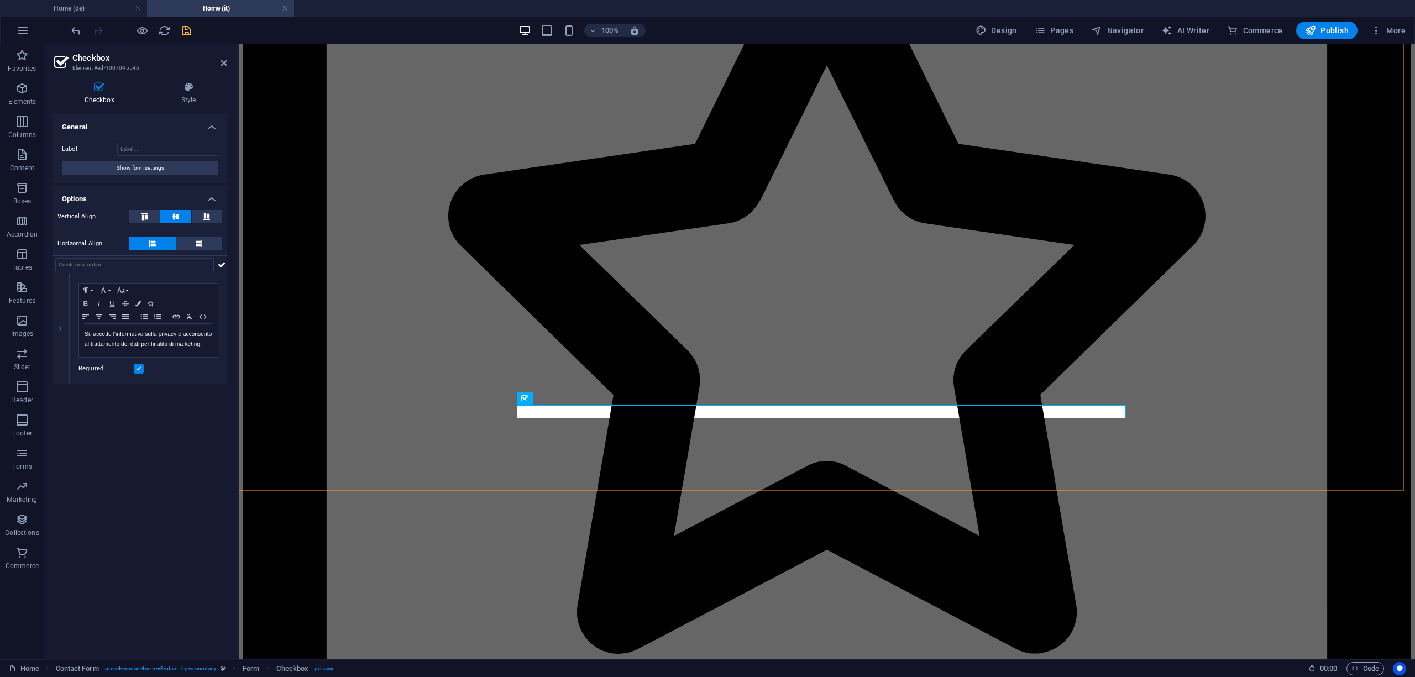
scroll to position [6975, 0]
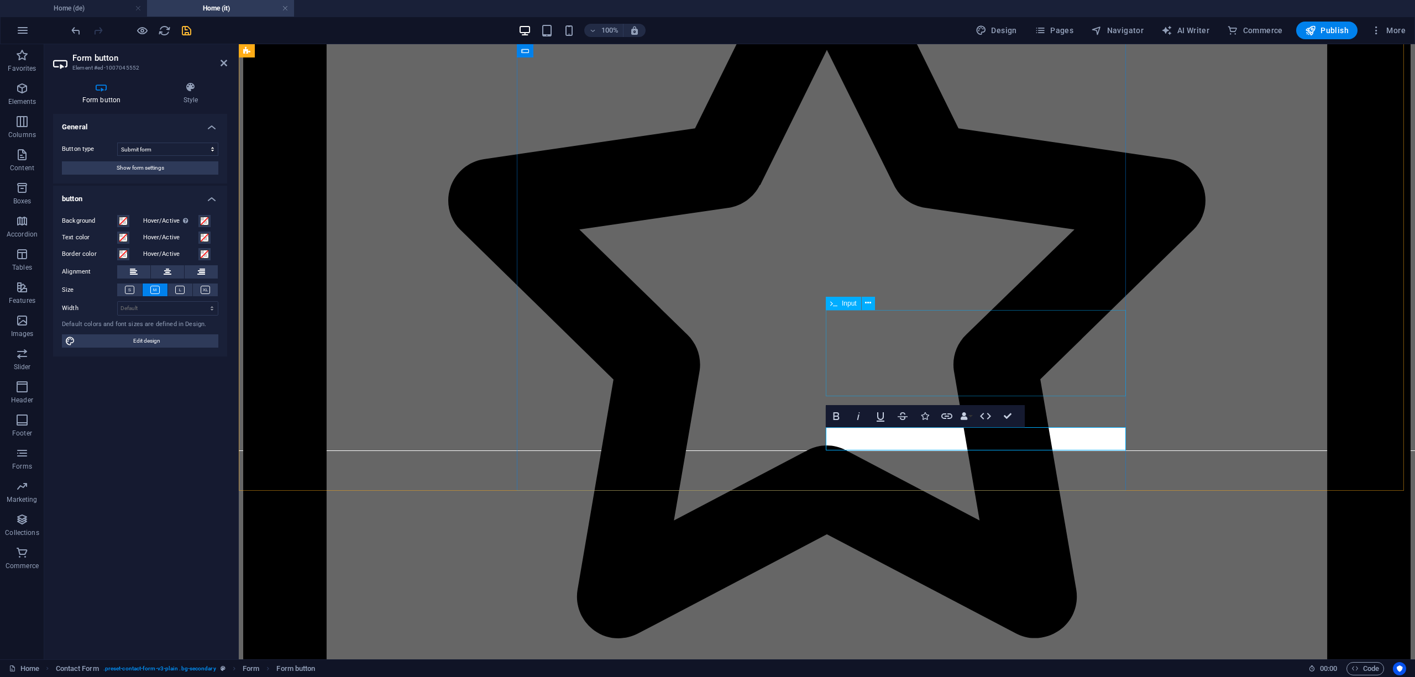
type button "Absenden"
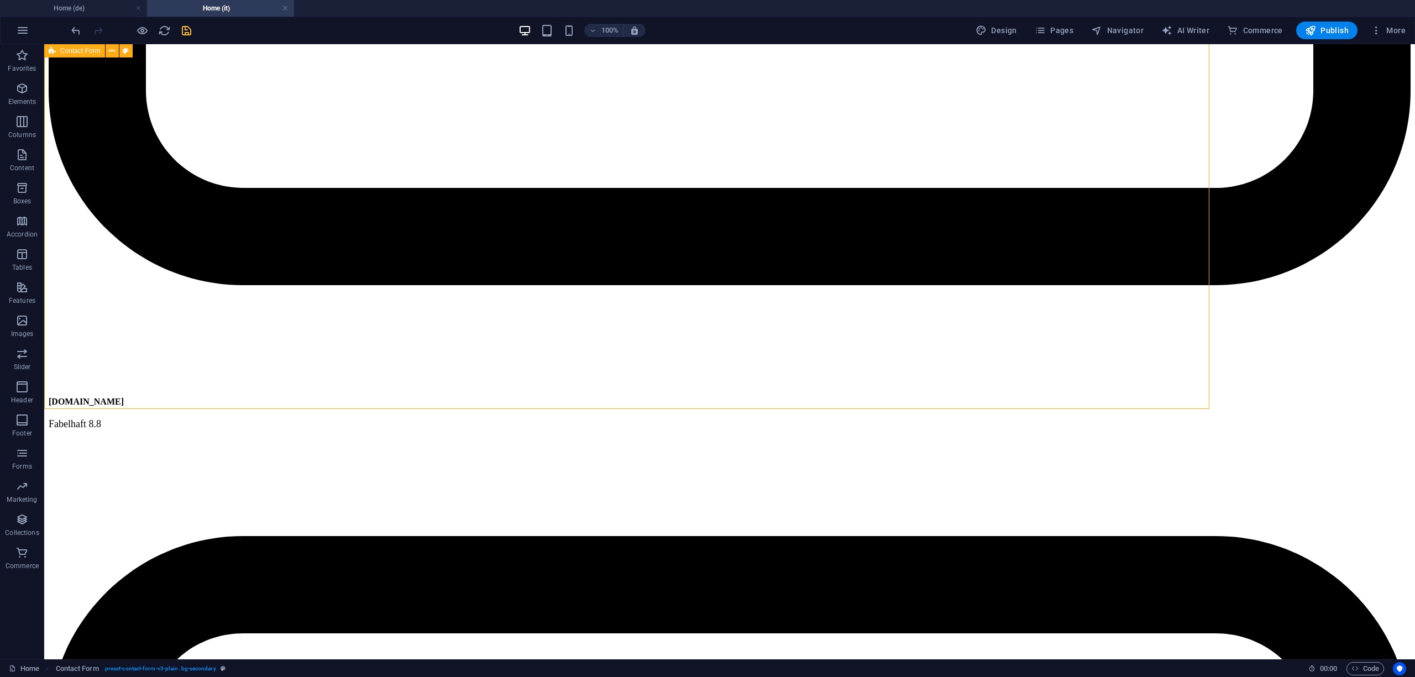
scroll to position [7056, 0]
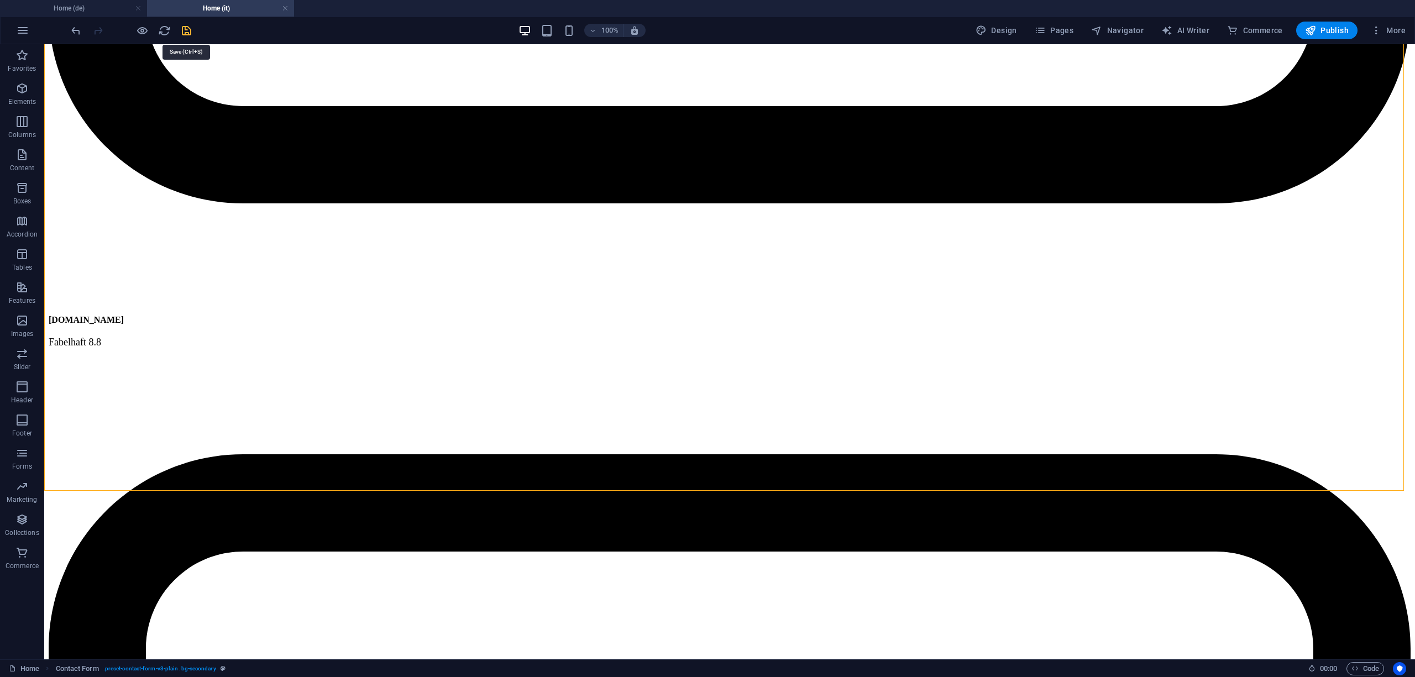
click at [187, 24] on icon "save" at bounding box center [186, 30] width 13 height 13
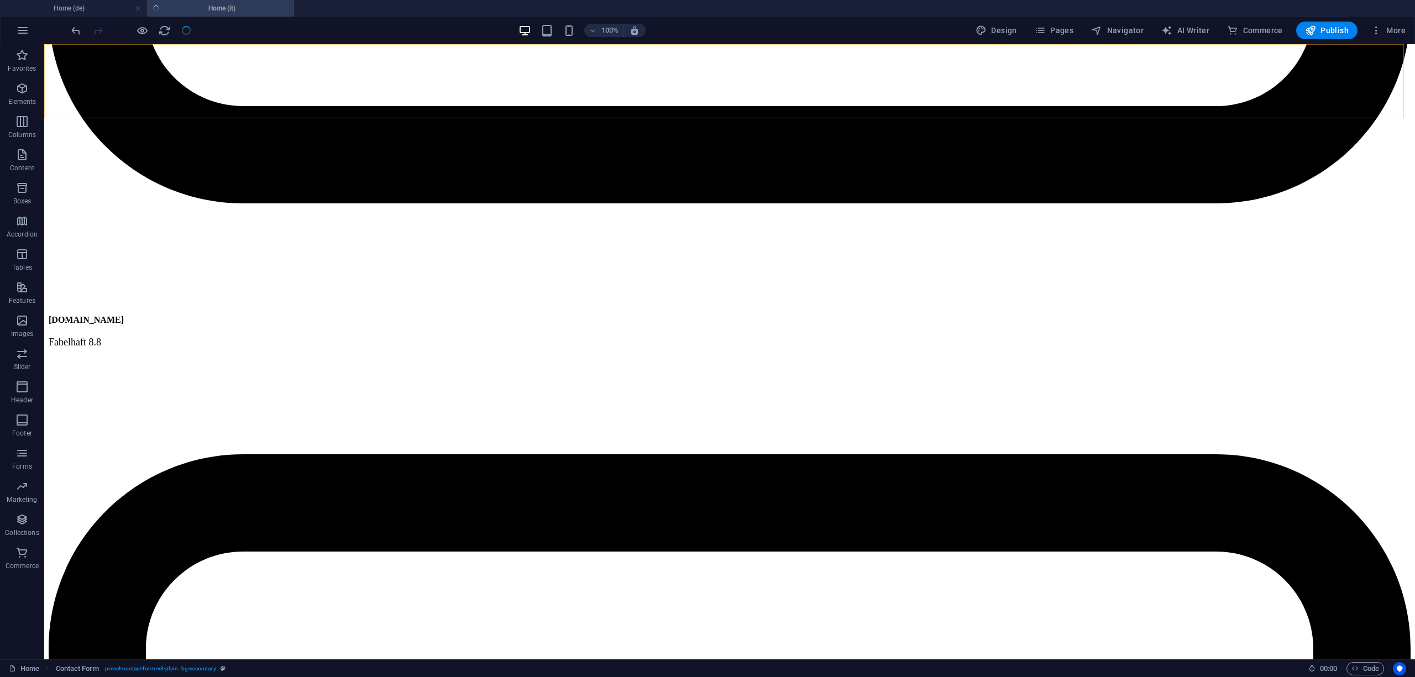
select select
checkbox input "false"
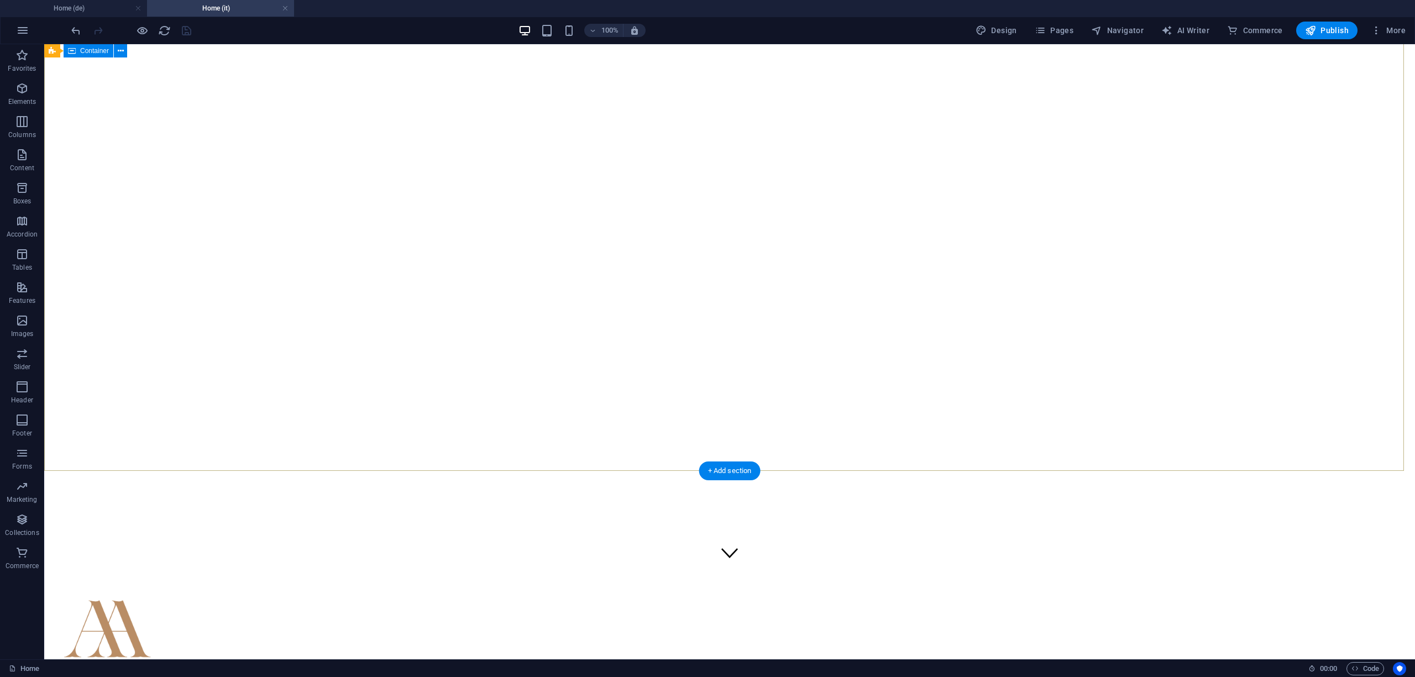
scroll to position [0, 0]
click at [71, 9] on h4 "Home (de)" at bounding box center [73, 8] width 147 height 12
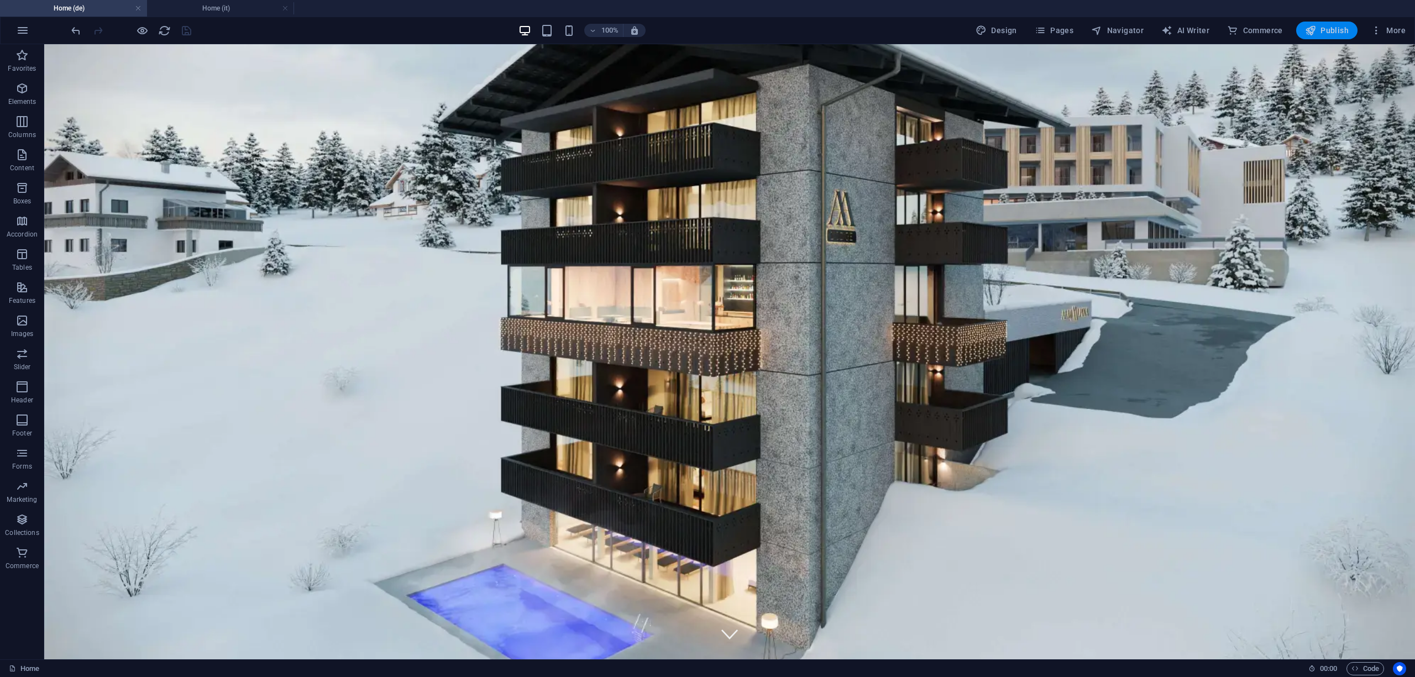
click at [1327, 27] on span "Publish" at bounding box center [1327, 30] width 44 height 11
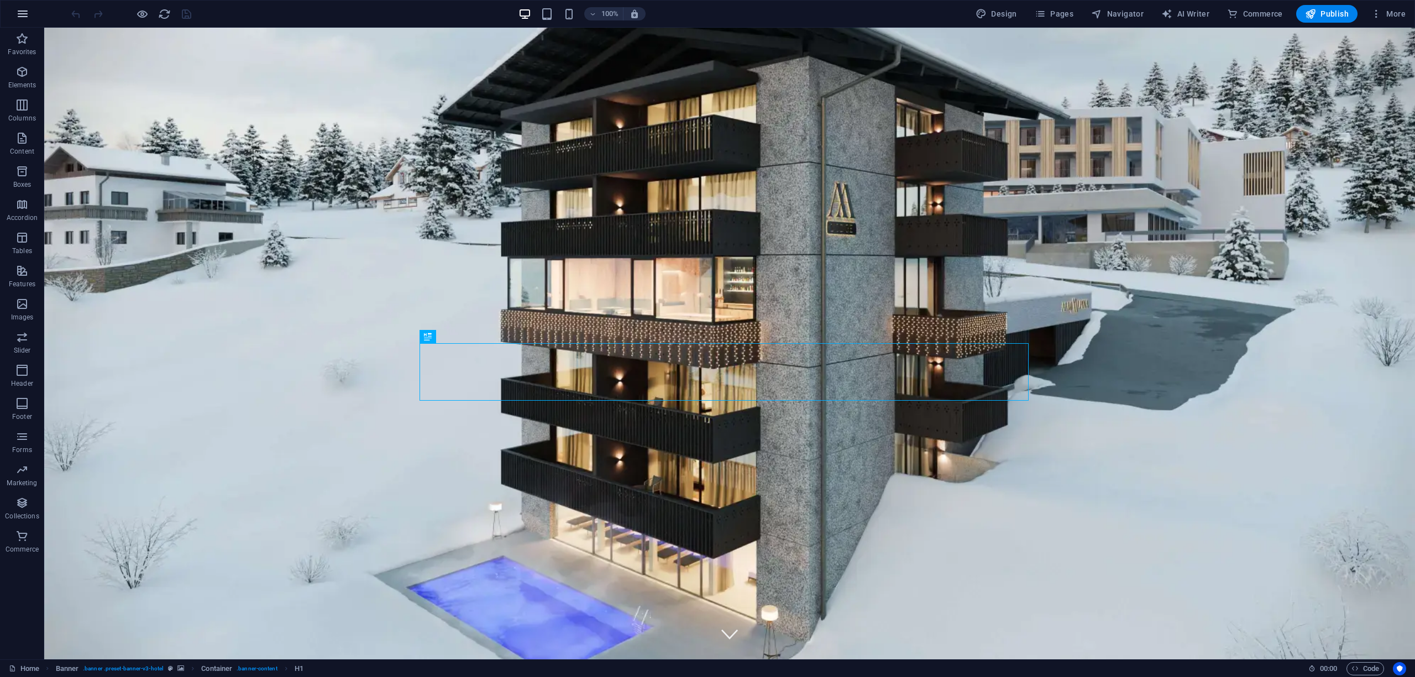
click at [20, 21] on button "button" at bounding box center [22, 14] width 27 height 27
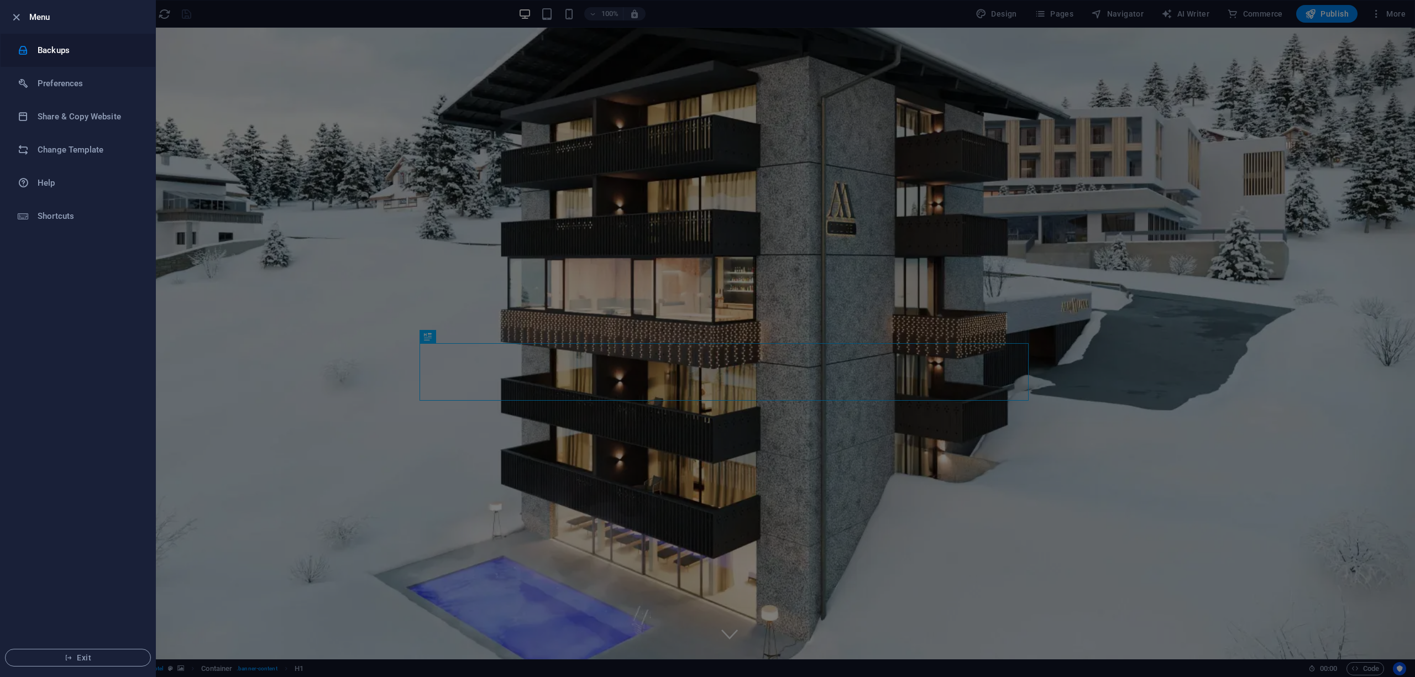
drag, startPoint x: 72, startPoint y: 80, endPoint x: 80, endPoint y: 58, distance: 23.4
click at [80, 58] on ul "Menu Backups Preferences Share & Copy Website Change Template Help Shortcuts Ex…" at bounding box center [78, 339] width 155 height 676
click at [80, 58] on li "Backups" at bounding box center [78, 50] width 155 height 33
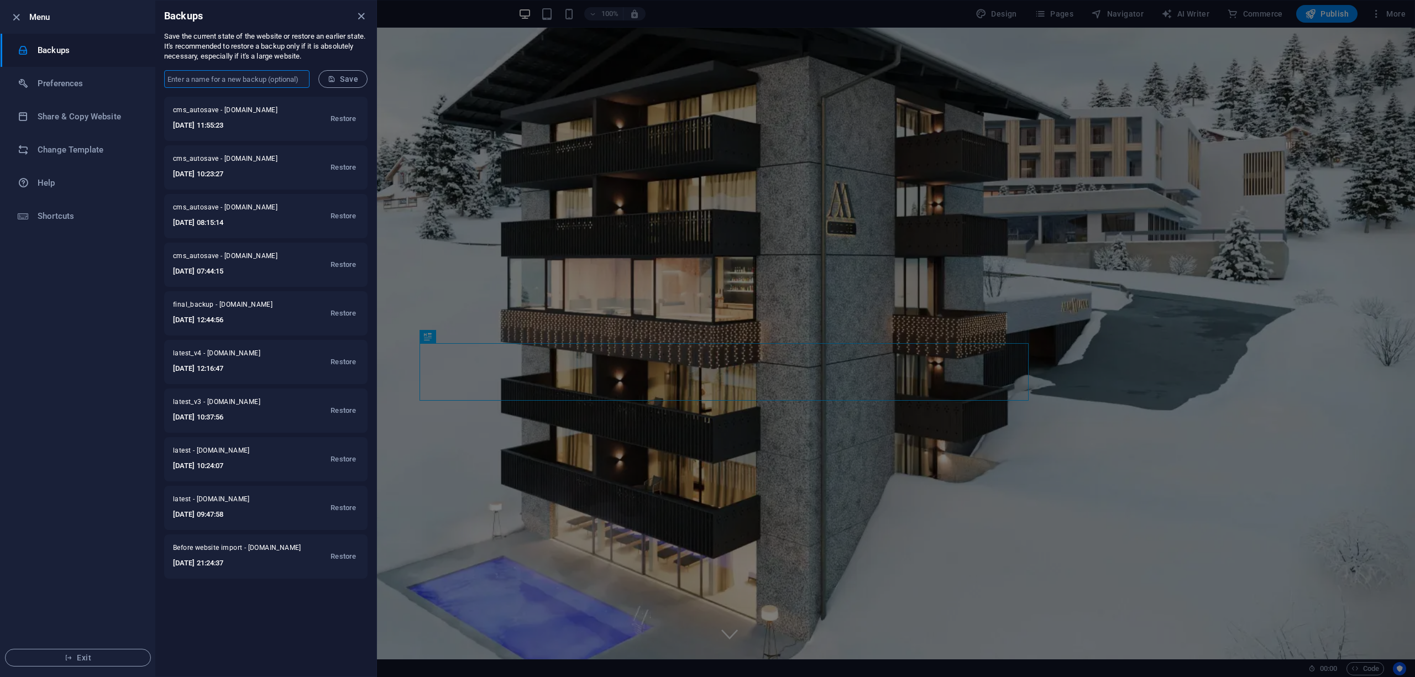
click at [250, 83] on input "text" at bounding box center [236, 79] width 145 height 18
type input "final_version"
click at [342, 80] on span "Save" at bounding box center [343, 79] width 30 height 9
drag, startPoint x: 365, startPoint y: 14, endPoint x: 309, endPoint y: 12, distance: 55.8
click at [309, 12] on div "Backups" at bounding box center [265, 16] width 221 height 31
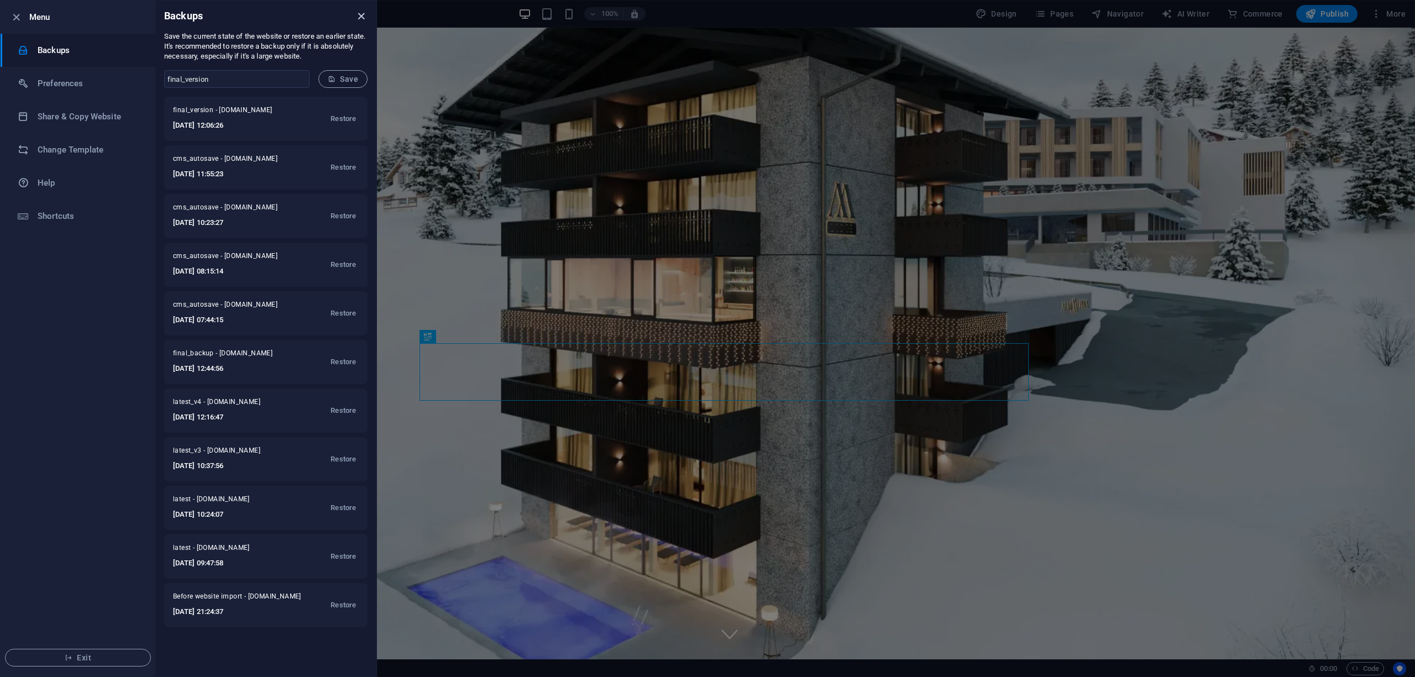
click at [361, 12] on icon "close" at bounding box center [361, 16] width 13 height 13
